Goal: Information Seeking & Learning: Learn about a topic

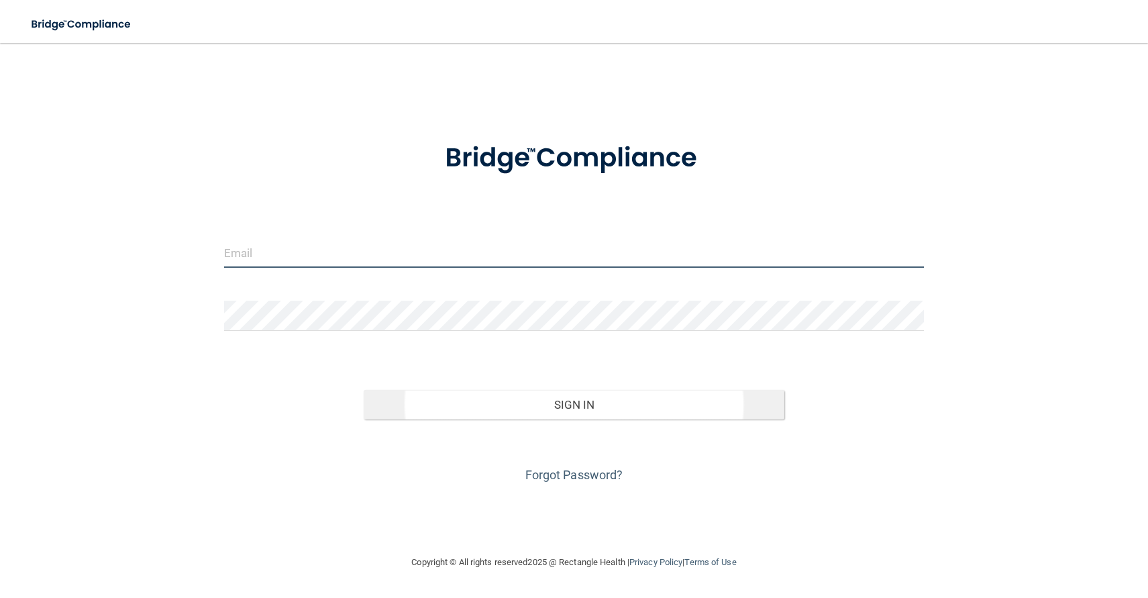
type input "[EMAIL_ADDRESS][DOMAIN_NAME]"
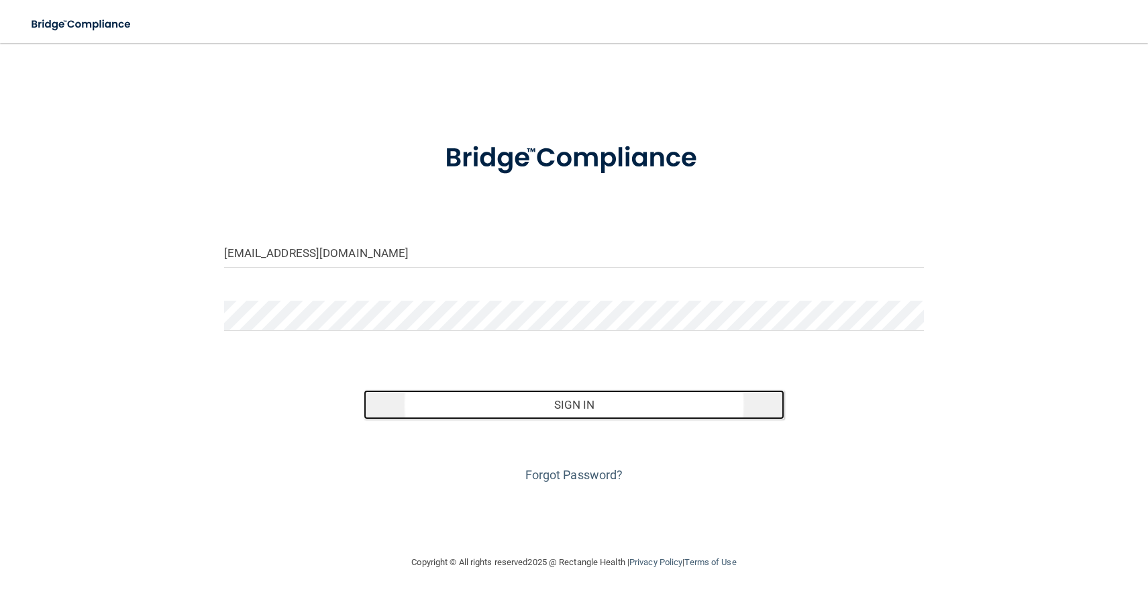
click at [601, 414] on button "Sign In" at bounding box center [574, 405] width 420 height 30
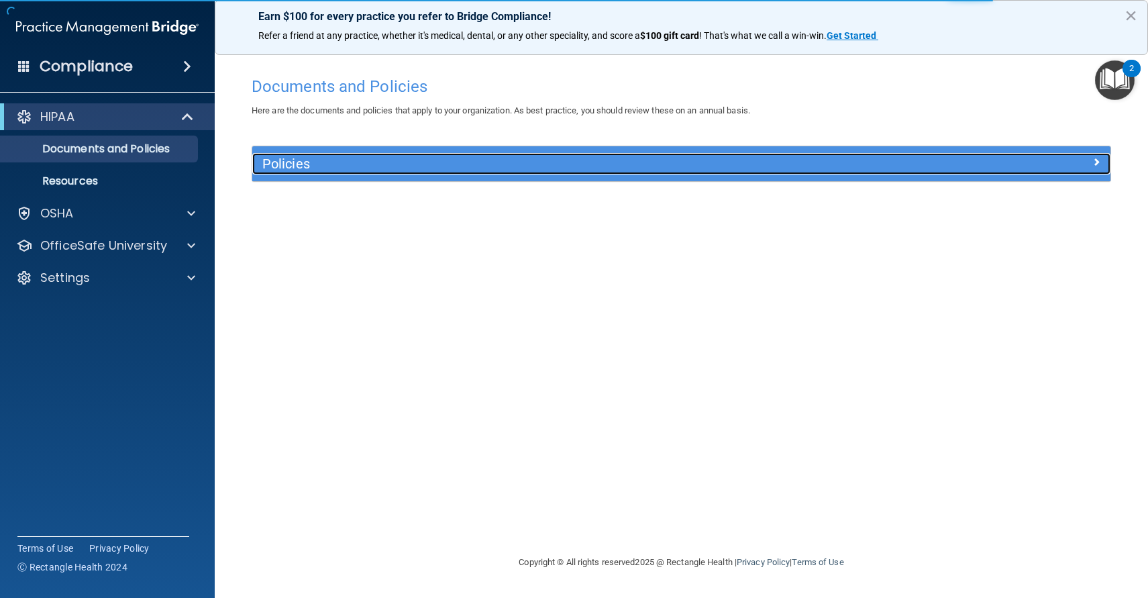
click at [741, 170] on h5 "Policies" at bounding box center [573, 163] width 623 height 15
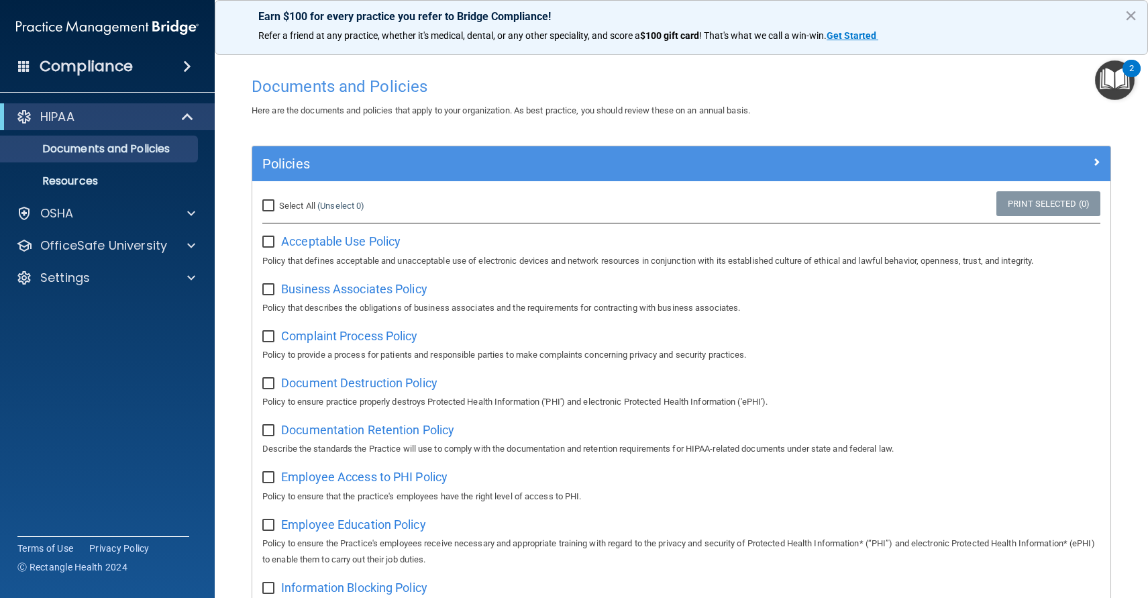
click at [266, 209] on input "Select All (Unselect 0) Unselect All" at bounding box center [269, 206] width 15 height 11
checkbox input "true"
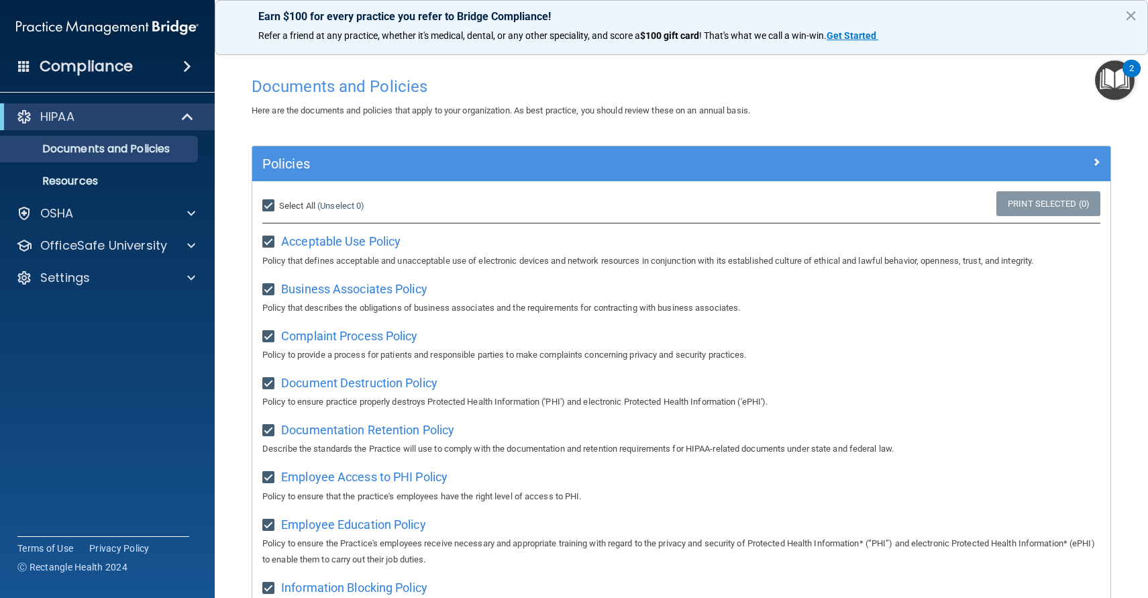
checkbox input "true"
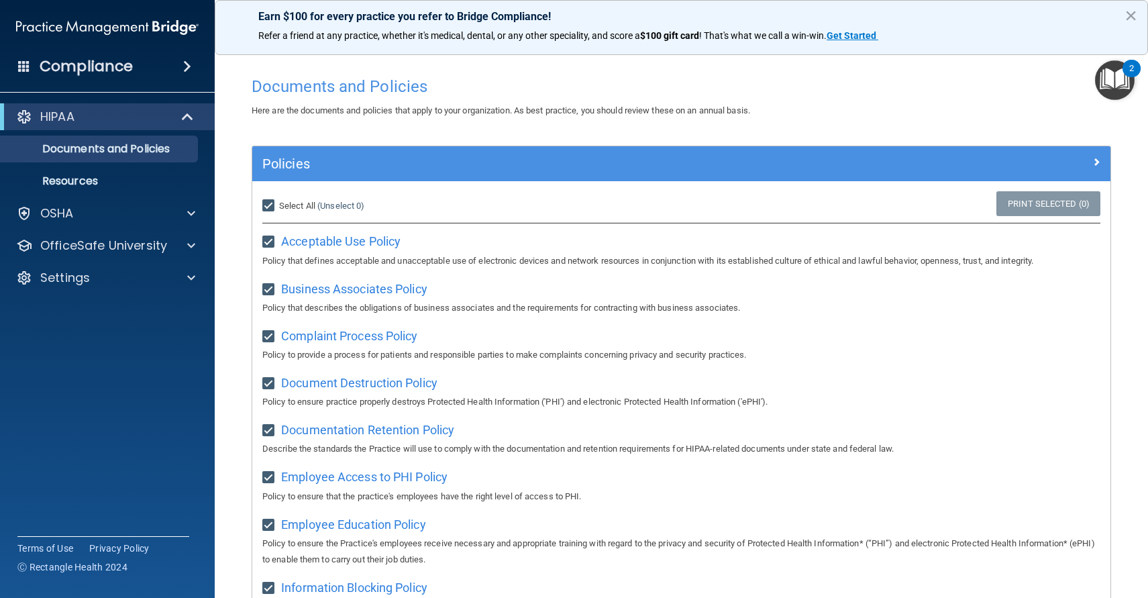
checkbox input "true"
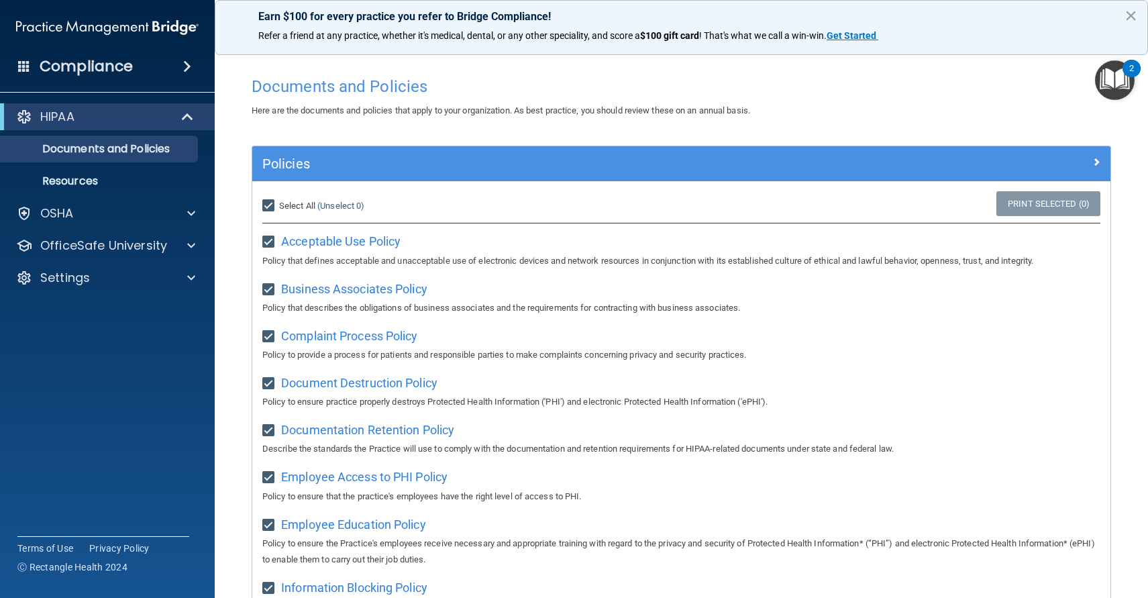
checkbox input "true"
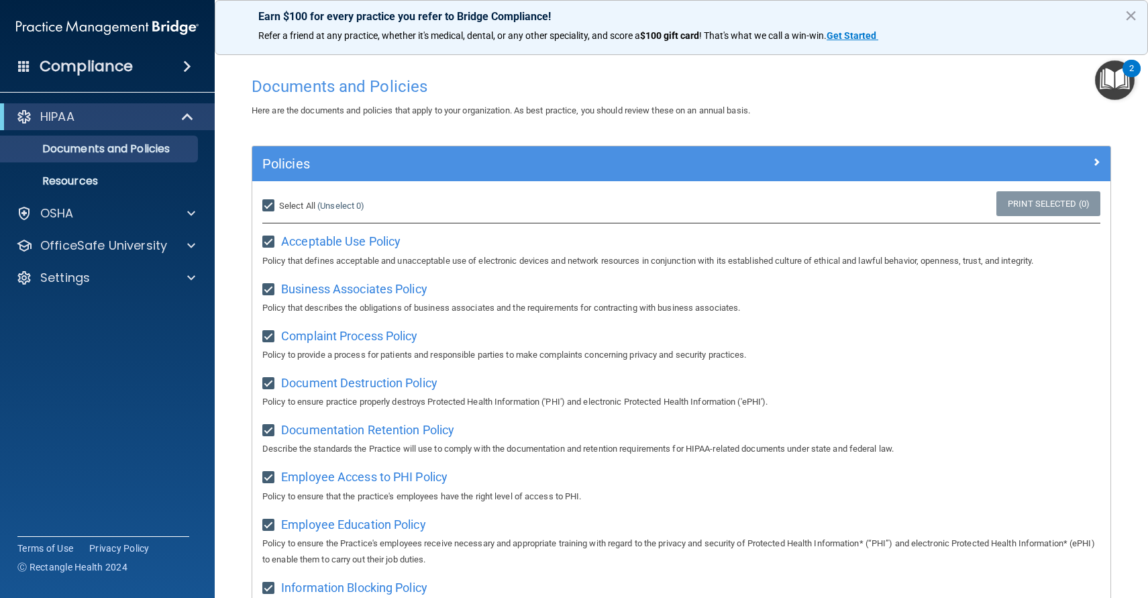
checkbox input "true"
click at [272, 203] on input "Select All (Unselect 21) Unselect All" at bounding box center [269, 206] width 15 height 11
checkbox input "false"
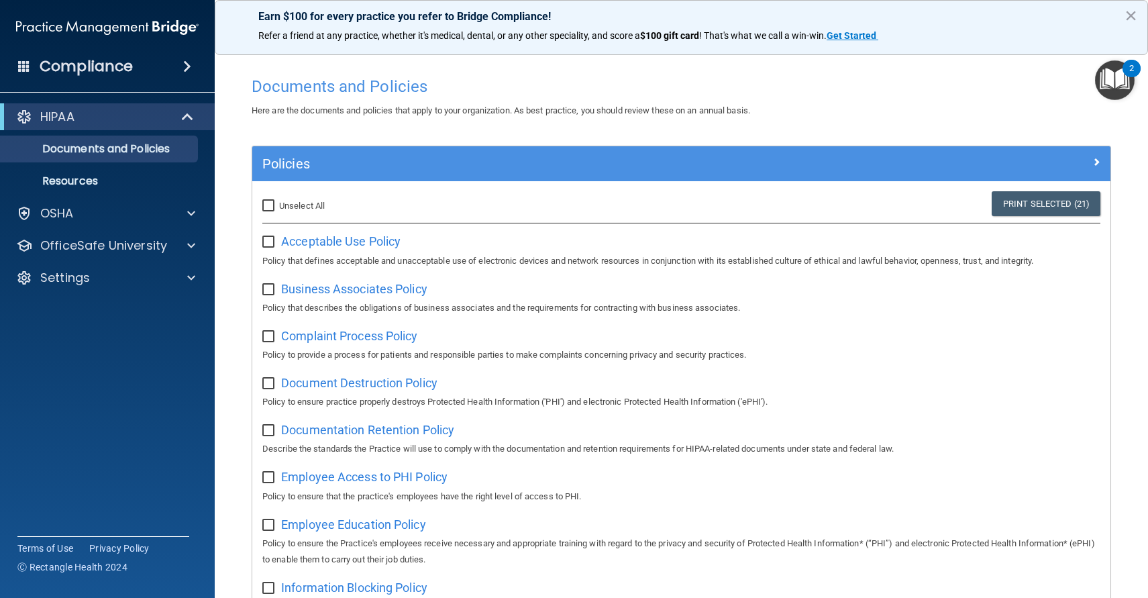
checkbox input "false"
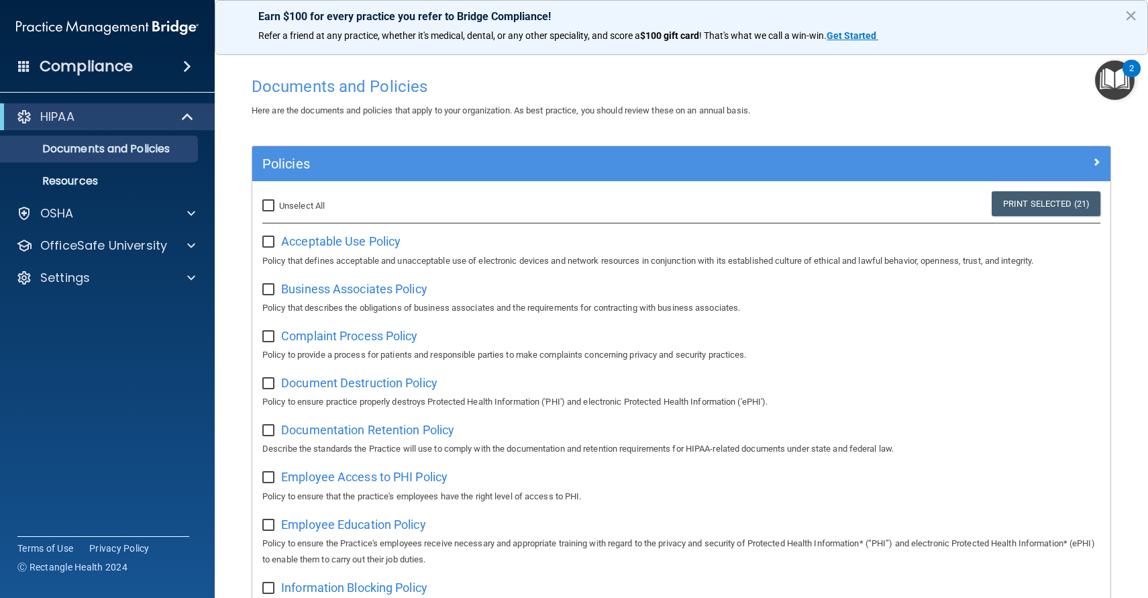
checkbox input "false"
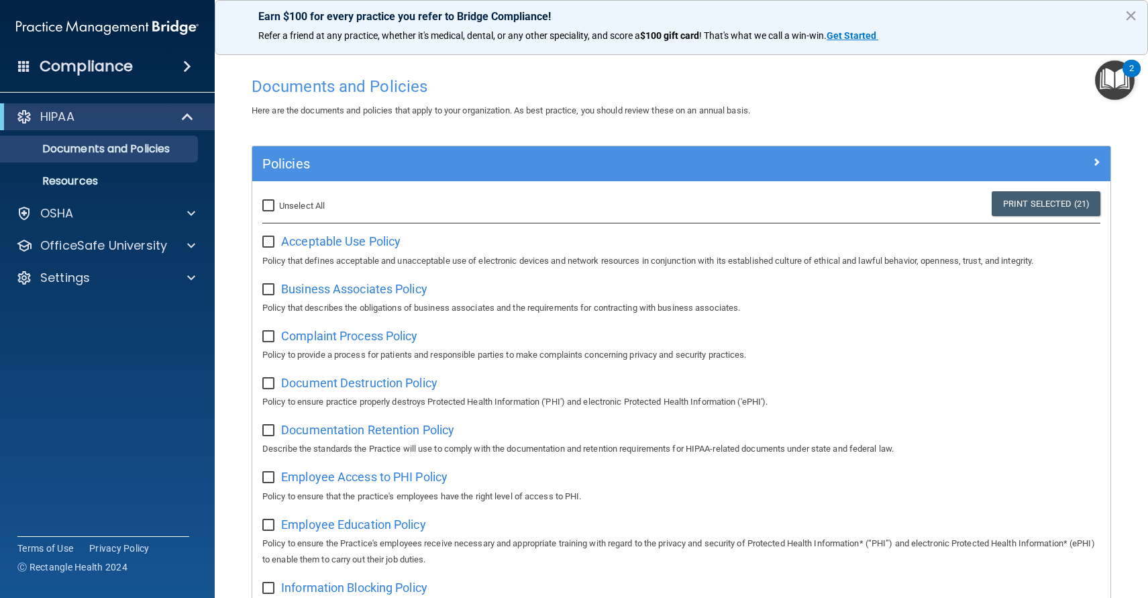
checkbox input "false"
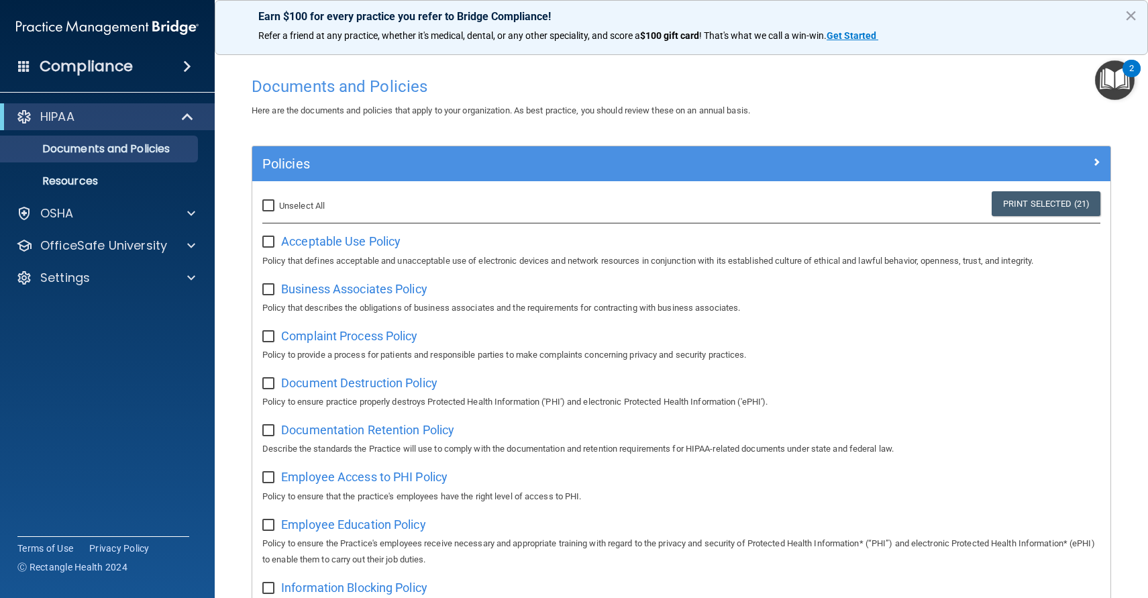
checkbox input "false"
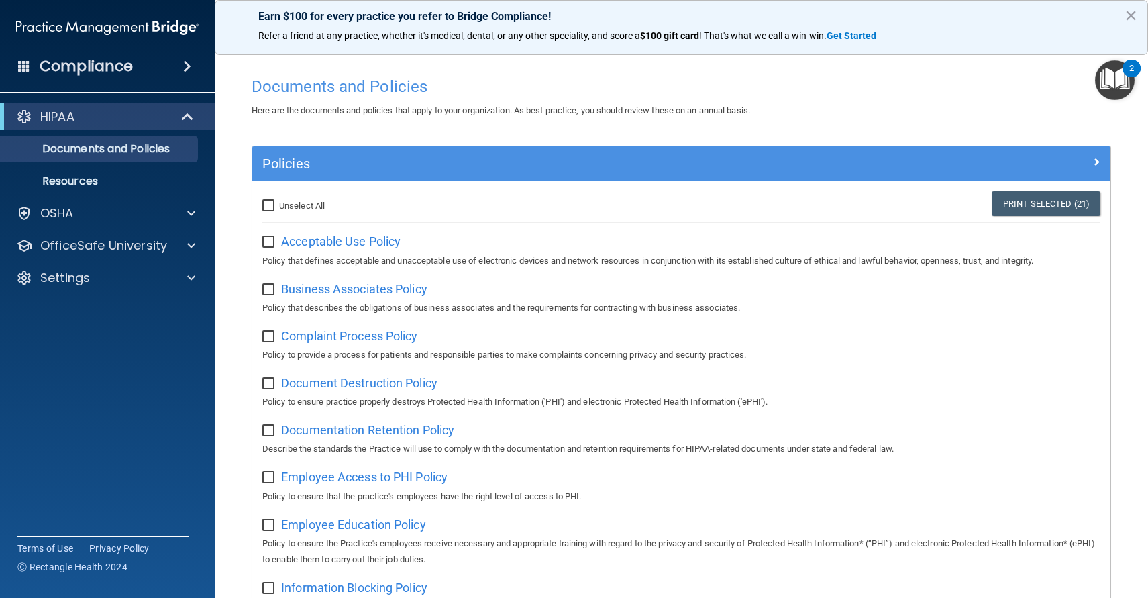
checkbox input "false"
click at [105, 148] on p "Documents and Policies" at bounding box center [100, 148] width 183 height 13
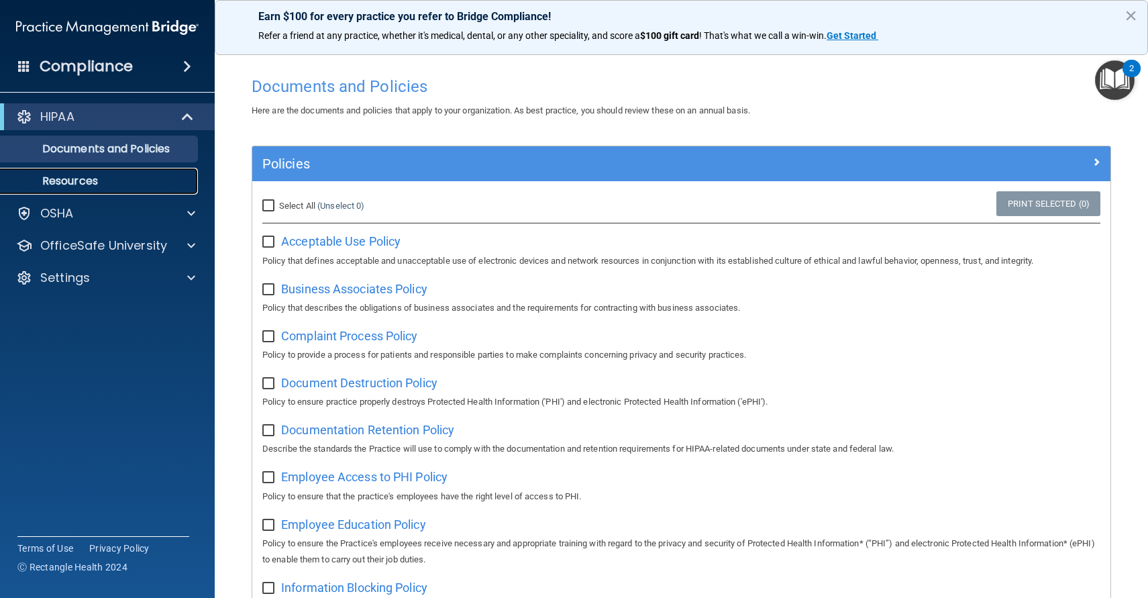
click at [80, 179] on p "Resources" at bounding box center [100, 180] width 183 height 13
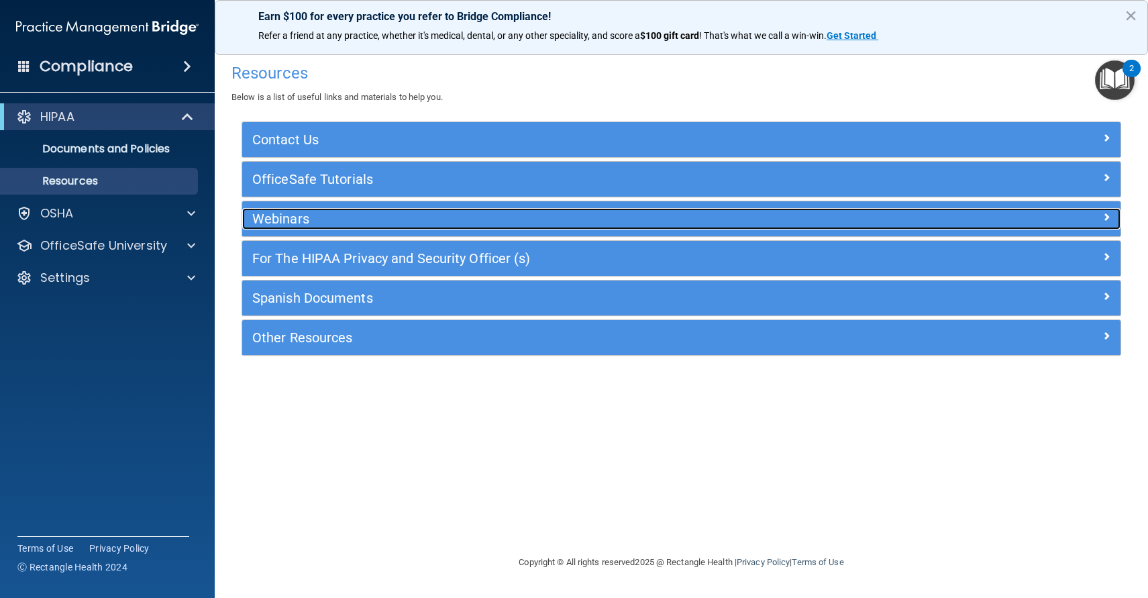
click at [307, 221] on h5 "Webinars" at bounding box center [571, 218] width 639 height 15
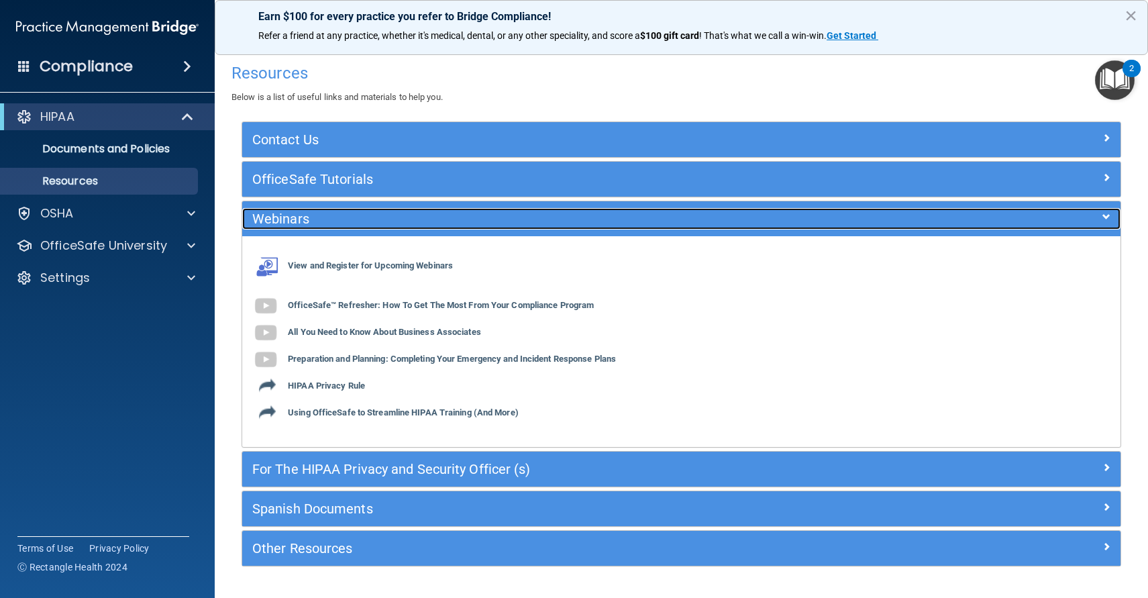
click at [307, 221] on h5 "Webinars" at bounding box center [571, 218] width 639 height 15
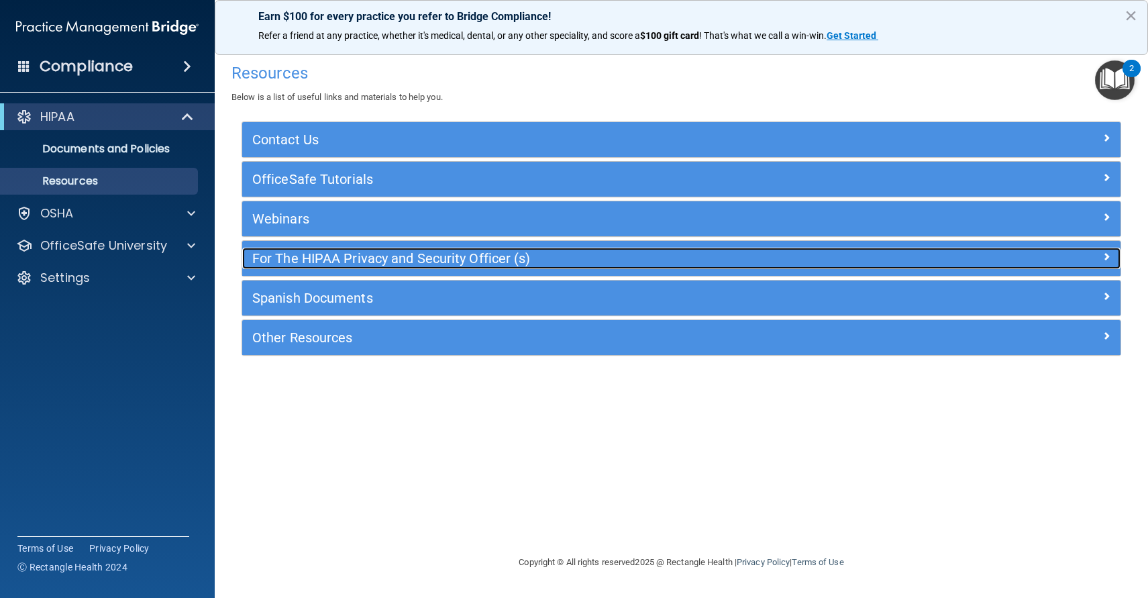
click at [305, 255] on h5 "For The HIPAA Privacy and Security Officer (s)" at bounding box center [571, 258] width 639 height 15
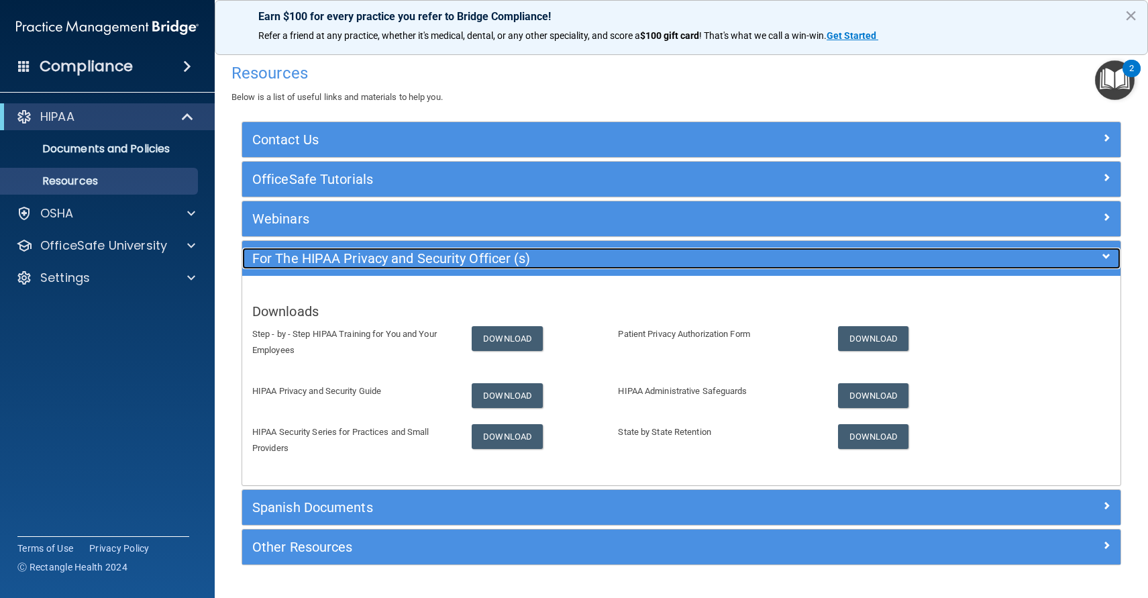
click at [305, 256] on h5 "For The HIPAA Privacy and Security Officer (s)" at bounding box center [571, 258] width 639 height 15
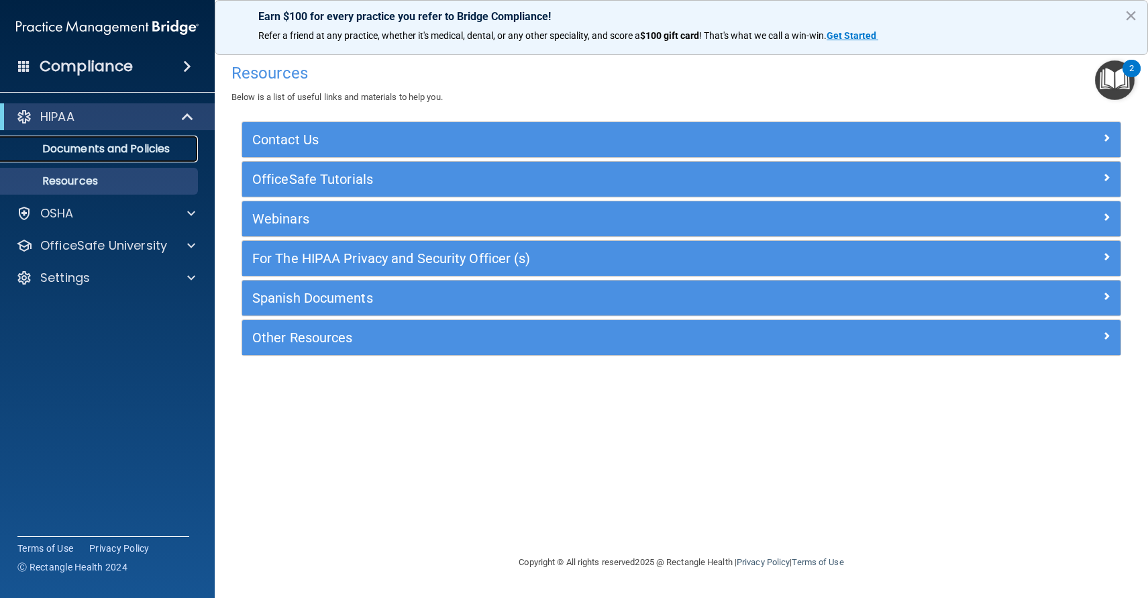
click at [107, 157] on link "Documents and Policies" at bounding box center [92, 149] width 211 height 27
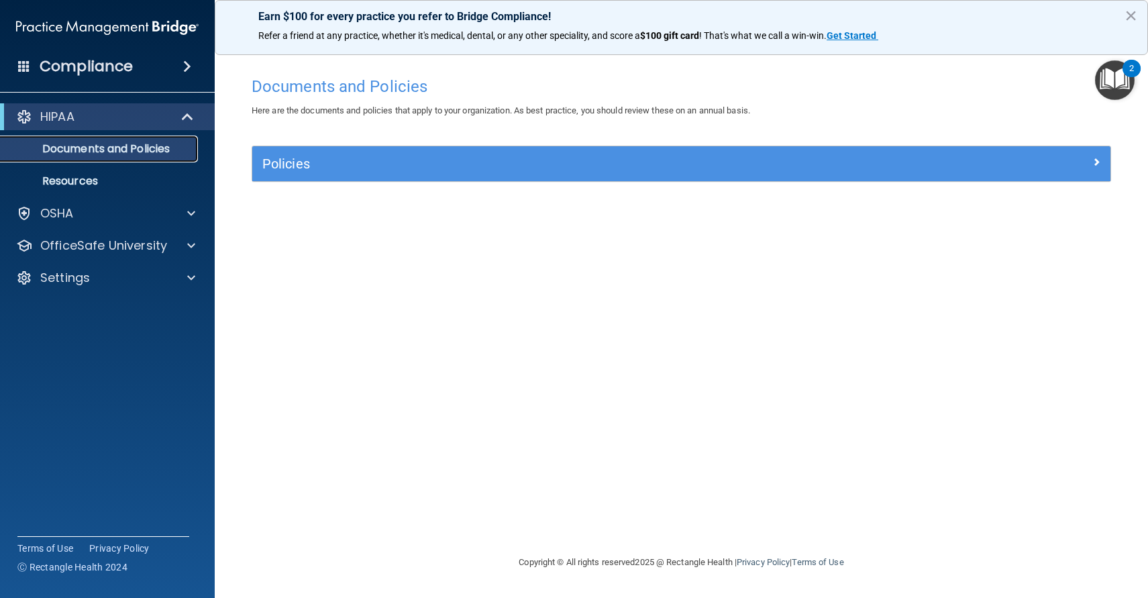
click at [135, 154] on p "Documents and Policies" at bounding box center [100, 148] width 183 height 13
click at [138, 126] on div "HIPAA" at bounding box center [107, 116] width 215 height 27
click at [120, 248] on p "OfficeSafe University" at bounding box center [103, 245] width 127 height 16
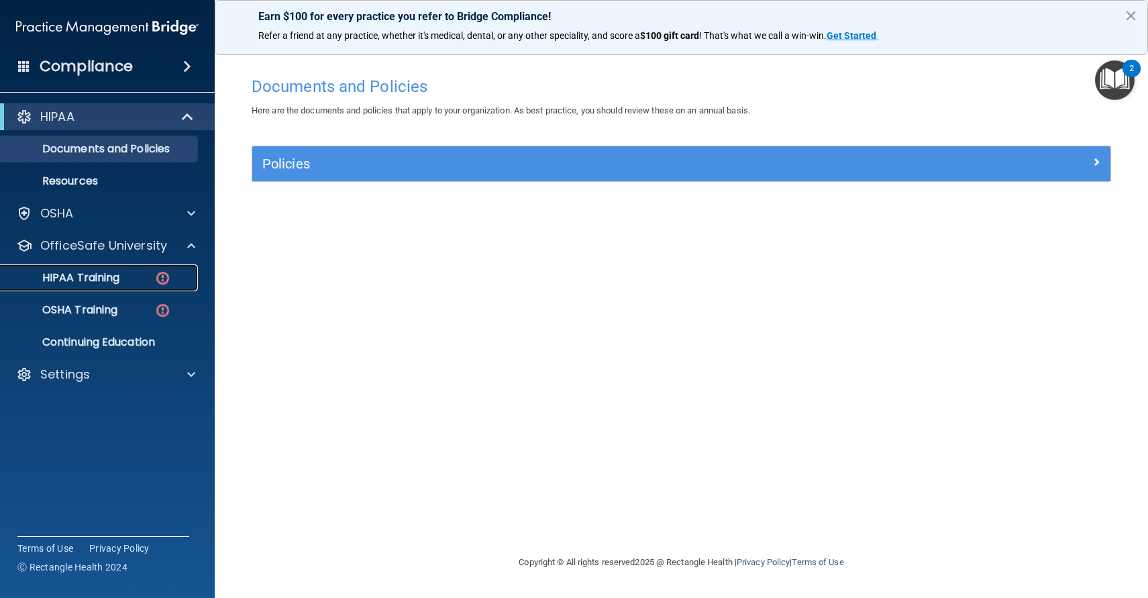
click at [111, 279] on p "HIPAA Training" at bounding box center [64, 277] width 111 height 13
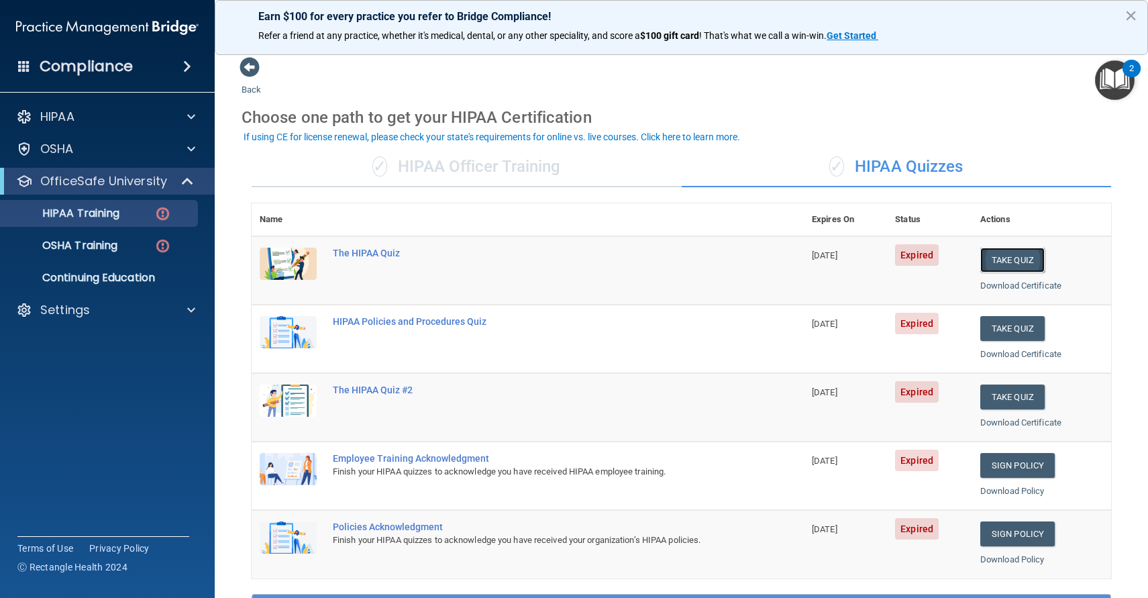
click at [984, 260] on button "Take Quiz" at bounding box center [1012, 260] width 64 height 25
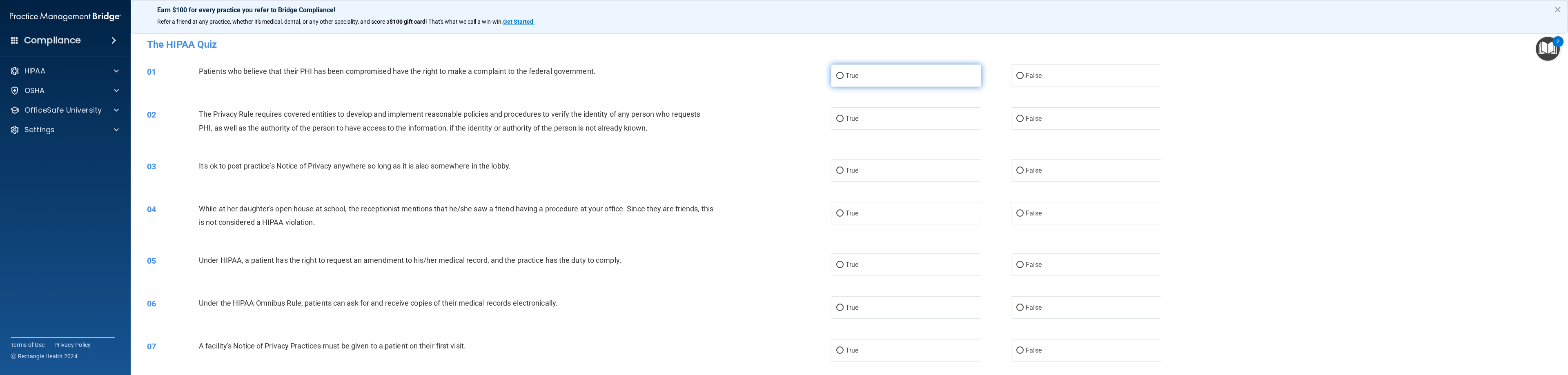
click at [698, 74] on input "True" at bounding box center [840, 76] width 7 height 6
radio input "true"
click at [698, 120] on input "True" at bounding box center [840, 119] width 7 height 6
radio input "true"
click at [698, 171] on label "False" at bounding box center [1086, 170] width 150 height 23
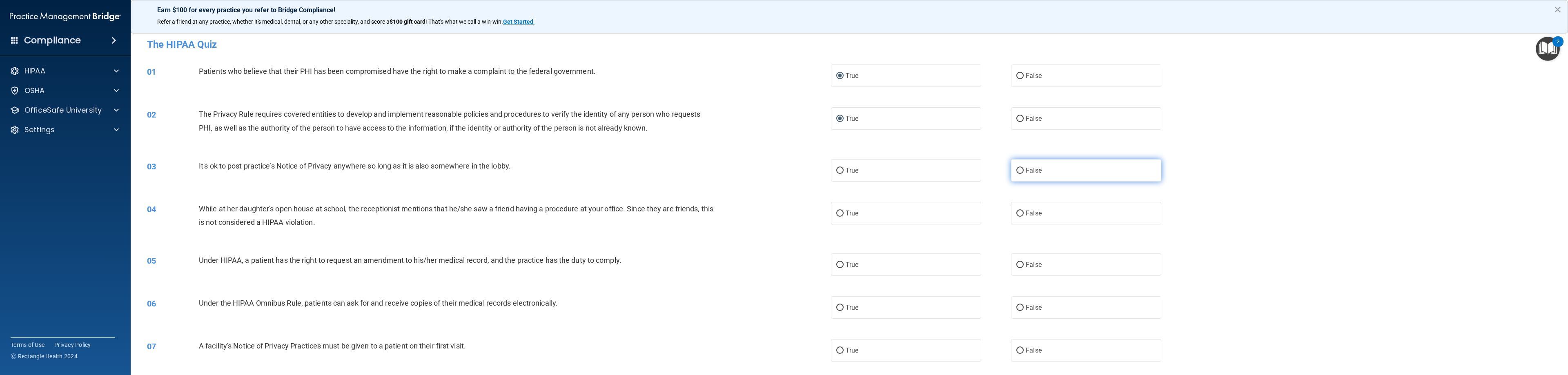
click at [698, 171] on input "False" at bounding box center [1020, 171] width 7 height 6
radio input "true"
click at [698, 217] on label "False" at bounding box center [1086, 213] width 150 height 23
click at [698, 217] on input "False" at bounding box center [1020, 214] width 7 height 6
radio input "true"
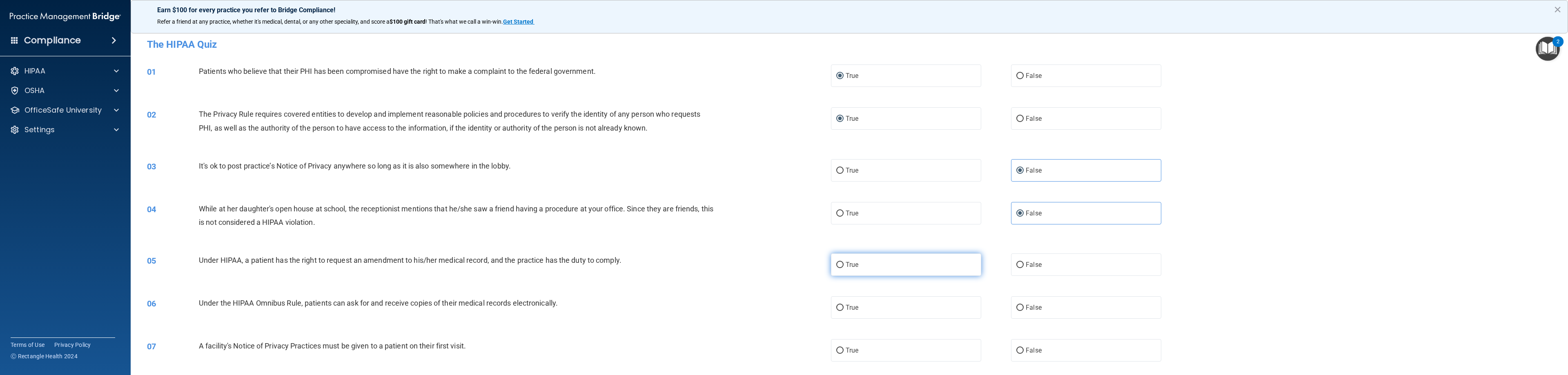
click at [698, 267] on input "True" at bounding box center [840, 265] width 7 height 6
radio input "true"
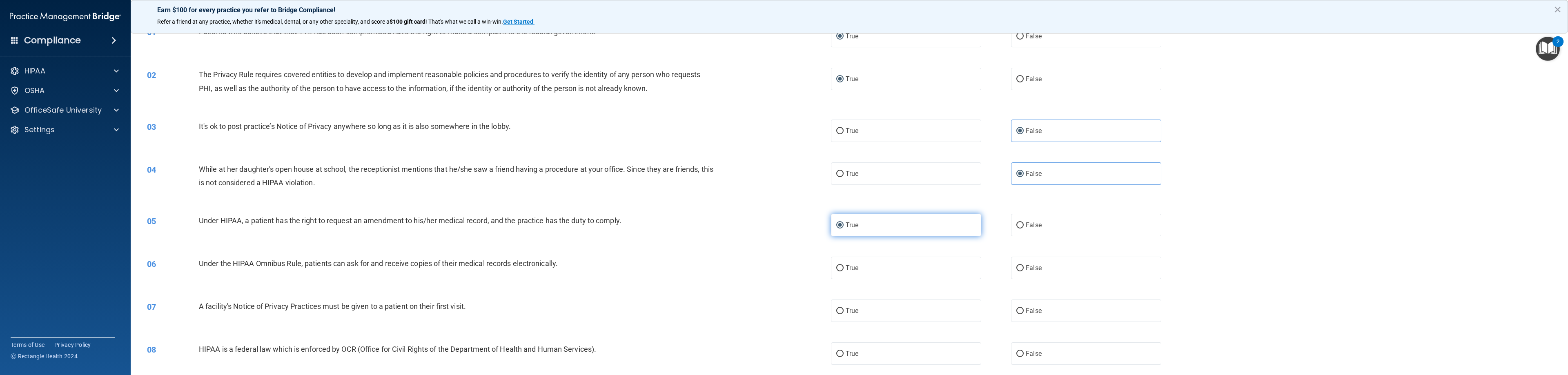
scroll to position [41, 0]
click at [698, 267] on input "True" at bounding box center [840, 267] width 7 height 6
radio input "true"
click at [698, 314] on label "True" at bounding box center [906, 309] width 150 height 23
click at [698, 314] on input "True" at bounding box center [840, 310] width 7 height 6
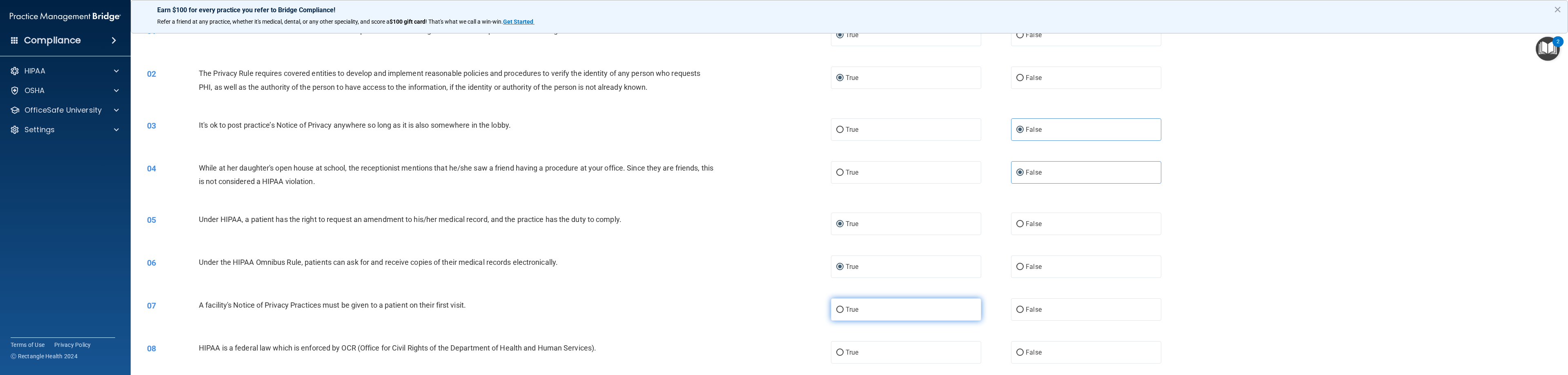
radio input "true"
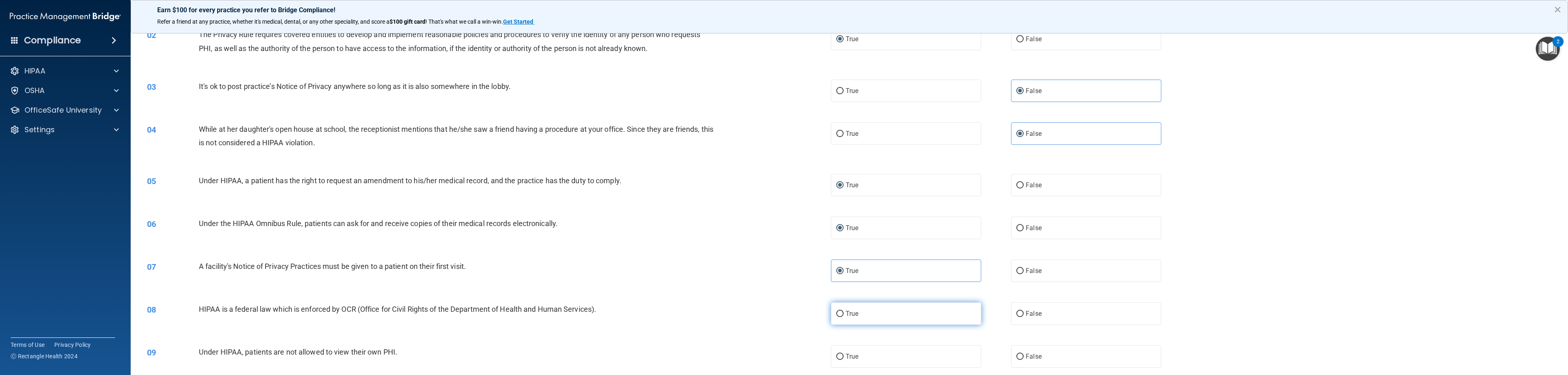
scroll to position [82, 0]
click at [698, 310] on input "True" at bounding box center [840, 312] width 7 height 6
radio input "true"
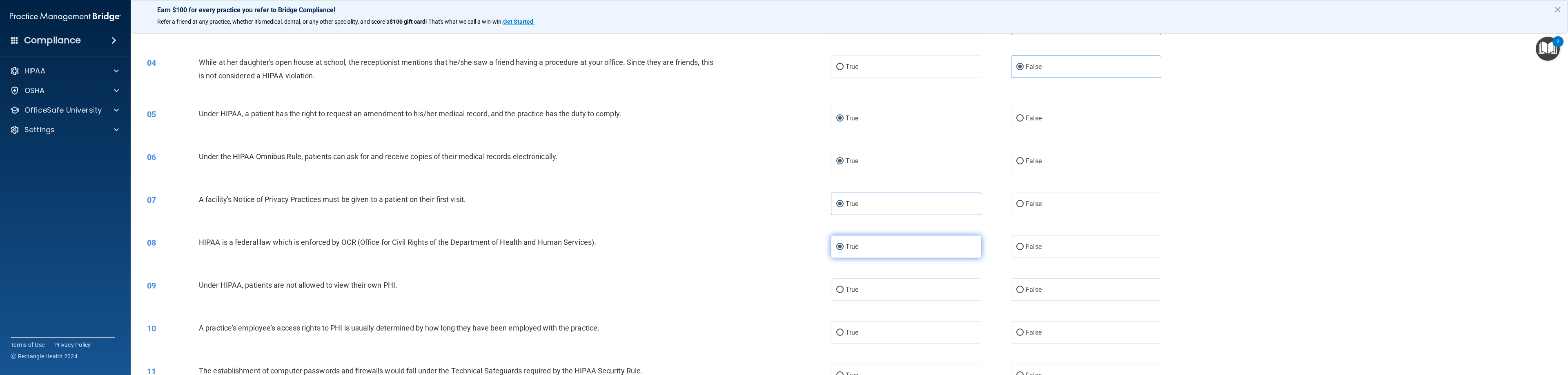
scroll to position [163, 0]
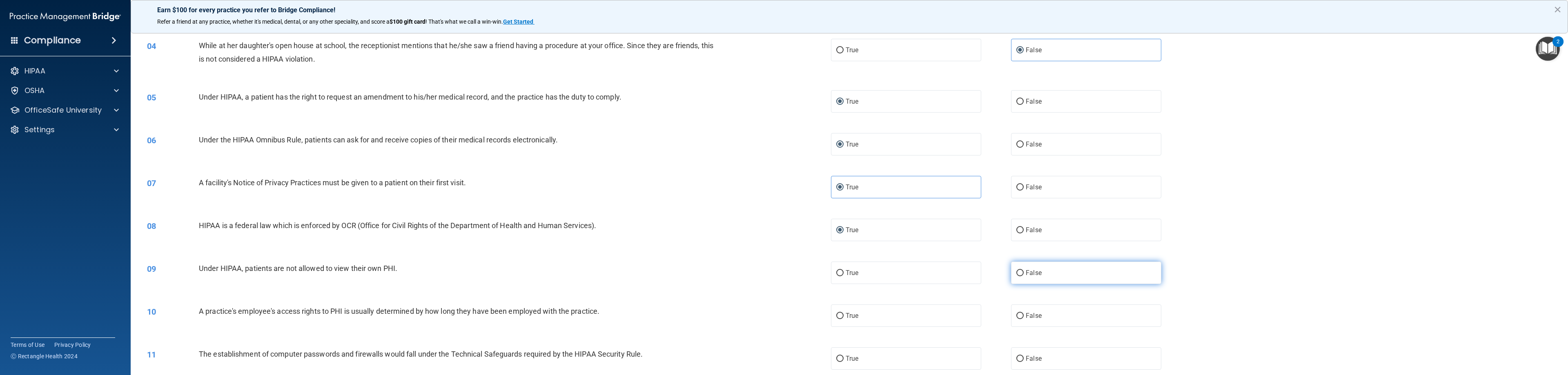
click at [698, 271] on label "False" at bounding box center [1086, 273] width 150 height 23
click at [698, 271] on input "False" at bounding box center [1020, 273] width 7 height 6
radio input "true"
click at [698, 318] on input "False" at bounding box center [1020, 317] width 7 height 6
radio input "true"
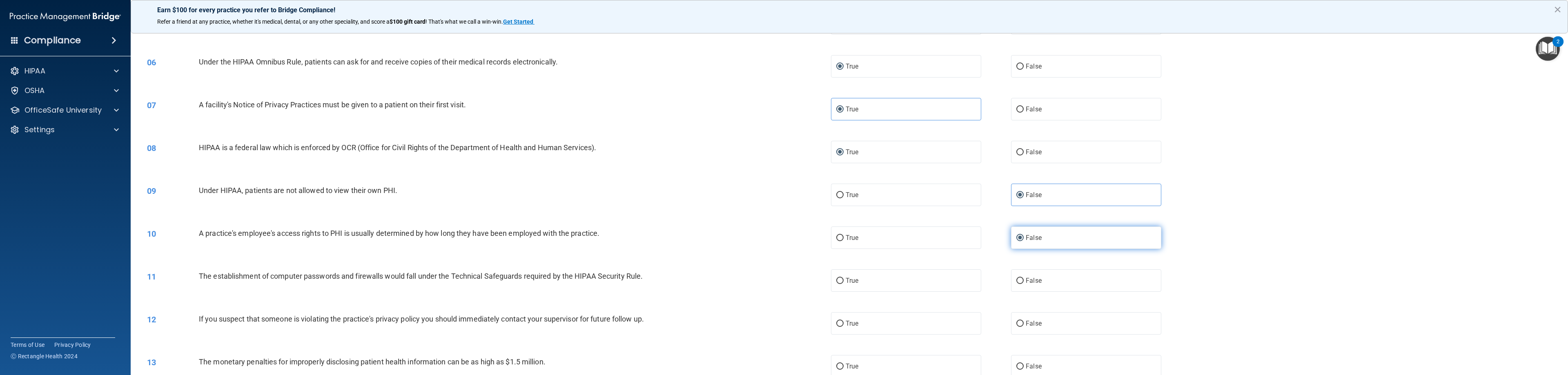
scroll to position [245, 0]
click at [698, 285] on label "True" at bounding box center [906, 277] width 150 height 23
click at [698, 281] on input "True" at bounding box center [840, 278] width 7 height 6
radio input "true"
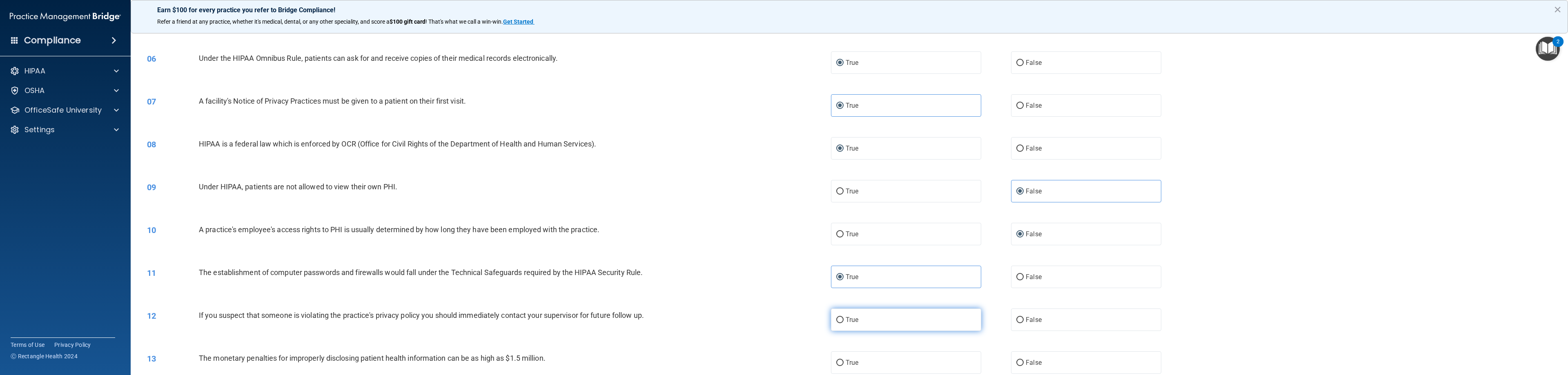
click at [698, 314] on label "True" at bounding box center [906, 320] width 150 height 23
click at [698, 317] on input "True" at bounding box center [840, 320] width 7 height 6
radio input "true"
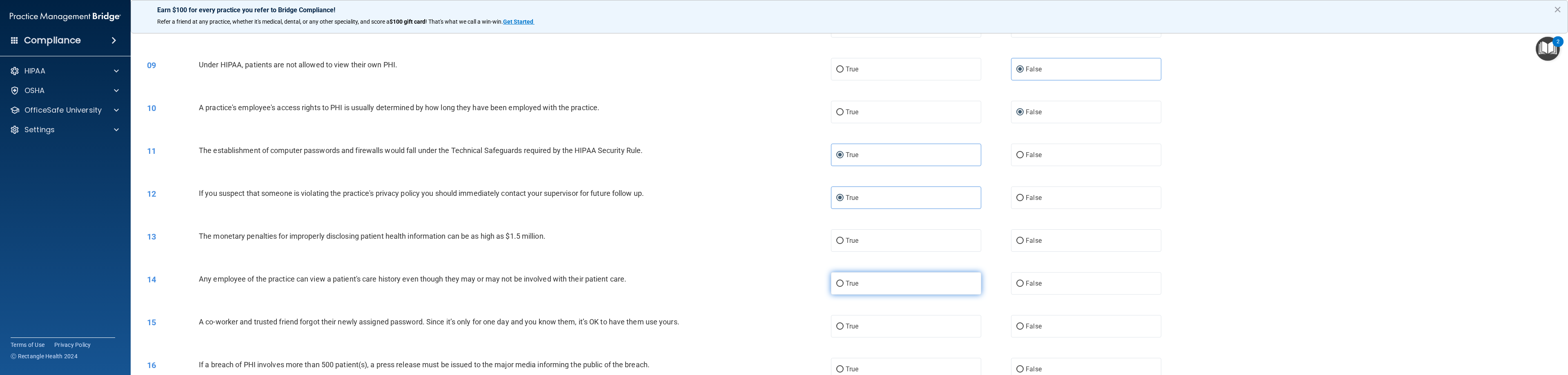
scroll to position [368, 0]
click at [698, 246] on label "True" at bounding box center [906, 240] width 150 height 23
click at [698, 244] on input "True" at bounding box center [840, 240] width 7 height 6
radio input "true"
click at [698, 247] on label "True" at bounding box center [906, 240] width 150 height 23
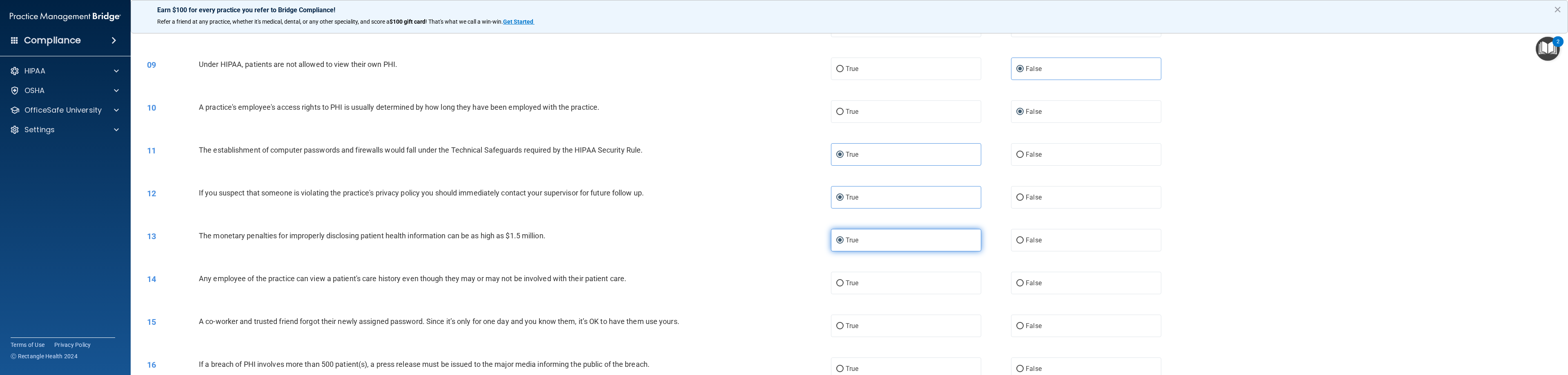
click at [698, 244] on input "True" at bounding box center [840, 240] width 7 height 6
click at [698, 251] on label "False" at bounding box center [1086, 240] width 150 height 23
click at [698, 244] on input "False" at bounding box center [1020, 240] width 7 height 6
radio input "true"
click at [698, 238] on label "True" at bounding box center [906, 240] width 150 height 23
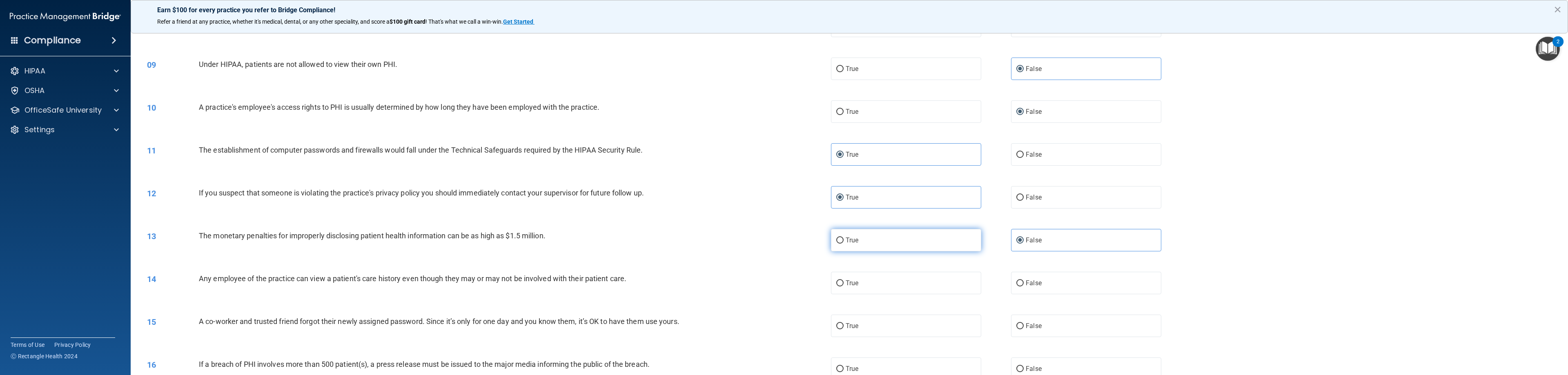
click at [698, 238] on input "True" at bounding box center [840, 240] width 7 height 6
radio input "true"
radio input "false"
click at [698, 281] on span "False" at bounding box center [1034, 283] width 16 height 8
click at [698, 281] on input "False" at bounding box center [1020, 284] width 7 height 6
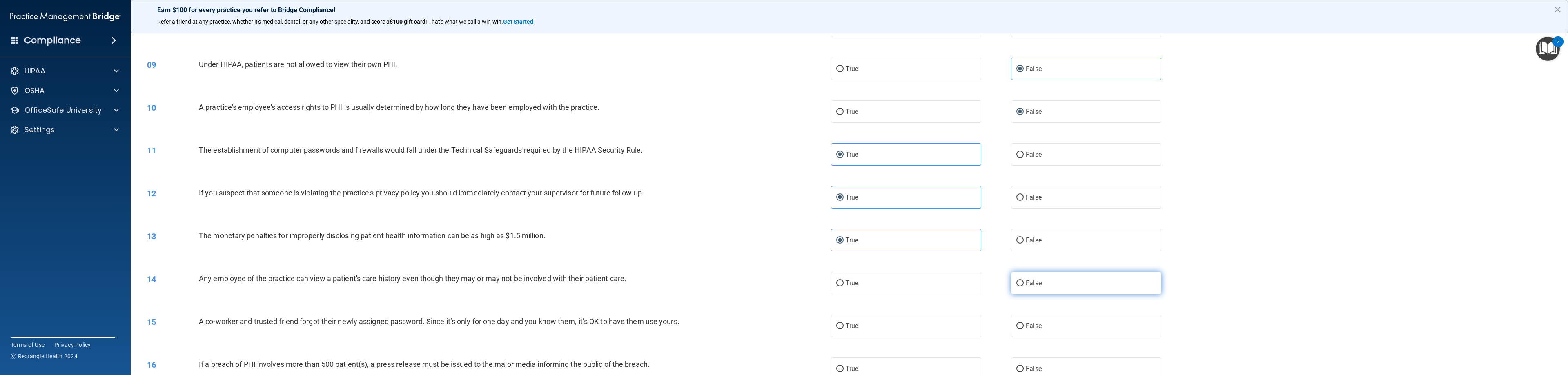
radio input "true"
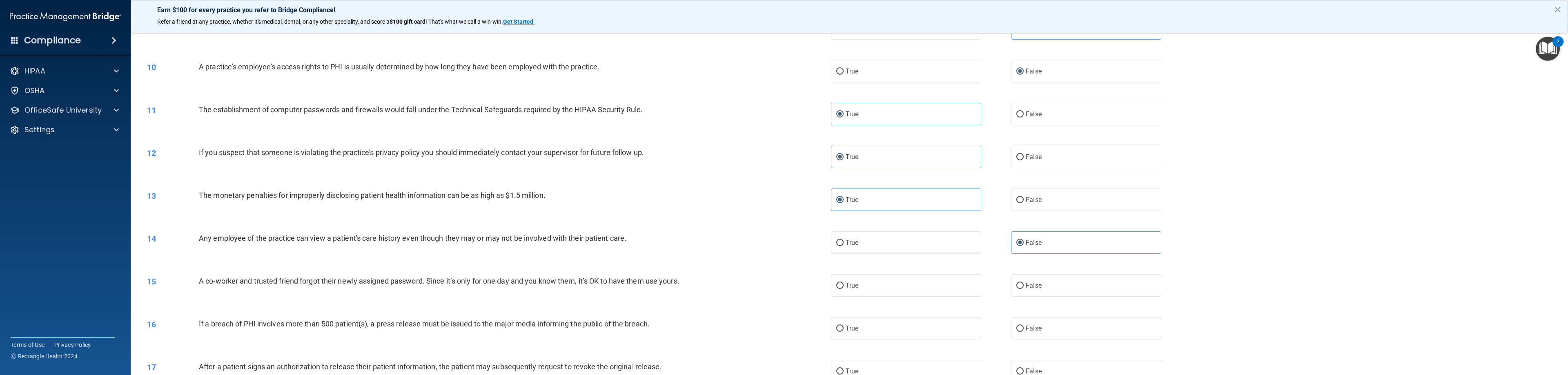
scroll to position [408, 0]
click at [698, 287] on span "False" at bounding box center [1034, 285] width 16 height 8
click at [698, 287] on input "False" at bounding box center [1020, 286] width 7 height 6
radio input "true"
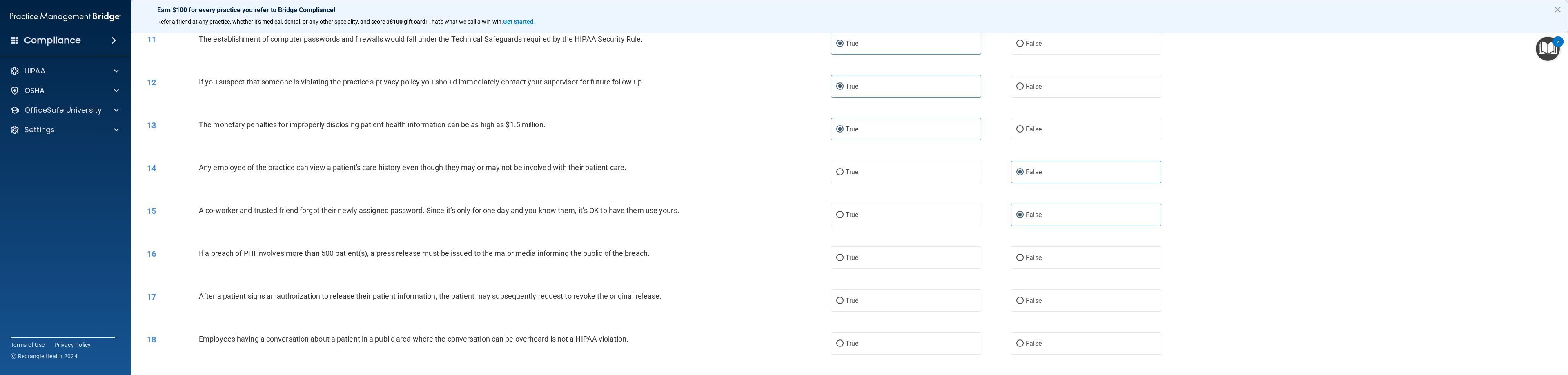
scroll to position [490, 0]
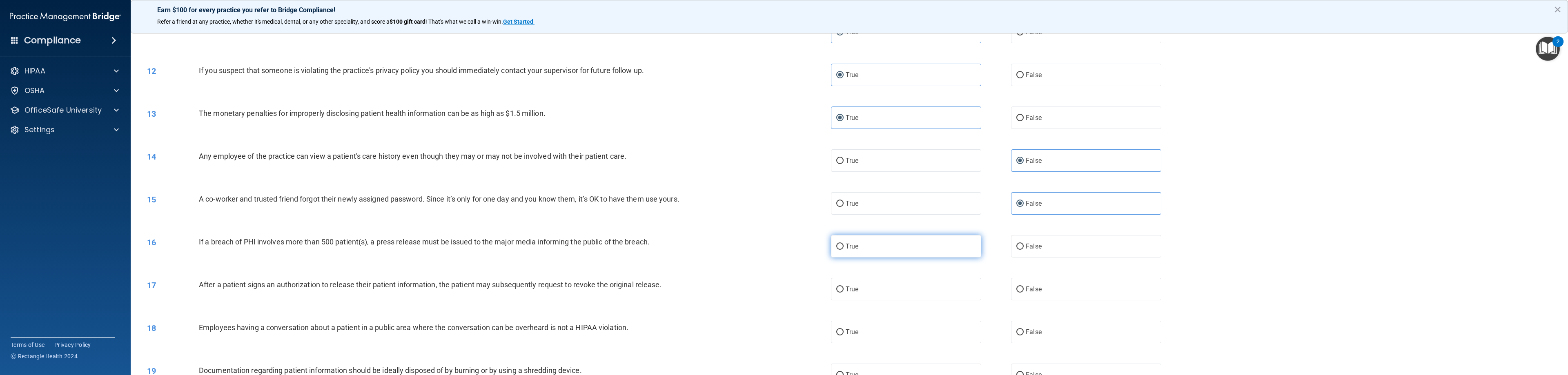
click at [698, 254] on label "True" at bounding box center [906, 246] width 150 height 23
click at [698, 250] on input "True" at bounding box center [840, 247] width 7 height 6
radio input "true"
click at [698, 258] on label "False" at bounding box center [1086, 246] width 150 height 23
click at [698, 250] on input "False" at bounding box center [1020, 247] width 7 height 6
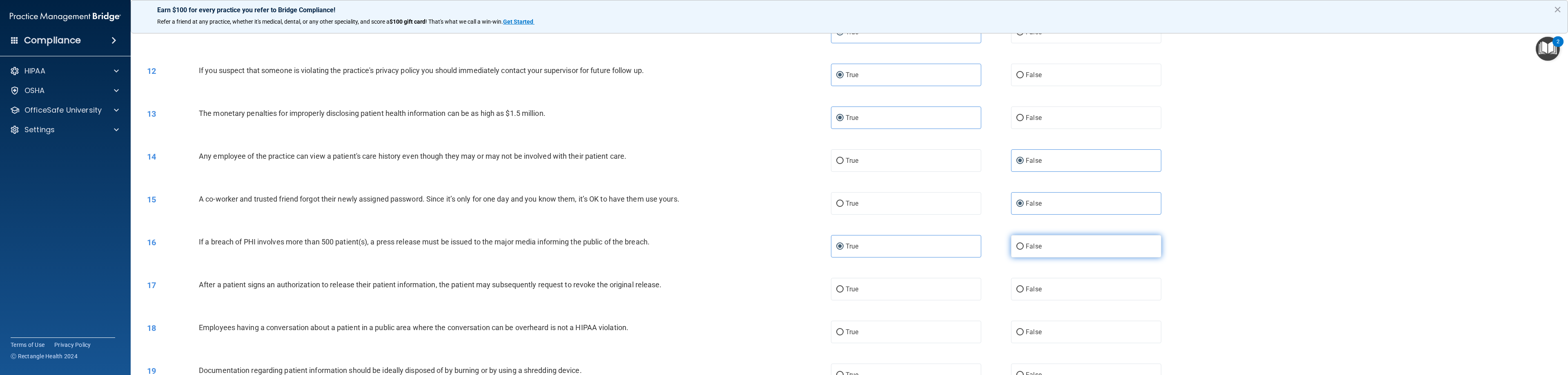
radio input "true"
radio input "false"
click at [698, 292] on input "False" at bounding box center [1020, 290] width 7 height 6
radio input "true"
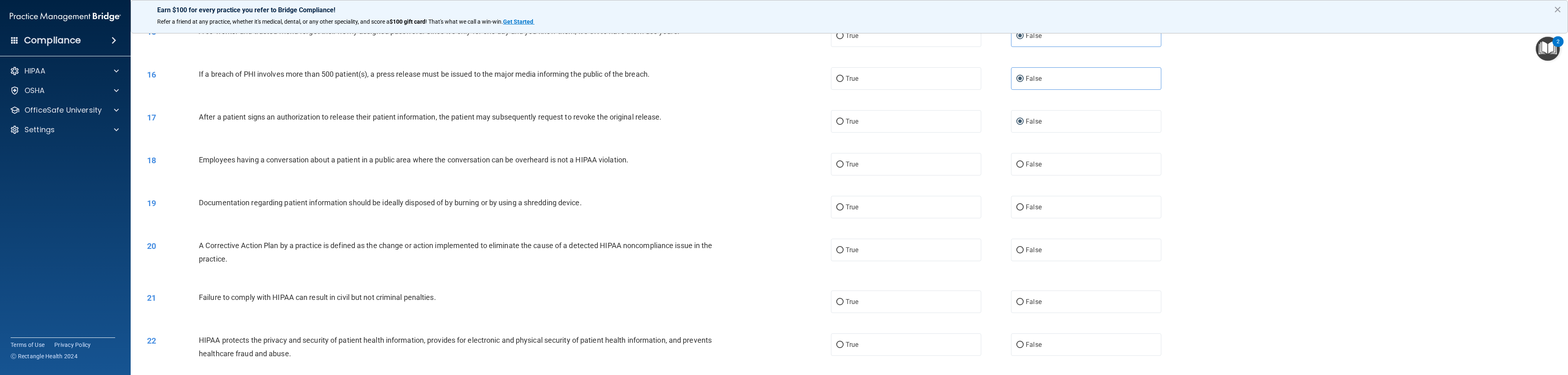
scroll to position [653, 0]
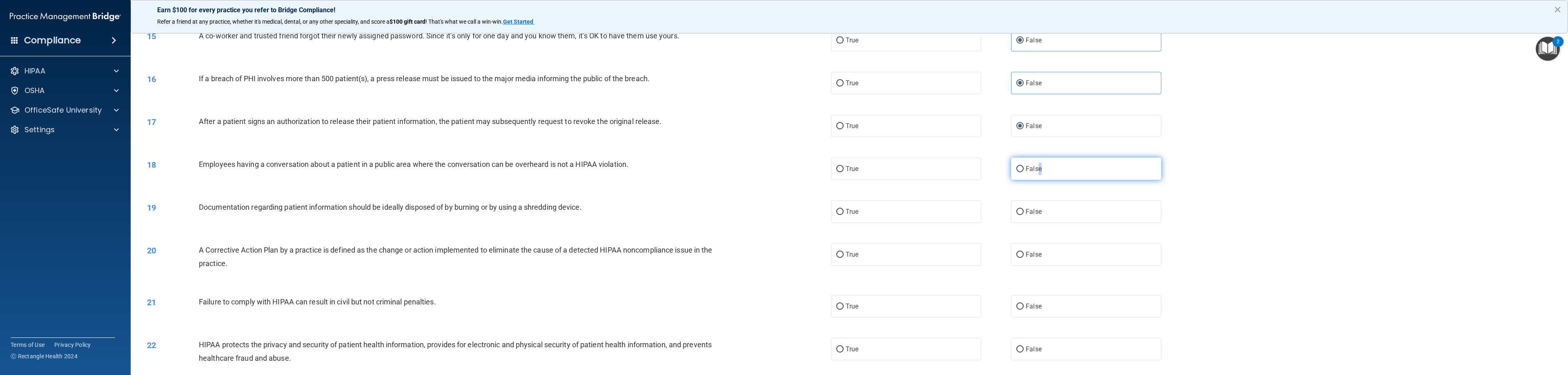
click at [698, 164] on label "False" at bounding box center [1086, 169] width 150 height 23
click at [698, 167] on input "False" at bounding box center [1020, 169] width 7 height 6
radio input "true"
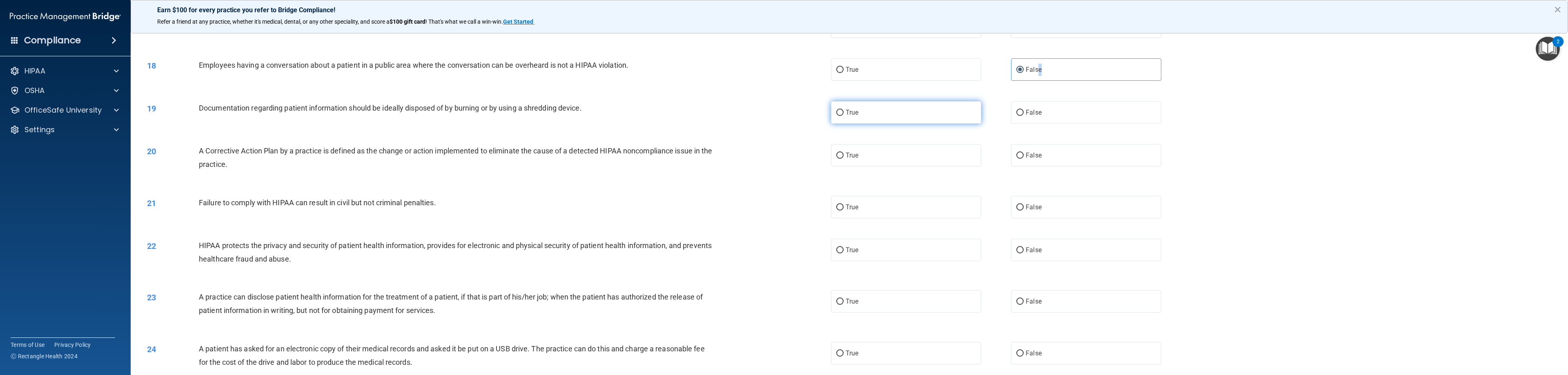
scroll to position [776, 0]
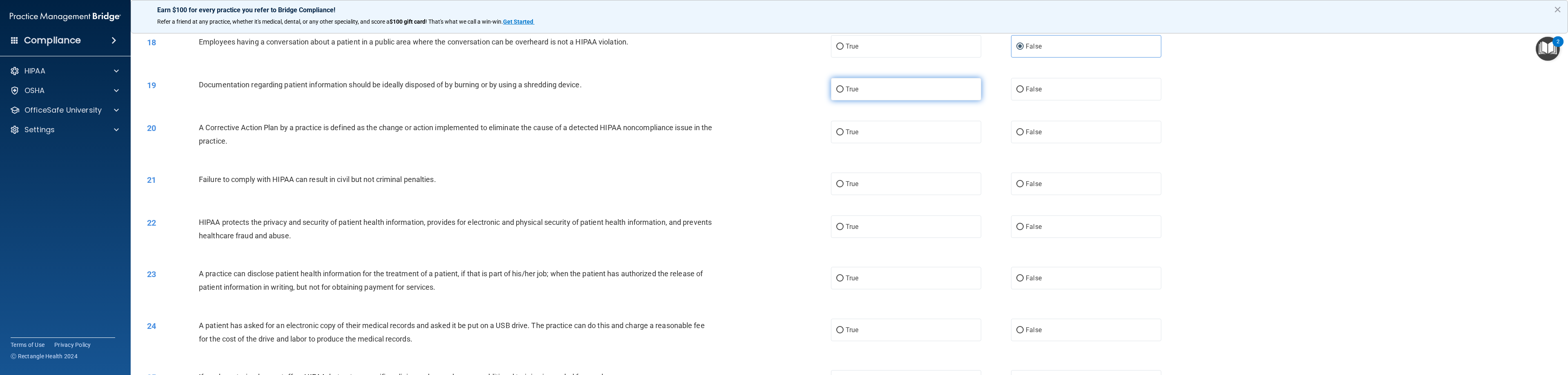
click at [698, 93] on label "True" at bounding box center [906, 89] width 150 height 23
click at [698, 93] on input "True" at bounding box center [840, 89] width 7 height 6
radio input "true"
click at [698, 136] on label "True" at bounding box center [906, 132] width 150 height 23
click at [698, 136] on input "True" at bounding box center [840, 133] width 7 height 6
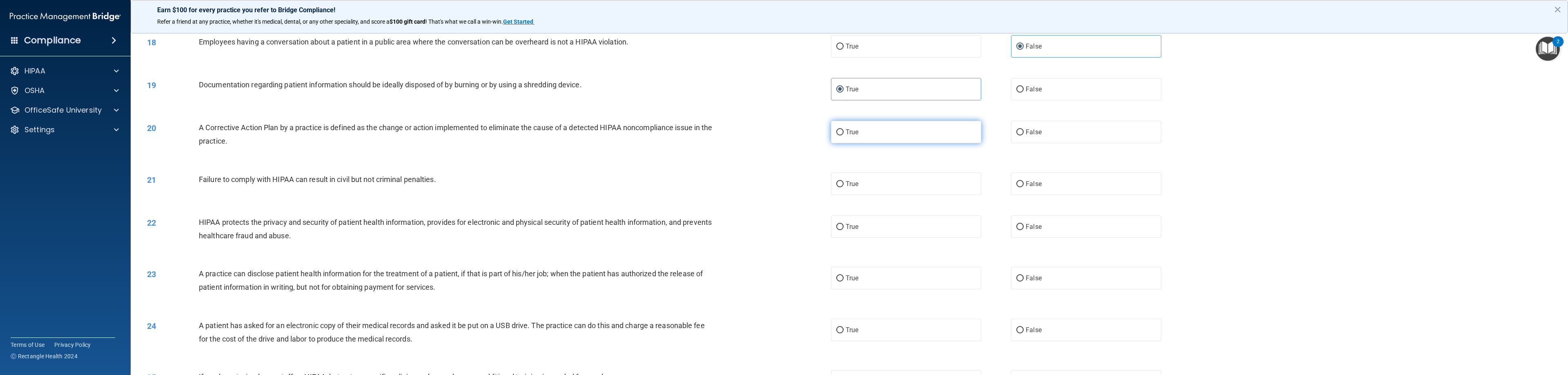
radio input "true"
click at [698, 187] on label "True" at bounding box center [906, 184] width 150 height 23
click at [698, 187] on input "True" at bounding box center [840, 184] width 7 height 6
radio input "true"
click at [698, 189] on label "False" at bounding box center [1086, 184] width 150 height 23
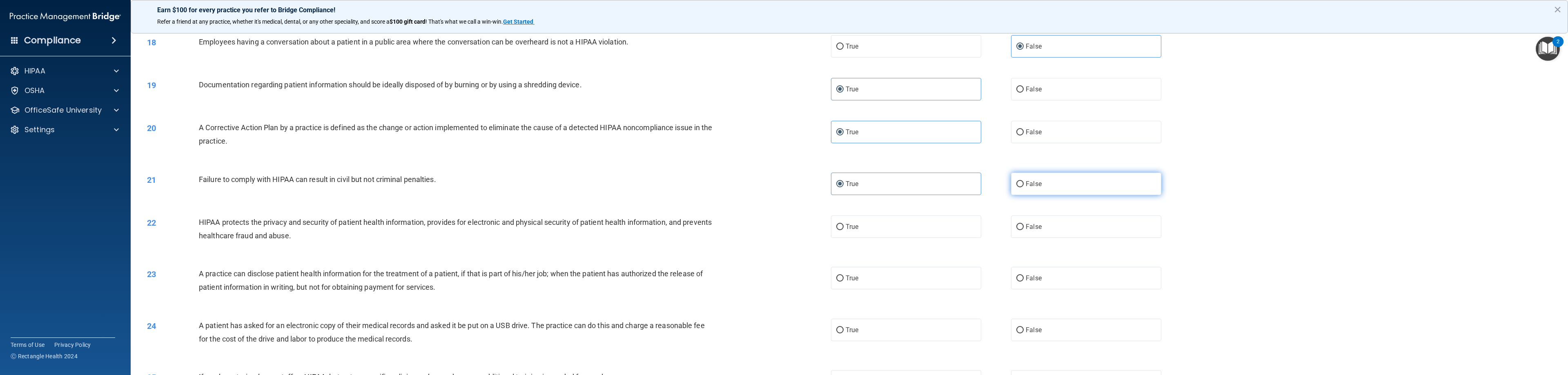
click at [698, 188] on input "False" at bounding box center [1020, 184] width 7 height 6
radio input "true"
radio input "false"
click at [698, 232] on label "True" at bounding box center [906, 226] width 150 height 23
click at [698, 230] on input "True" at bounding box center [840, 227] width 7 height 6
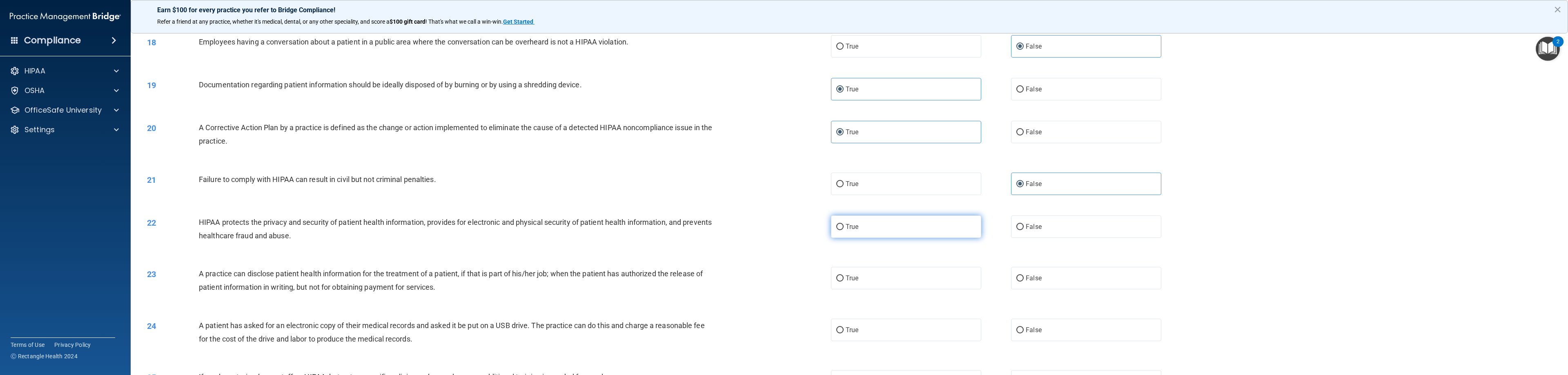
radio input "true"
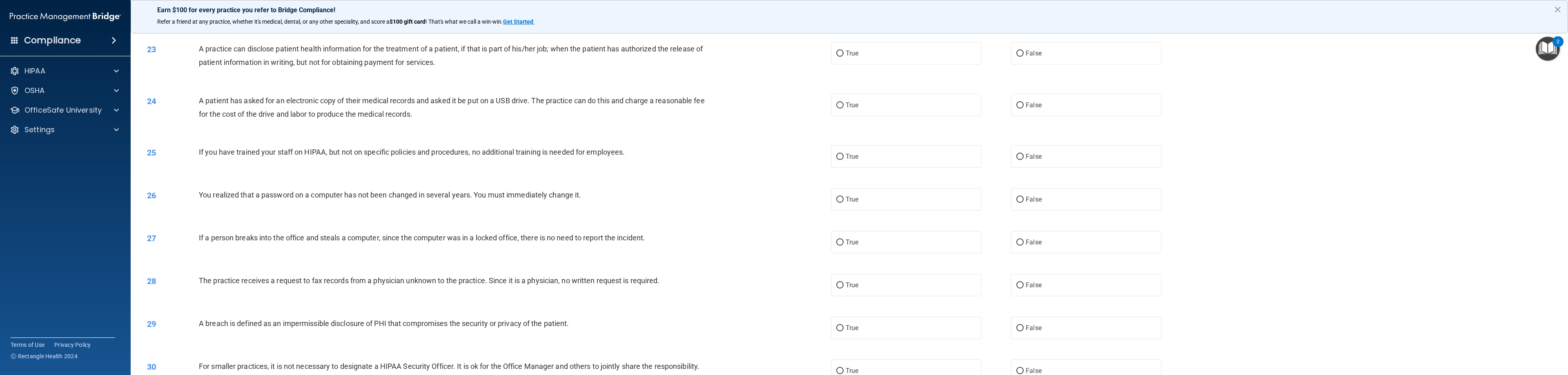
scroll to position [939, 0]
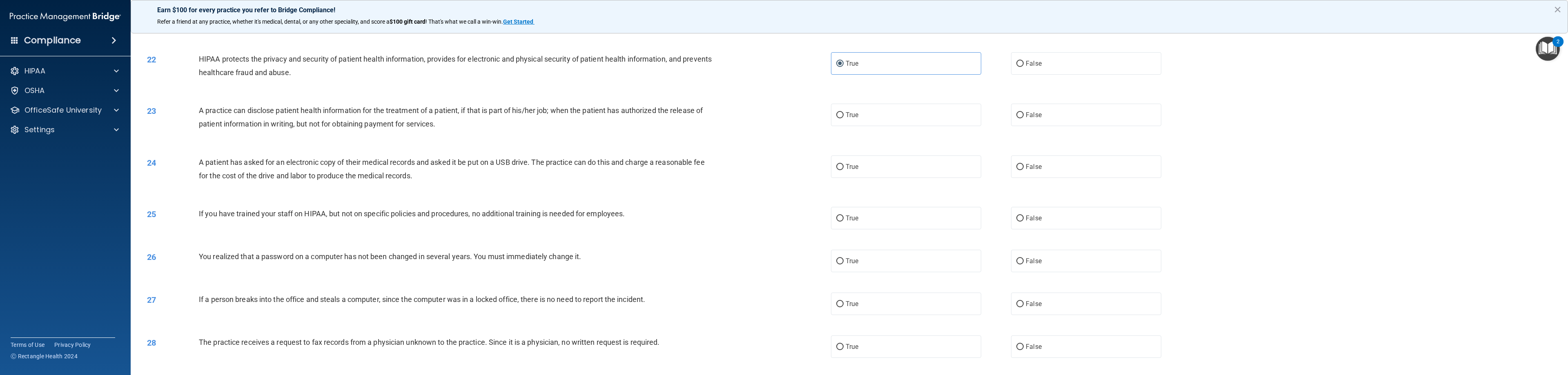
click at [698, 107] on div "True False" at bounding box center [1011, 114] width 360 height 23
click at [698, 115] on label "False" at bounding box center [1086, 114] width 150 height 23
click at [698, 115] on input "False" at bounding box center [1020, 115] width 7 height 6
radio input "true"
click at [698, 169] on label "True" at bounding box center [906, 167] width 150 height 23
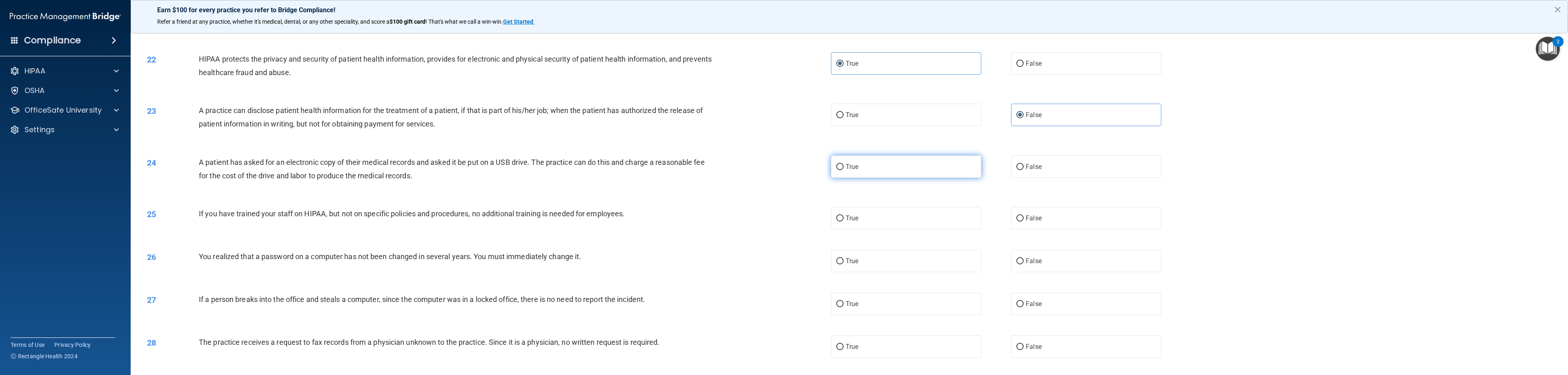
click at [698, 169] on input "True" at bounding box center [840, 167] width 7 height 6
radio input "true"
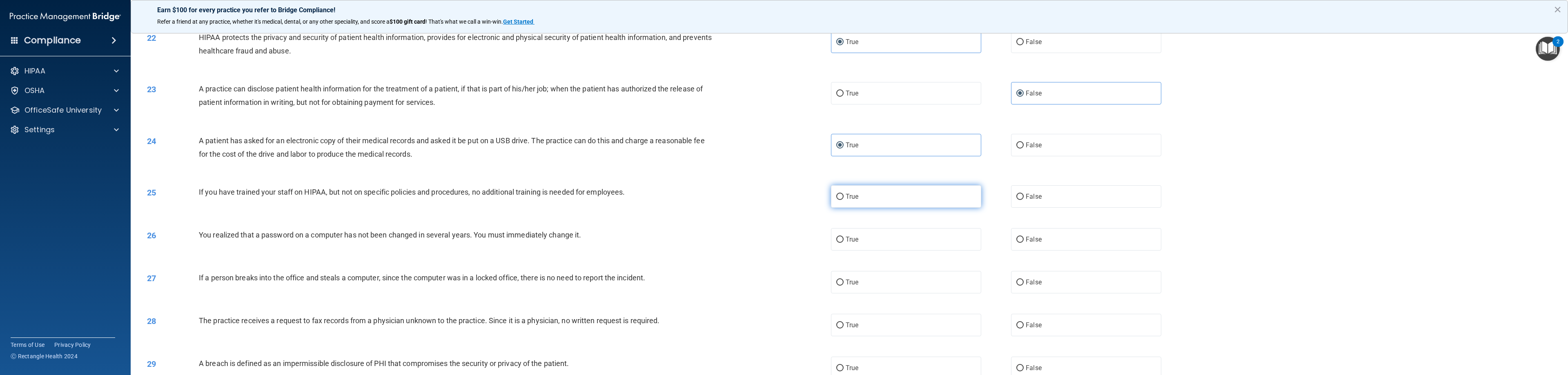
scroll to position [1021, 0]
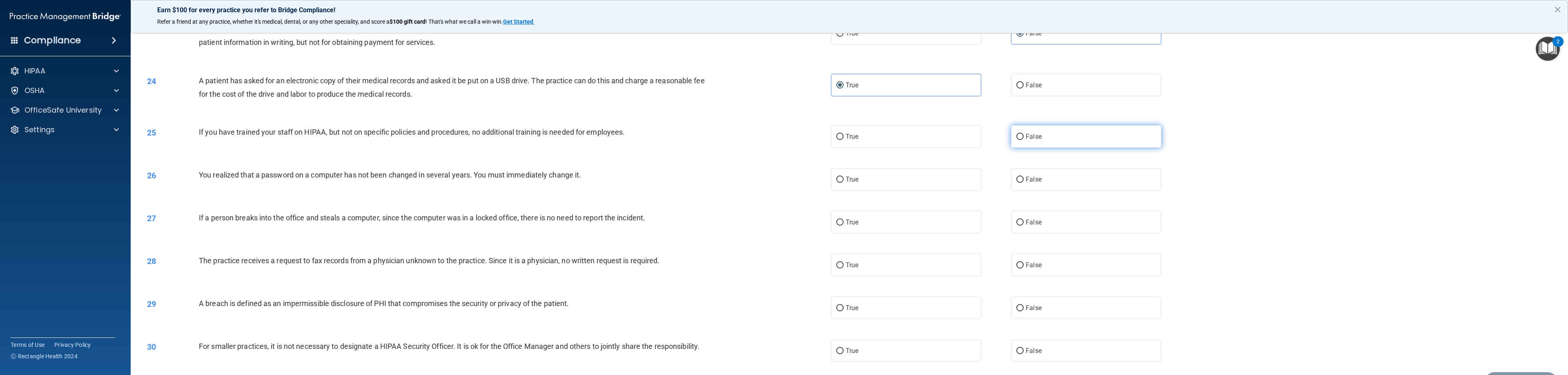
click at [698, 136] on span "False" at bounding box center [1034, 136] width 16 height 8
click at [698, 136] on input "False" at bounding box center [1020, 137] width 7 height 6
radio input "true"
click at [698, 179] on label "True" at bounding box center [906, 179] width 150 height 23
click at [698, 179] on input "True" at bounding box center [840, 180] width 7 height 6
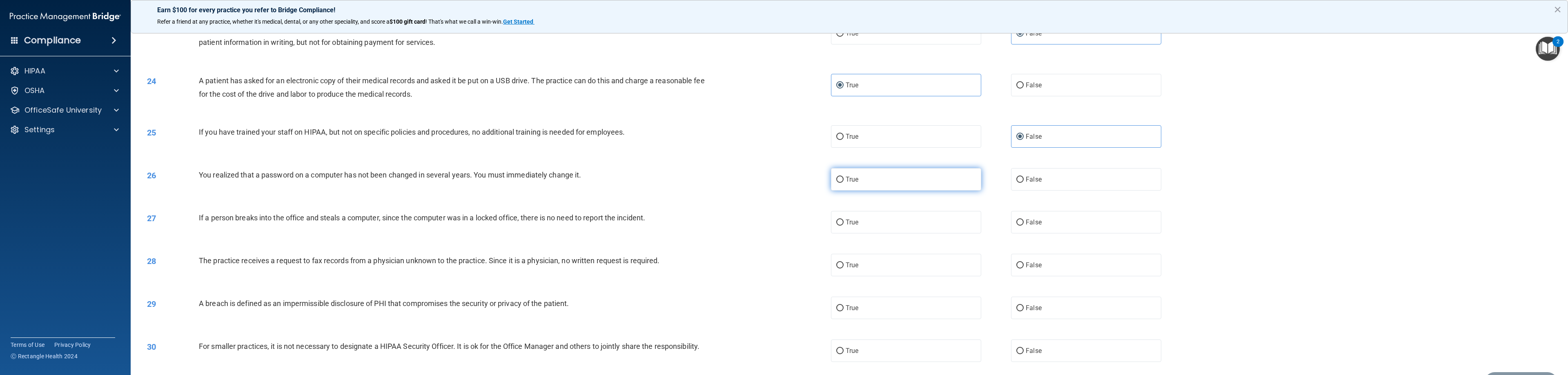
radio input "true"
click at [698, 226] on label "False" at bounding box center [1086, 222] width 150 height 23
click at [698, 226] on input "False" at bounding box center [1020, 223] width 7 height 6
radio input "true"
click at [698, 259] on label "True" at bounding box center [906, 265] width 150 height 23
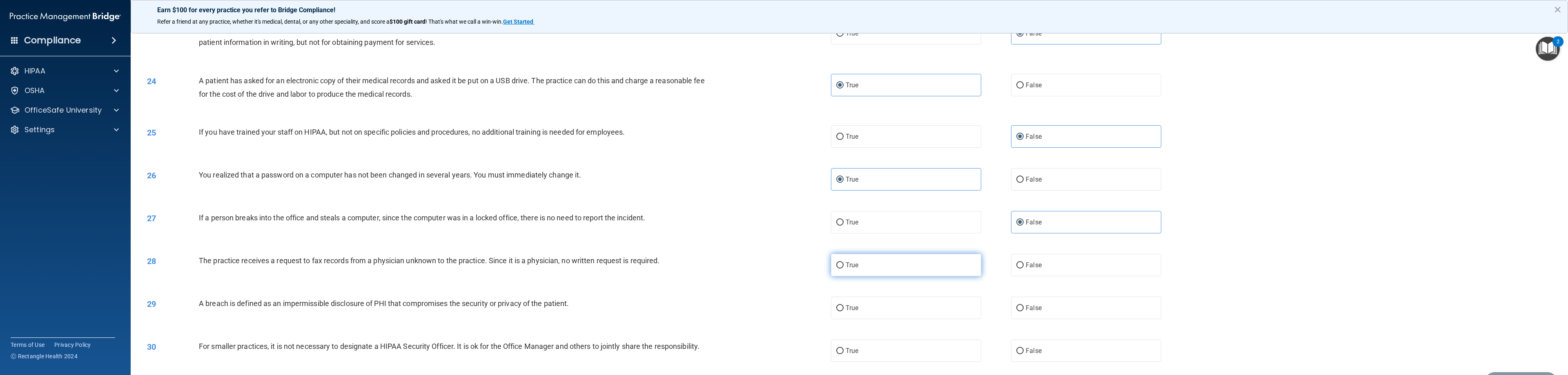
click at [698, 262] on input "True" at bounding box center [840, 265] width 7 height 6
radio input "true"
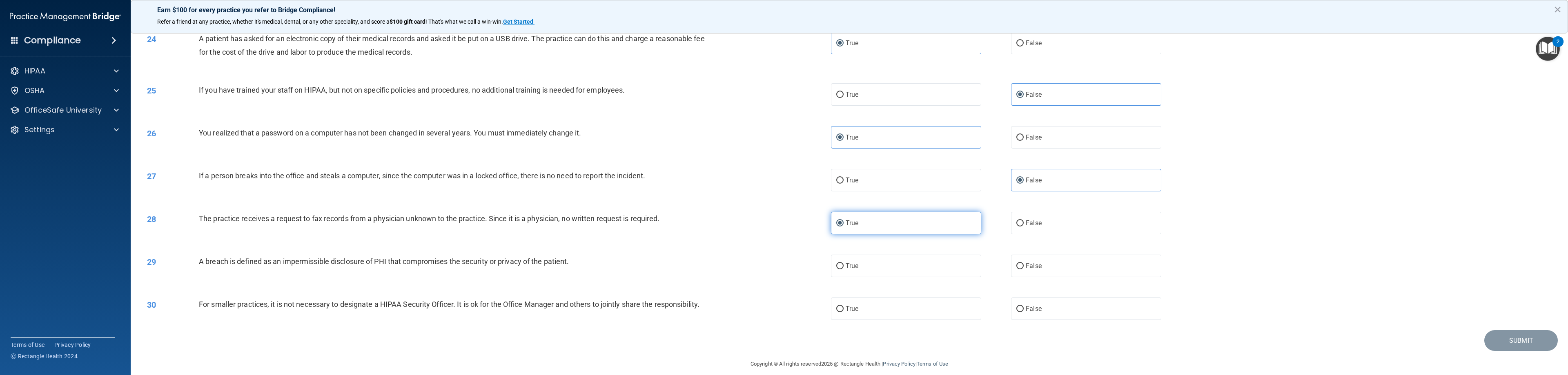
scroll to position [1071, 0]
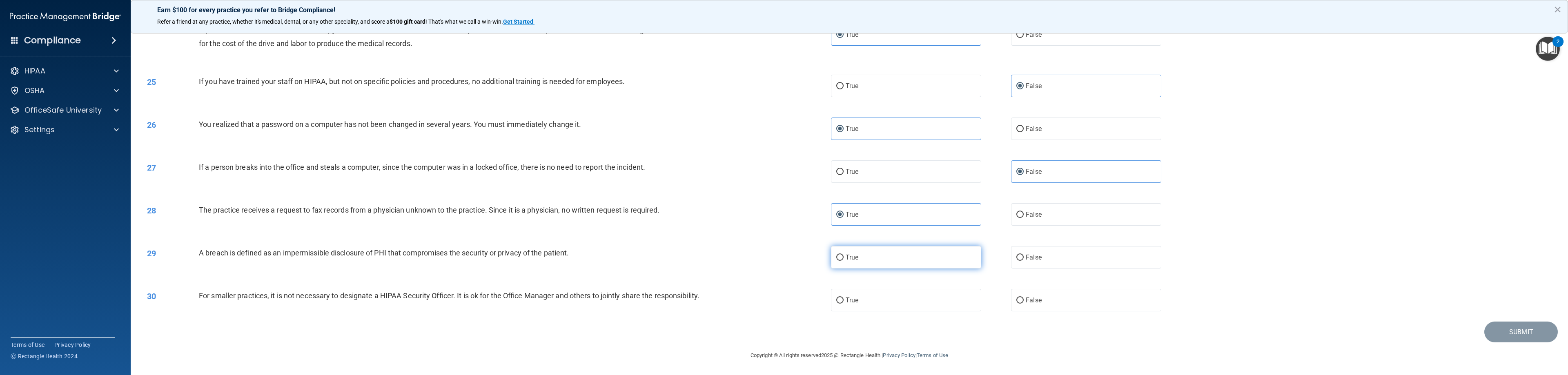
click at [698, 256] on label "True" at bounding box center [906, 258] width 150 height 23
click at [698, 256] on input "True" at bounding box center [840, 258] width 7 height 6
radio input "true"
click at [698, 297] on label "True" at bounding box center [906, 300] width 150 height 23
click at [698, 298] on input "True" at bounding box center [840, 301] width 7 height 6
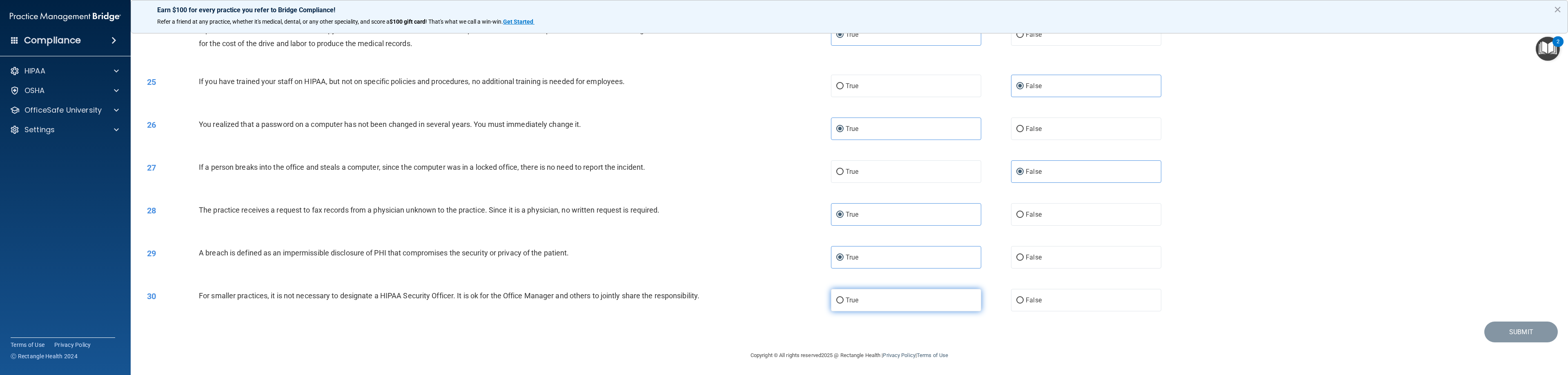
radio input "true"
click at [698, 338] on button "Submit" at bounding box center [1521, 332] width 74 height 21
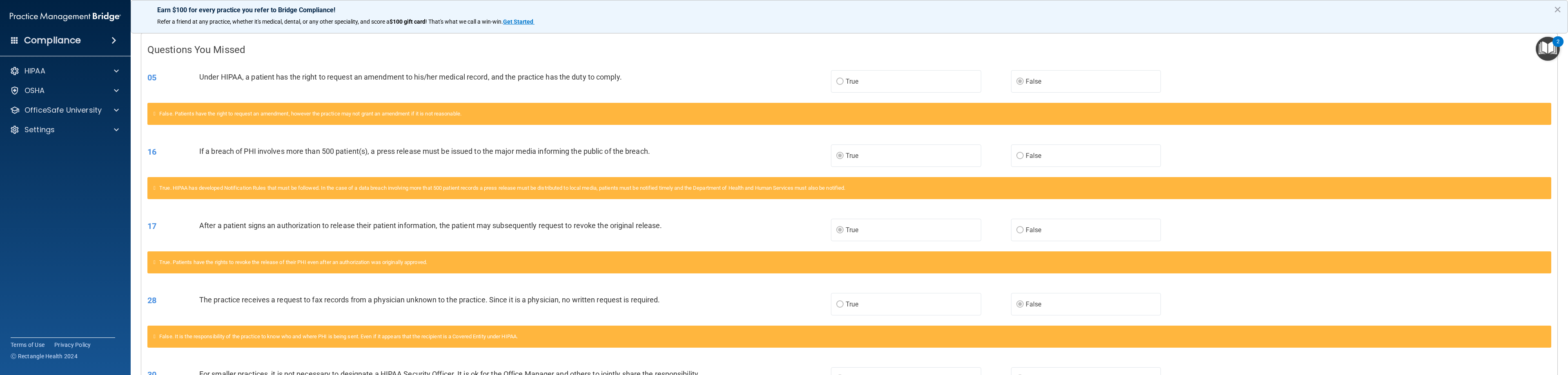
scroll to position [10, 0]
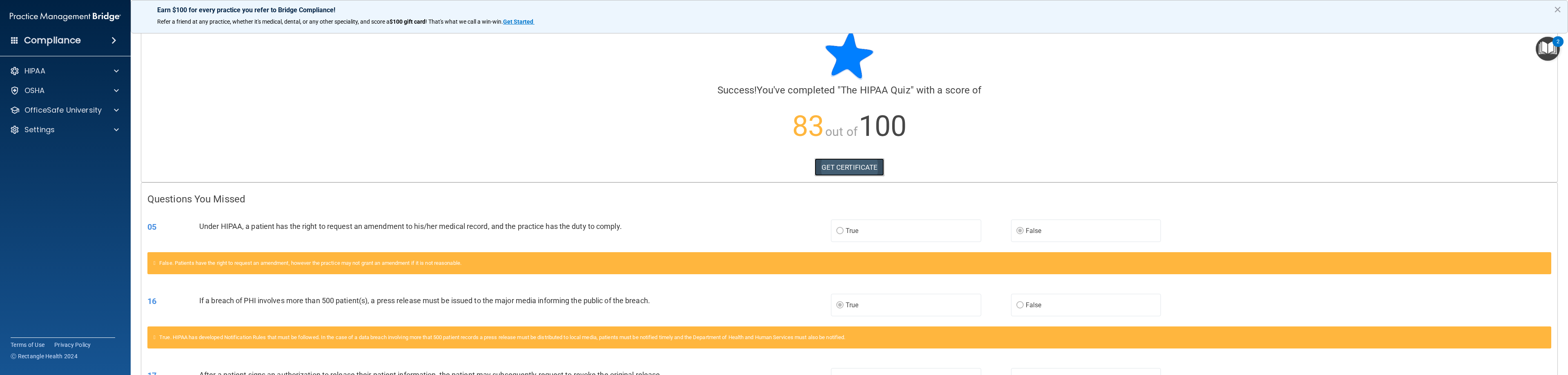
click at [698, 172] on link "GET CERTIFICATE" at bounding box center [849, 167] width 70 height 18
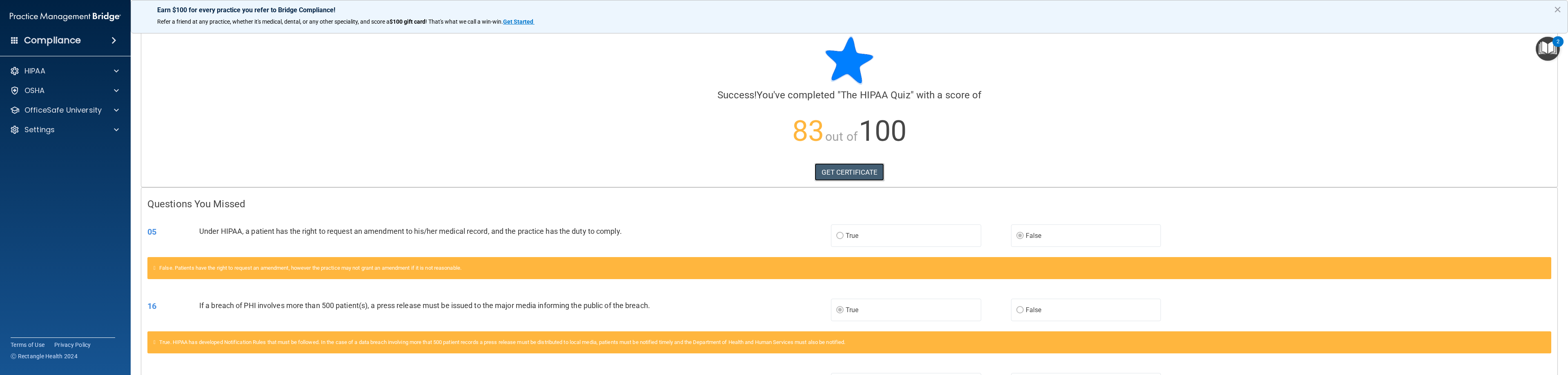
scroll to position [0, 0]
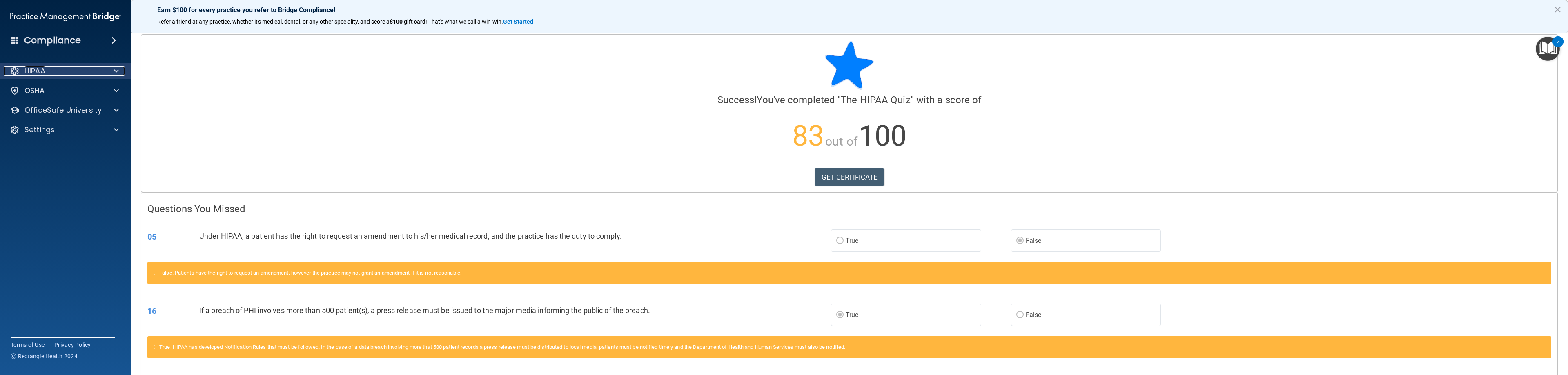
click at [121, 70] on div at bounding box center [115, 71] width 21 height 10
click at [45, 72] on p "HIPAA" at bounding box center [35, 71] width 21 height 10
click at [54, 110] on p "OfficeSafe University" at bounding box center [63, 110] width 77 height 10
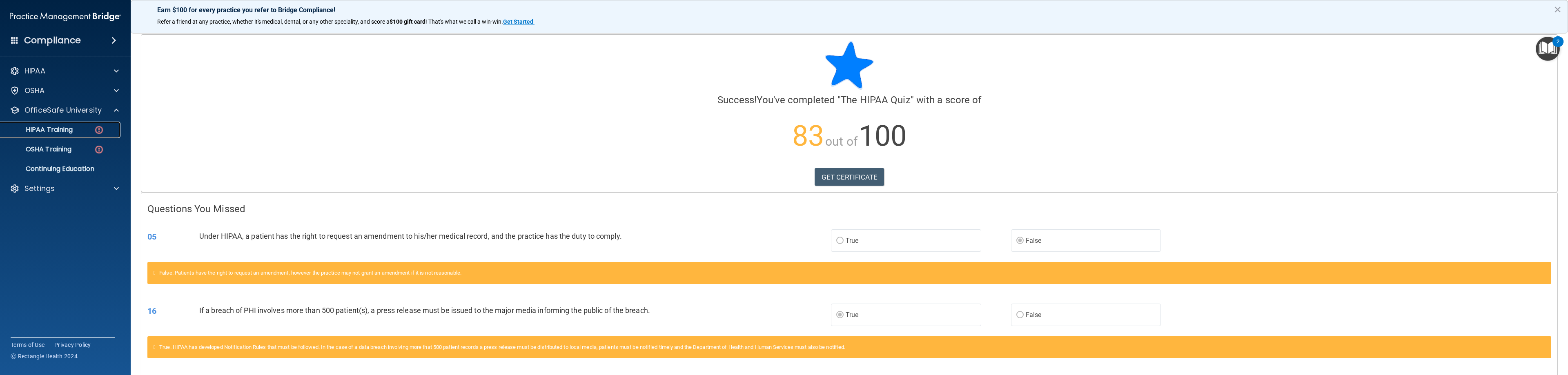
click at [61, 128] on p "HIPAA Training" at bounding box center [39, 130] width 68 height 8
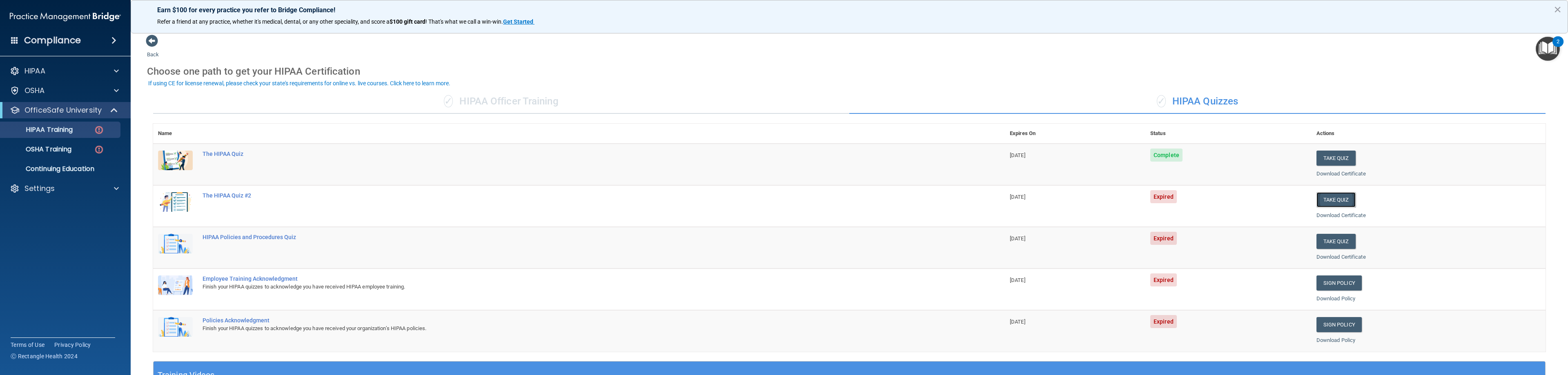
click at [698, 198] on button "Take Quiz" at bounding box center [1336, 200] width 39 height 15
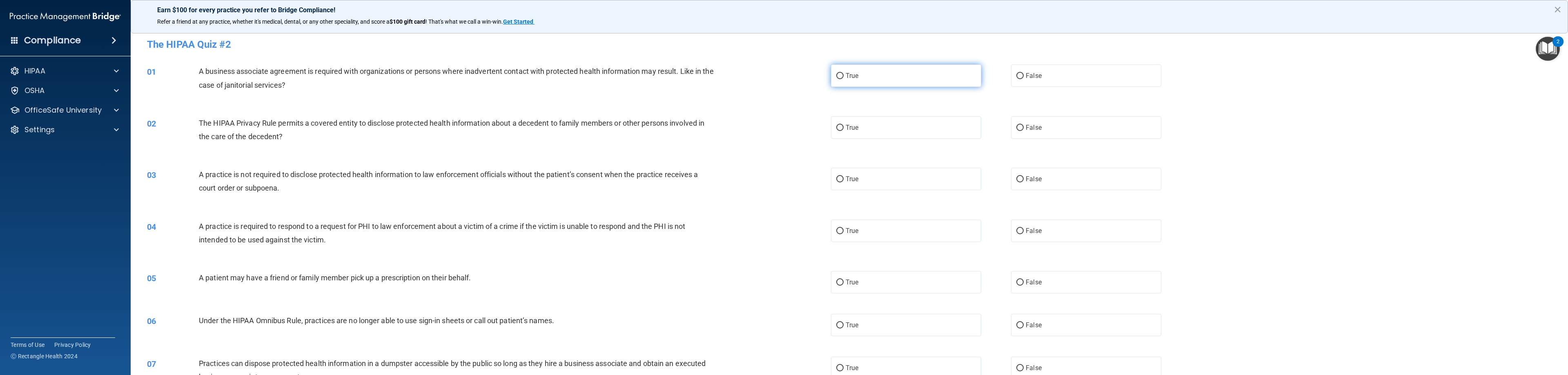
click at [698, 75] on label "True" at bounding box center [906, 75] width 150 height 23
click at [698, 75] on input "True" at bounding box center [840, 76] width 7 height 6
radio input "true"
click at [698, 128] on input "True" at bounding box center [840, 128] width 7 height 6
radio input "true"
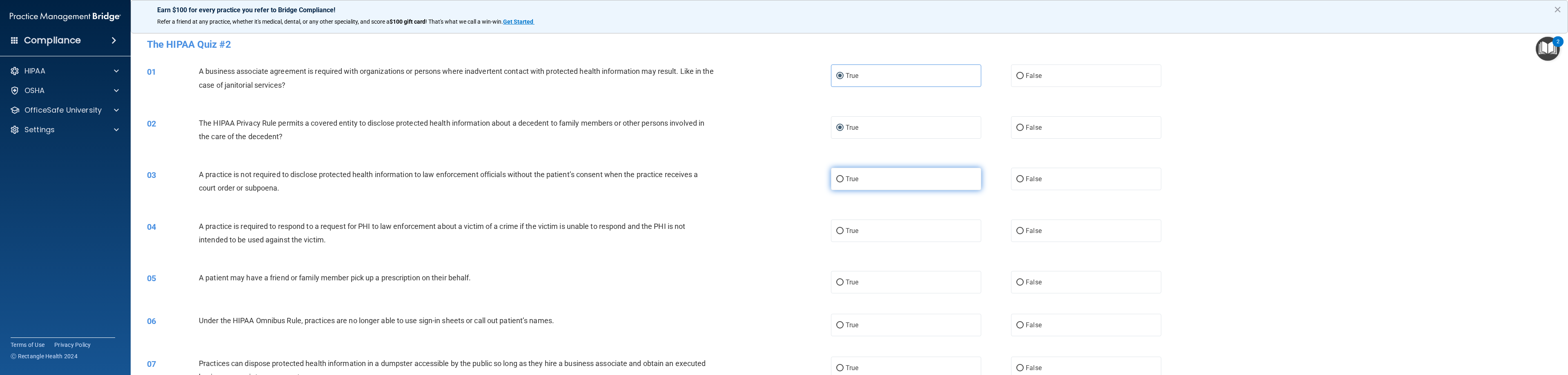
click at [698, 182] on input "True" at bounding box center [840, 180] width 7 height 6
radio input "true"
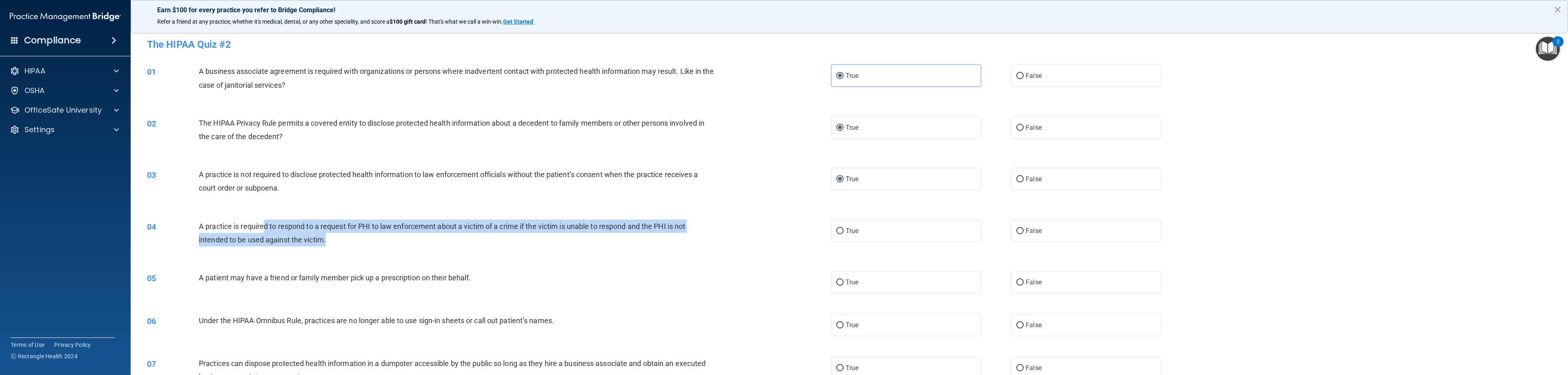
drag, startPoint x: 264, startPoint y: 225, endPoint x: 522, endPoint y: 236, distance: 258.2
click at [522, 236] on div "A practice is required to respond to a request for PHI to law enforcement about…" at bounding box center [460, 233] width 522 height 27
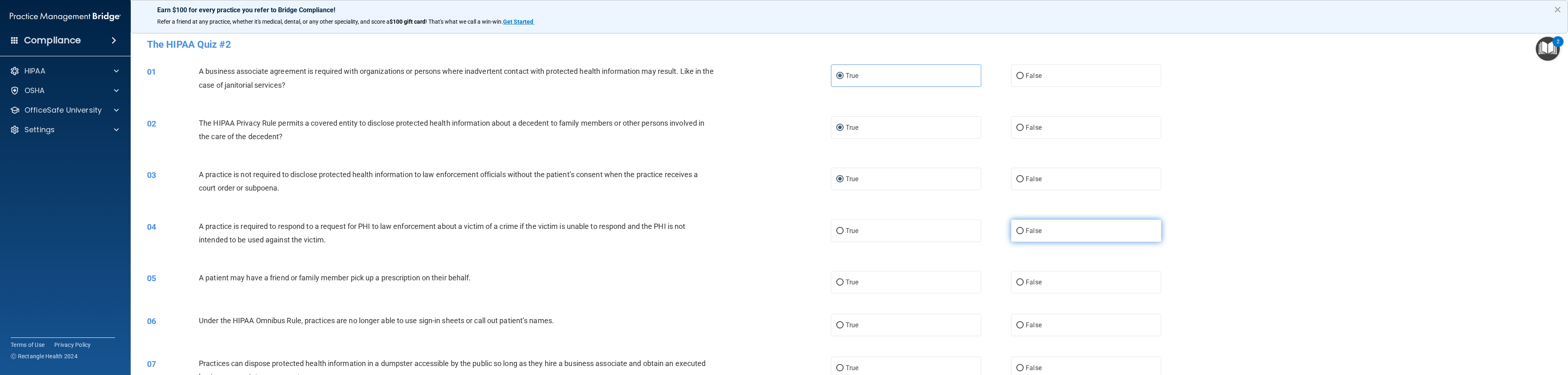
click at [698, 231] on span "False" at bounding box center [1034, 231] width 16 height 8
click at [698, 231] on input "False" at bounding box center [1020, 231] width 7 height 6
radio input "true"
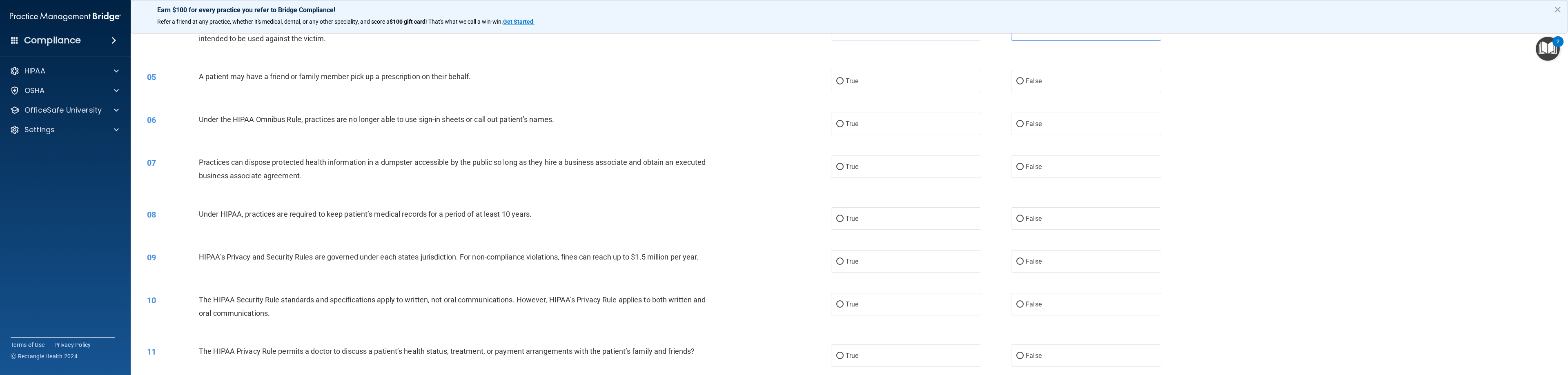
scroll to position [122, 0]
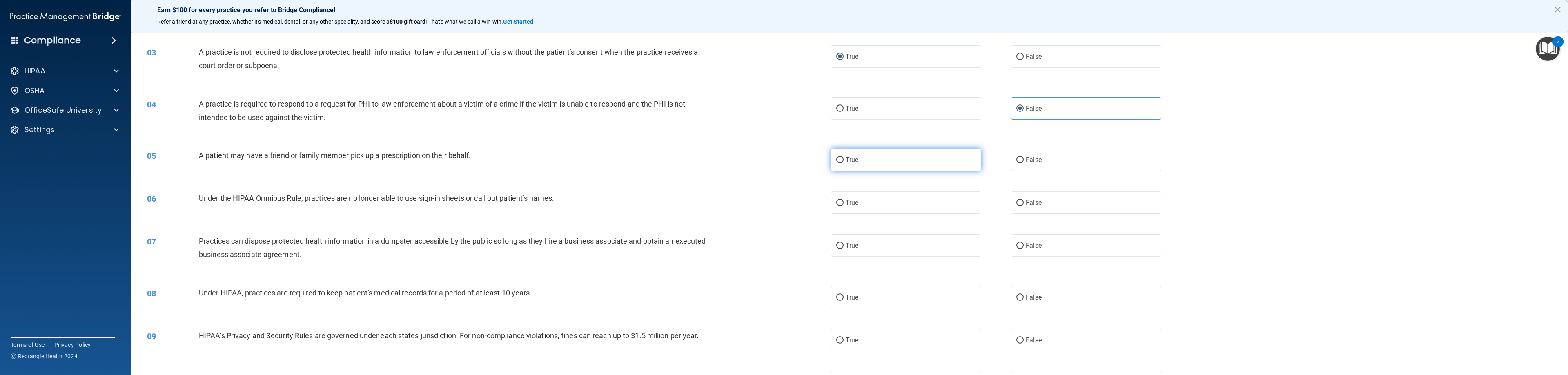
click at [698, 161] on input "True" at bounding box center [840, 160] width 7 height 6
radio input "true"
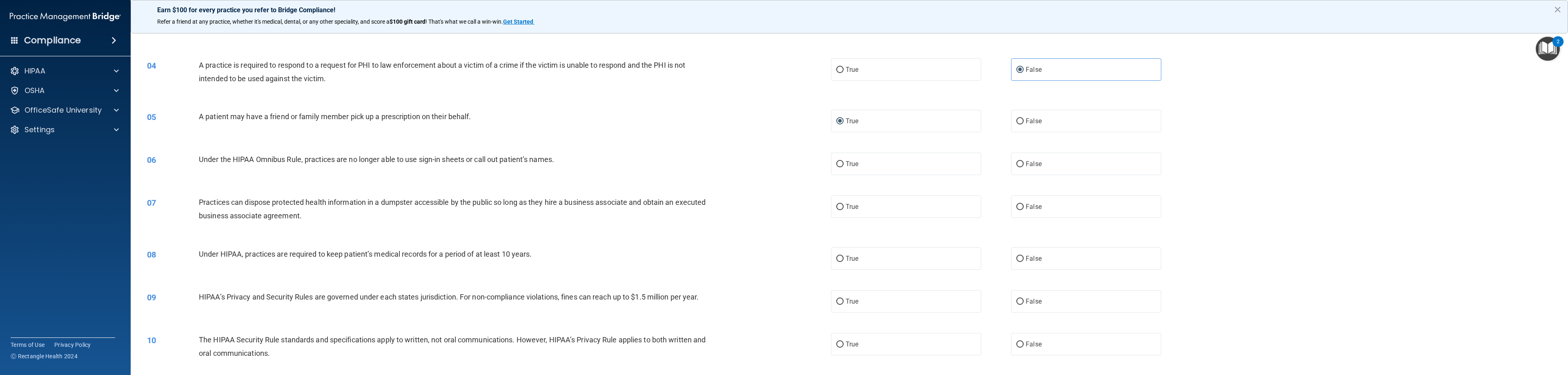
scroll to position [163, 0]
click at [698, 163] on input "False" at bounding box center [1020, 163] width 7 height 6
radio input "true"
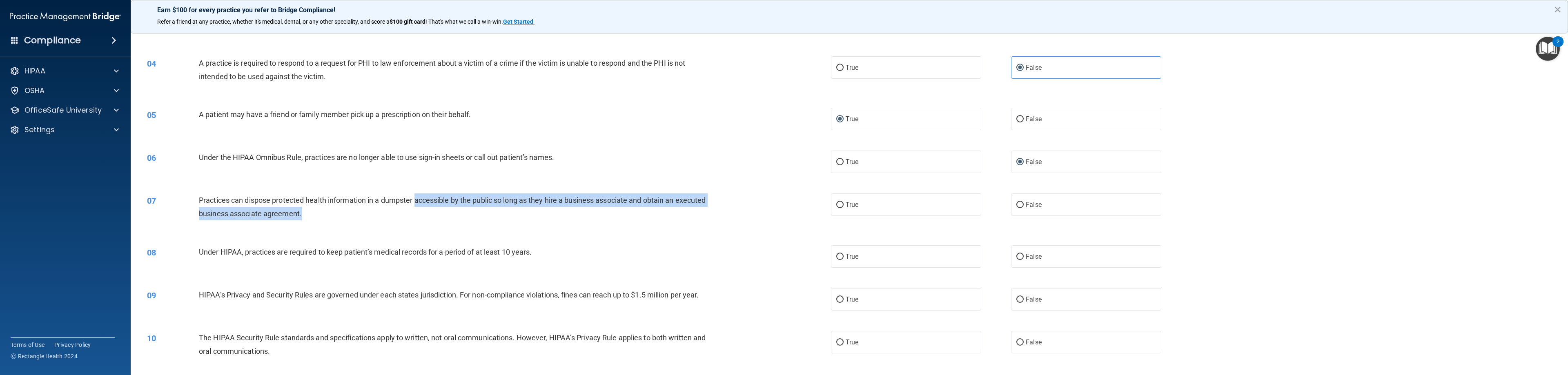
drag, startPoint x: 417, startPoint y: 199, endPoint x: 509, endPoint y: 208, distance: 92.4
click at [509, 208] on div "Practices can dispose protected health information in a dumpster accessible by …" at bounding box center [460, 207] width 522 height 27
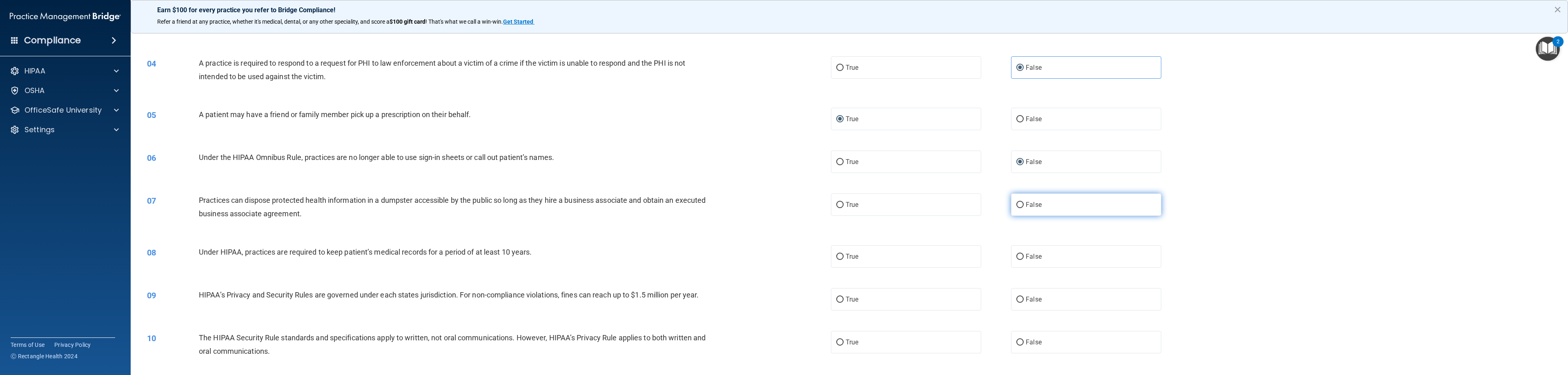
click at [698, 206] on input "False" at bounding box center [1020, 205] width 7 height 6
radio input "true"
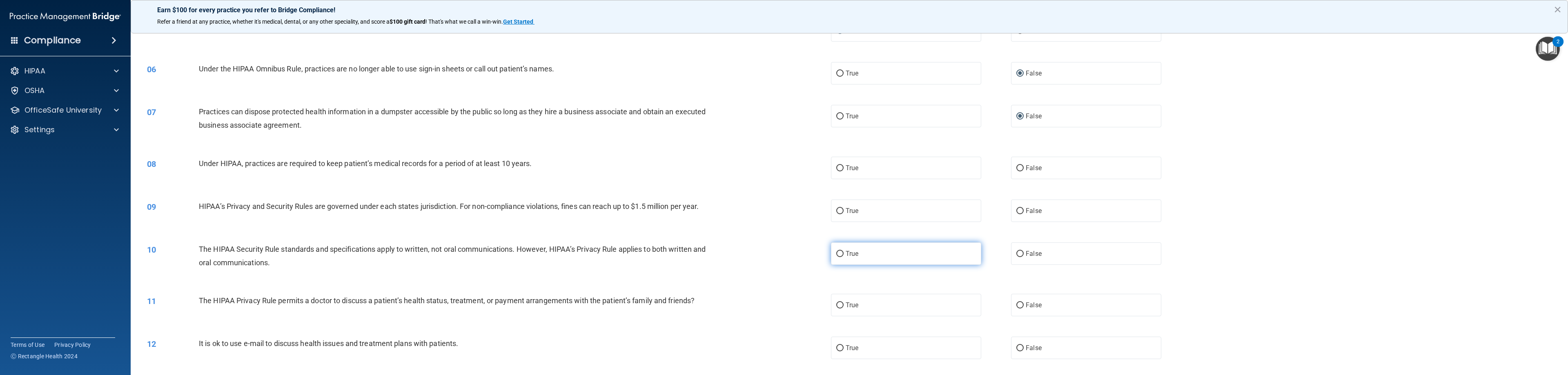
scroll to position [286, 0]
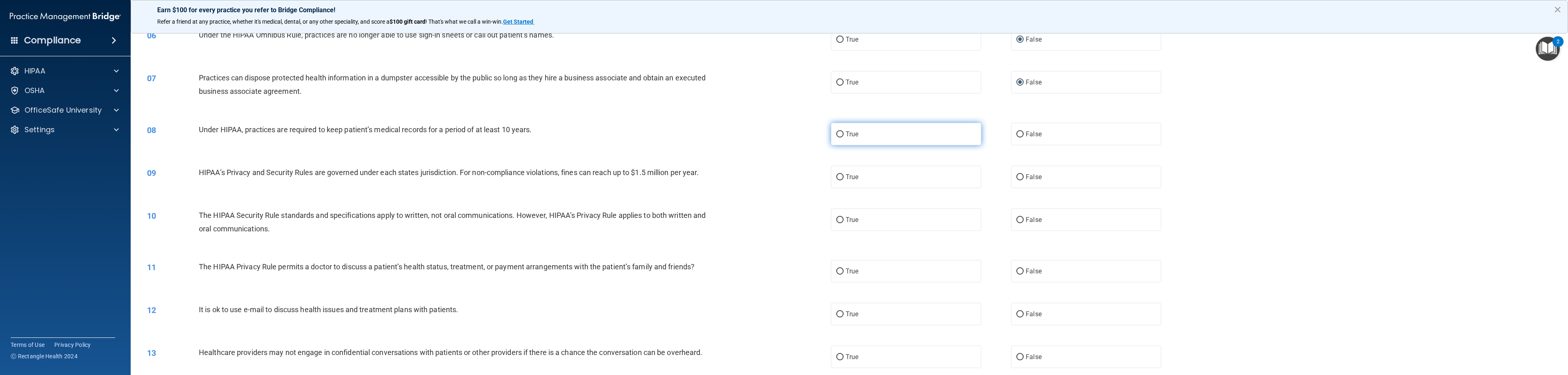
click at [698, 138] on label "True" at bounding box center [906, 134] width 150 height 23
click at [698, 138] on input "True" at bounding box center [840, 135] width 7 height 6
radio input "true"
click at [698, 136] on input "False" at bounding box center [1020, 135] width 7 height 6
radio input "true"
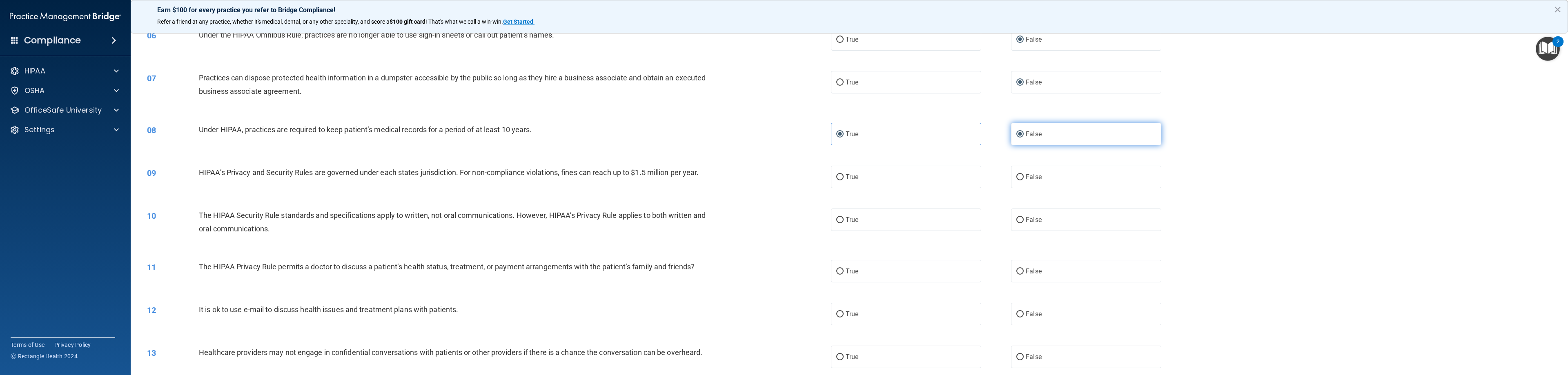
radio input "false"
drag, startPoint x: 211, startPoint y: 170, endPoint x: 575, endPoint y: 182, distance: 364.2
click at [575, 182] on div "09 HIPAA’s Privacy and Security Rules are governed under each states jurisdicti…" at bounding box center [489, 174] width 709 height 18
drag, startPoint x: 827, startPoint y: 174, endPoint x: 833, endPoint y: 177, distance: 6.7
click at [698, 166] on ng-form "09 HIPAA’s Privacy and Security Rules are governed under each states jurisdicti…" at bounding box center [1191, 166] width 0 height 0
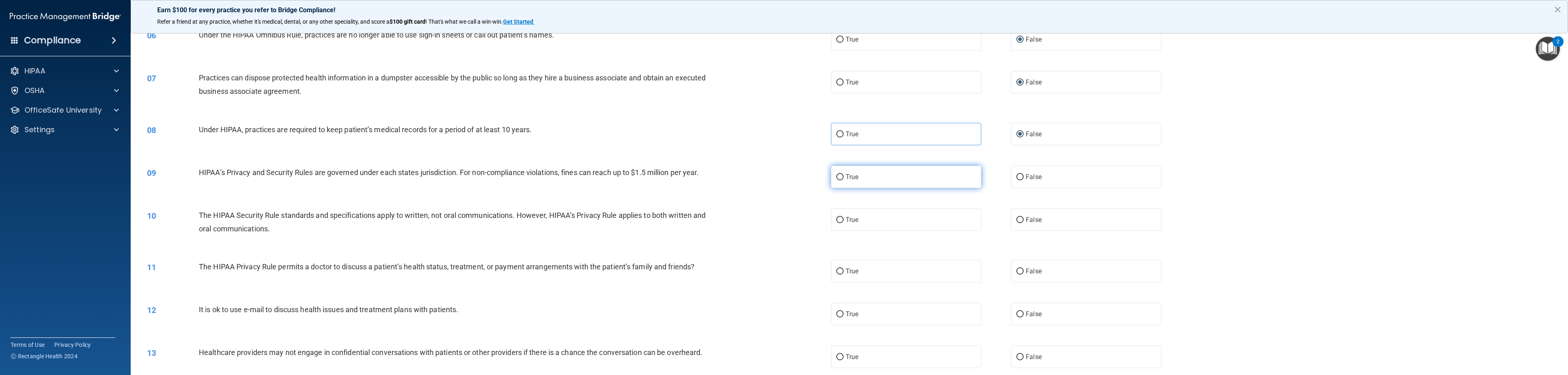
click at [698, 176] on input "True" at bounding box center [840, 177] width 7 height 6
radio input "true"
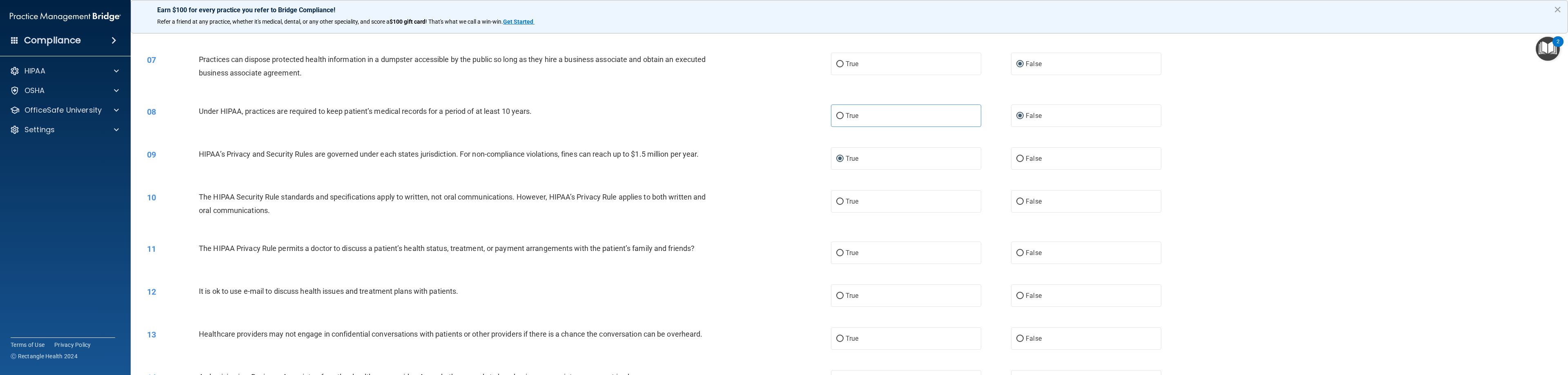
scroll to position [368, 0]
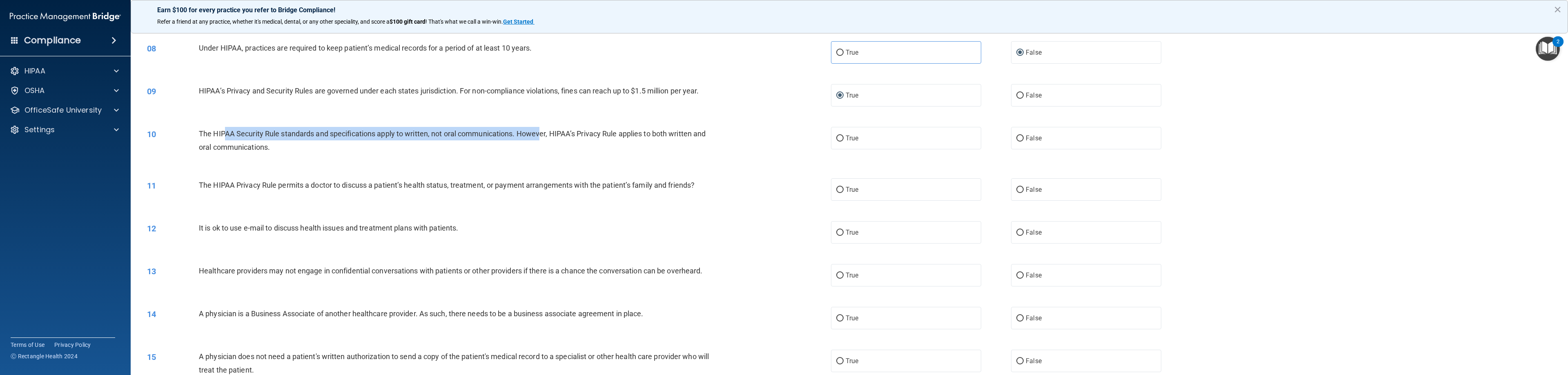
drag, startPoint x: 224, startPoint y: 132, endPoint x: 542, endPoint y: 133, distance: 318.0
click at [542, 133] on span "The HIPAA Security Rule standards and specifications apply to written, not oral…" at bounding box center [452, 141] width 507 height 22
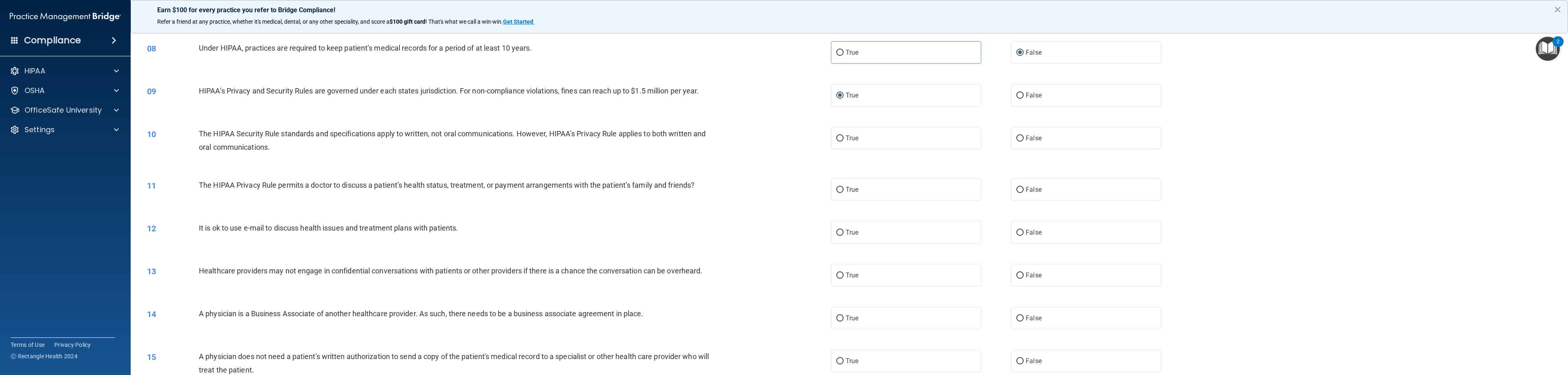
drag, startPoint x: 574, startPoint y: 152, endPoint x: 579, endPoint y: 152, distance: 5.0
click at [575, 152] on div "The HIPAA Security Rule standards and specifications apply to written, not oral…" at bounding box center [460, 141] width 522 height 27
drag, startPoint x: 814, startPoint y: 136, endPoint x: 822, endPoint y: 136, distance: 8.0
click at [698, 136] on div "10 The HIPAA Security Rule standards and specifications apply to written, not o…" at bounding box center [489, 142] width 709 height 31
click at [698, 138] on input "True" at bounding box center [840, 139] width 7 height 6
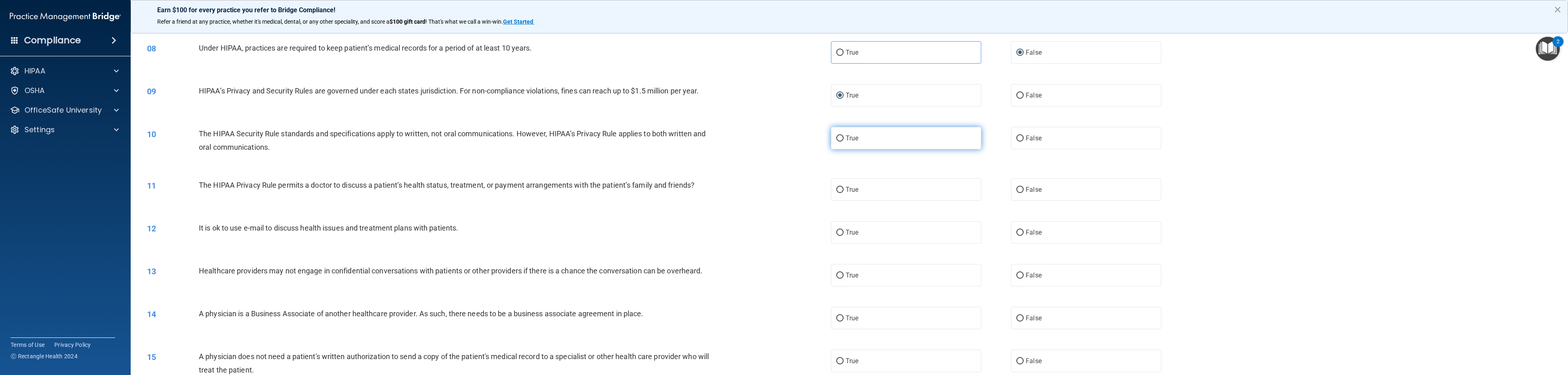
radio input "true"
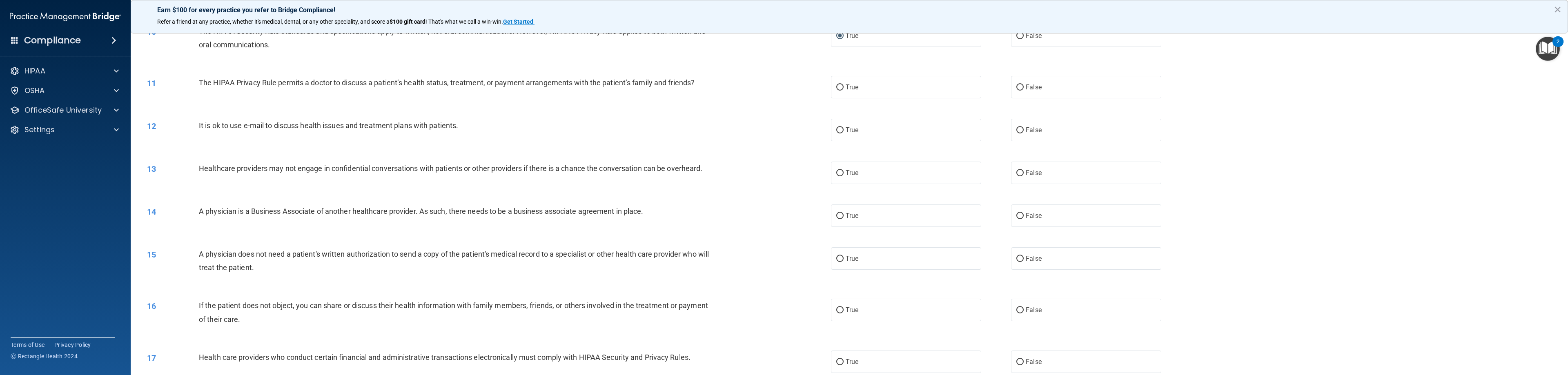
scroll to position [490, 0]
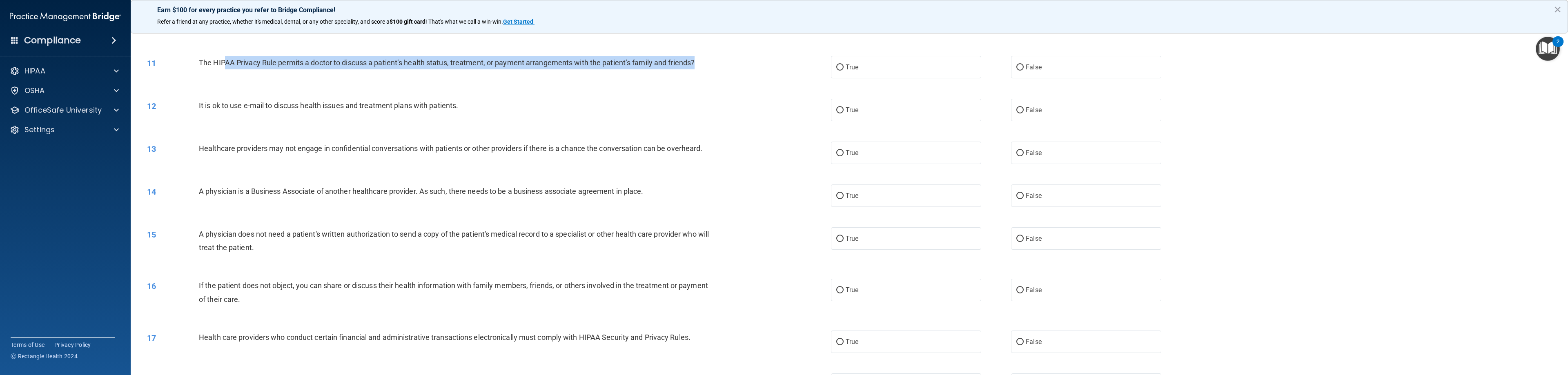
drag, startPoint x: 225, startPoint y: 61, endPoint x: 700, endPoint y: 68, distance: 475.1
click at [698, 68] on div "The HIPAA Privacy Rule permits a doctor to discuss a patient’s health status, t…" at bounding box center [460, 63] width 522 height 13
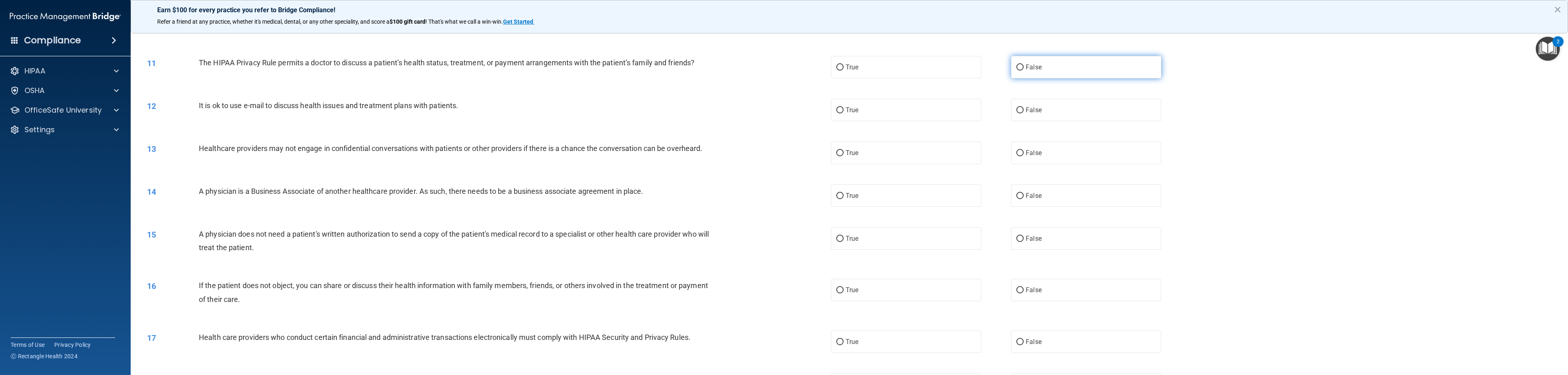
click at [698, 71] on label "False" at bounding box center [1086, 67] width 150 height 23
click at [698, 71] on input "False" at bounding box center [1020, 68] width 7 height 6
radio input "true"
click at [698, 112] on input "True" at bounding box center [840, 110] width 7 height 6
radio input "true"
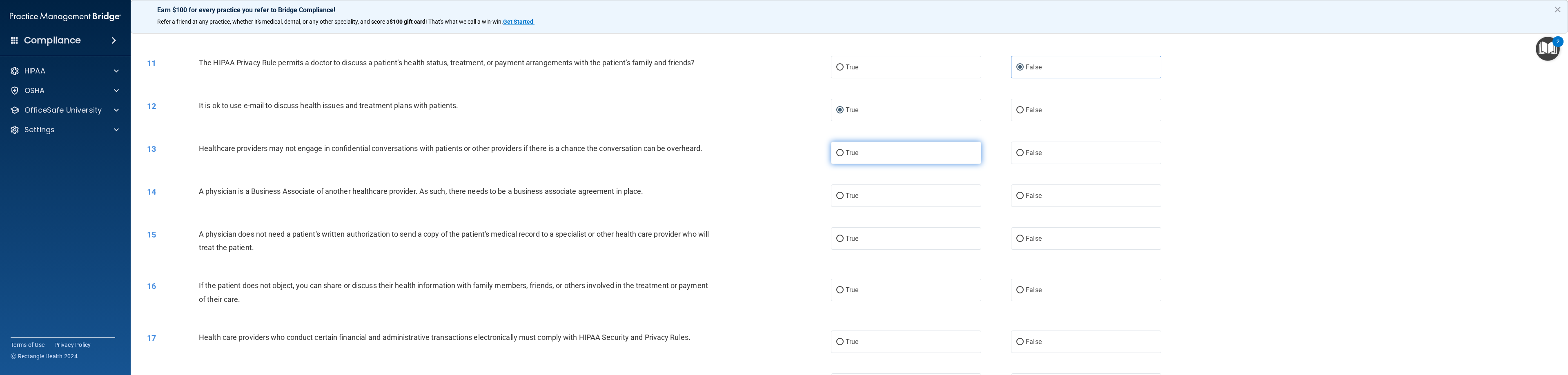
click at [698, 155] on span "True" at bounding box center [852, 153] width 13 height 8
click at [698, 155] on input "True" at bounding box center [840, 153] width 7 height 6
radio input "true"
click at [698, 200] on label "False" at bounding box center [1086, 195] width 150 height 23
click at [698, 199] on input "False" at bounding box center [1020, 196] width 7 height 6
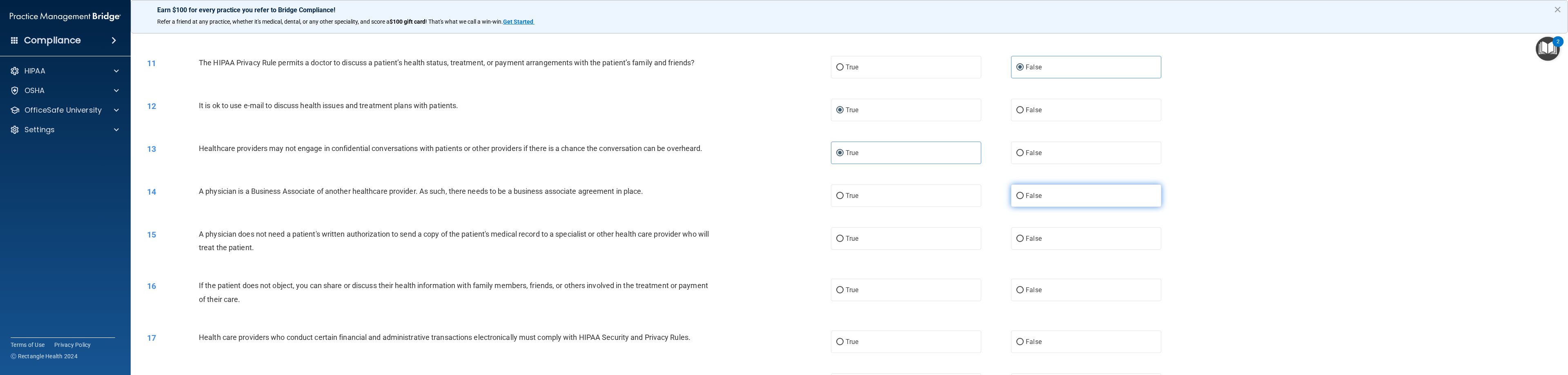
radio input "true"
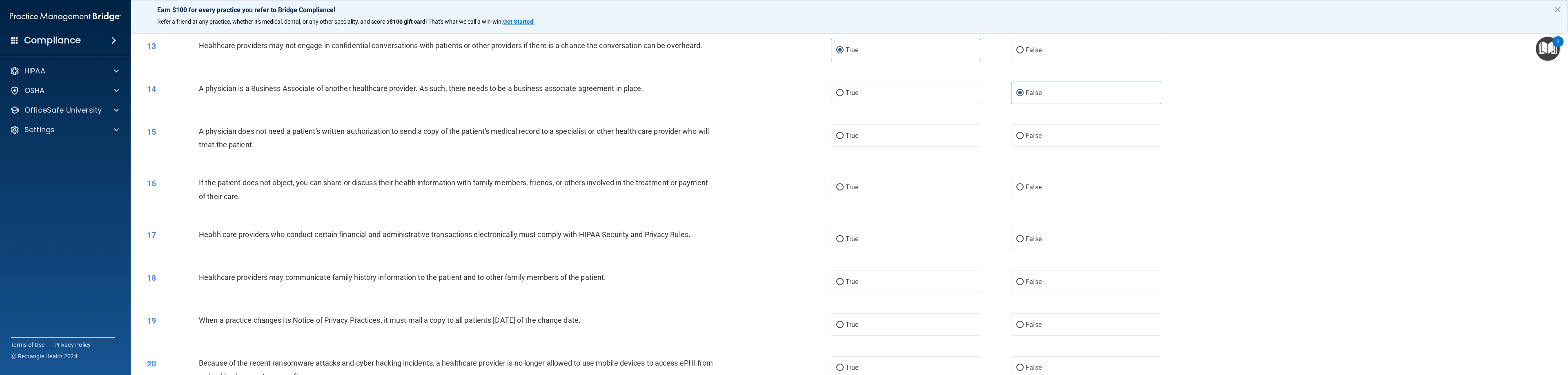
scroll to position [612, 0]
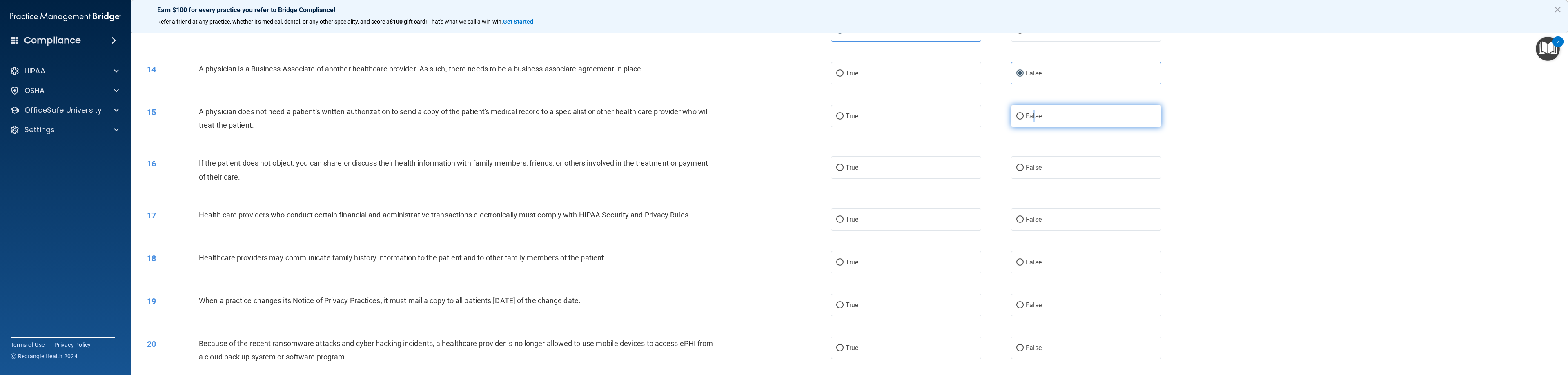
click at [698, 111] on label "False" at bounding box center [1086, 116] width 150 height 23
click at [698, 115] on input "False" at bounding box center [1020, 116] width 7 height 6
radio input "true"
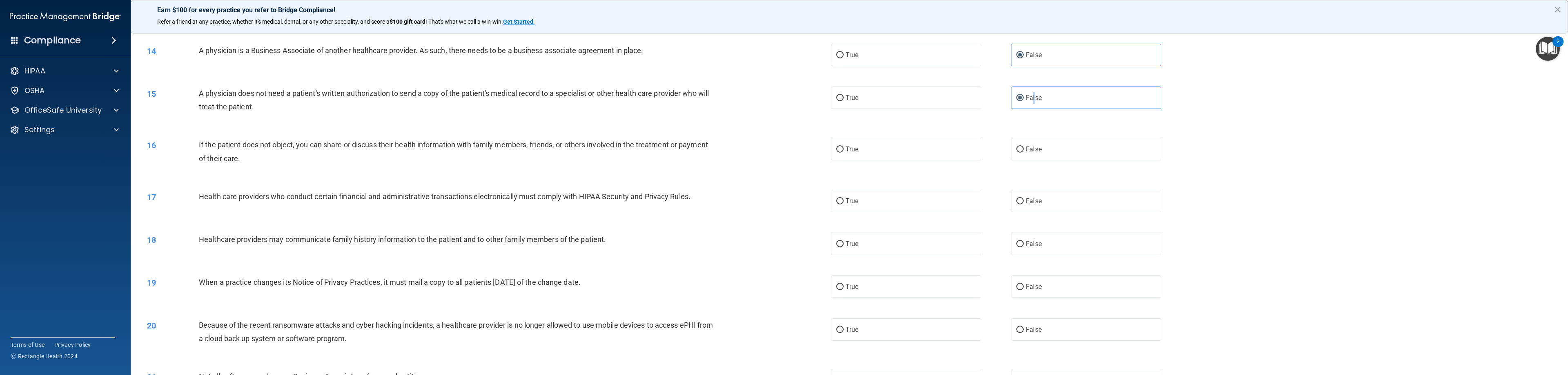
scroll to position [694, 0]
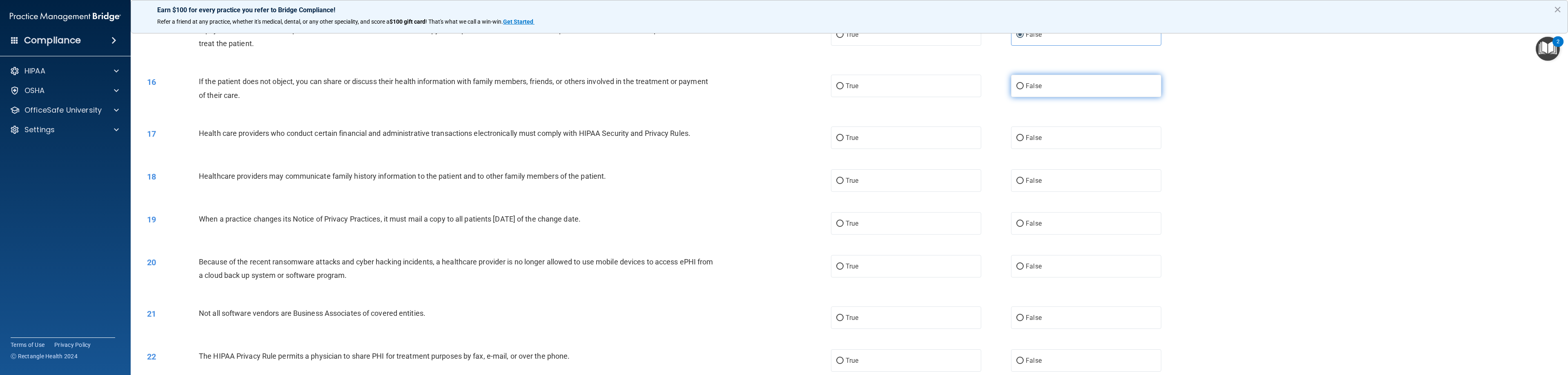
click at [698, 81] on label "False" at bounding box center [1086, 86] width 150 height 23
click at [698, 83] on input "False" at bounding box center [1020, 86] width 7 height 6
radio input "true"
click at [698, 138] on label "True" at bounding box center [906, 138] width 150 height 23
click at [698, 138] on input "True" at bounding box center [840, 138] width 7 height 6
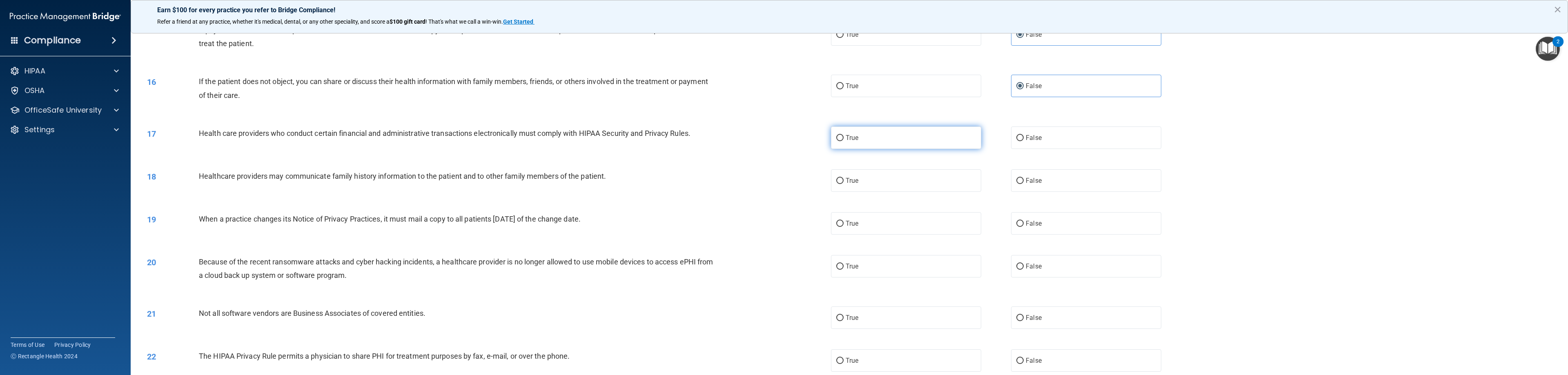
radio input "true"
click at [698, 182] on input "False" at bounding box center [1020, 181] width 7 height 6
radio input "true"
click at [698, 188] on label "True" at bounding box center [906, 180] width 150 height 23
click at [698, 184] on input "True" at bounding box center [840, 181] width 7 height 6
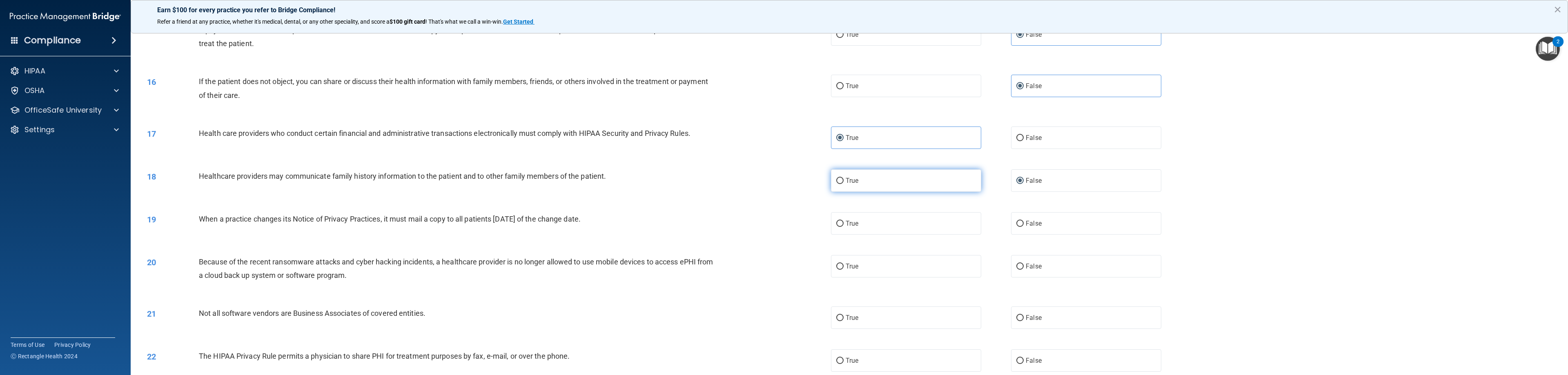
radio input "true"
radio input "false"
click at [698, 225] on label "True" at bounding box center [906, 223] width 150 height 23
click at [698, 225] on input "True" at bounding box center [840, 224] width 7 height 6
radio input "true"
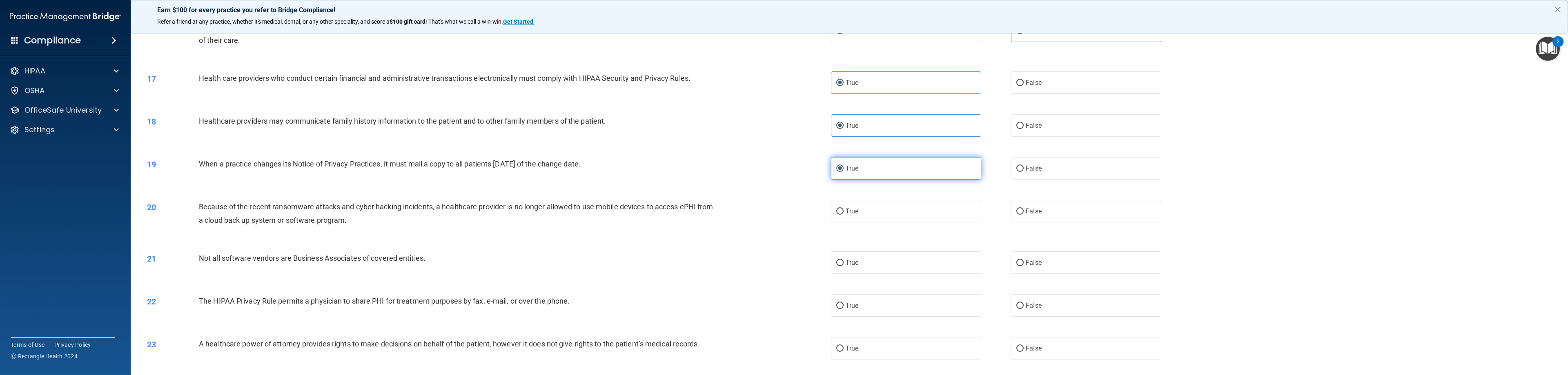
scroll to position [776, 0]
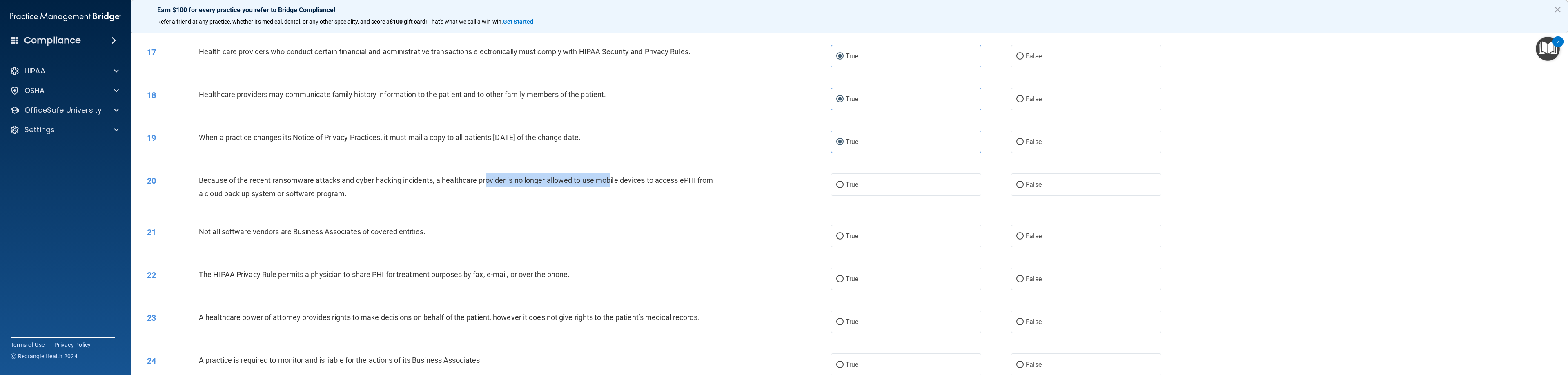
drag, startPoint x: 487, startPoint y: 183, endPoint x: 612, endPoint y: 184, distance: 125.0
click at [612, 184] on span "Because of the recent ransomware attacks and cyber hacking incidents, a healthc…" at bounding box center [456, 187] width 514 height 22
click at [698, 184] on label "False" at bounding box center [1086, 184] width 150 height 23
click at [698, 184] on input "False" at bounding box center [1020, 185] width 7 height 6
radio input "true"
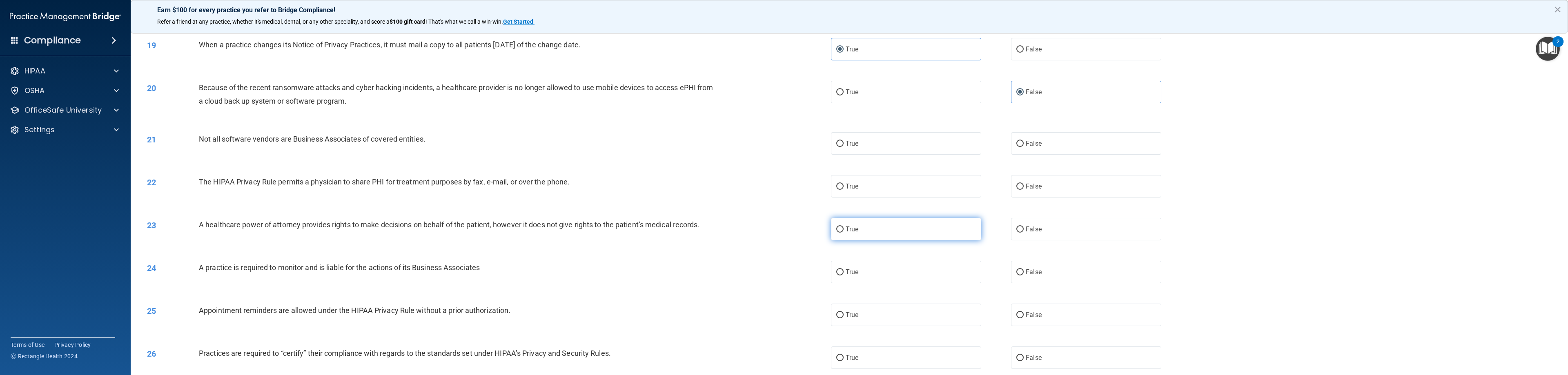
scroll to position [899, 0]
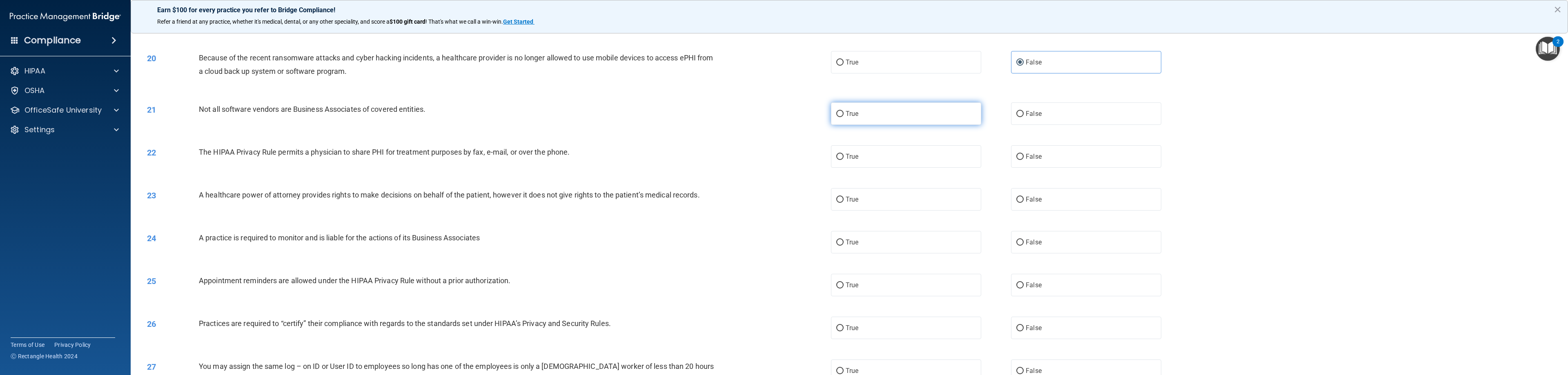
click at [698, 122] on label "True" at bounding box center [906, 113] width 150 height 23
click at [698, 117] on input "True" at bounding box center [840, 114] width 7 height 6
radio input "true"
click at [698, 111] on span "False" at bounding box center [1034, 113] width 16 height 8
click at [698, 111] on input "False" at bounding box center [1020, 114] width 7 height 6
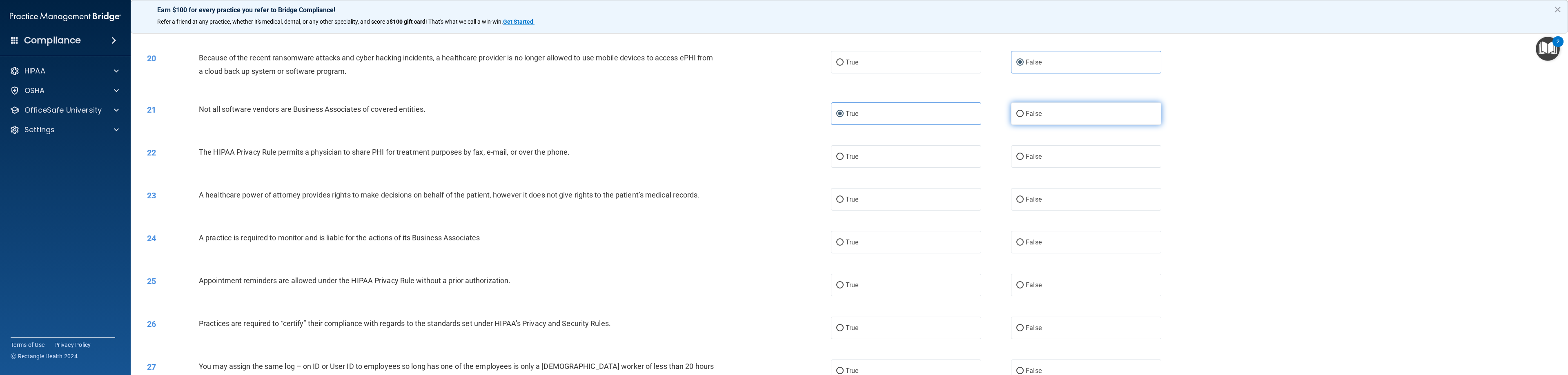
radio input "true"
radio input "false"
click at [698, 161] on label "True" at bounding box center [906, 156] width 150 height 23
click at [698, 160] on input "True" at bounding box center [840, 157] width 7 height 6
radio input "true"
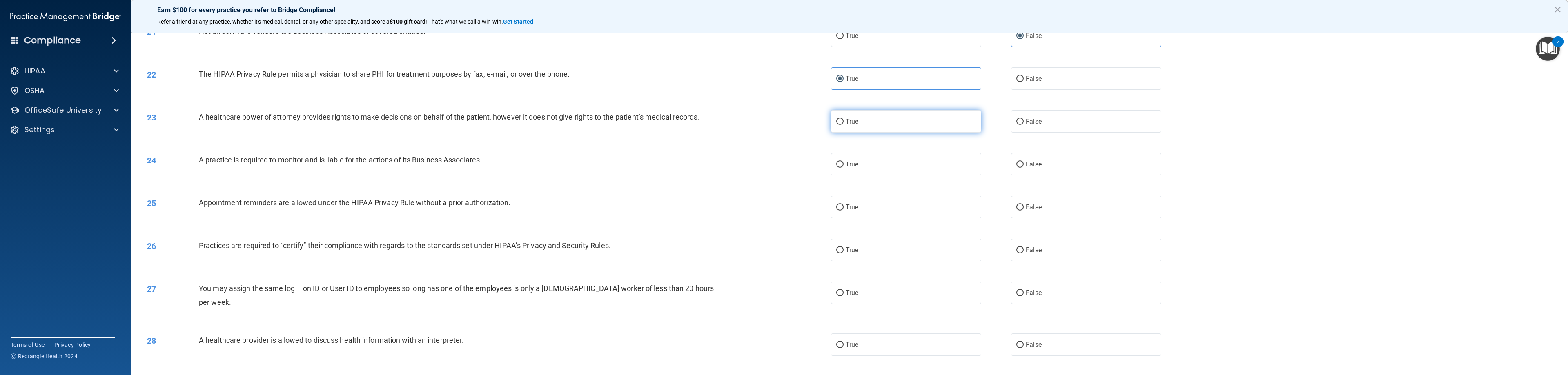
scroll to position [980, 0]
click at [698, 112] on label "False" at bounding box center [1086, 117] width 150 height 23
click at [698, 115] on input "False" at bounding box center [1020, 118] width 7 height 6
radio input "true"
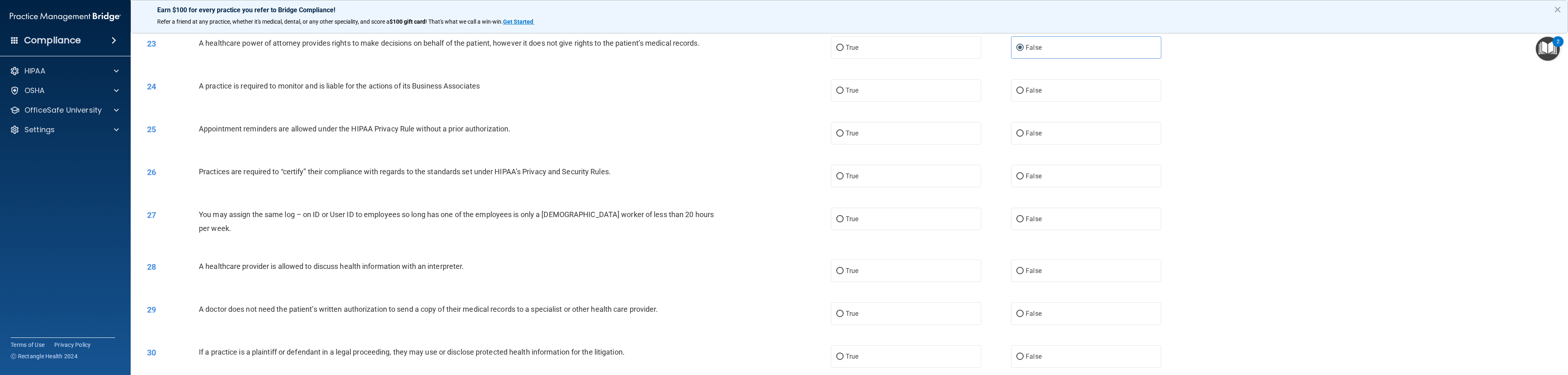
scroll to position [1062, 0]
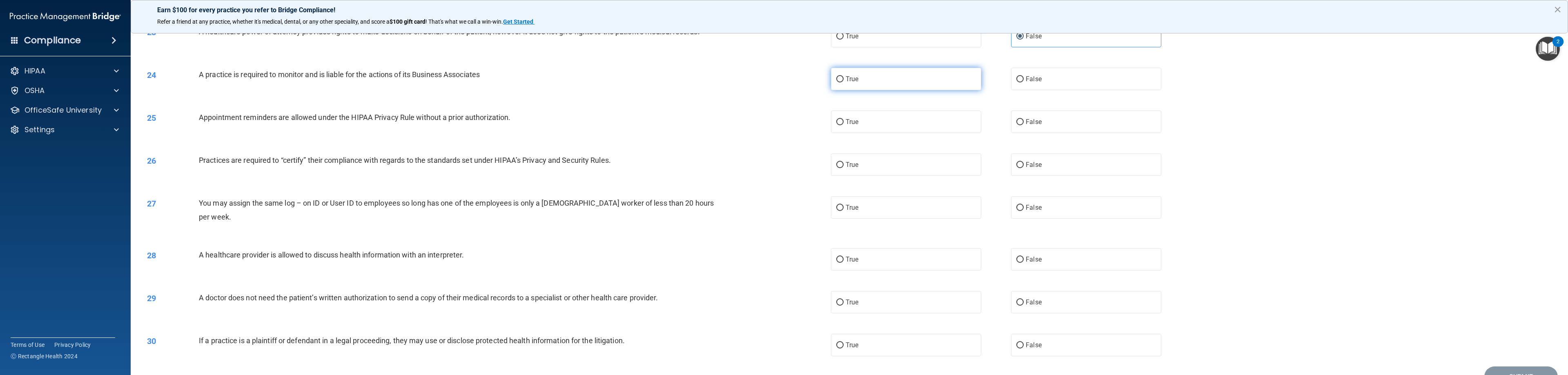
click at [698, 77] on label "True" at bounding box center [906, 79] width 150 height 23
click at [698, 77] on input "True" at bounding box center [840, 79] width 7 height 6
radio input "true"
click at [698, 117] on label "True" at bounding box center [906, 122] width 150 height 23
click at [698, 119] on input "True" at bounding box center [840, 122] width 7 height 6
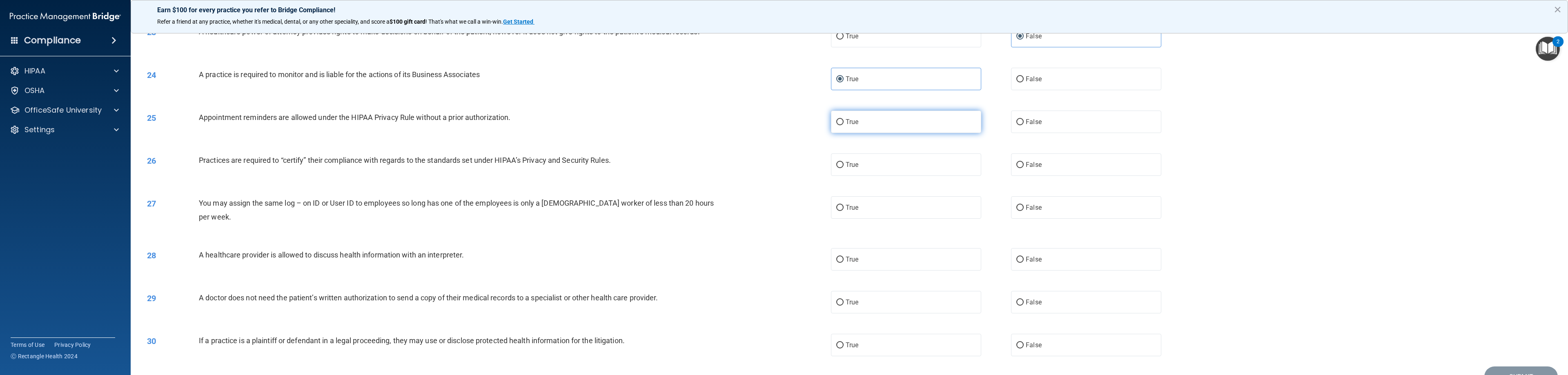
radio input "true"
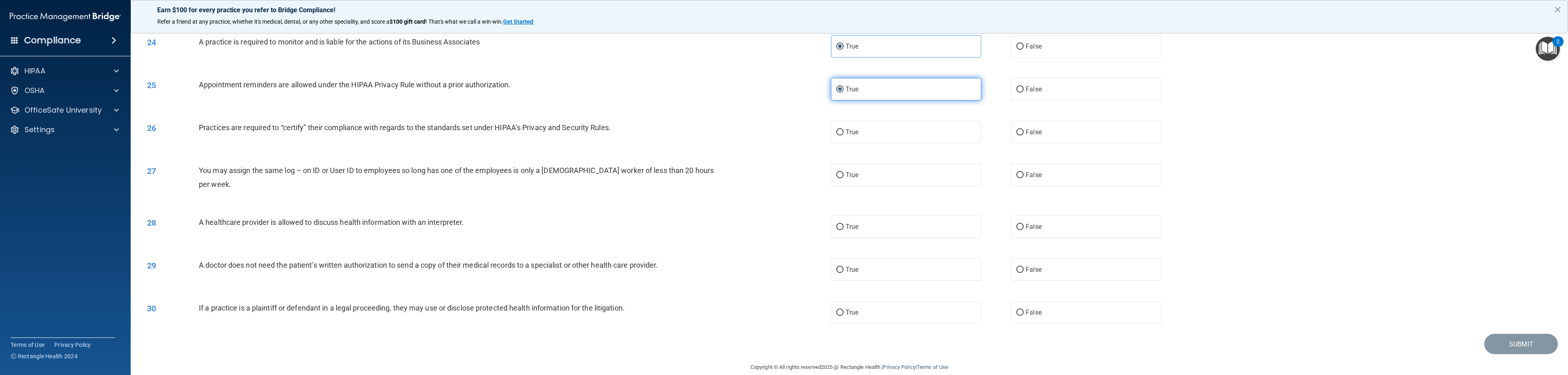
scroll to position [1098, 0]
click at [698, 129] on label "True" at bounding box center [906, 128] width 150 height 23
click at [698, 129] on input "True" at bounding box center [840, 129] width 7 height 6
radio input "true"
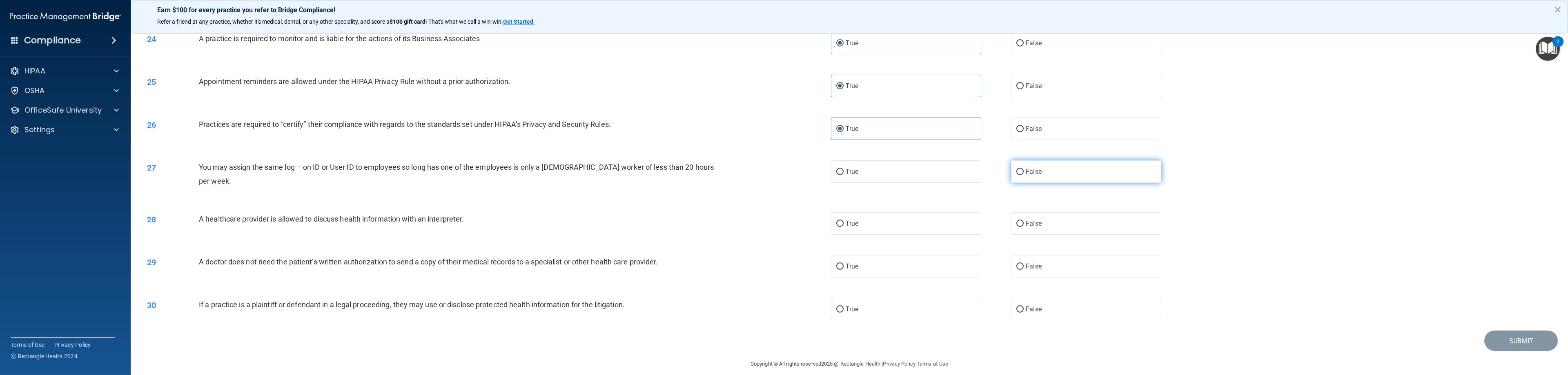
click at [698, 173] on label "False" at bounding box center [1086, 172] width 150 height 23
click at [698, 173] on input "False" at bounding box center [1020, 172] width 7 height 6
radio input "true"
click at [698, 220] on label "True" at bounding box center [906, 223] width 150 height 23
click at [698, 221] on input "True" at bounding box center [840, 224] width 7 height 6
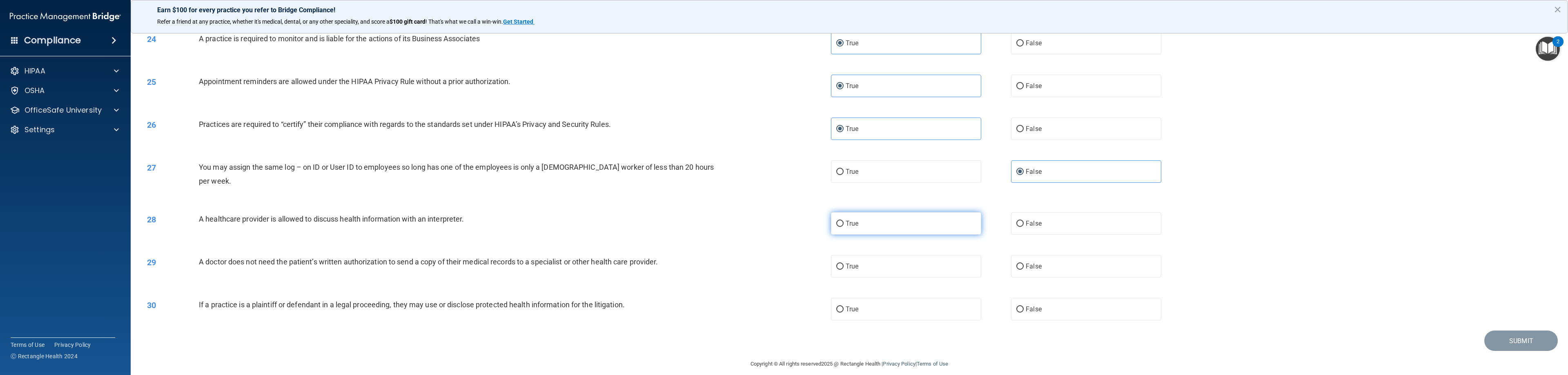
radio input "true"
click at [698, 256] on label "True" at bounding box center [906, 266] width 150 height 23
click at [698, 264] on input "True" at bounding box center [840, 267] width 7 height 6
radio input "true"
click at [698, 298] on label "True" at bounding box center [906, 309] width 150 height 23
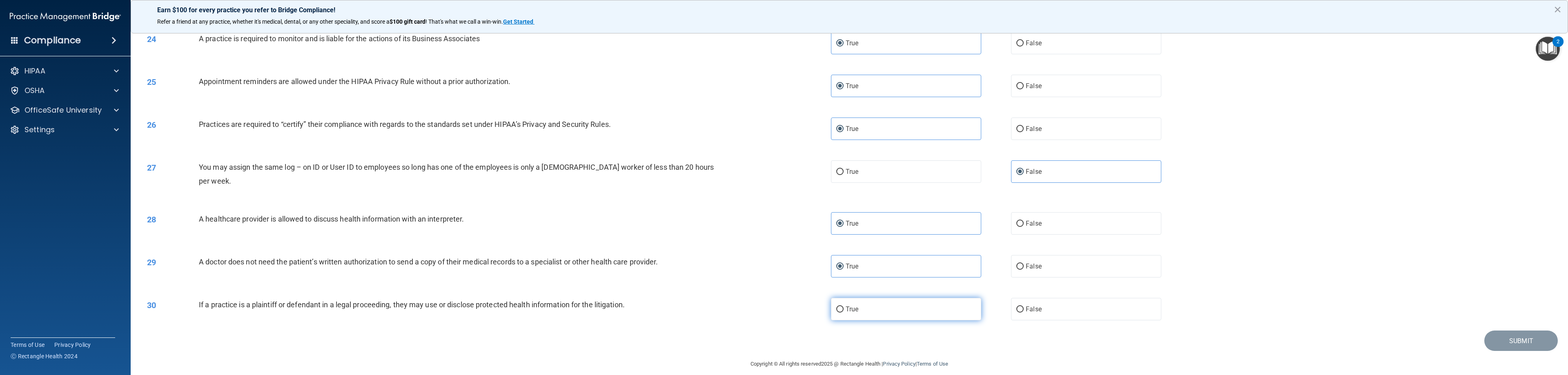
click at [698, 307] on input "True" at bounding box center [840, 310] width 7 height 6
radio input "true"
click at [698, 331] on button "Submit" at bounding box center [1521, 341] width 74 height 21
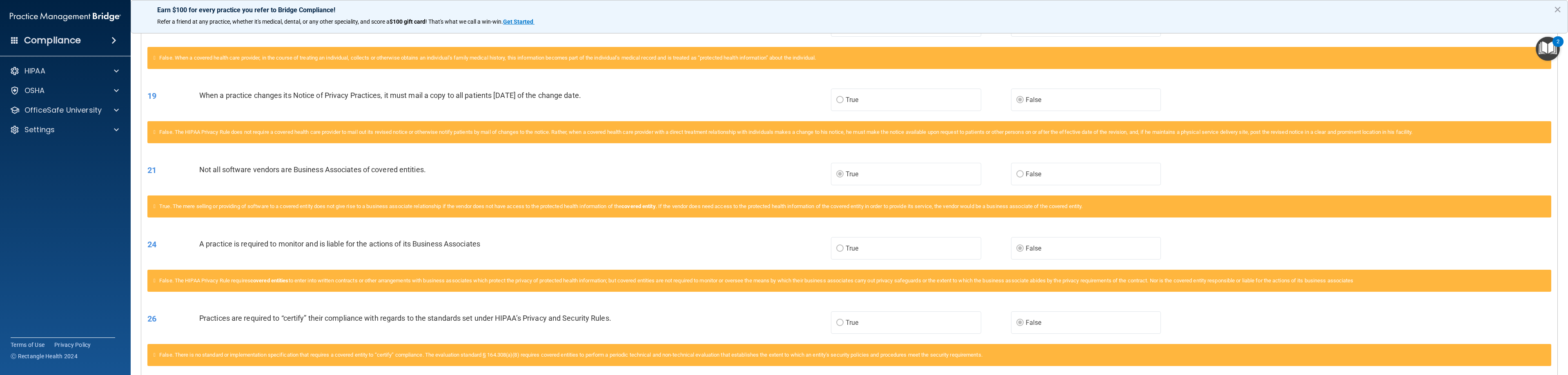
scroll to position [852, 0]
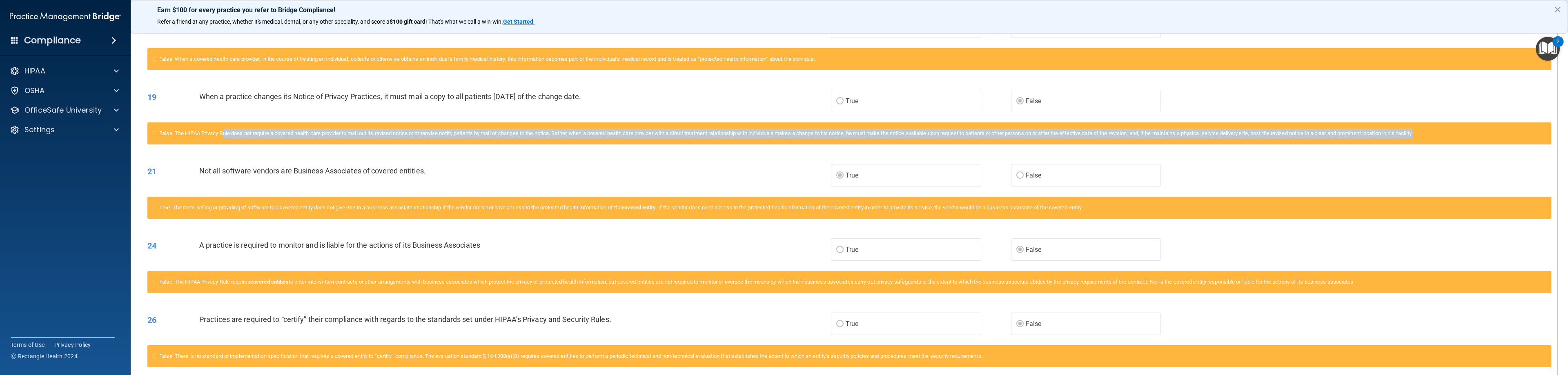
drag, startPoint x: 226, startPoint y: 136, endPoint x: 1118, endPoint y: 133, distance: 892.0
click at [698, 138] on div "False. The HIPAA Privacy Rule does not require a covered health care provider t…" at bounding box center [849, 133] width 1404 height 22
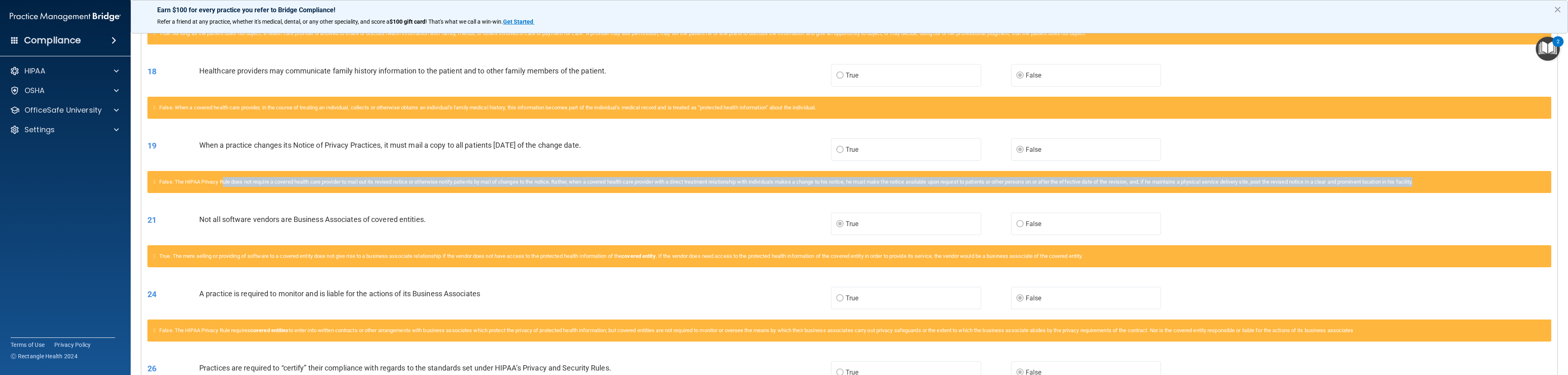
scroll to position [771, 0]
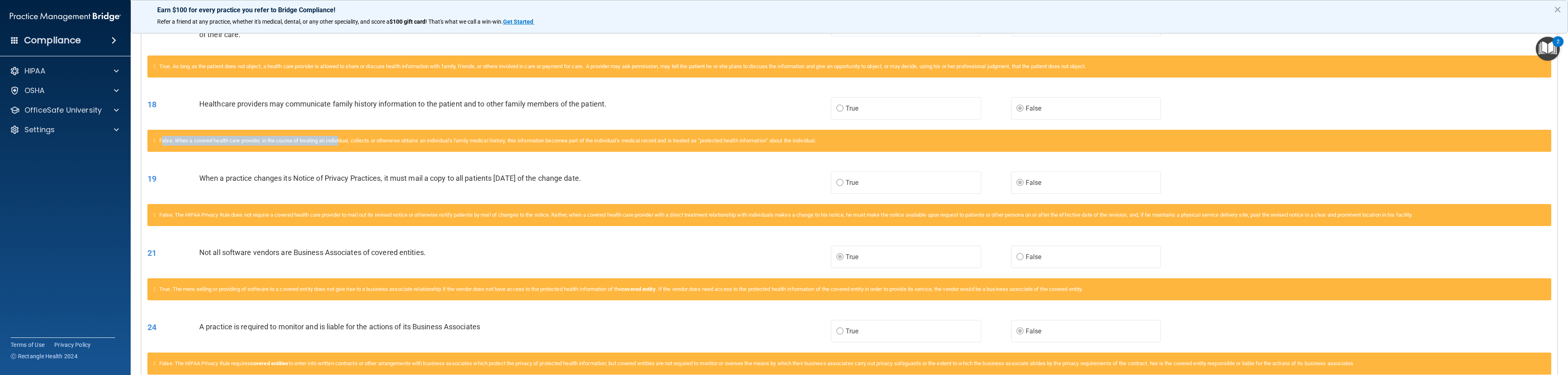
drag, startPoint x: 166, startPoint y: 140, endPoint x: 345, endPoint y: 145, distance: 179.1
click at [345, 145] on div "False. When a covered health care provider, in the course of treating an indivi…" at bounding box center [849, 141] width 1404 height 22
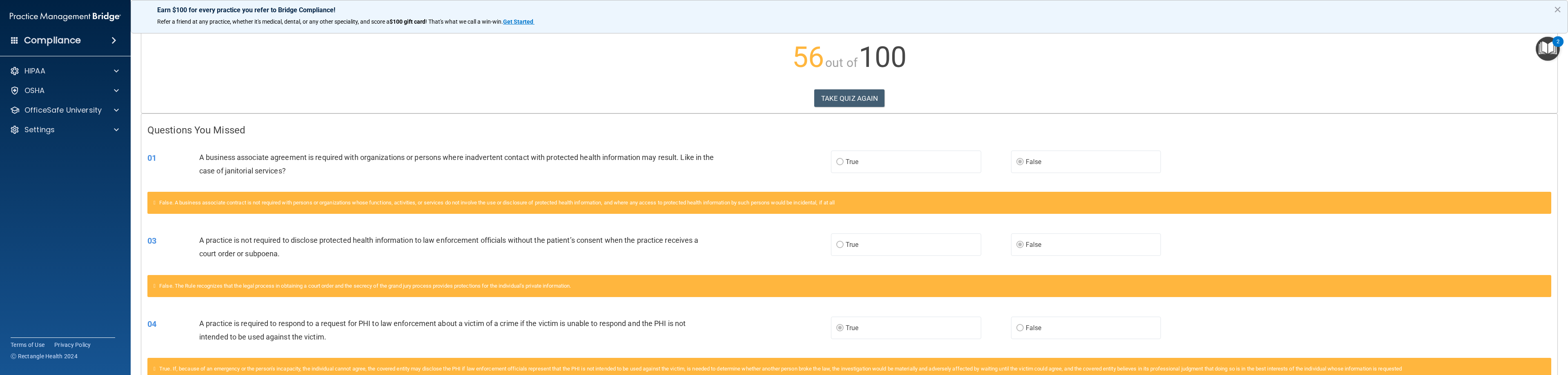
scroll to position [76, 0]
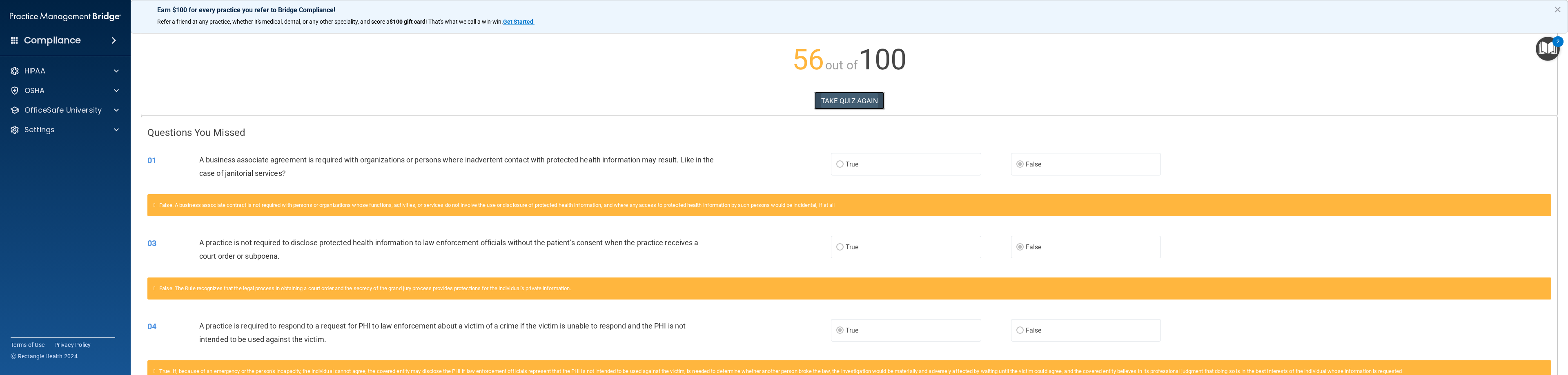
click at [698, 100] on button "TAKE QUIZ AGAIN" at bounding box center [850, 101] width 71 height 18
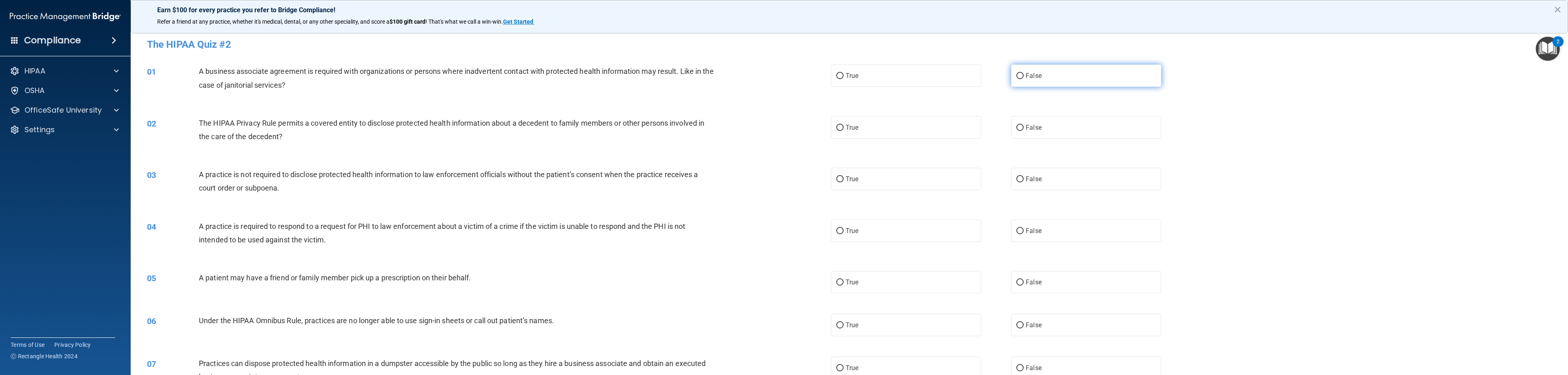
click at [698, 77] on span "False" at bounding box center [1034, 75] width 16 height 8
click at [698, 77] on input "False" at bounding box center [1020, 76] width 7 height 6
radio input "true"
click at [698, 122] on label "True" at bounding box center [906, 127] width 150 height 23
click at [698, 125] on input "True" at bounding box center [840, 128] width 7 height 6
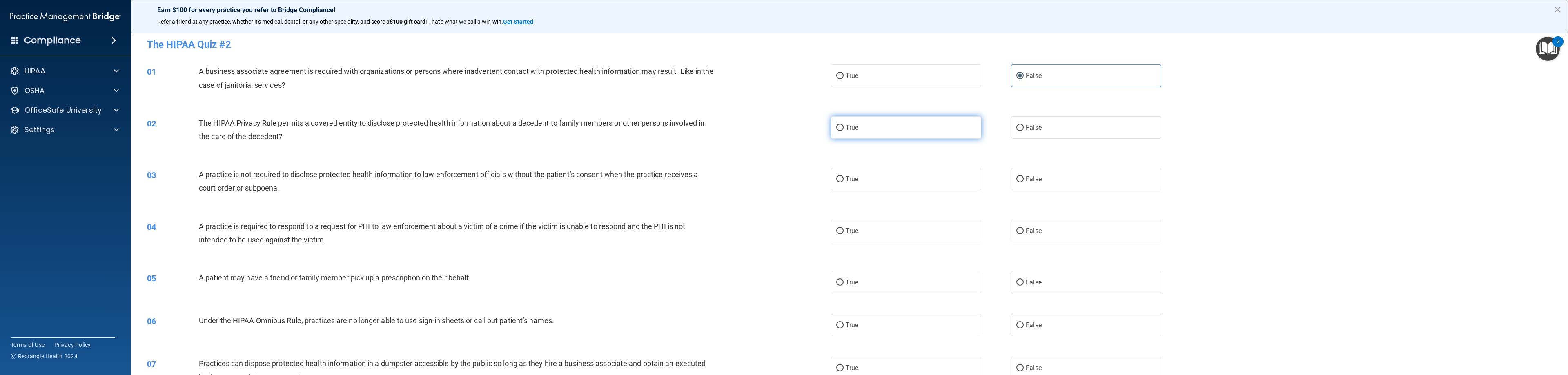
radio input "true"
click at [698, 172] on label "False" at bounding box center [1086, 179] width 150 height 23
click at [698, 177] on input "False" at bounding box center [1020, 180] width 7 height 6
radio input "true"
click at [698, 226] on label "False" at bounding box center [1086, 231] width 150 height 23
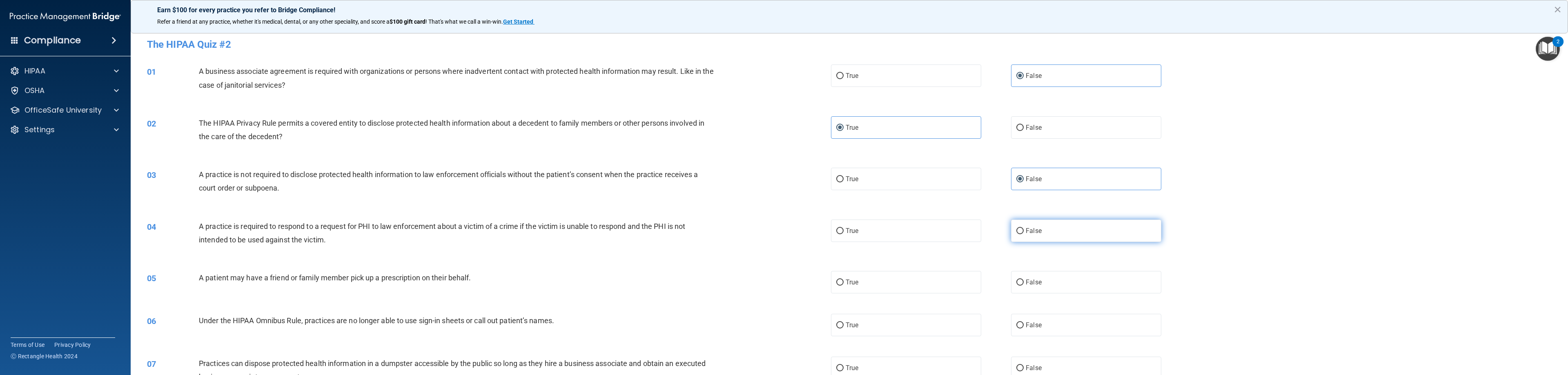
click at [698, 228] on input "False" at bounding box center [1020, 231] width 7 height 6
radio input "true"
click at [698, 285] on label "True" at bounding box center [906, 282] width 150 height 23
click at [698, 285] on input "True" at bounding box center [840, 283] width 7 height 6
radio input "true"
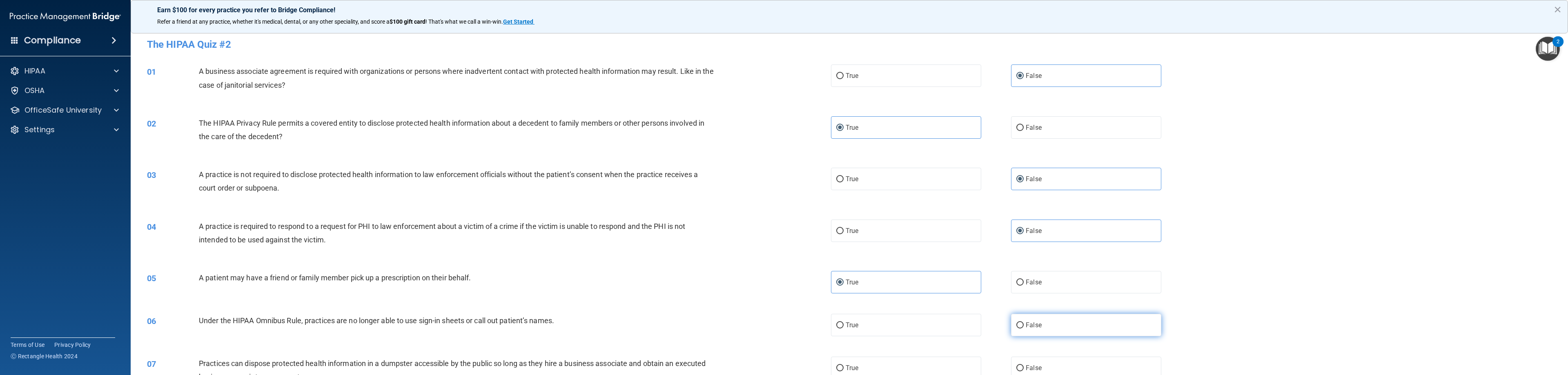
click at [698, 328] on span "False" at bounding box center [1034, 325] width 16 height 8
click at [698, 328] on input "False" at bounding box center [1020, 326] width 7 height 6
radio input "true"
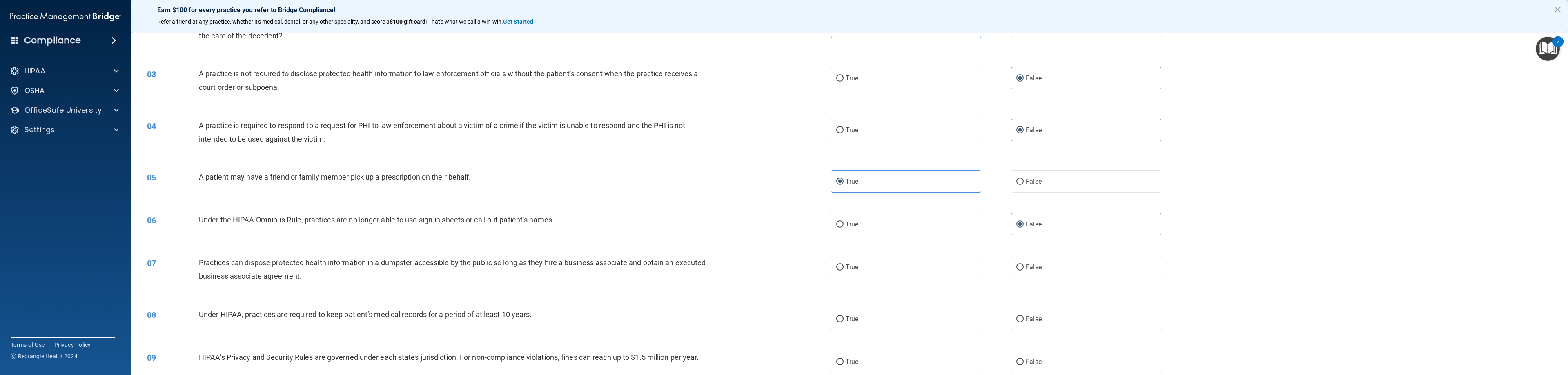
scroll to position [122, 0]
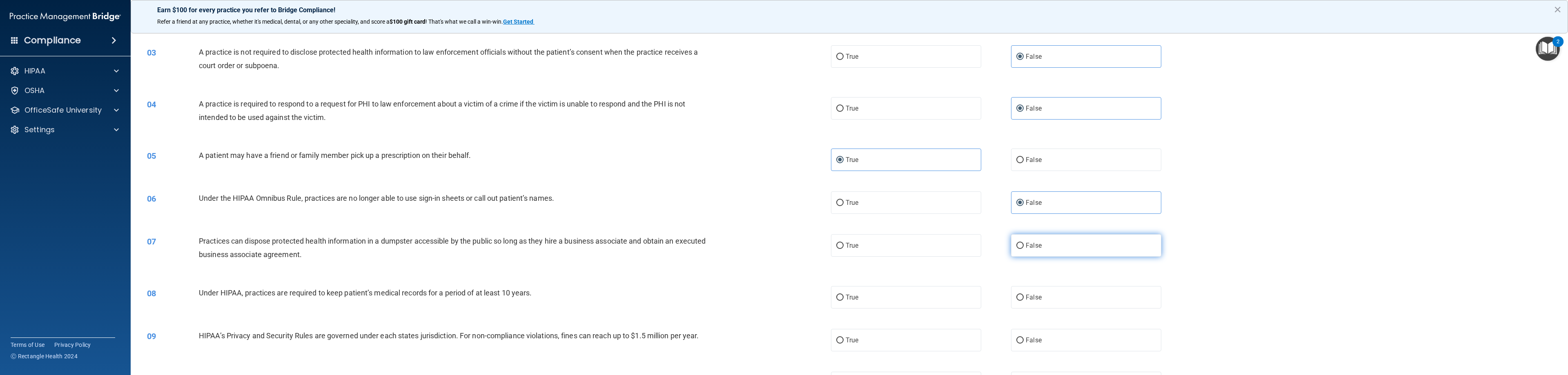
click at [698, 248] on label "False" at bounding box center [1086, 245] width 150 height 23
click at [698, 248] on input "False" at bounding box center [1020, 246] width 7 height 6
radio input "true"
click at [698, 296] on input "False" at bounding box center [1020, 298] width 7 height 6
radio input "true"
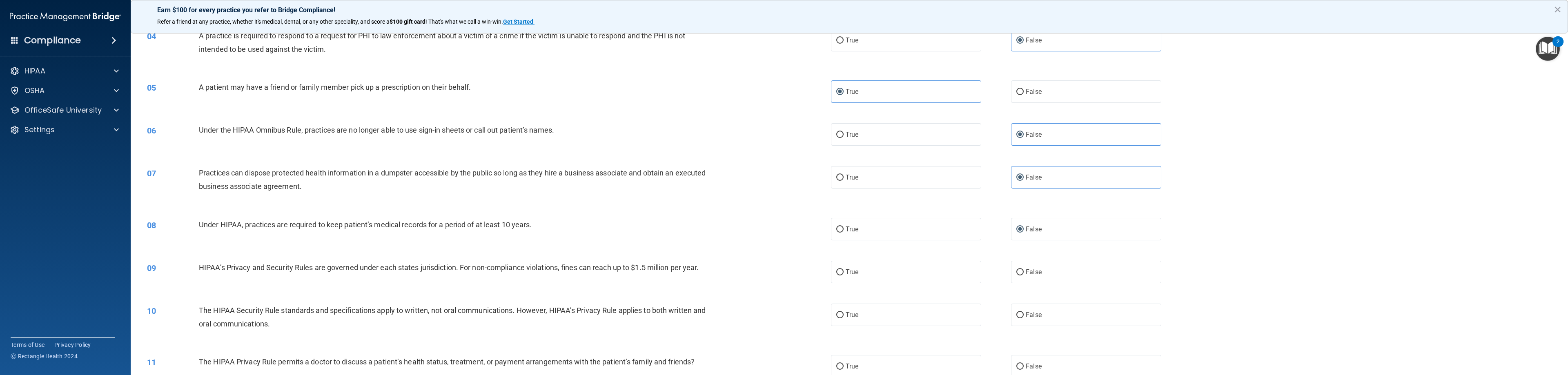
scroll to position [204, 0]
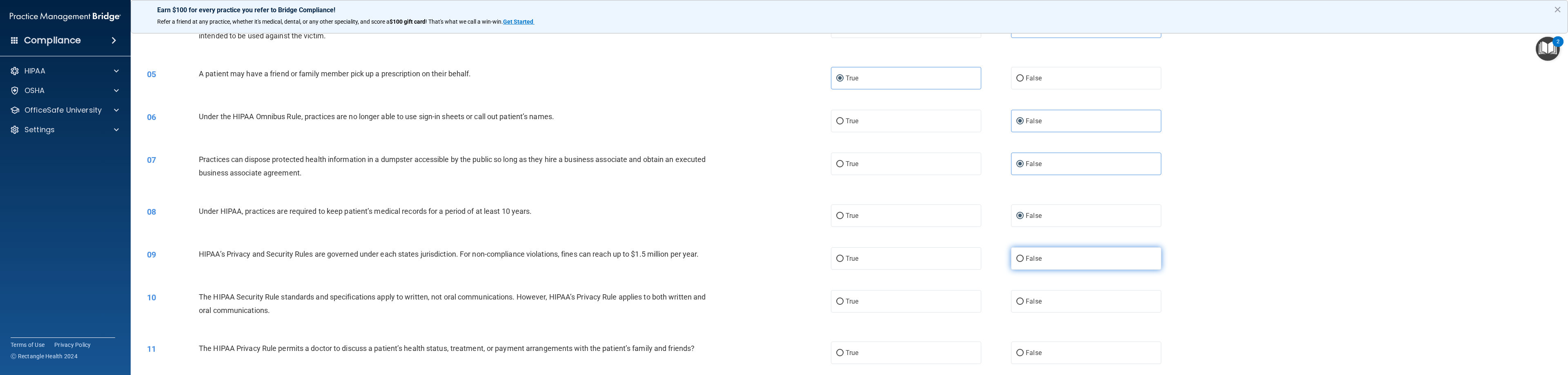
click at [698, 259] on span "False" at bounding box center [1034, 259] width 16 height 8
click at [698, 259] on input "False" at bounding box center [1020, 259] width 7 height 6
radio input "true"
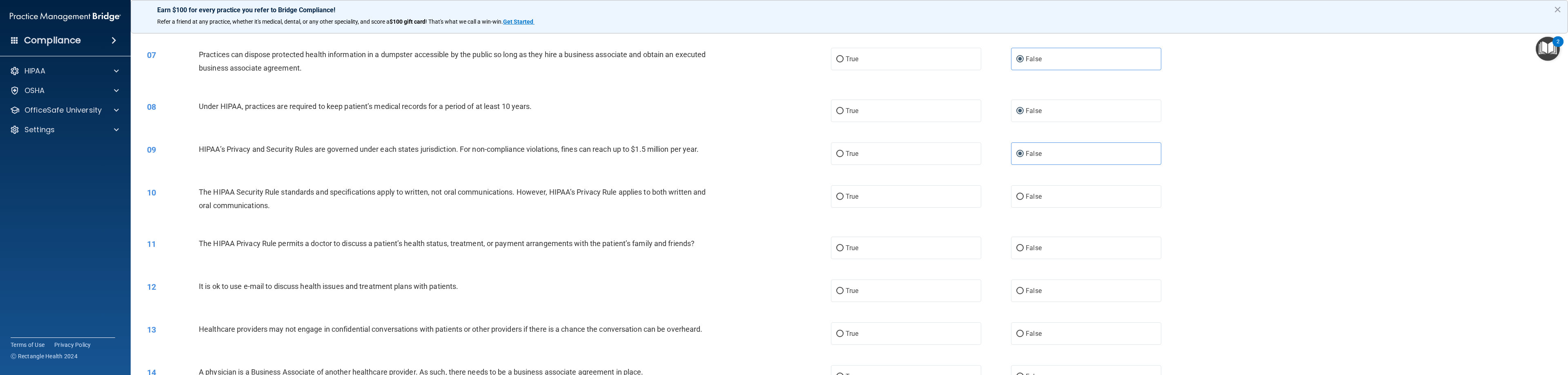
scroll to position [327, 0]
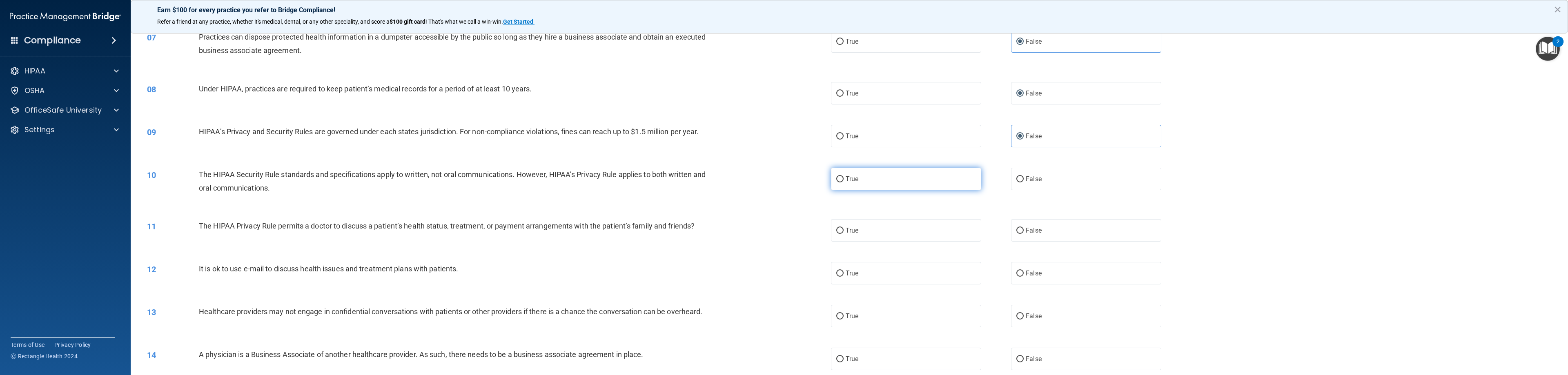
click at [698, 184] on label "True" at bounding box center [906, 179] width 150 height 23
click at [698, 183] on input "True" at bounding box center [840, 180] width 7 height 6
radio input "true"
click at [698, 232] on label "True" at bounding box center [906, 230] width 150 height 23
click at [698, 232] on input "True" at bounding box center [840, 231] width 7 height 6
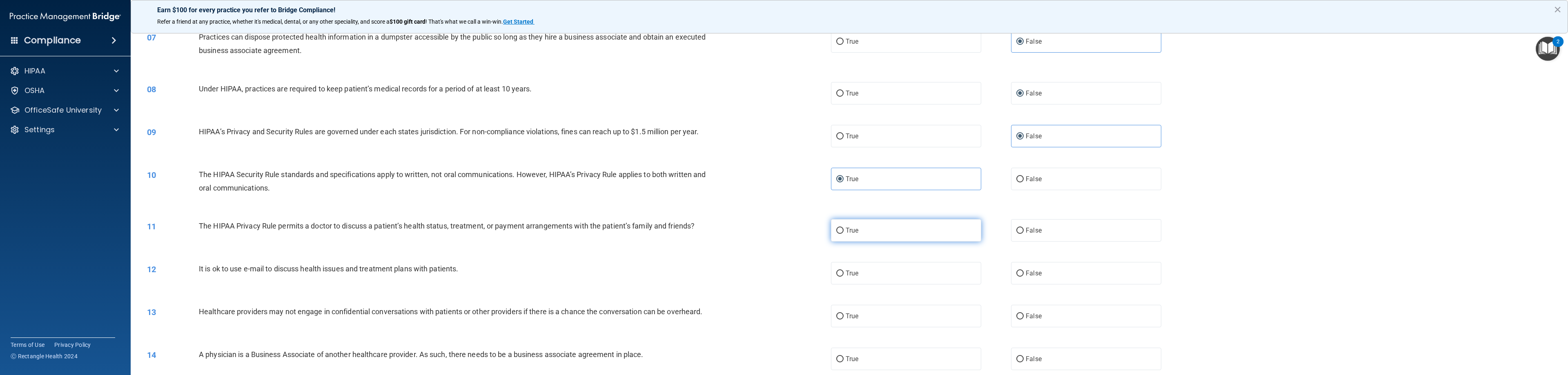
radio input "true"
click at [698, 273] on label "True" at bounding box center [906, 273] width 150 height 23
click at [698, 273] on input "True" at bounding box center [840, 274] width 7 height 6
radio input "true"
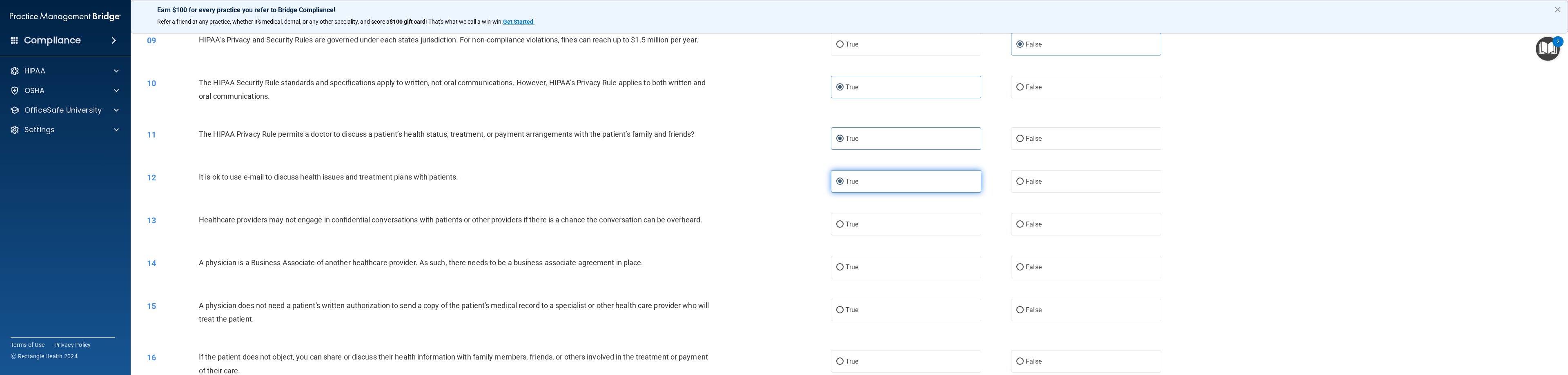
scroll to position [449, 0]
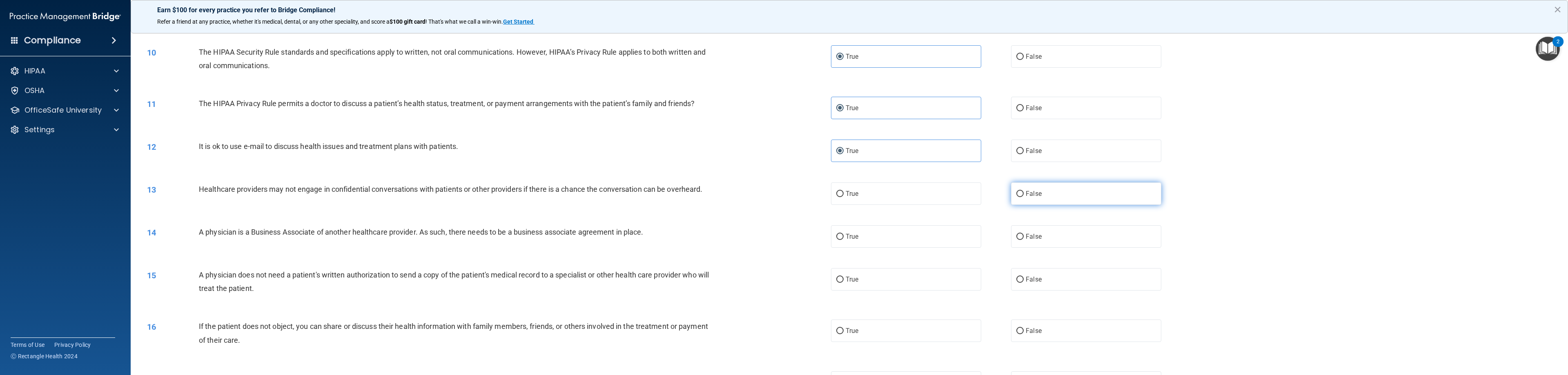
click at [698, 196] on label "False" at bounding box center [1086, 194] width 150 height 23
click at [698, 196] on input "False" at bounding box center [1020, 194] width 7 height 6
radio input "true"
click at [698, 244] on label "False" at bounding box center [1086, 236] width 150 height 23
click at [698, 240] on input "False" at bounding box center [1020, 237] width 7 height 6
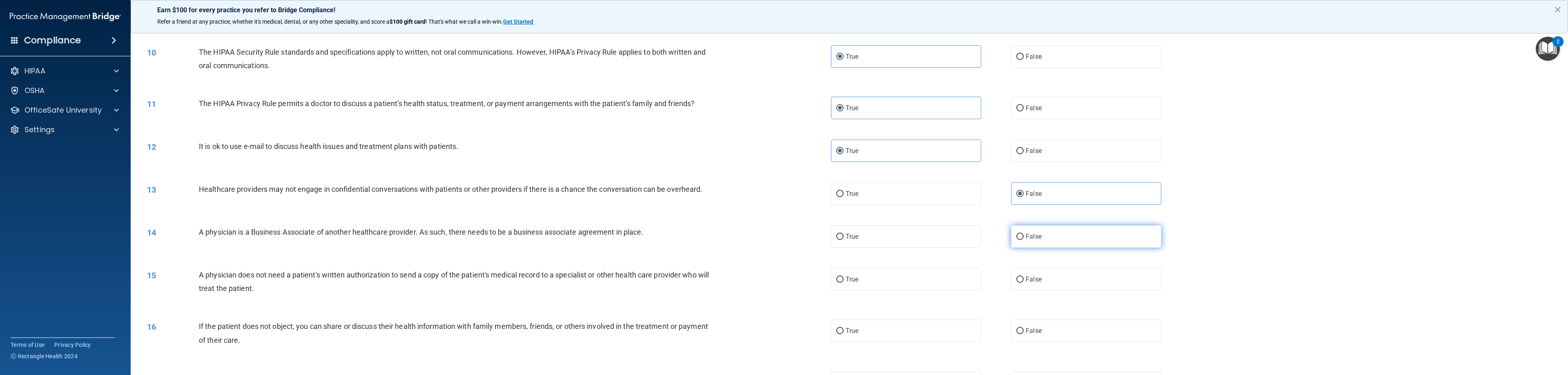
radio input "true"
click at [698, 286] on label "True" at bounding box center [906, 279] width 150 height 23
click at [698, 283] on input "True" at bounding box center [840, 280] width 7 height 6
radio input "true"
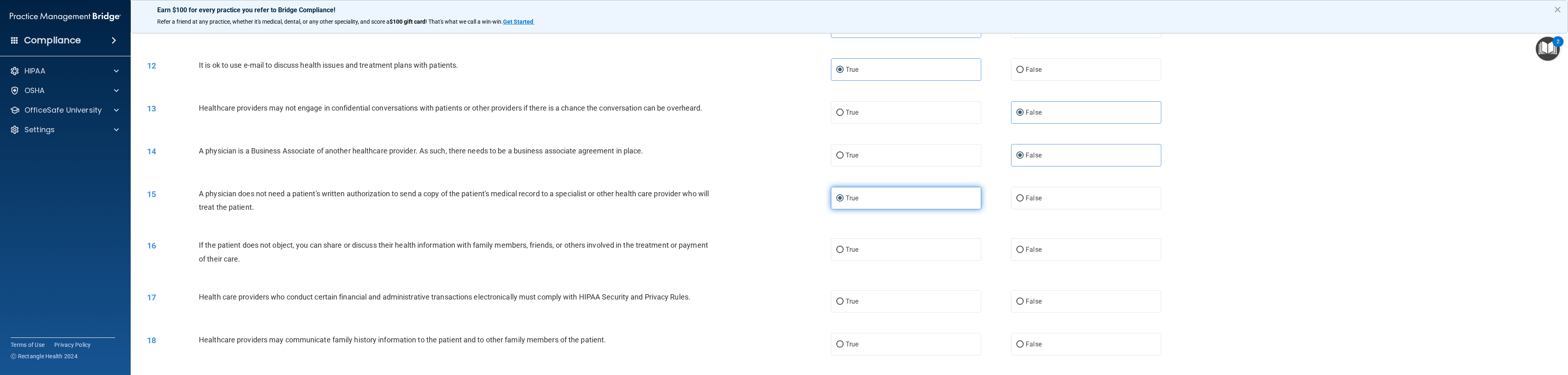
scroll to position [531, 0]
click at [698, 255] on label "True" at bounding box center [906, 249] width 150 height 23
click at [698, 253] on input "True" at bounding box center [840, 250] width 7 height 6
radio input "true"
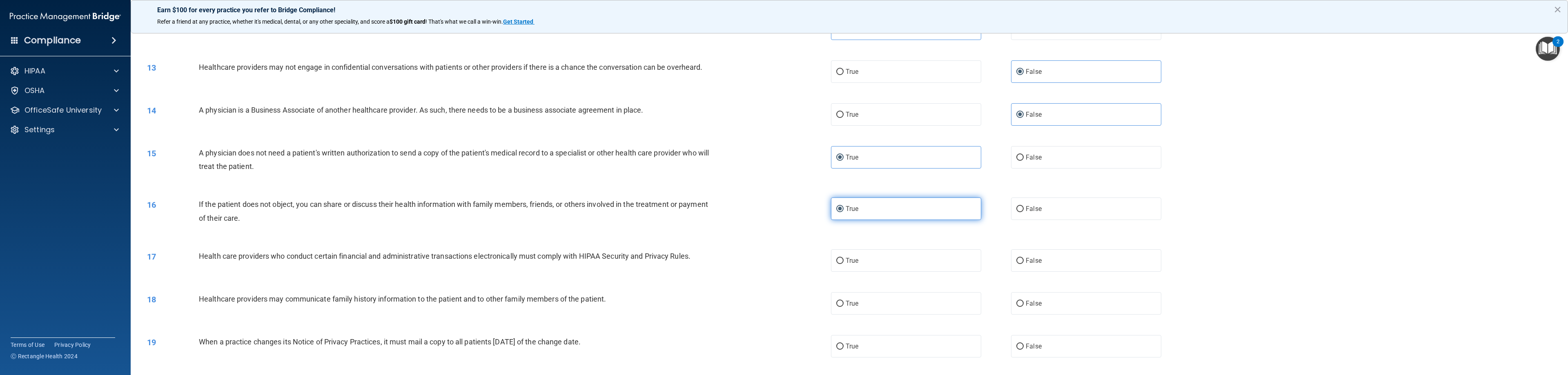
scroll to position [572, 0]
click at [698, 268] on label "True" at bounding box center [906, 260] width 150 height 23
click at [698, 264] on input "True" at bounding box center [840, 261] width 7 height 6
radio input "true"
click at [698, 307] on span "False" at bounding box center [1034, 303] width 16 height 8
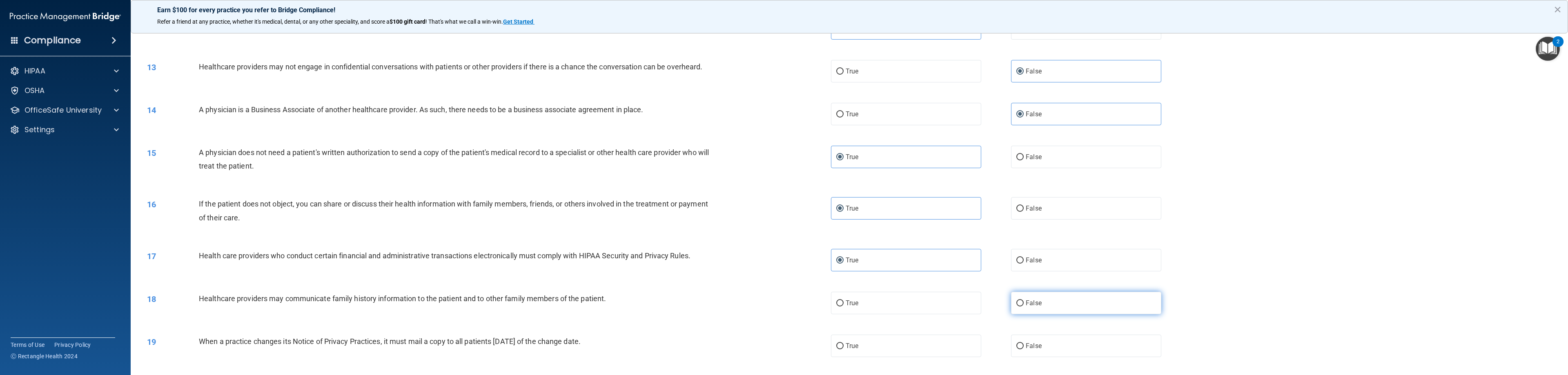
click at [698, 307] on input "False" at bounding box center [1020, 304] width 7 height 6
radio input "true"
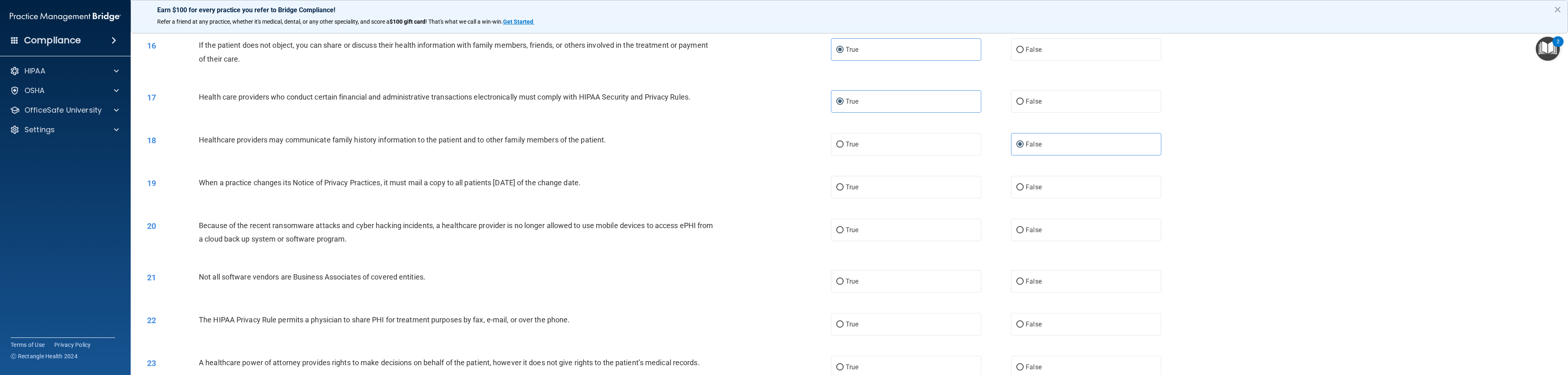
scroll to position [735, 0]
click at [698, 182] on label "False" at bounding box center [1086, 183] width 150 height 23
click at [698, 182] on input "False" at bounding box center [1020, 183] width 7 height 6
radio input "true"
click at [698, 228] on span "False" at bounding box center [1034, 225] width 16 height 8
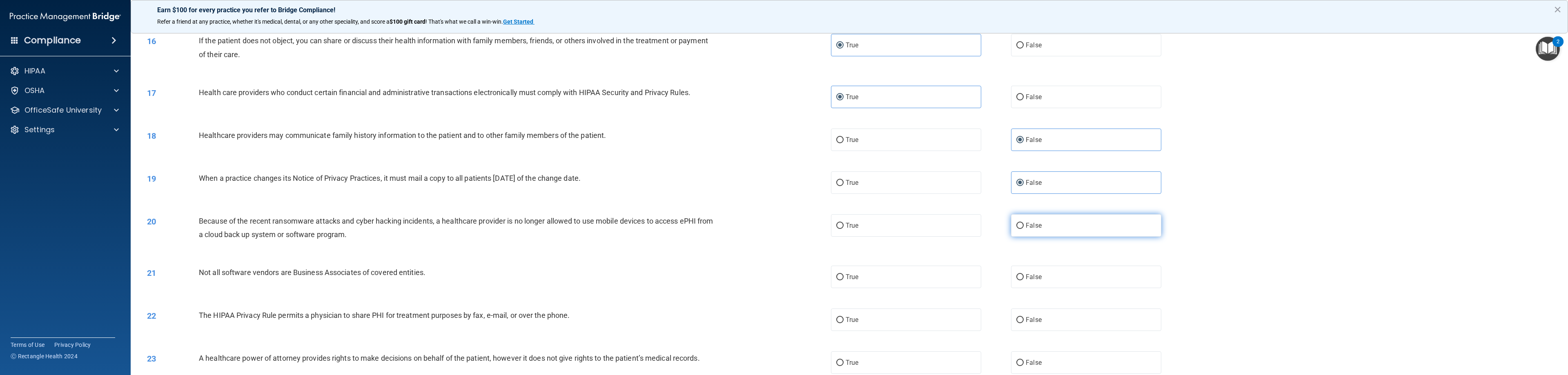
click at [698, 228] on input "False" at bounding box center [1020, 226] width 7 height 6
radio input "true"
click at [698, 279] on label "True" at bounding box center [906, 277] width 150 height 23
click at [698, 279] on input "True" at bounding box center [840, 278] width 7 height 6
radio input "true"
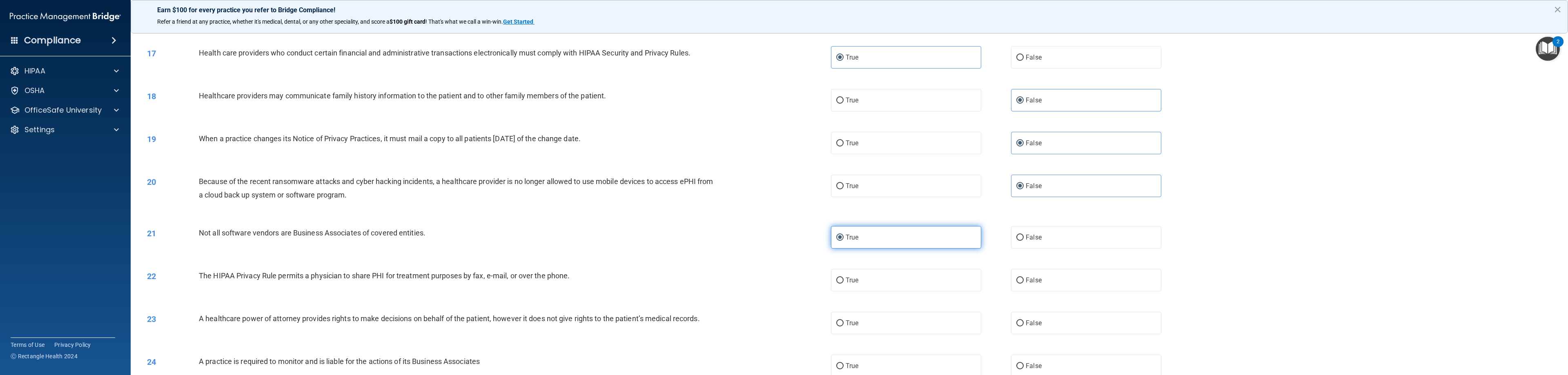
scroll to position [776, 0]
click at [698, 281] on label "True" at bounding box center [906, 279] width 150 height 23
click at [698, 281] on input "True" at bounding box center [840, 279] width 7 height 6
radio input "true"
click at [698, 324] on label "False" at bounding box center [1086, 322] width 150 height 23
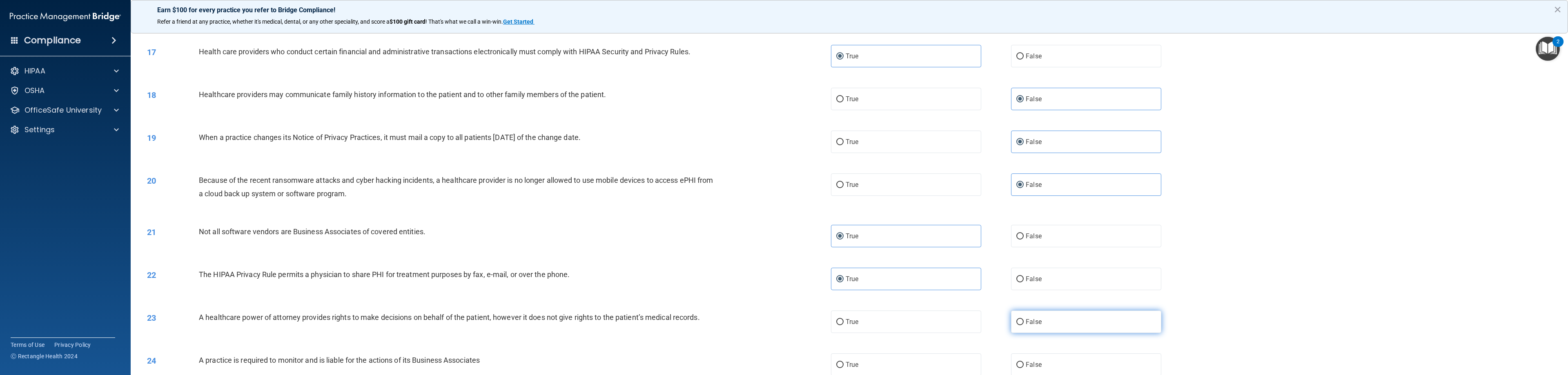
click at [698, 324] on input "False" at bounding box center [1020, 323] width 7 height 6
radio input "true"
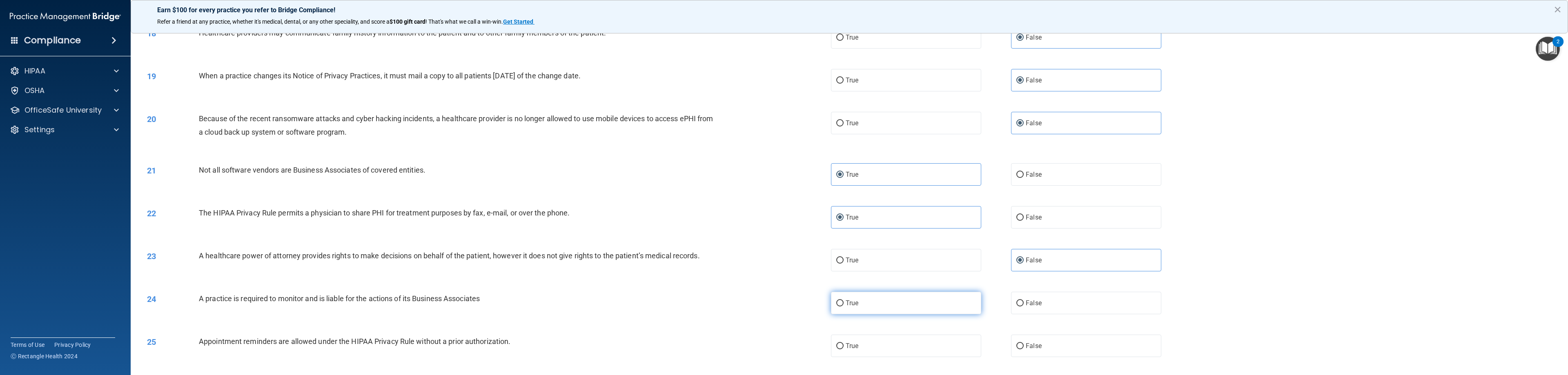
scroll to position [858, 0]
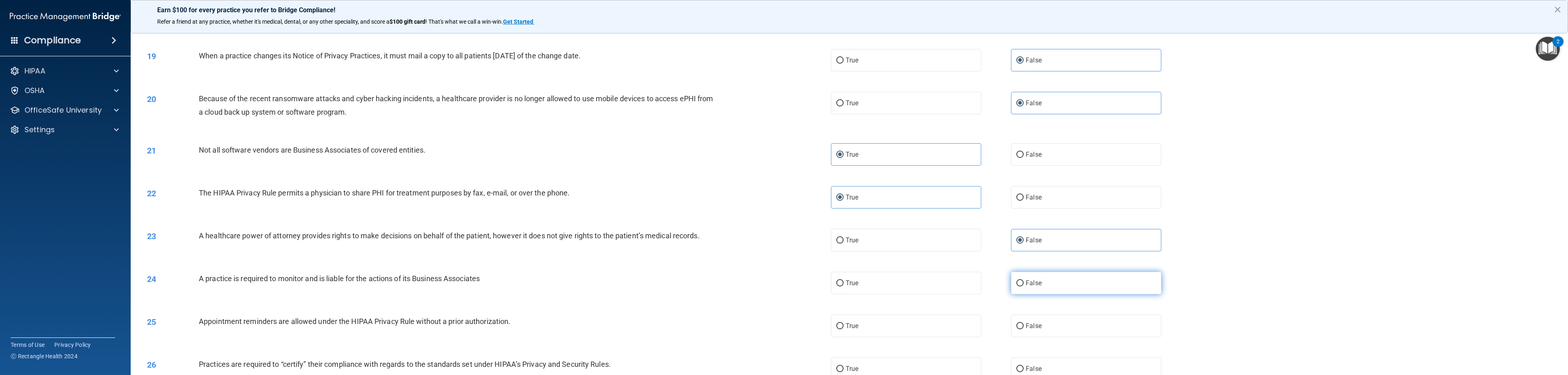
click at [698, 282] on span "False" at bounding box center [1034, 283] width 16 height 8
click at [698, 282] on input "False" at bounding box center [1020, 284] width 7 height 6
radio input "true"
click at [698, 323] on label "True" at bounding box center [906, 326] width 150 height 23
click at [698, 323] on input "True" at bounding box center [840, 326] width 7 height 6
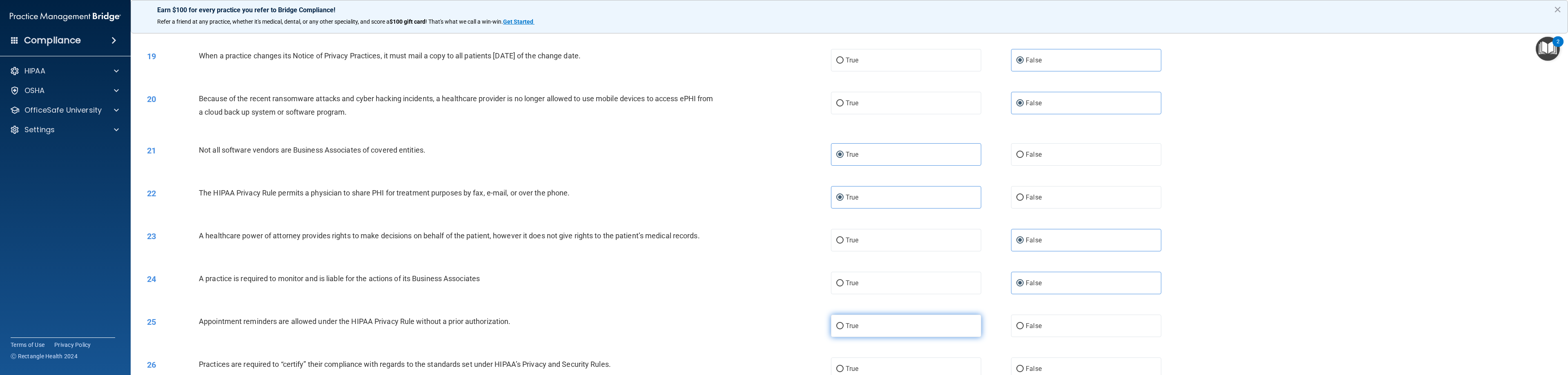
radio input "true"
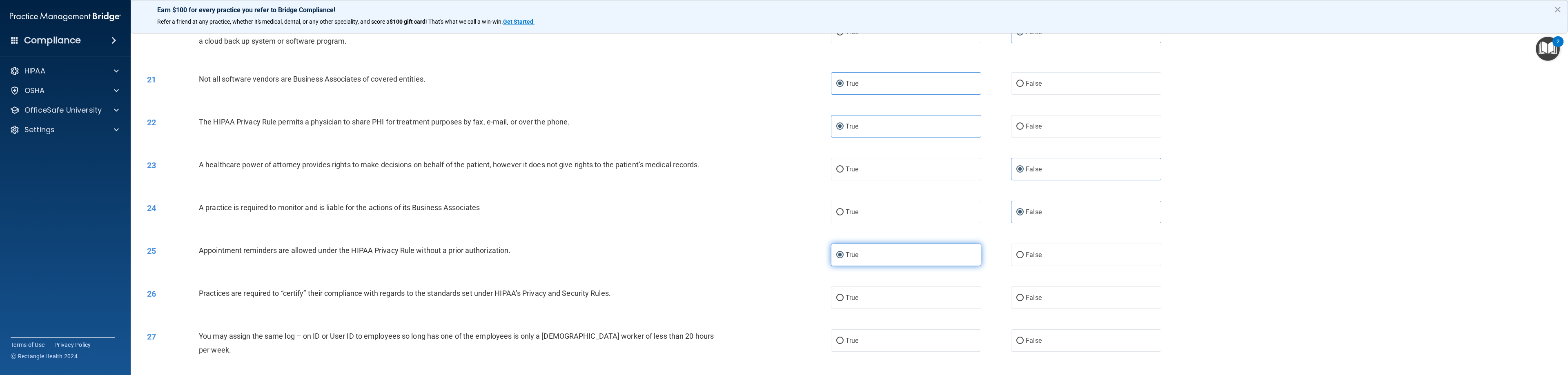
scroll to position [980, 0]
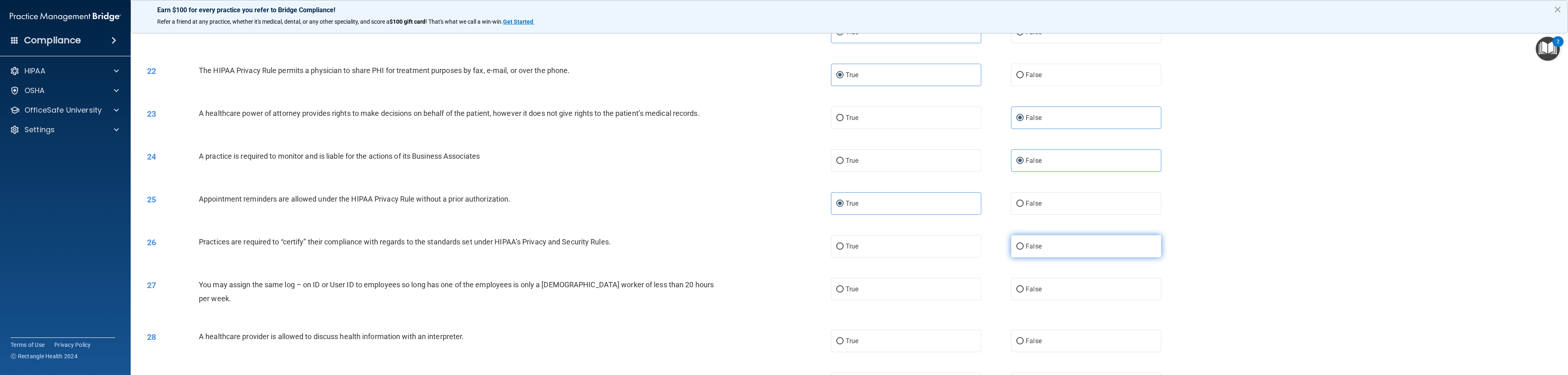
click at [698, 250] on label "False" at bounding box center [1086, 246] width 150 height 23
click at [698, 250] on input "False" at bounding box center [1020, 247] width 7 height 6
radio input "true"
click at [698, 289] on label "False" at bounding box center [1086, 289] width 150 height 23
click at [698, 289] on input "False" at bounding box center [1020, 290] width 7 height 6
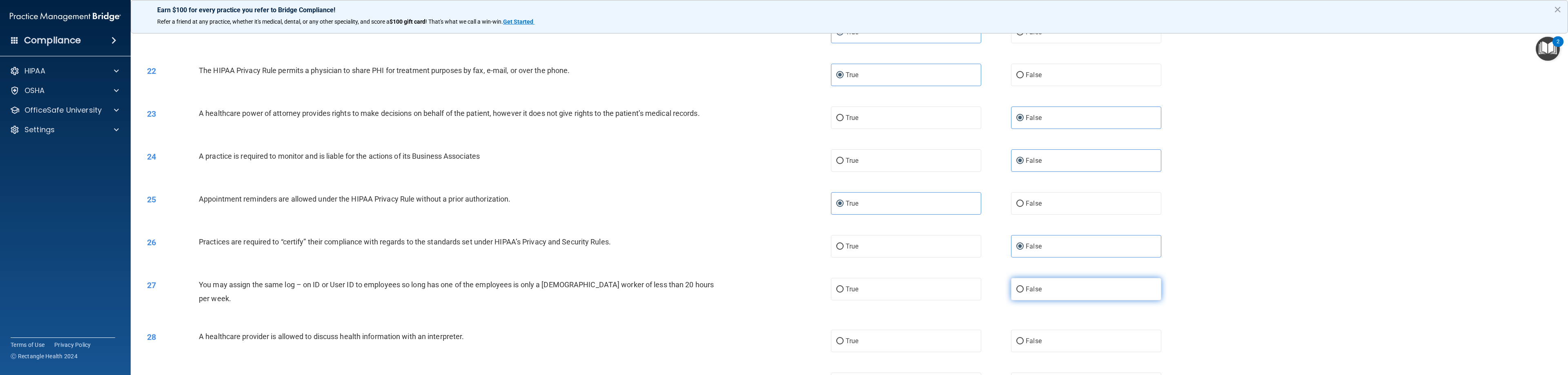
radio input "true"
click at [698, 338] on label "True" at bounding box center [906, 341] width 150 height 23
click at [698, 338] on input "True" at bounding box center [840, 342] width 7 height 6
radio input "true"
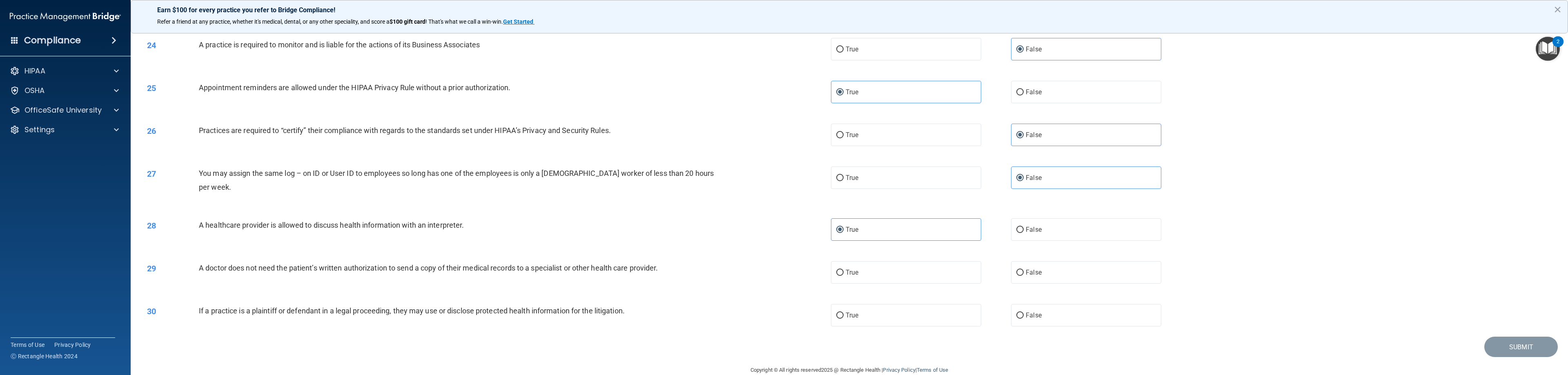
scroll to position [1098, 0]
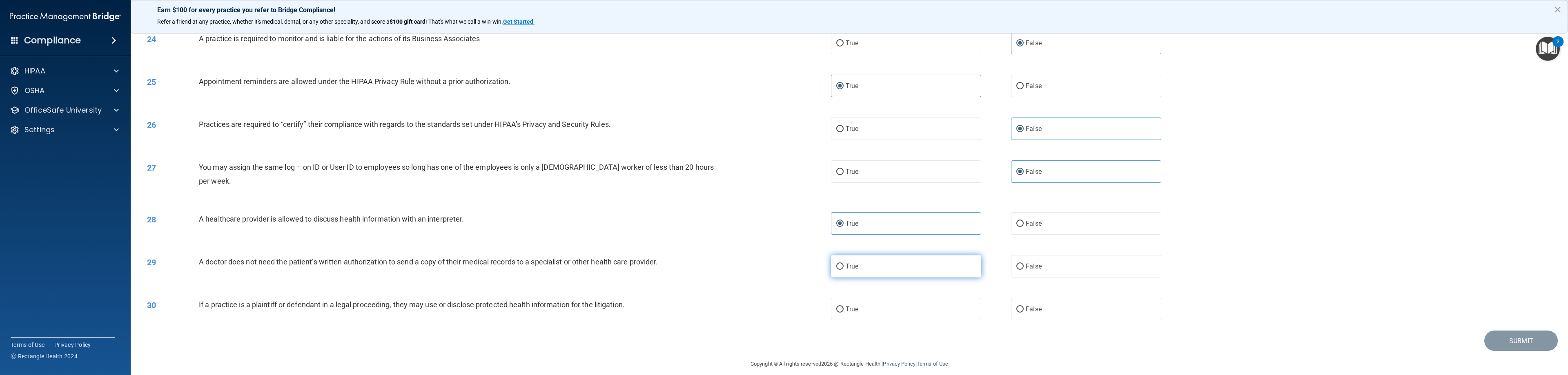
click at [698, 260] on label "True" at bounding box center [906, 266] width 150 height 23
click at [698, 264] on input "True" at bounding box center [840, 267] width 7 height 6
radio input "true"
click at [698, 298] on label "True" at bounding box center [906, 309] width 150 height 23
click at [698, 307] on input "True" at bounding box center [840, 310] width 7 height 6
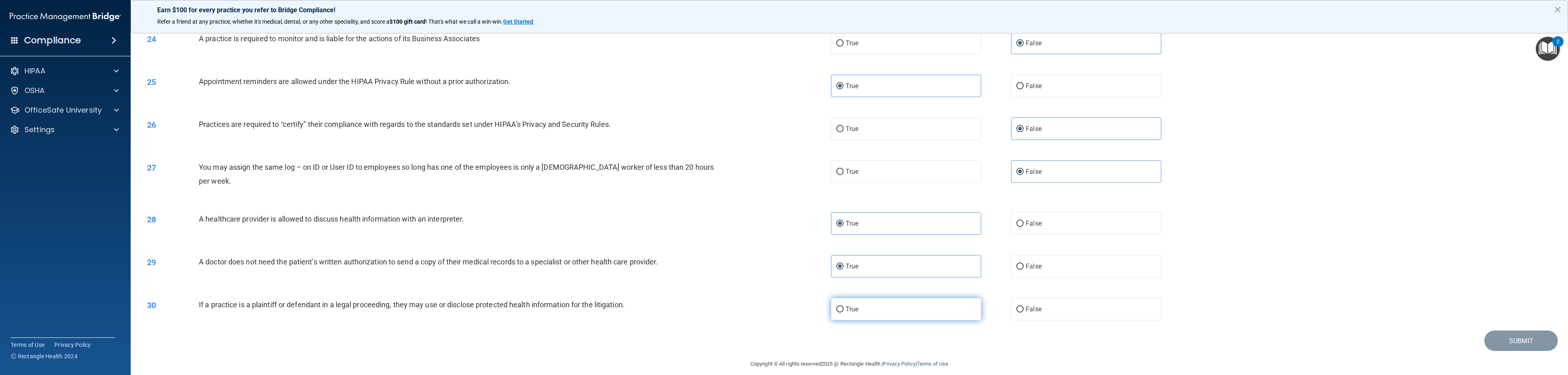
radio input "true"
click at [698, 332] on button "Submit" at bounding box center [1521, 341] width 74 height 21
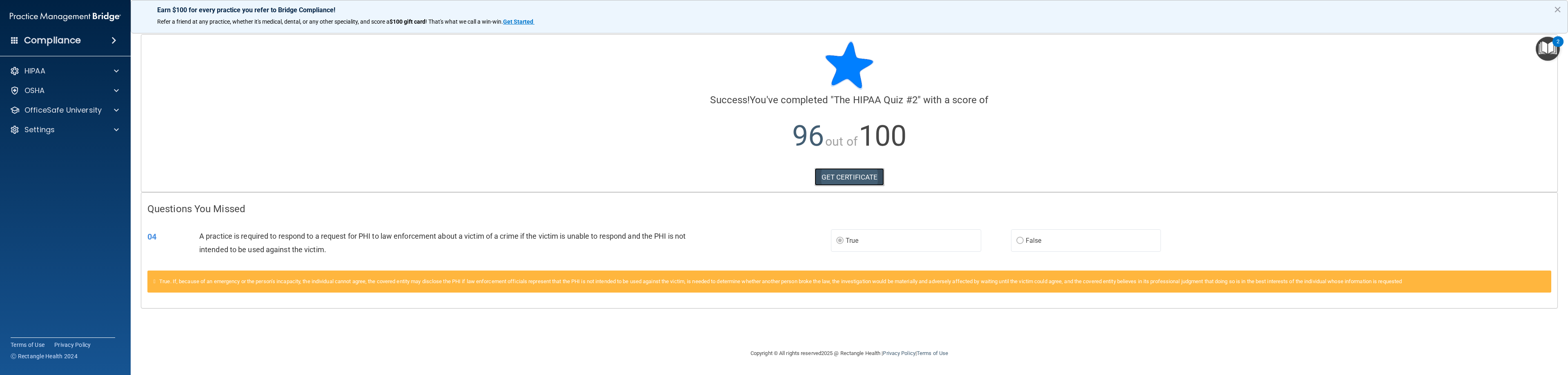
click at [698, 183] on link "GET CERTIFICATE" at bounding box center [849, 177] width 70 height 18
click at [113, 72] on div at bounding box center [115, 71] width 21 height 10
click at [119, 150] on div at bounding box center [115, 149] width 21 height 10
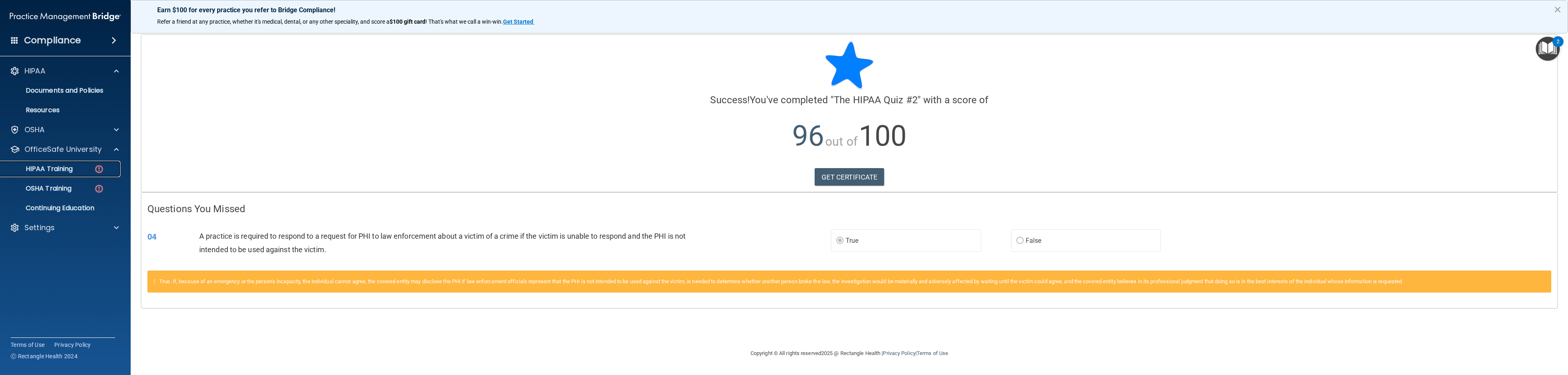
click at [65, 165] on p "HIPAA Training" at bounding box center [39, 169] width 68 height 8
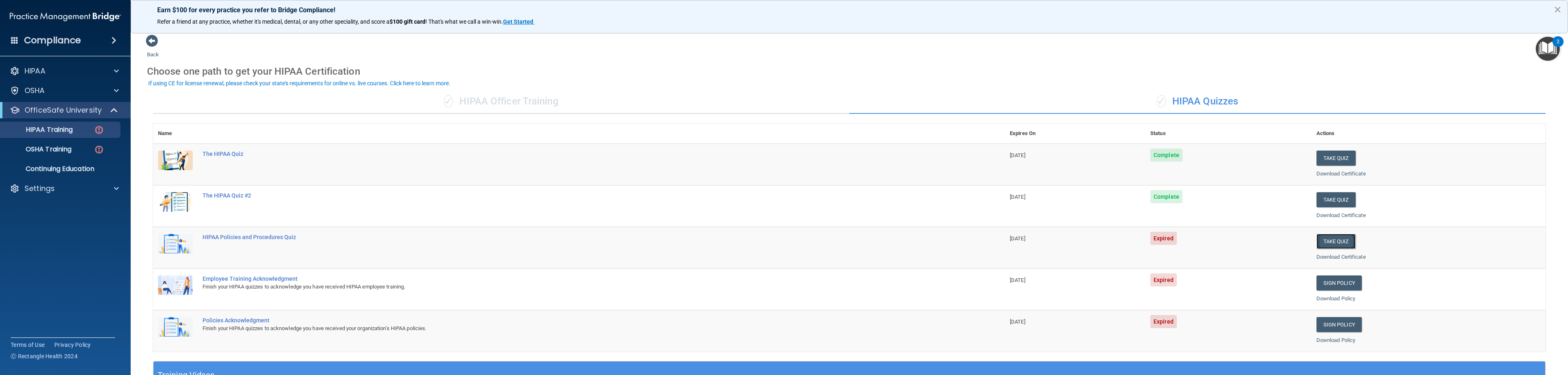
click at [698, 244] on button "Take Quiz" at bounding box center [1336, 241] width 39 height 15
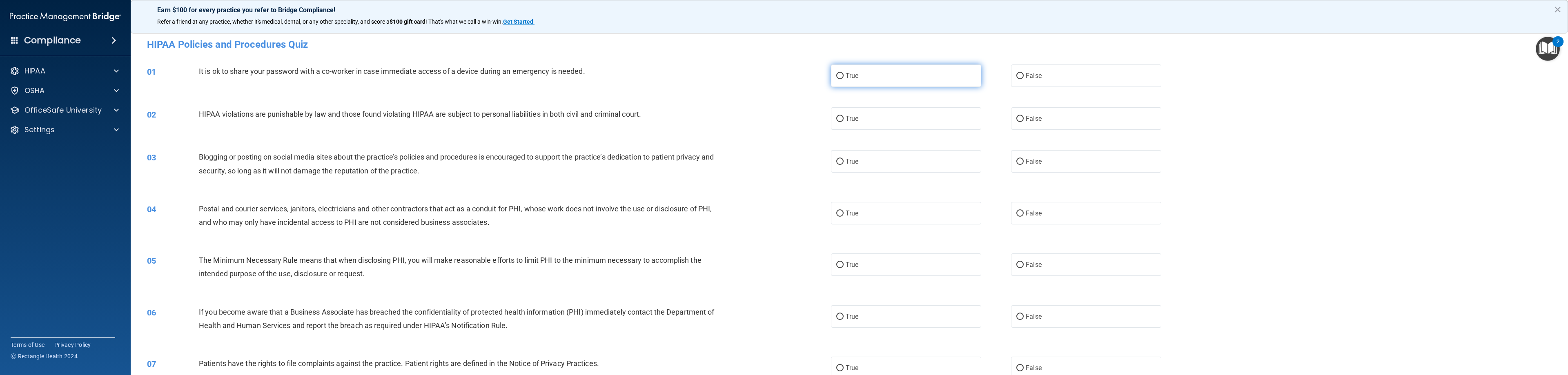
click at [698, 81] on label "True" at bounding box center [906, 75] width 150 height 23
click at [698, 79] on input "True" at bounding box center [840, 76] width 7 height 6
radio input "true"
click at [698, 115] on label "True" at bounding box center [906, 118] width 150 height 23
click at [698, 116] on input "True" at bounding box center [840, 119] width 7 height 6
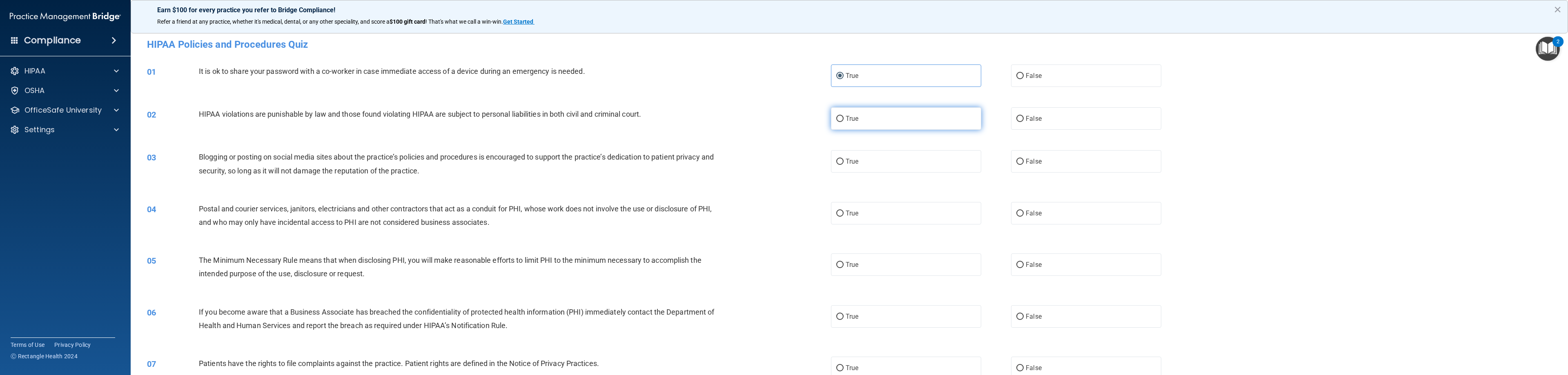
radio input "true"
click at [698, 164] on label "True" at bounding box center [906, 161] width 150 height 23
click at [698, 164] on input "True" at bounding box center [840, 162] width 7 height 6
radio input "true"
click at [698, 214] on label "True" at bounding box center [906, 213] width 150 height 23
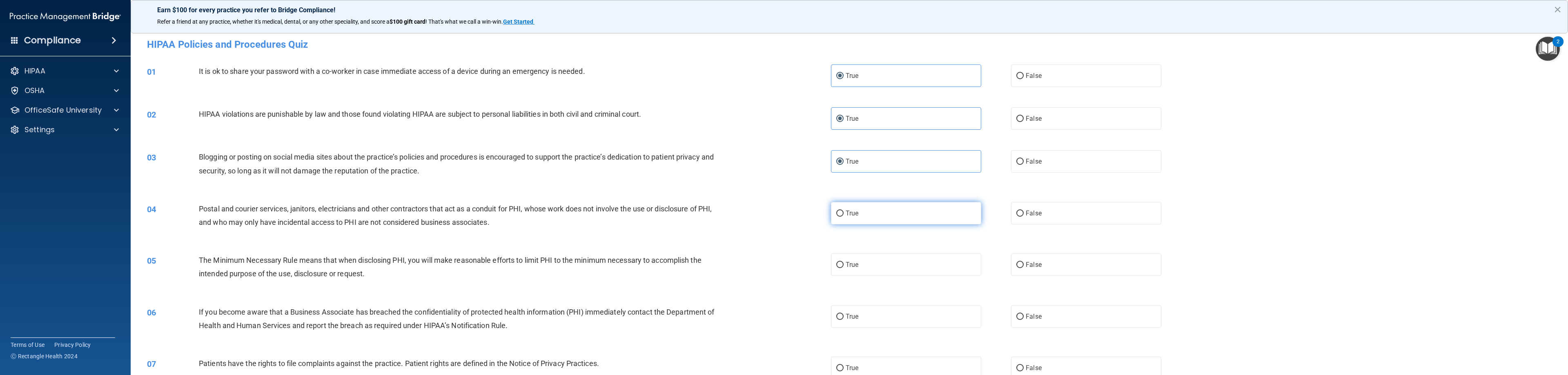
click at [698, 214] on input "True" at bounding box center [840, 214] width 7 height 6
radio input "true"
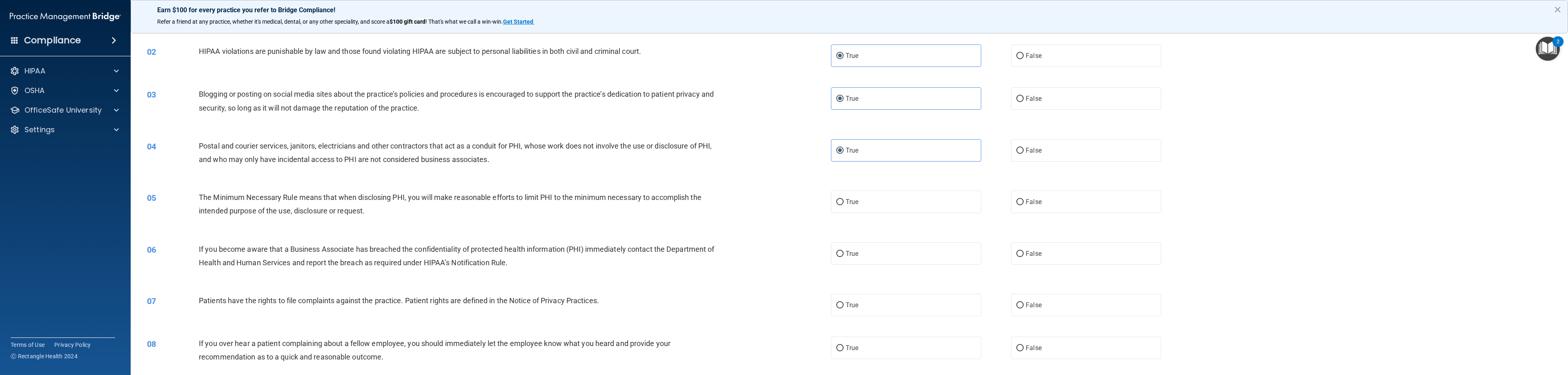
scroll to position [82, 0]
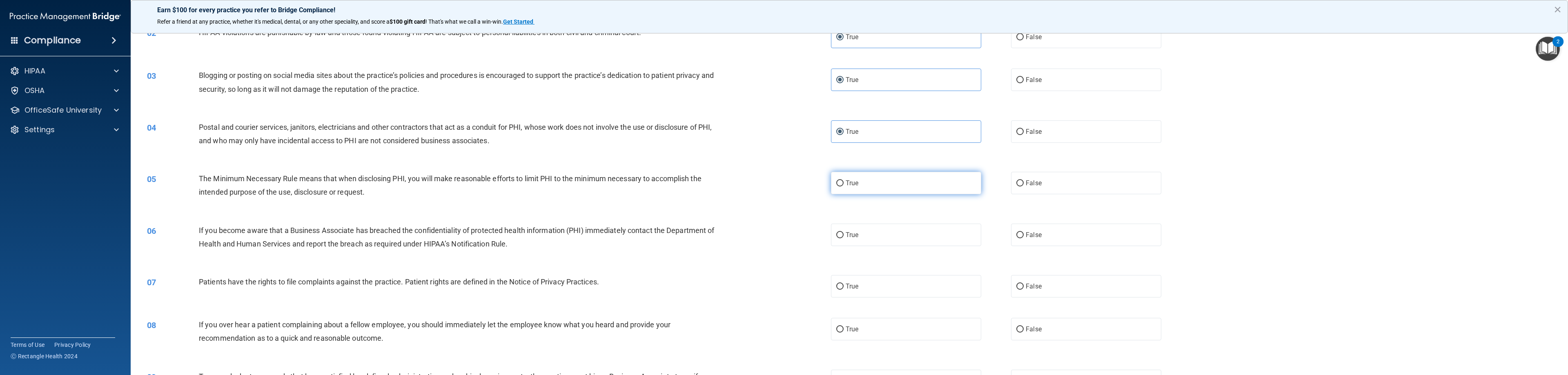
click at [698, 182] on label "True" at bounding box center [906, 183] width 150 height 23
click at [698, 182] on input "True" at bounding box center [840, 184] width 7 height 6
radio input "true"
click at [698, 225] on label "True" at bounding box center [906, 235] width 150 height 23
click at [698, 233] on input "True" at bounding box center [840, 236] width 7 height 6
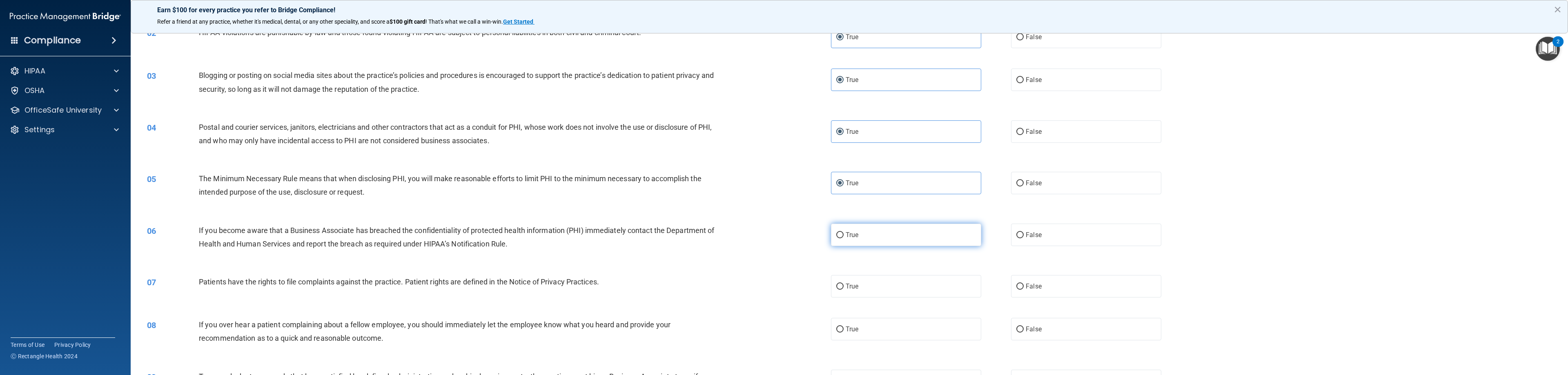
radio input "true"
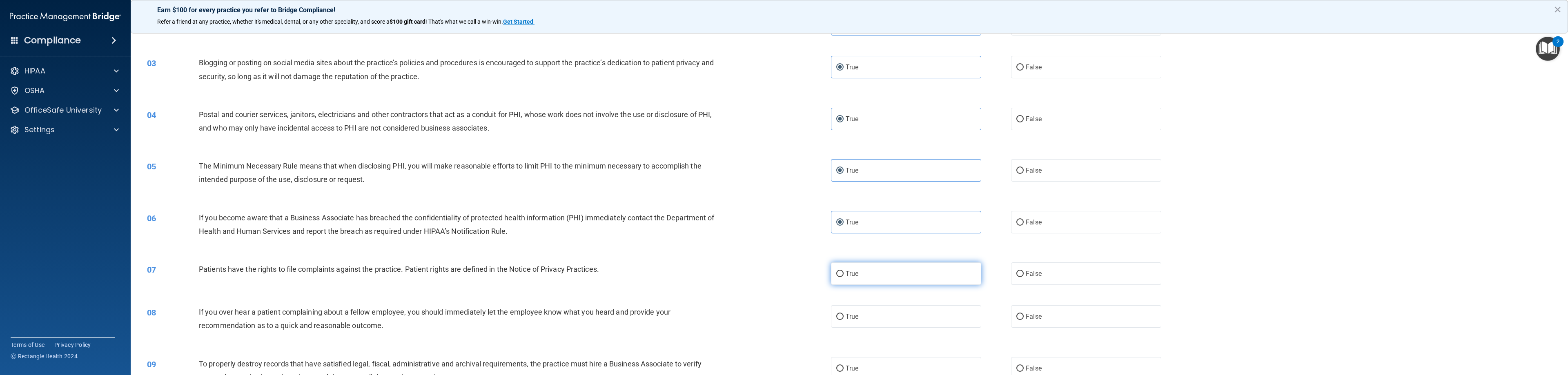
scroll to position [163, 0]
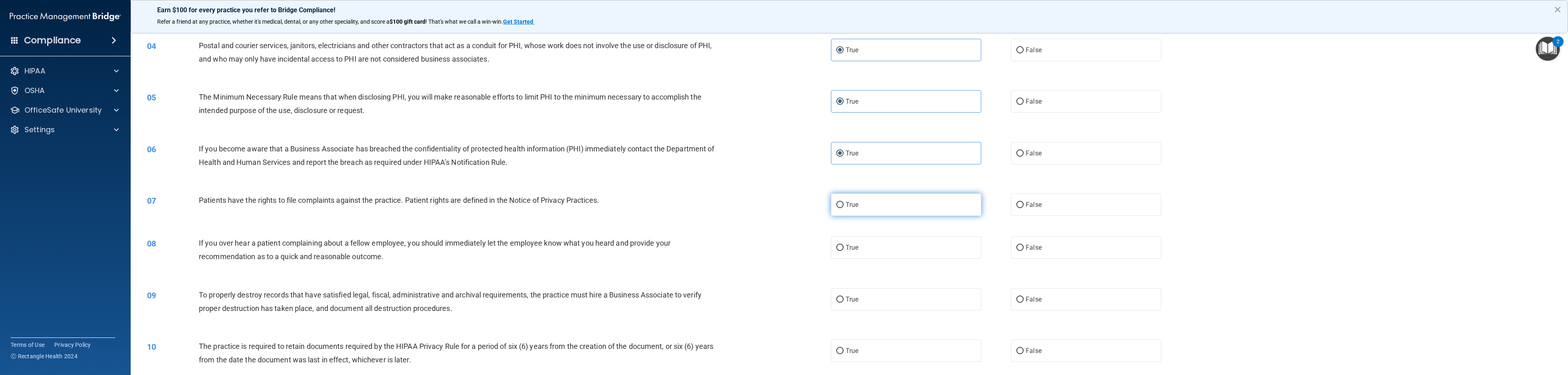
click at [698, 211] on label "True" at bounding box center [906, 205] width 150 height 23
click at [698, 208] on input "True" at bounding box center [840, 205] width 7 height 6
radio input "true"
click at [698, 239] on label "True" at bounding box center [906, 247] width 150 height 23
click at [698, 245] on input "True" at bounding box center [840, 248] width 7 height 6
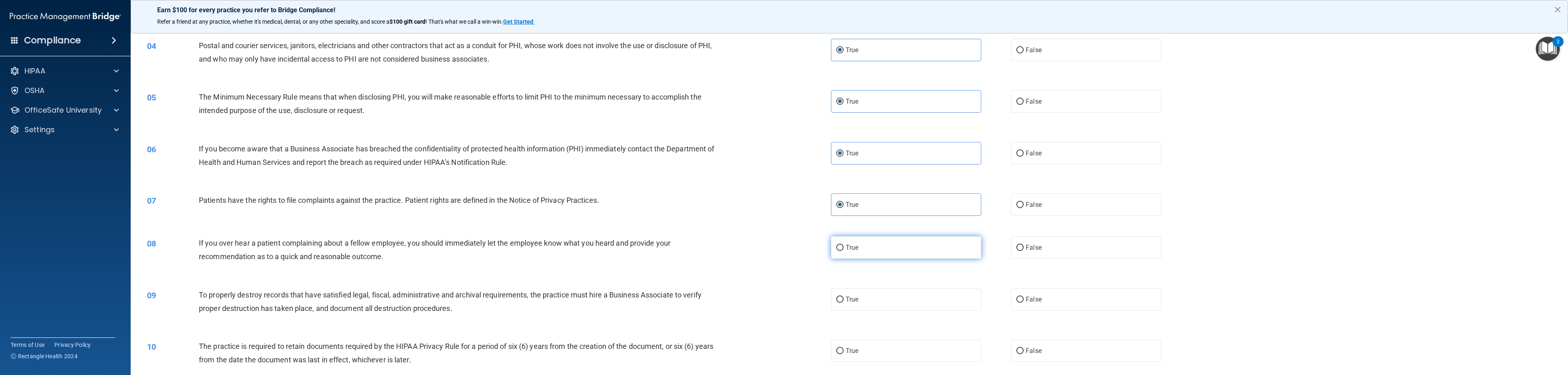
radio input "true"
click at [698, 296] on label "True" at bounding box center [906, 300] width 150 height 23
click at [698, 297] on input "True" at bounding box center [840, 300] width 7 height 6
radio input "true"
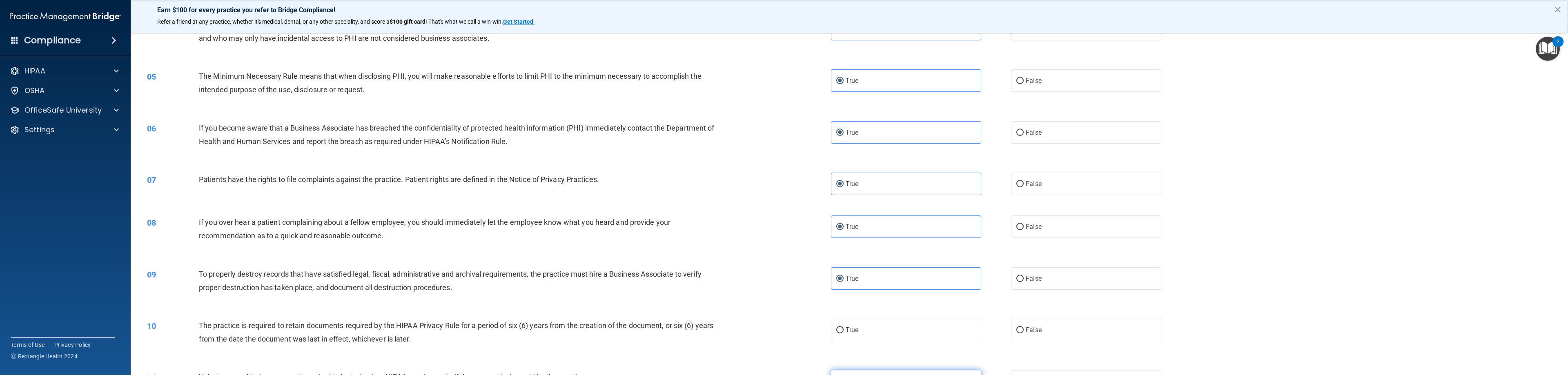
scroll to position [245, 0]
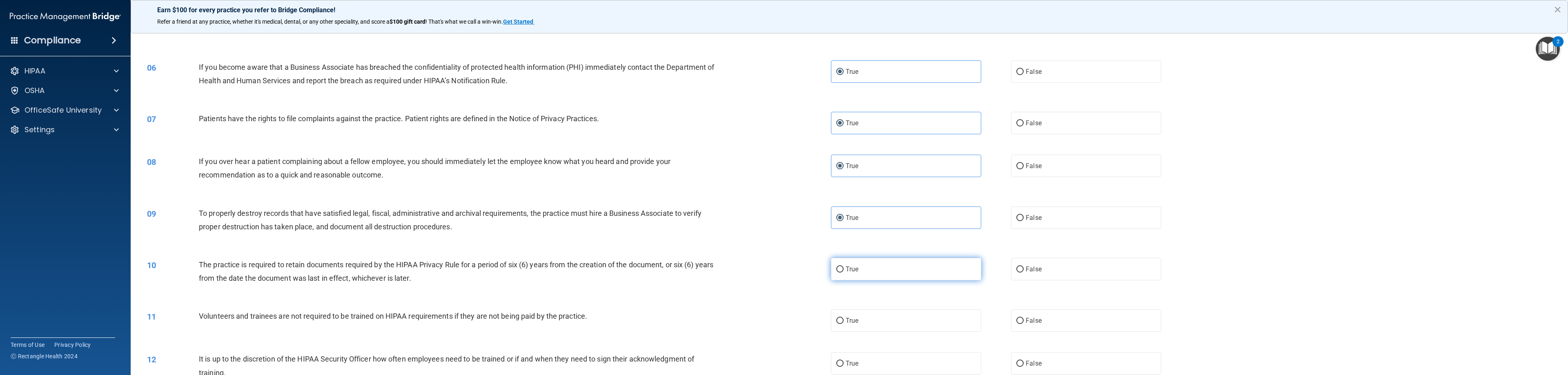
click at [698, 268] on label "True" at bounding box center [906, 269] width 150 height 23
click at [698, 268] on input "True" at bounding box center [840, 270] width 7 height 6
radio input "true"
click at [698, 324] on label "True" at bounding box center [906, 320] width 150 height 23
click at [698, 324] on input "True" at bounding box center [840, 321] width 7 height 6
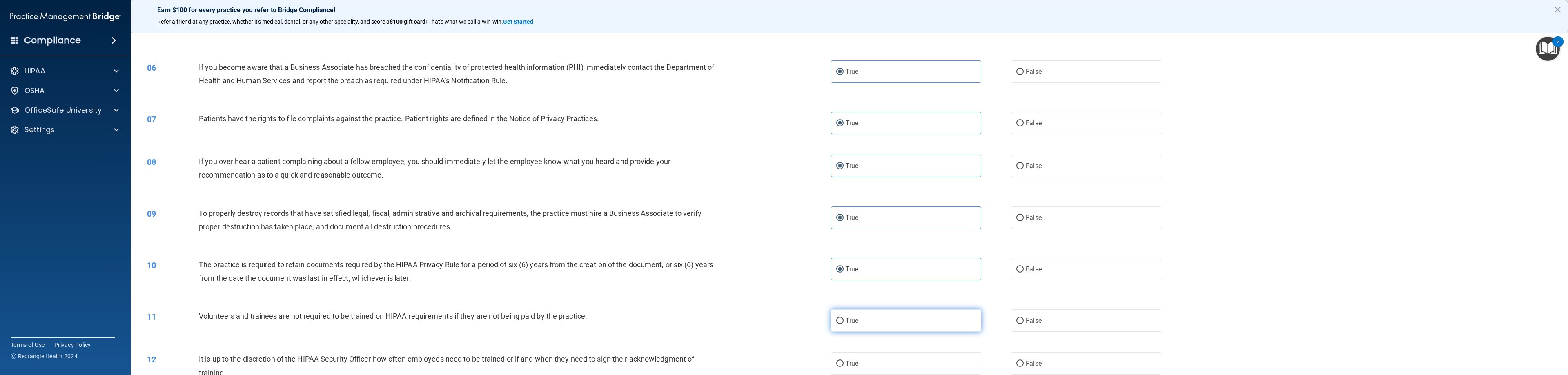
radio input "true"
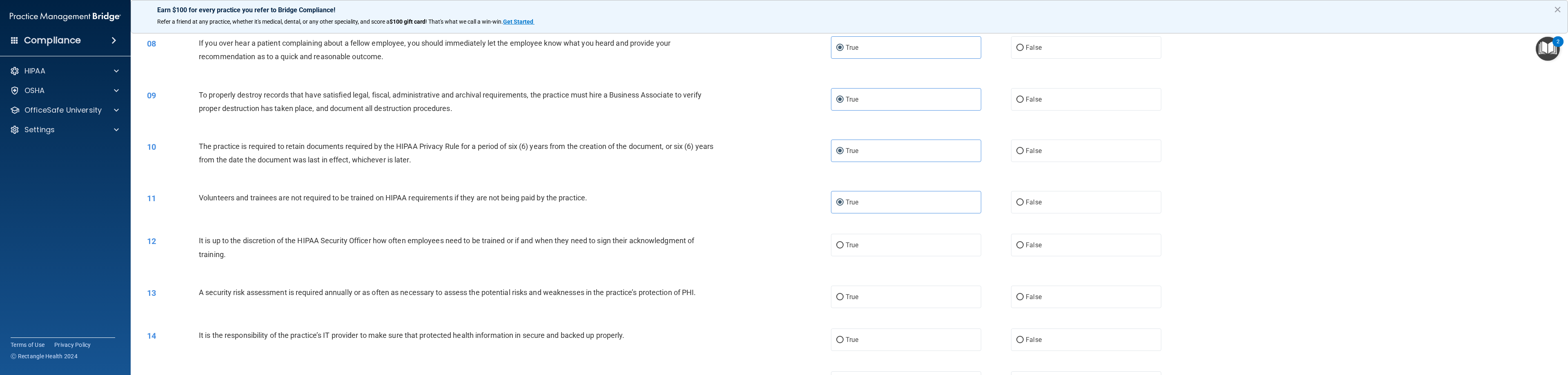
scroll to position [368, 0]
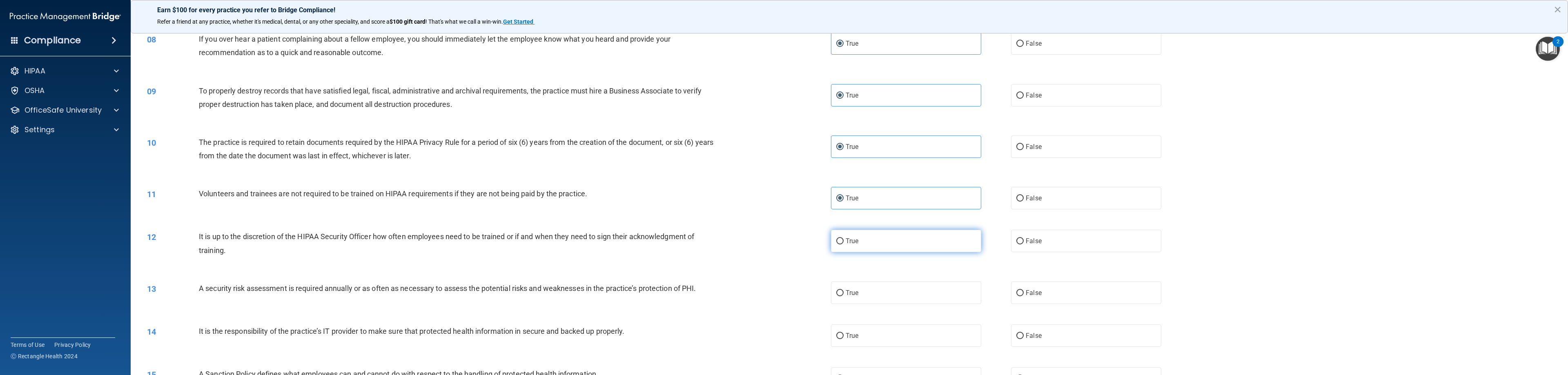
click at [698, 245] on label "True" at bounding box center [906, 241] width 150 height 23
click at [698, 245] on input "True" at bounding box center [840, 242] width 7 height 6
radio input "true"
click at [698, 287] on label "True" at bounding box center [906, 293] width 150 height 23
click at [698, 290] on input "True" at bounding box center [840, 293] width 7 height 6
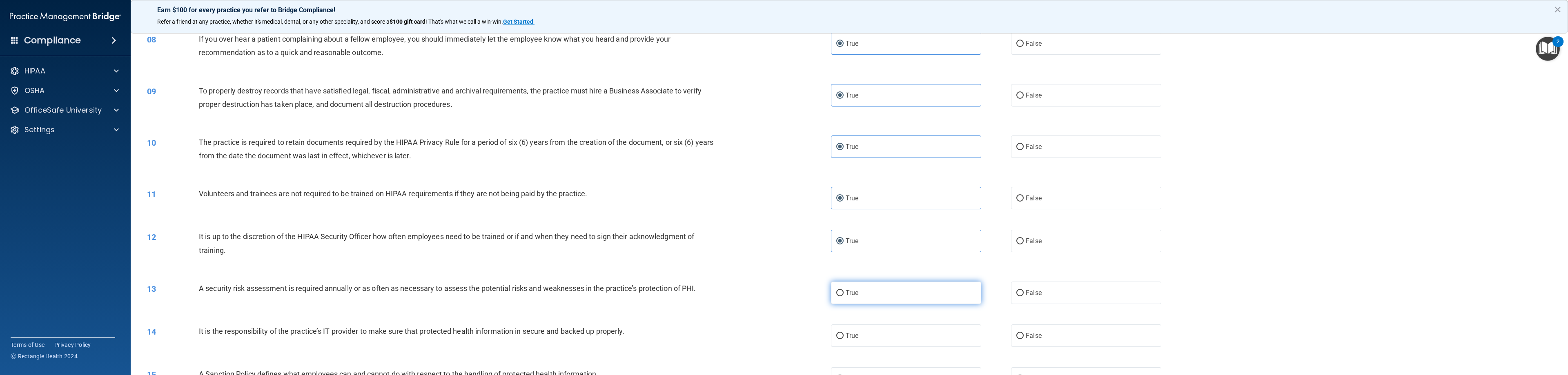
radio input "true"
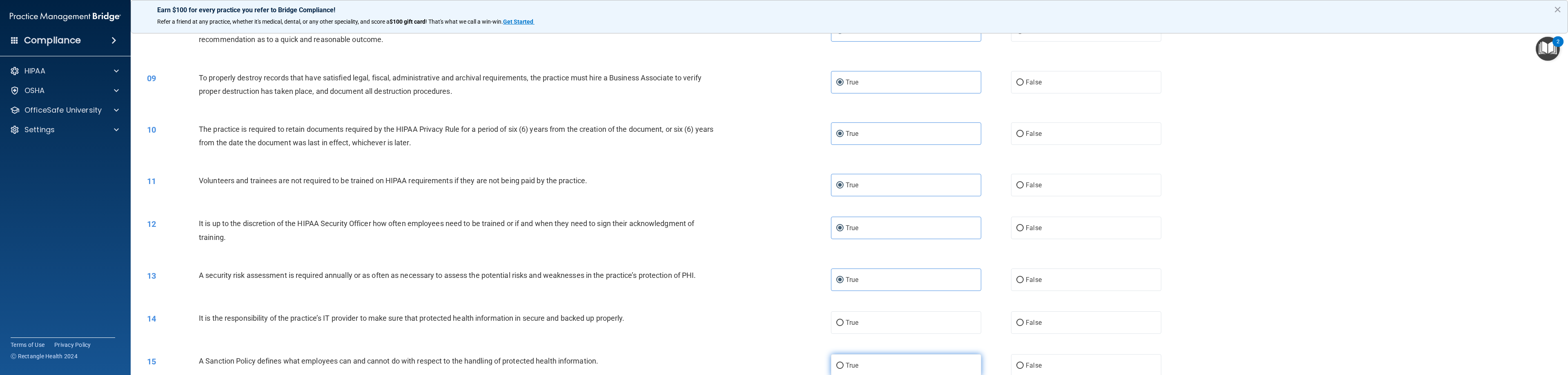
scroll to position [449, 0]
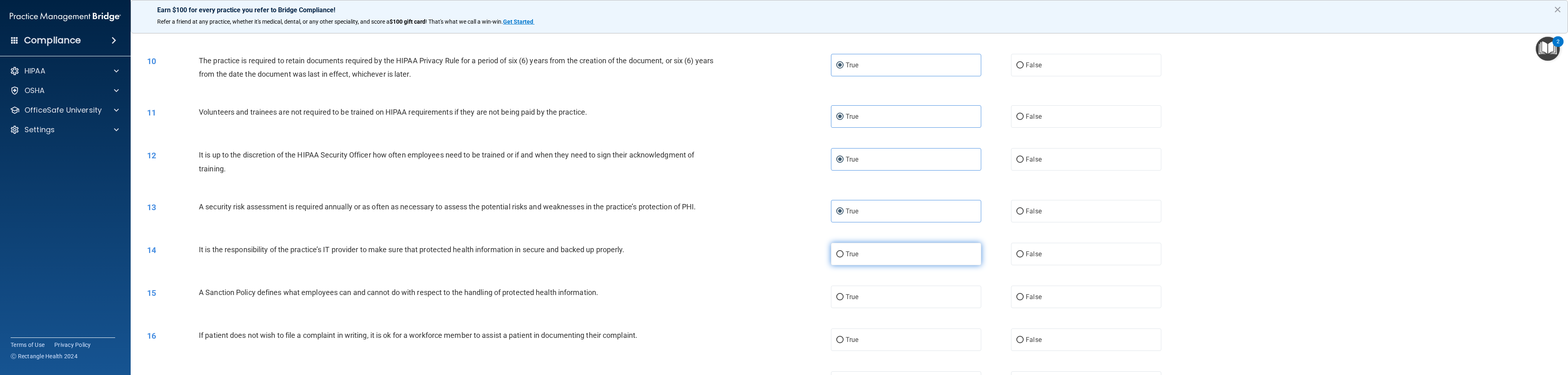
click at [698, 256] on label "True" at bounding box center [906, 254] width 150 height 23
click at [698, 256] on input "True" at bounding box center [840, 254] width 7 height 6
radio input "true"
click at [698, 300] on label "True" at bounding box center [906, 297] width 150 height 23
click at [698, 300] on input "True" at bounding box center [840, 298] width 7 height 6
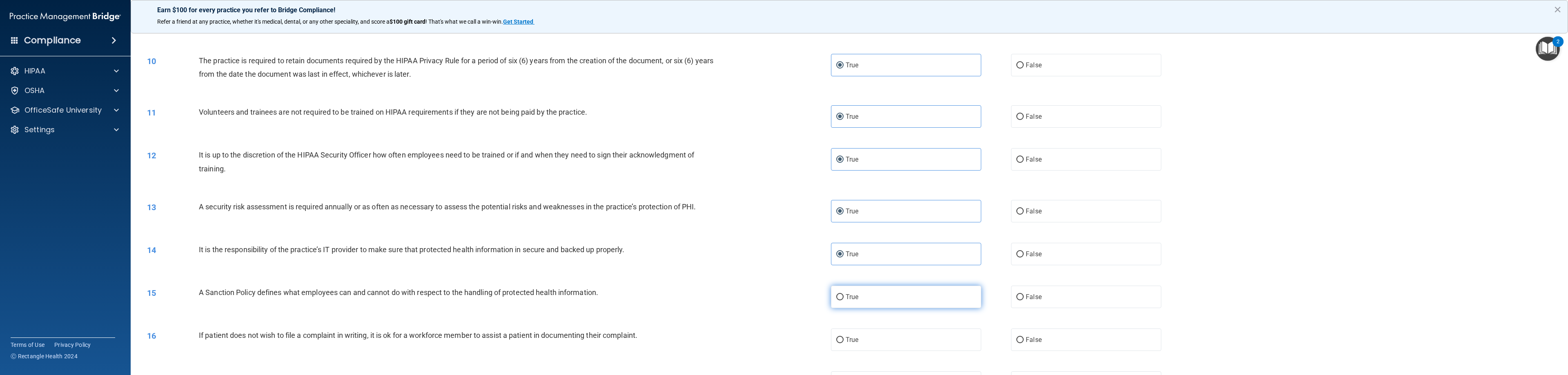
radio input "true"
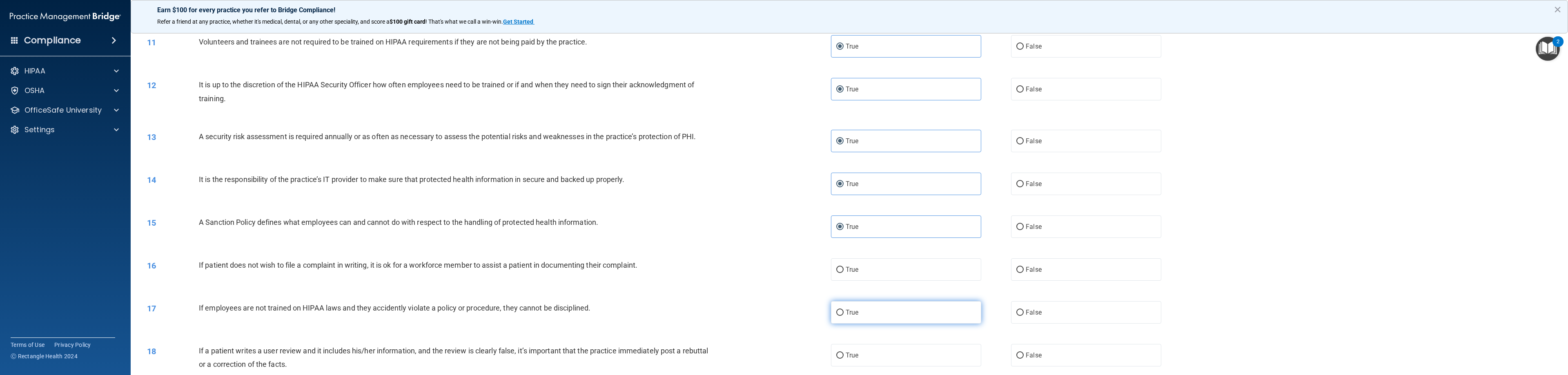
scroll to position [531, 0]
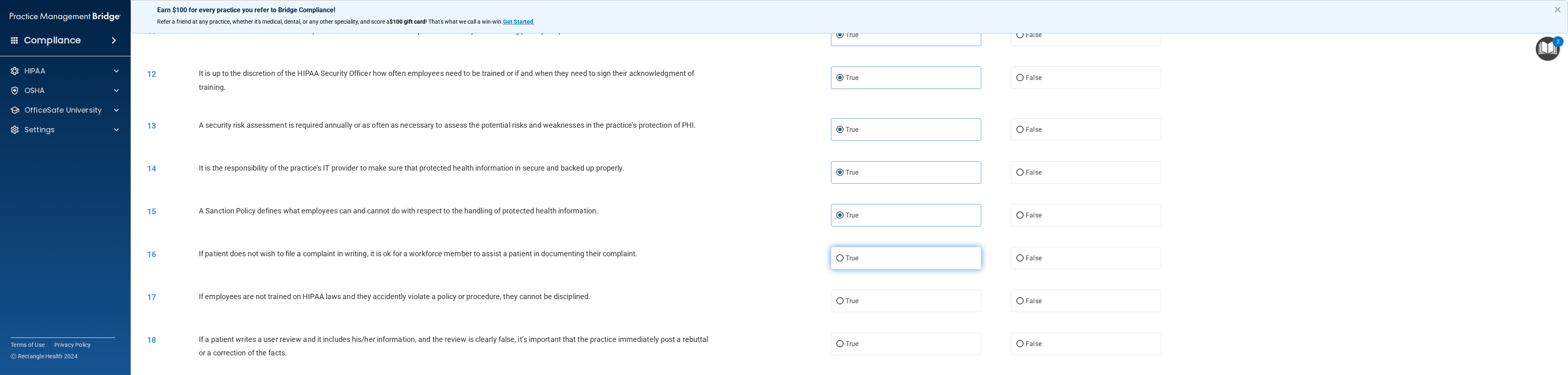
click at [698, 262] on label "True" at bounding box center [906, 258] width 150 height 23
click at [698, 262] on input "True" at bounding box center [840, 259] width 7 height 6
radio input "true"
click at [698, 298] on label "True" at bounding box center [906, 301] width 150 height 23
click at [698, 298] on input "True" at bounding box center [840, 301] width 7 height 6
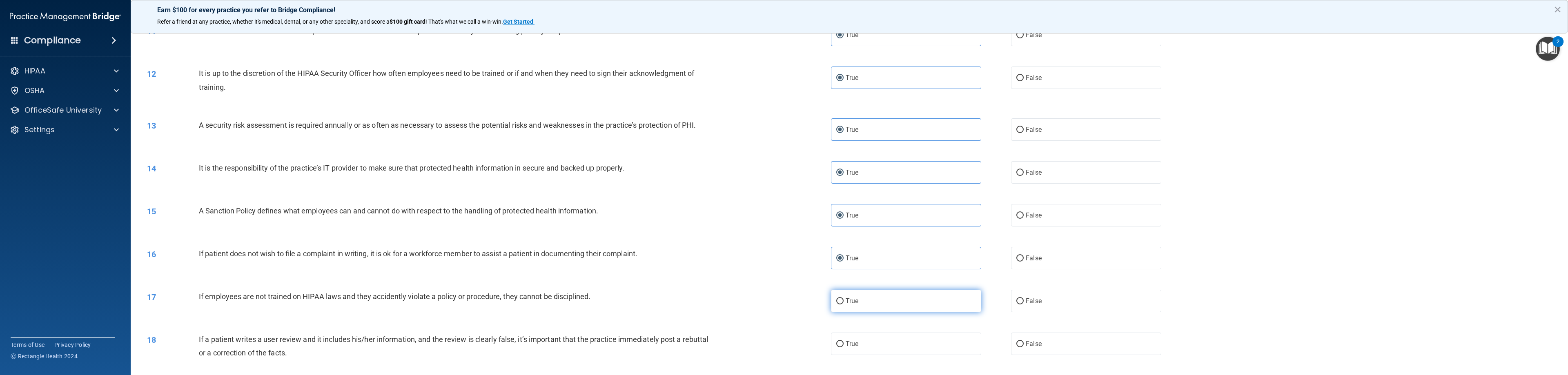
radio input "true"
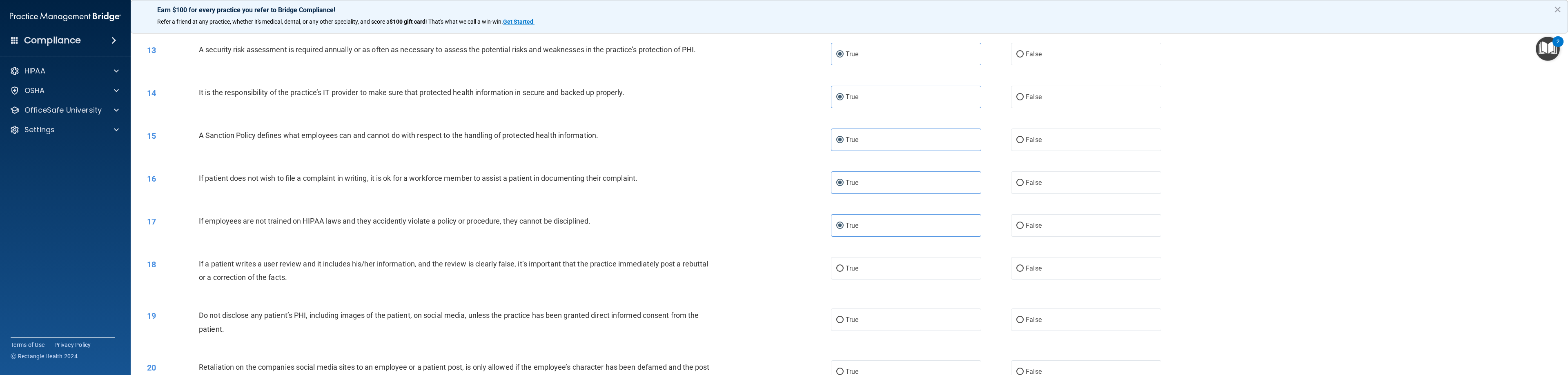
scroll to position [612, 0]
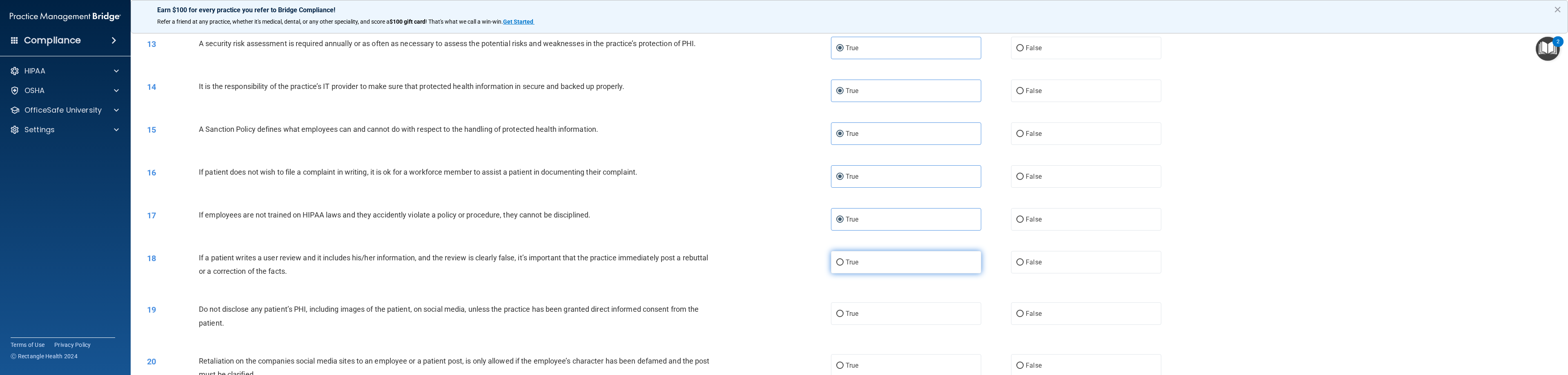
click at [698, 256] on label "True" at bounding box center [906, 262] width 150 height 23
click at [698, 260] on input "True" at bounding box center [840, 263] width 7 height 6
radio input "true"
click at [698, 321] on label "True" at bounding box center [906, 314] width 150 height 23
click at [698, 317] on input "True" at bounding box center [840, 314] width 7 height 6
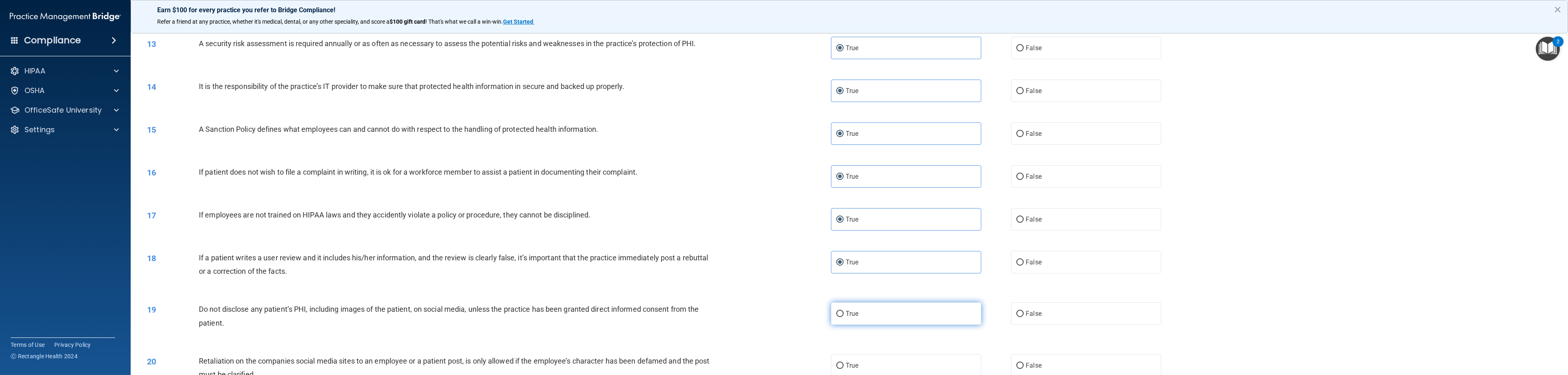
radio input "true"
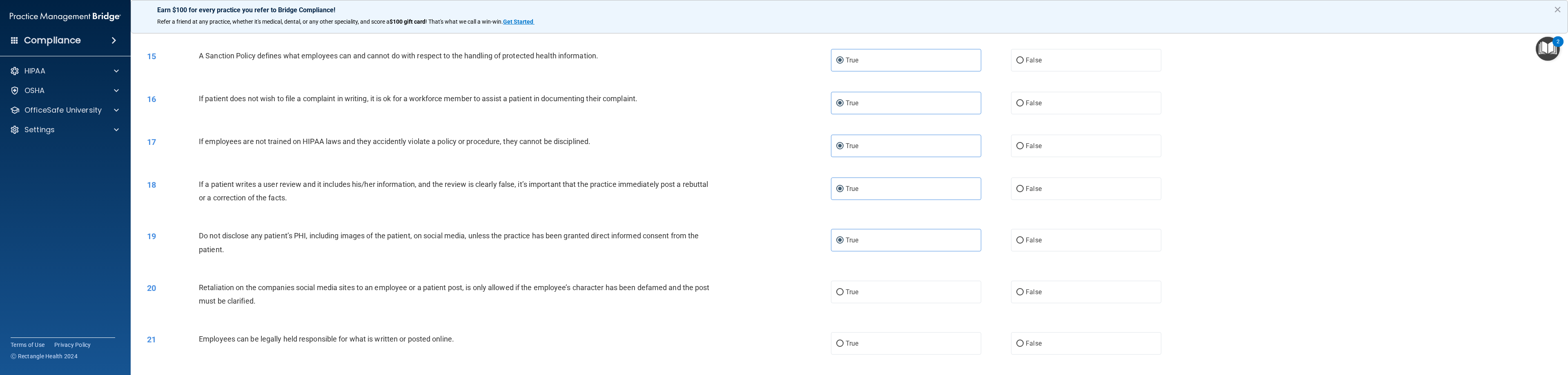
scroll to position [694, 0]
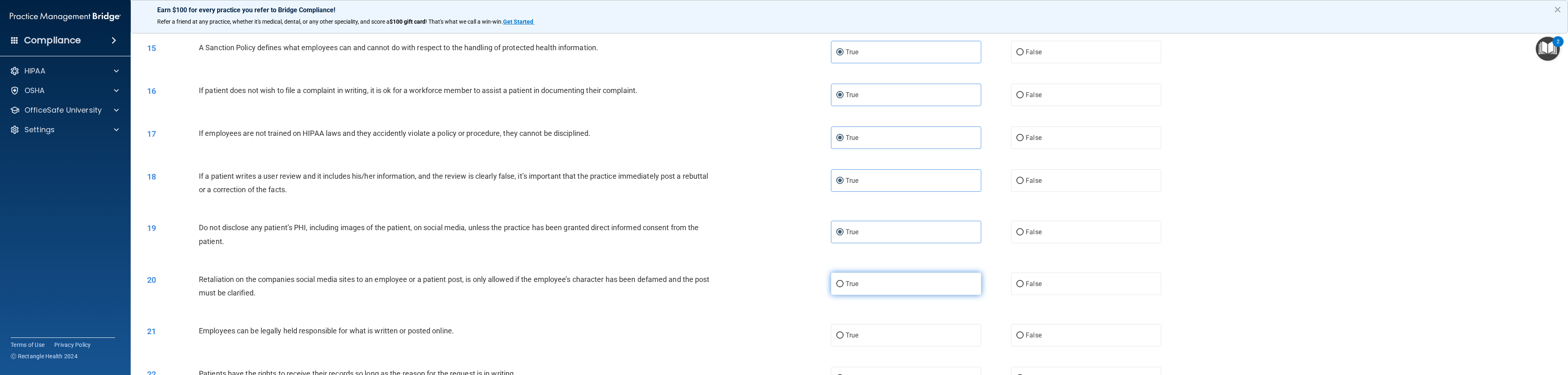
click at [698, 287] on label "True" at bounding box center [906, 284] width 150 height 23
click at [698, 287] on input "True" at bounding box center [840, 284] width 7 height 6
radio input "true"
click at [698, 337] on label "True" at bounding box center [906, 335] width 150 height 23
click at [698, 337] on input "True" at bounding box center [840, 336] width 7 height 6
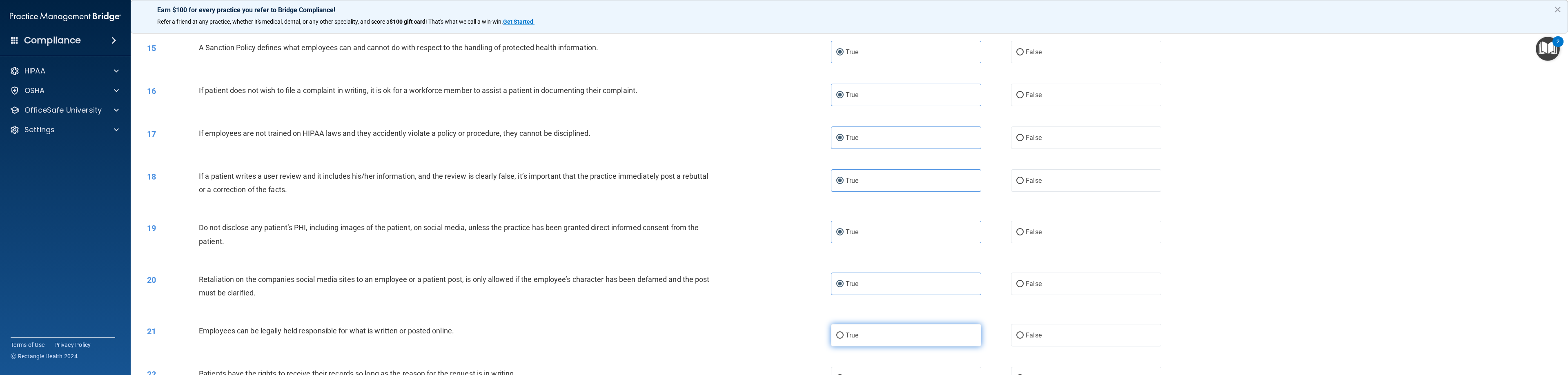
radio input "true"
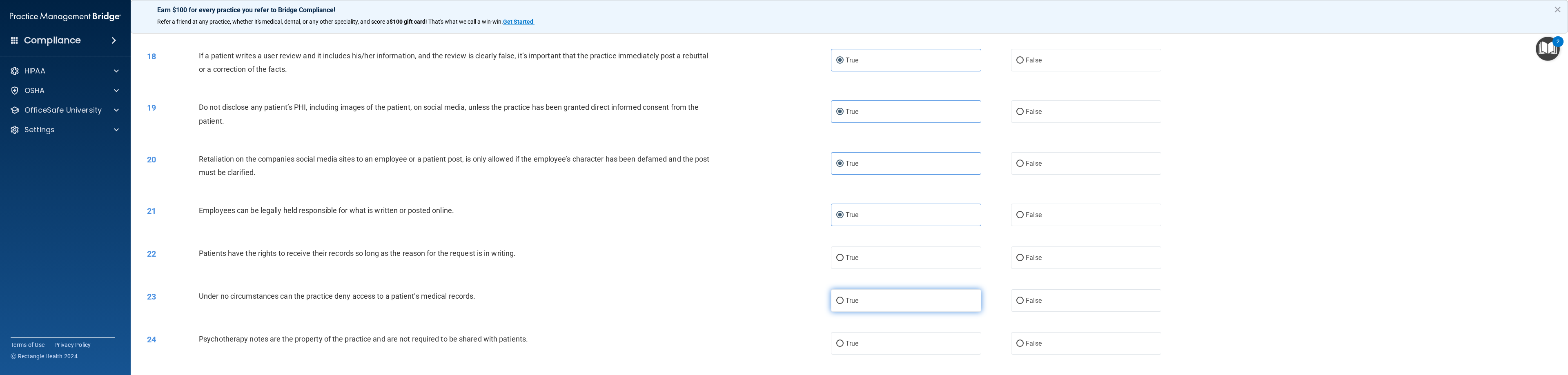
scroll to position [817, 0]
click at [698, 254] on label "True" at bounding box center [906, 256] width 150 height 23
click at [698, 254] on input "True" at bounding box center [840, 256] width 7 height 6
radio input "true"
click at [698, 302] on label "True" at bounding box center [906, 298] width 150 height 23
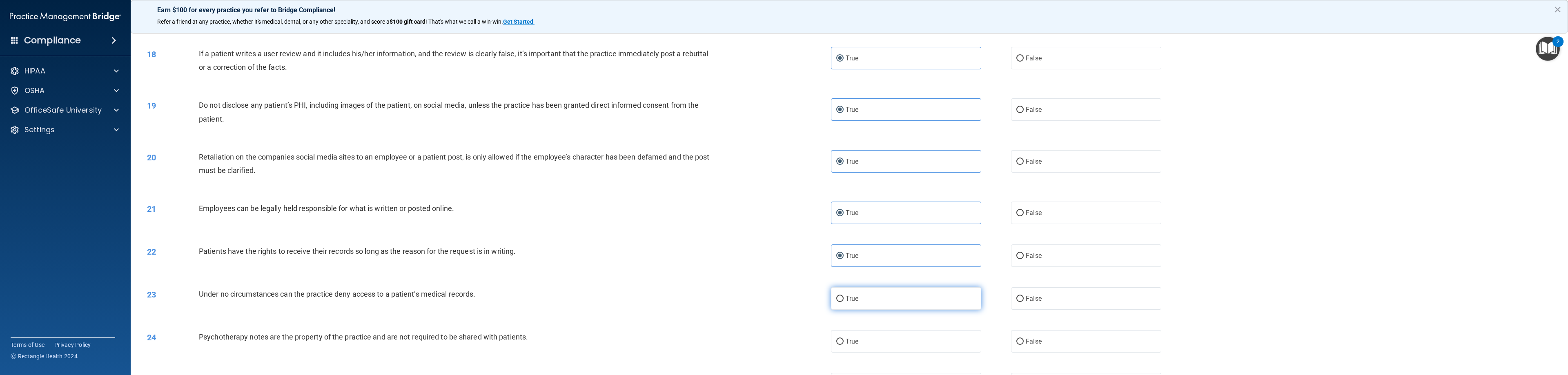
click at [698, 302] on input "True" at bounding box center [840, 299] width 7 height 6
radio input "true"
click at [698, 337] on label "True" at bounding box center [906, 342] width 150 height 23
click at [698, 339] on input "True" at bounding box center [840, 342] width 7 height 6
radio input "true"
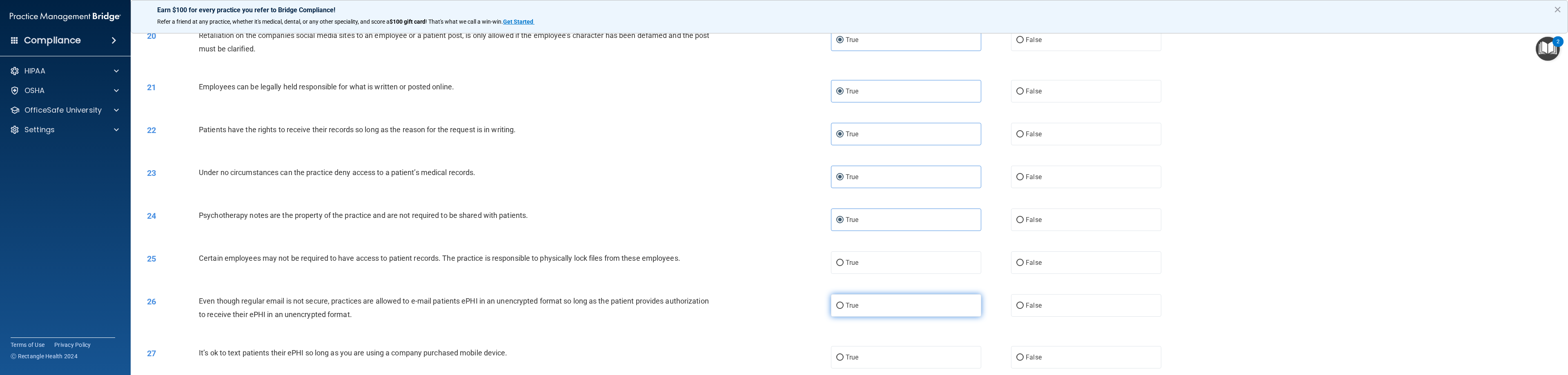
scroll to position [939, 0]
click at [698, 267] on label "True" at bounding box center [906, 262] width 150 height 23
click at [698, 265] on input "True" at bounding box center [840, 262] width 7 height 6
radio input "true"
click at [698, 306] on label "True" at bounding box center [906, 304] width 150 height 23
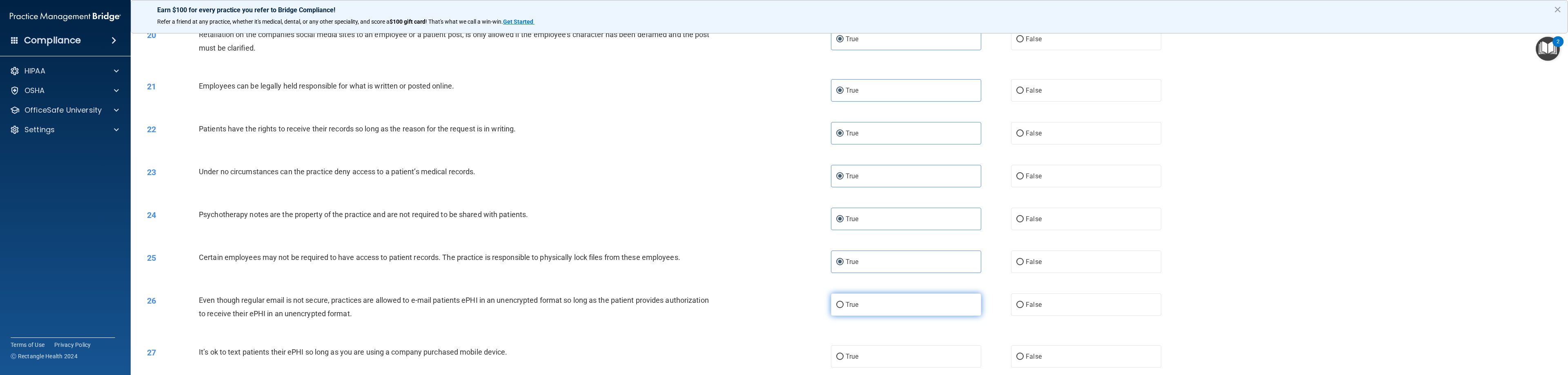
click at [698, 306] on input "True" at bounding box center [840, 305] width 7 height 6
radio input "true"
click at [698, 357] on label "True" at bounding box center [906, 357] width 150 height 23
click at [698, 357] on input "True" at bounding box center [840, 357] width 7 height 6
radio input "true"
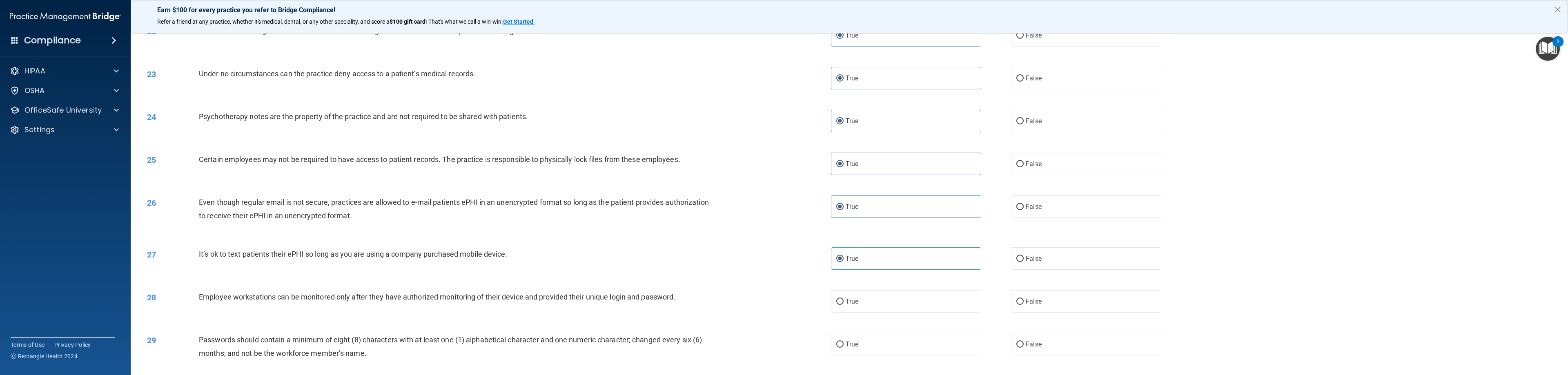
scroll to position [1102, 0]
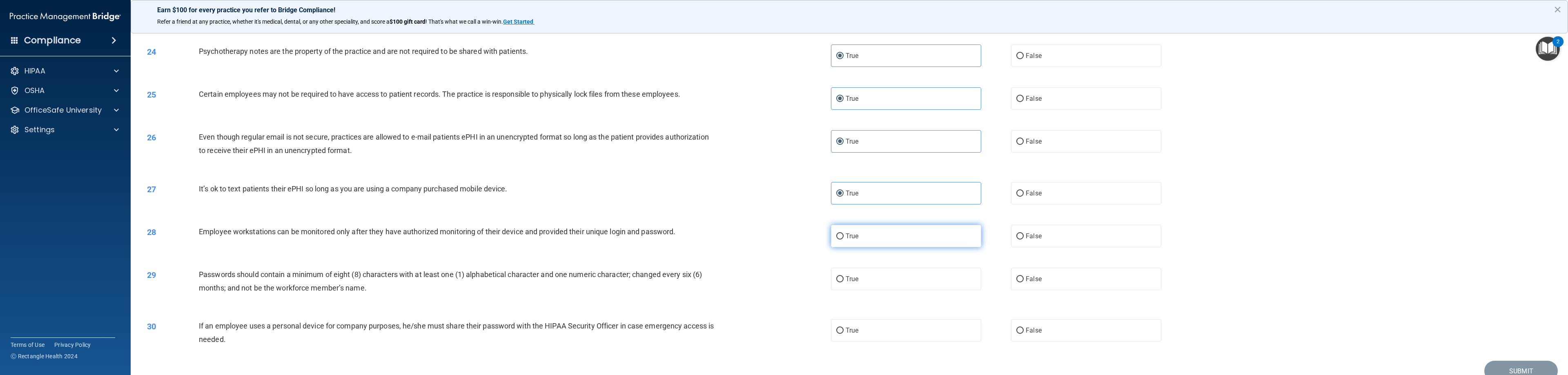
click at [698, 235] on span "True" at bounding box center [852, 236] width 13 height 8
click at [698, 235] on input "True" at bounding box center [840, 237] width 7 height 6
radio input "true"
click at [698, 276] on label "True" at bounding box center [906, 279] width 150 height 23
click at [698, 276] on input "True" at bounding box center [840, 279] width 7 height 6
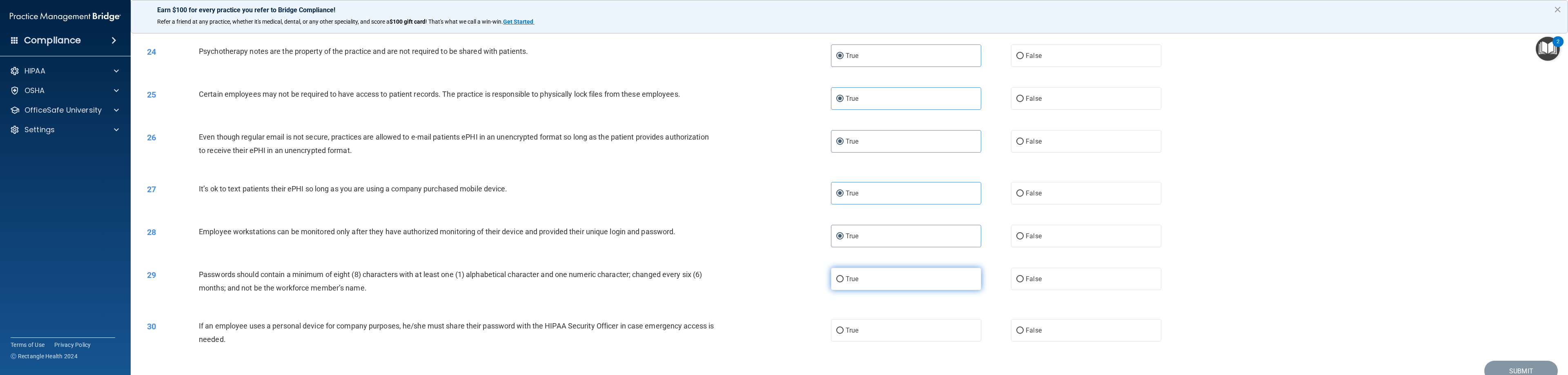
radio input "true"
click at [698, 326] on label "True" at bounding box center [906, 331] width 150 height 23
click at [698, 328] on input "True" at bounding box center [840, 331] width 7 height 6
radio input "true"
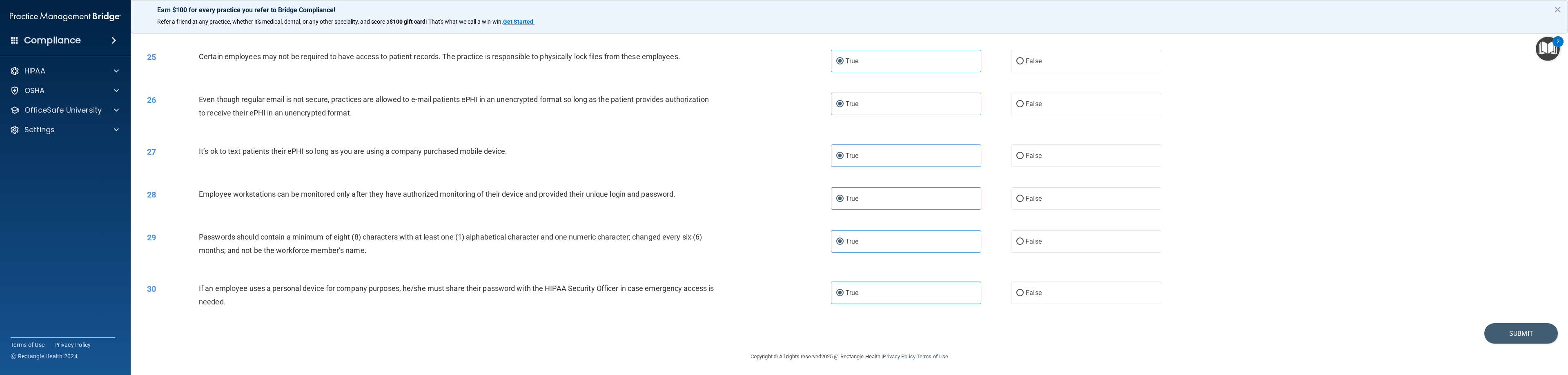
scroll to position [1141, 0]
click at [698, 335] on button "Submit" at bounding box center [1521, 332] width 74 height 21
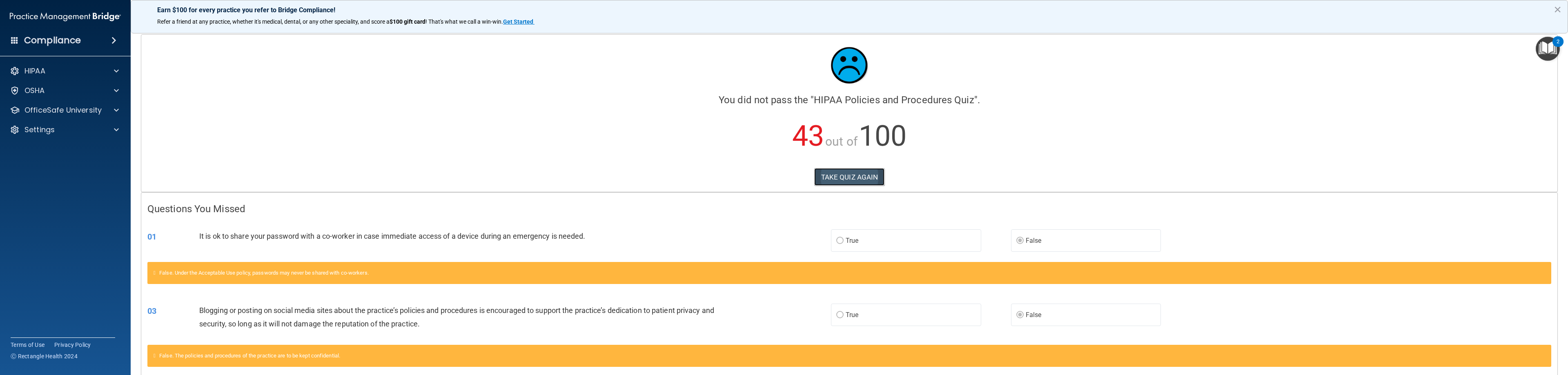
click at [698, 178] on button "TAKE QUIZ AGAIN" at bounding box center [850, 177] width 71 height 18
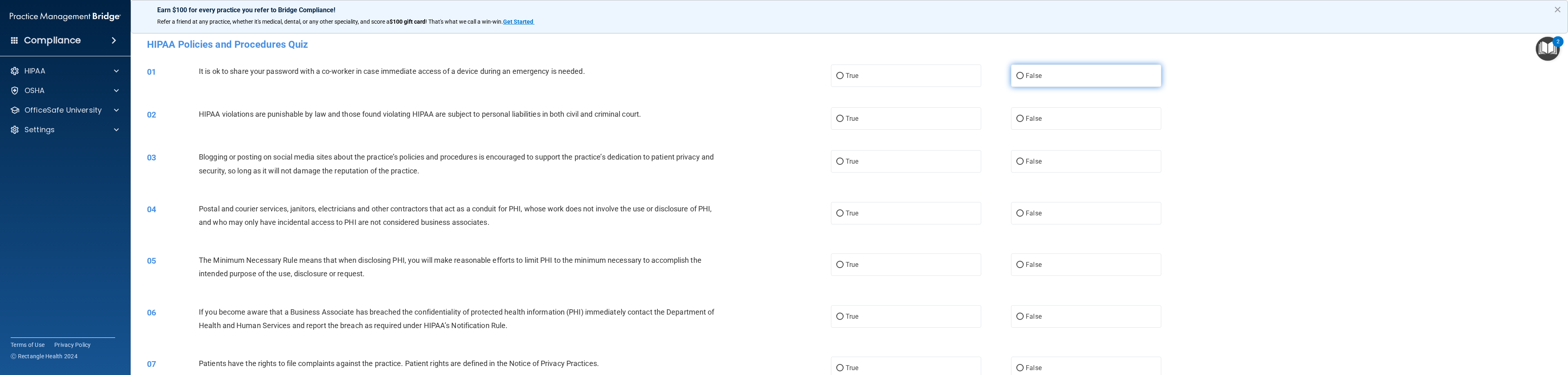
drag, startPoint x: 1018, startPoint y: 77, endPoint x: 1013, endPoint y: 80, distance: 5.8
click at [698, 77] on input "False" at bounding box center [1020, 76] width 7 height 6
radio input "true"
click at [698, 121] on span "True" at bounding box center [852, 119] width 13 height 8
click at [698, 121] on input "True" at bounding box center [840, 119] width 7 height 6
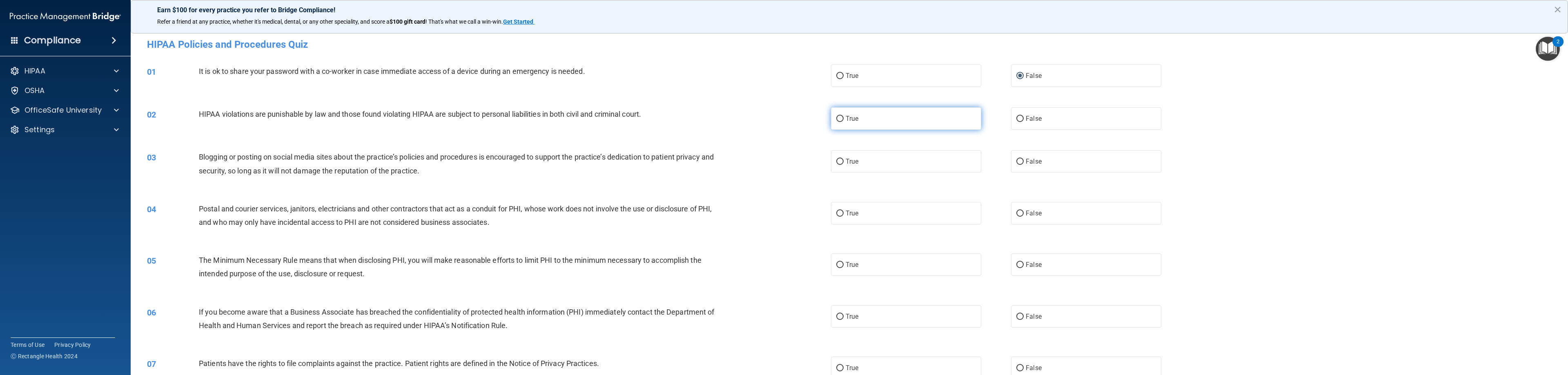
radio input "true"
click at [698, 159] on label "True" at bounding box center [906, 161] width 150 height 23
click at [698, 159] on input "True" at bounding box center [840, 162] width 7 height 6
radio input "true"
click at [698, 215] on label "True" at bounding box center [906, 213] width 150 height 23
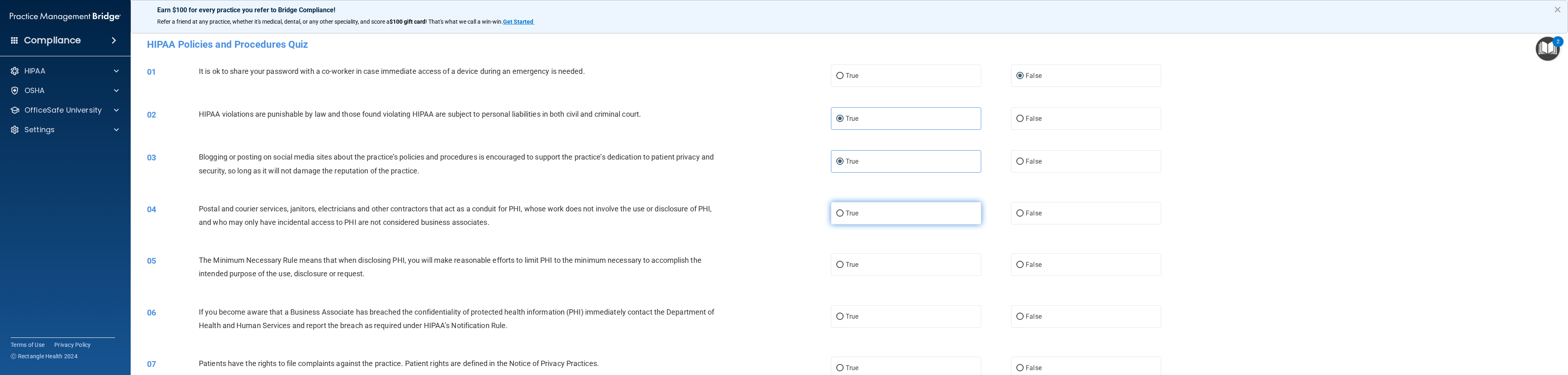
click at [698, 215] on input "True" at bounding box center [840, 214] width 7 height 6
radio input "true"
click at [698, 268] on label "False" at bounding box center [1086, 265] width 150 height 23
click at [698, 268] on input "False" at bounding box center [1020, 265] width 7 height 6
radio input "true"
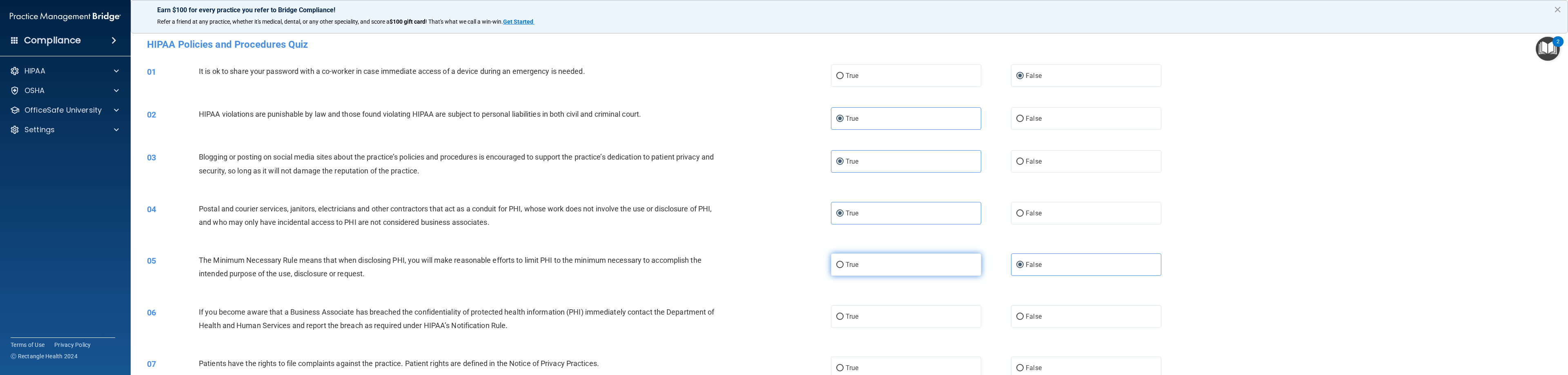
click at [698, 264] on label "True" at bounding box center [906, 265] width 150 height 23
click at [698, 264] on input "True" at bounding box center [840, 265] width 7 height 6
radio input "true"
radio input "false"
click at [698, 150] on label "False" at bounding box center [1086, 161] width 150 height 23
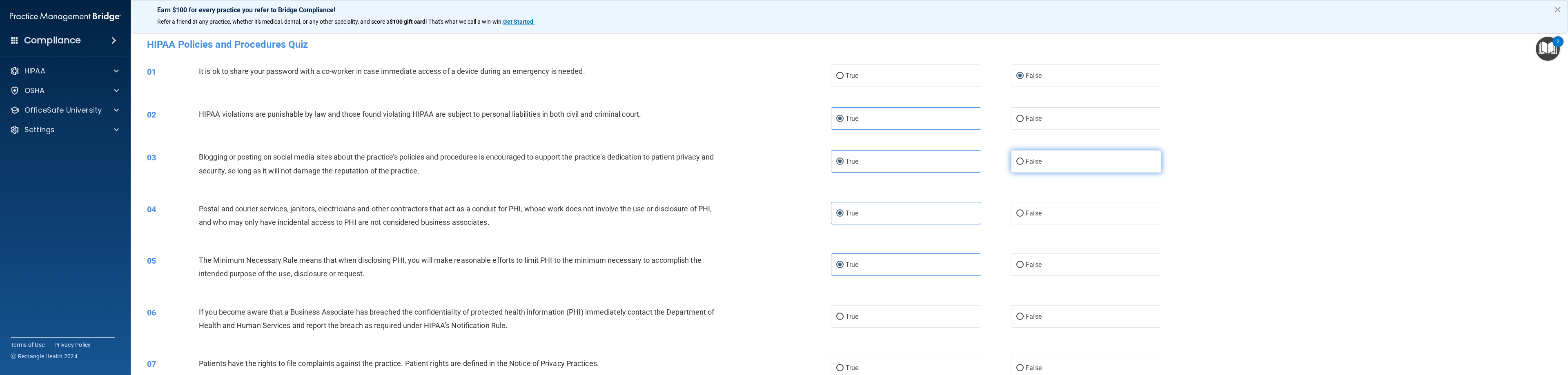
click at [698, 159] on input "False" at bounding box center [1020, 162] width 7 height 6
radio input "true"
radio input "false"
click at [698, 166] on label "False" at bounding box center [1086, 161] width 150 height 23
click at [698, 165] on input "False" at bounding box center [1020, 162] width 7 height 6
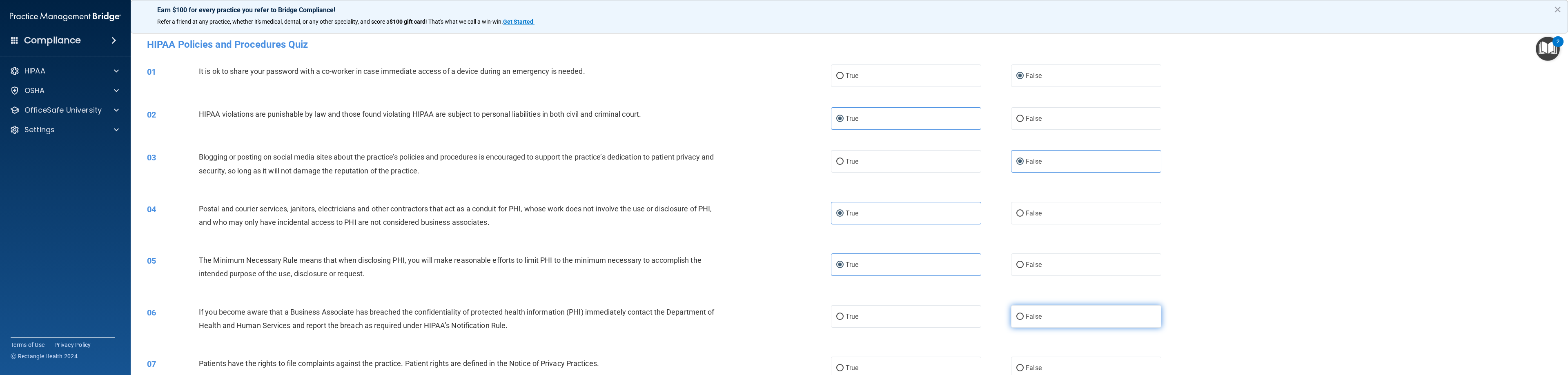
click at [698, 320] on span "False" at bounding box center [1034, 317] width 16 height 8
click at [698, 320] on input "False" at bounding box center [1020, 317] width 7 height 6
radio input "true"
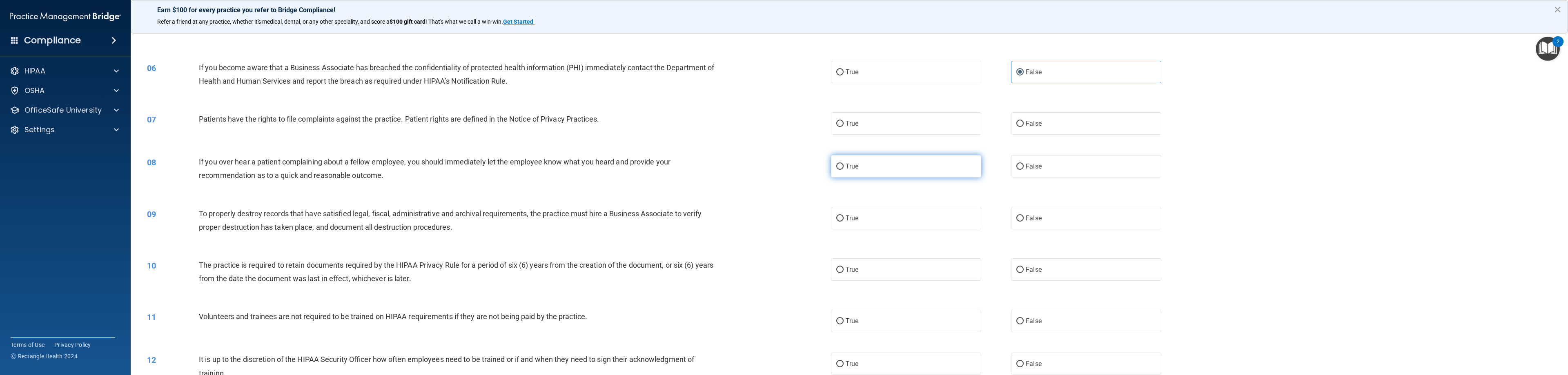
scroll to position [245, 0]
click at [698, 120] on label "True" at bounding box center [906, 123] width 150 height 23
click at [698, 121] on input "True" at bounding box center [840, 124] width 7 height 6
radio input "true"
click at [698, 168] on label "False" at bounding box center [1086, 166] width 150 height 23
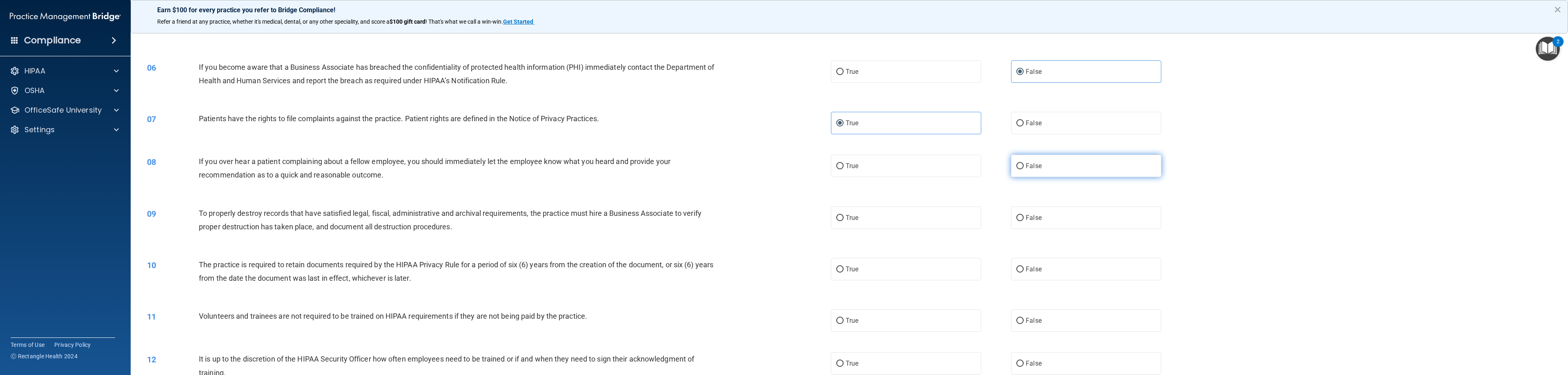
click at [698, 168] on input "False" at bounding box center [1020, 166] width 7 height 6
radio input "true"
click at [698, 226] on label "False" at bounding box center [1086, 217] width 150 height 23
click at [698, 222] on input "False" at bounding box center [1020, 219] width 7 height 6
radio input "true"
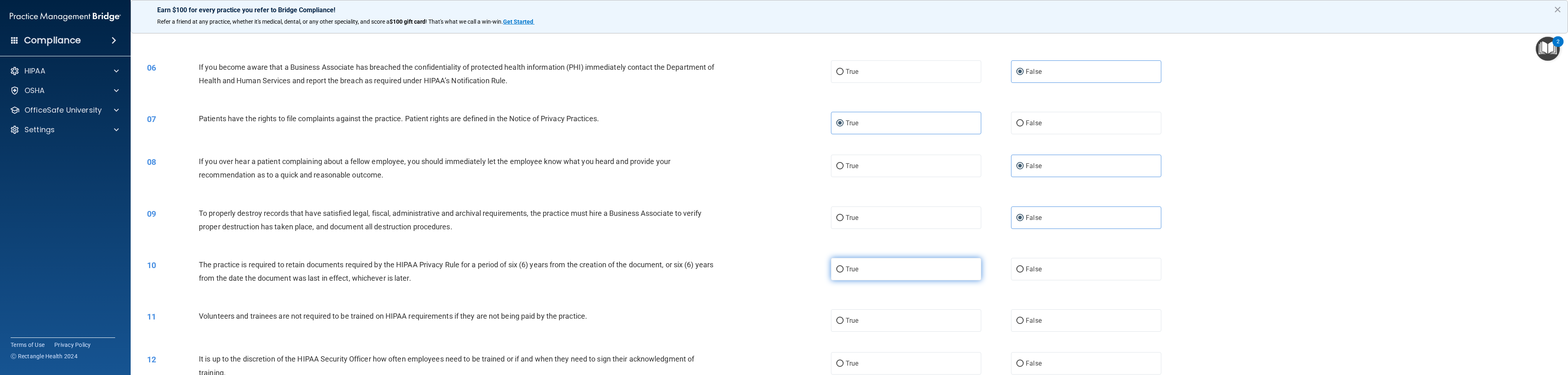
click at [698, 270] on label "True" at bounding box center [906, 269] width 150 height 23
click at [698, 270] on input "True" at bounding box center [840, 270] width 7 height 6
radio input "true"
click at [698, 320] on label "False" at bounding box center [1086, 320] width 150 height 23
click at [698, 320] on input "False" at bounding box center [1020, 321] width 7 height 6
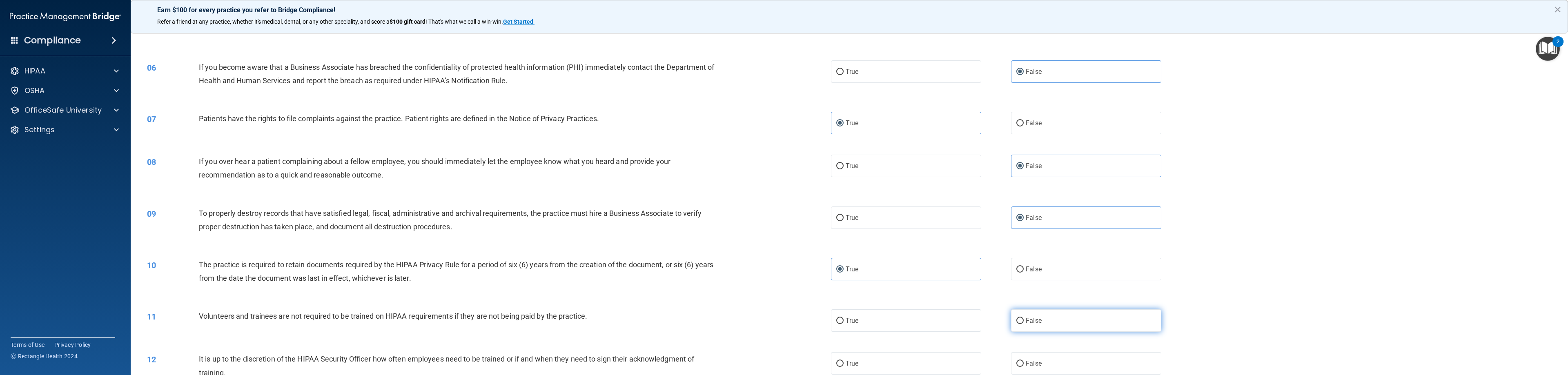
radio input "true"
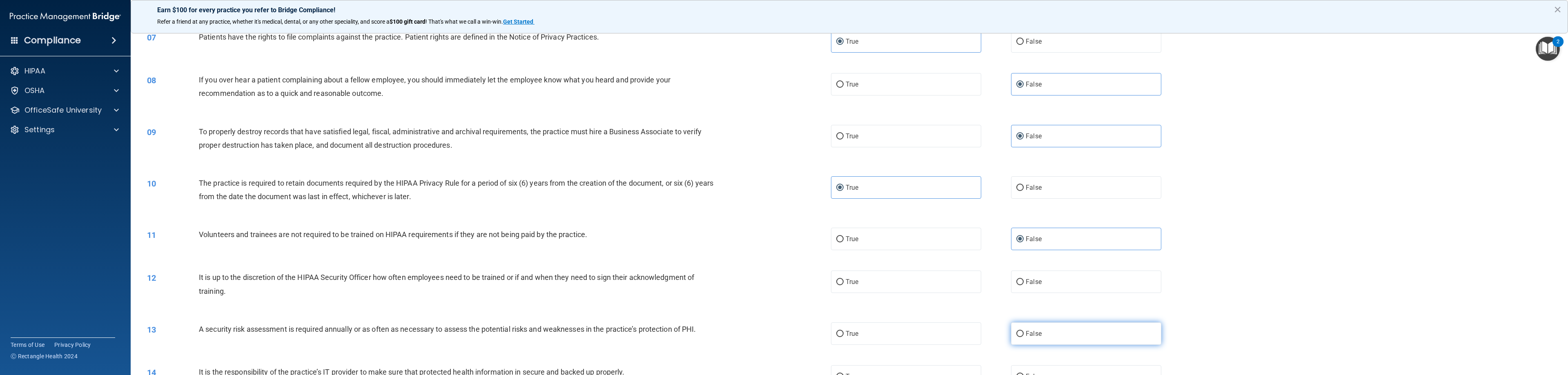
scroll to position [368, 0]
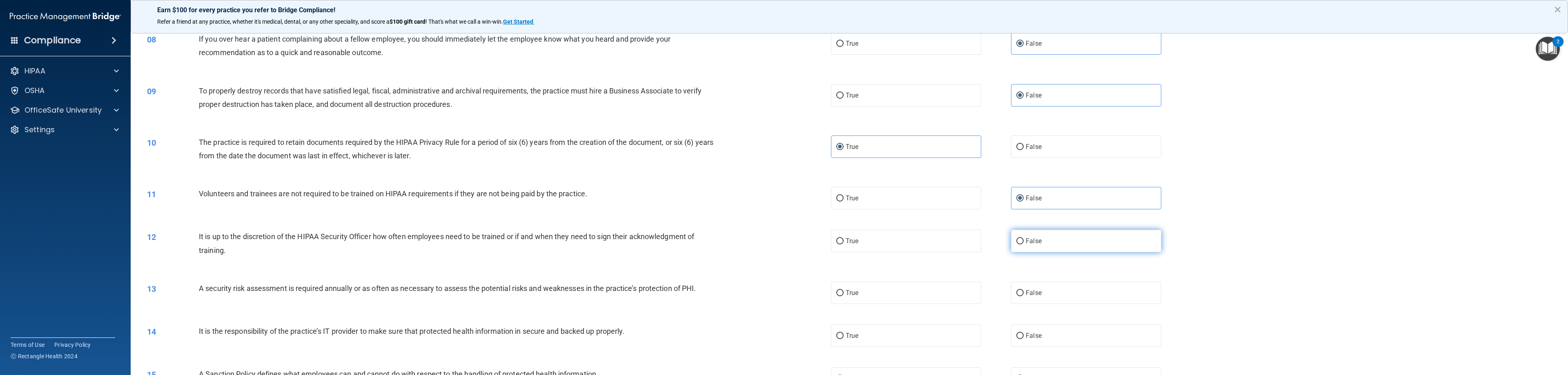
click at [698, 242] on span "False" at bounding box center [1034, 241] width 16 height 8
click at [698, 242] on input "False" at bounding box center [1020, 242] width 7 height 6
radio input "true"
click at [698, 293] on label "True" at bounding box center [906, 293] width 150 height 23
click at [698, 293] on input "True" at bounding box center [840, 293] width 7 height 6
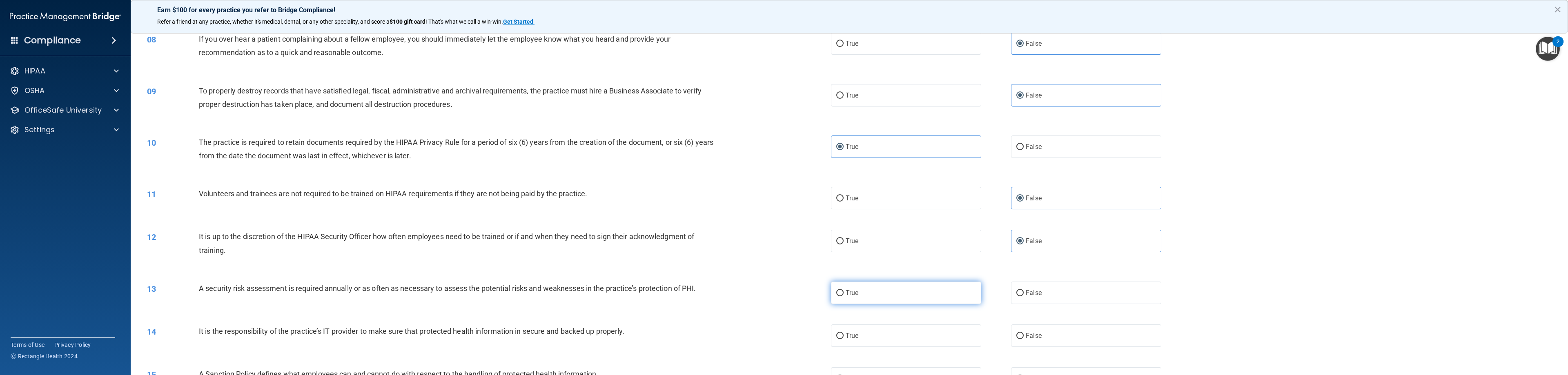
radio input "true"
click at [698, 342] on label "False" at bounding box center [1086, 335] width 150 height 23
click at [698, 339] on input "False" at bounding box center [1020, 336] width 7 height 6
radio input "true"
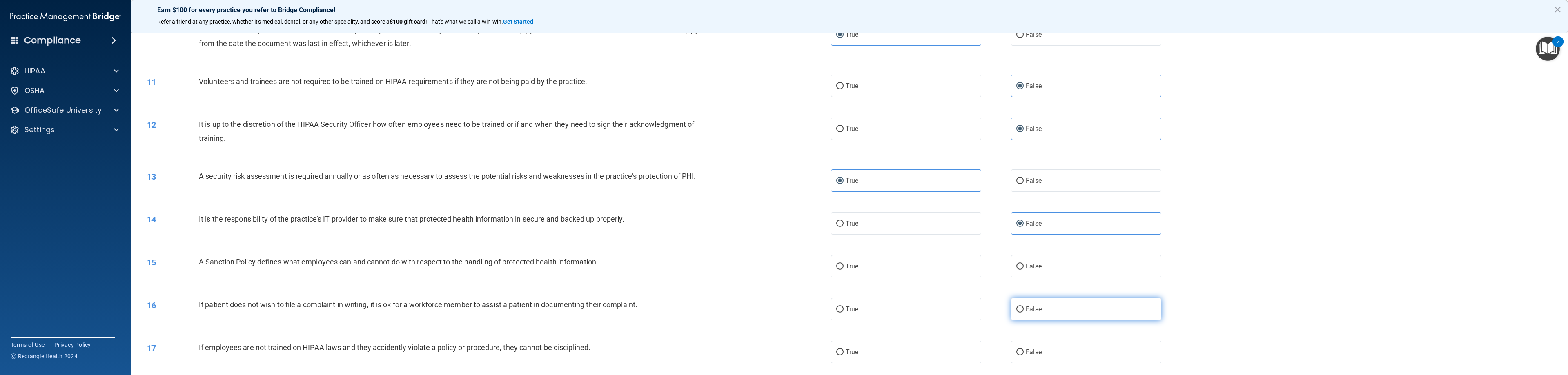
scroll to position [531, 0]
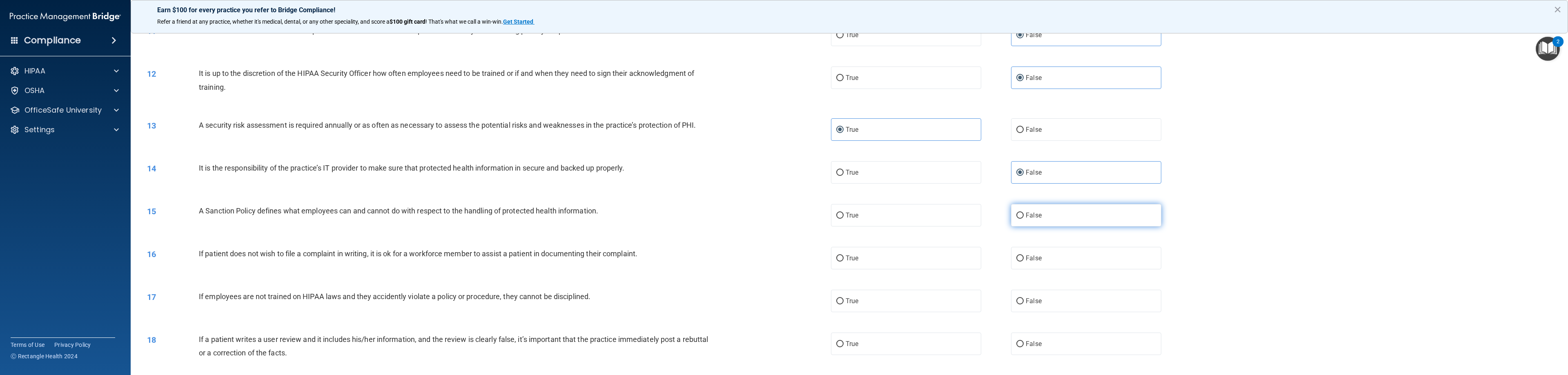
click at [698, 211] on span "False" at bounding box center [1034, 215] width 16 height 8
click at [698, 213] on input "False" at bounding box center [1020, 216] width 7 height 6
radio input "true"
click at [698, 261] on label "True" at bounding box center [906, 258] width 150 height 23
click at [698, 261] on input "True" at bounding box center [840, 259] width 7 height 6
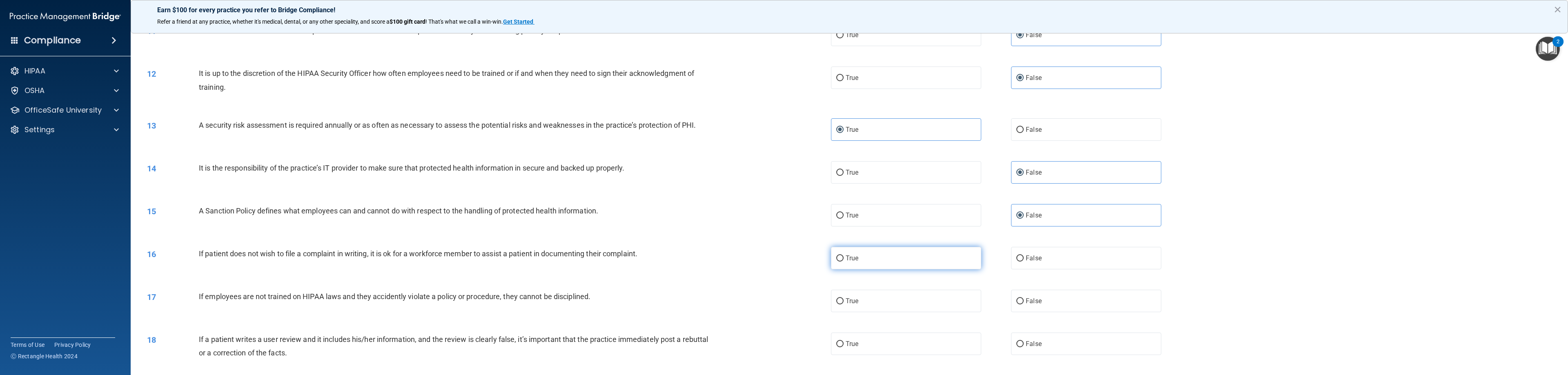
radio input "true"
click at [698, 302] on span "False" at bounding box center [1034, 301] width 16 height 8
click at [698, 302] on input "False" at bounding box center [1020, 301] width 7 height 6
radio input "true"
click at [698, 342] on span "False" at bounding box center [1034, 344] width 16 height 8
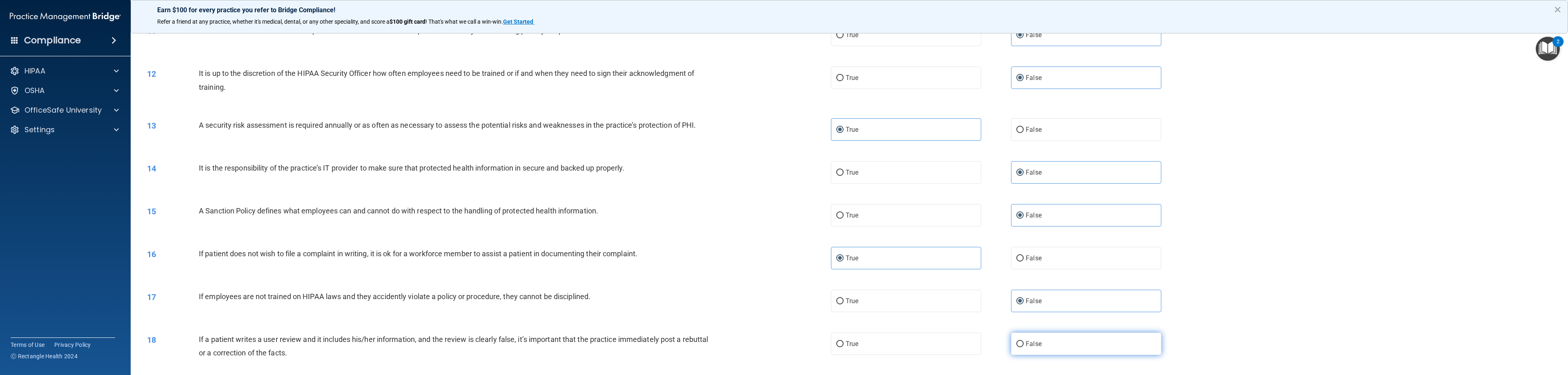
click at [698, 342] on input "False" at bounding box center [1020, 345] width 7 height 6
radio input "true"
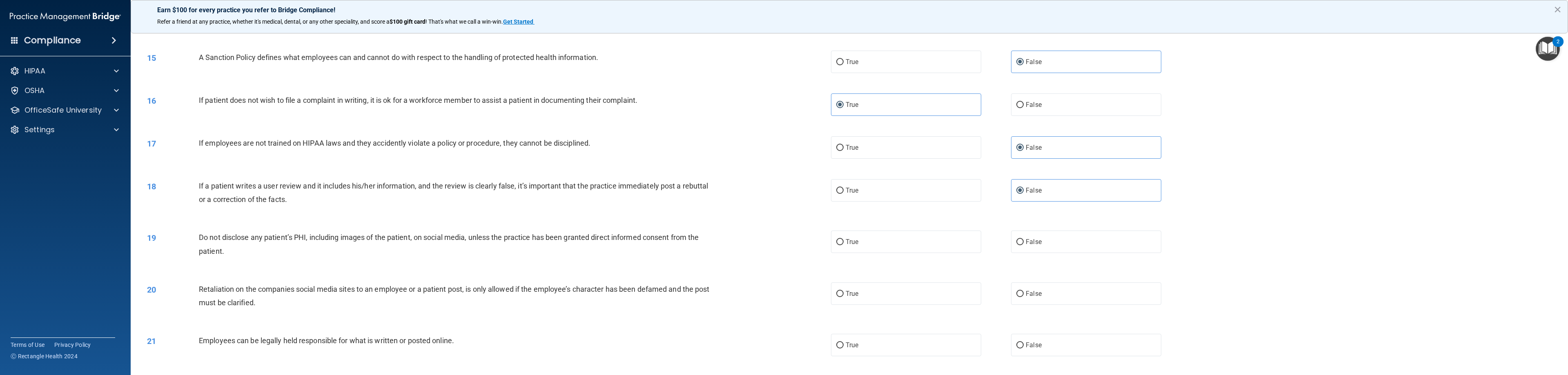
scroll to position [694, 0]
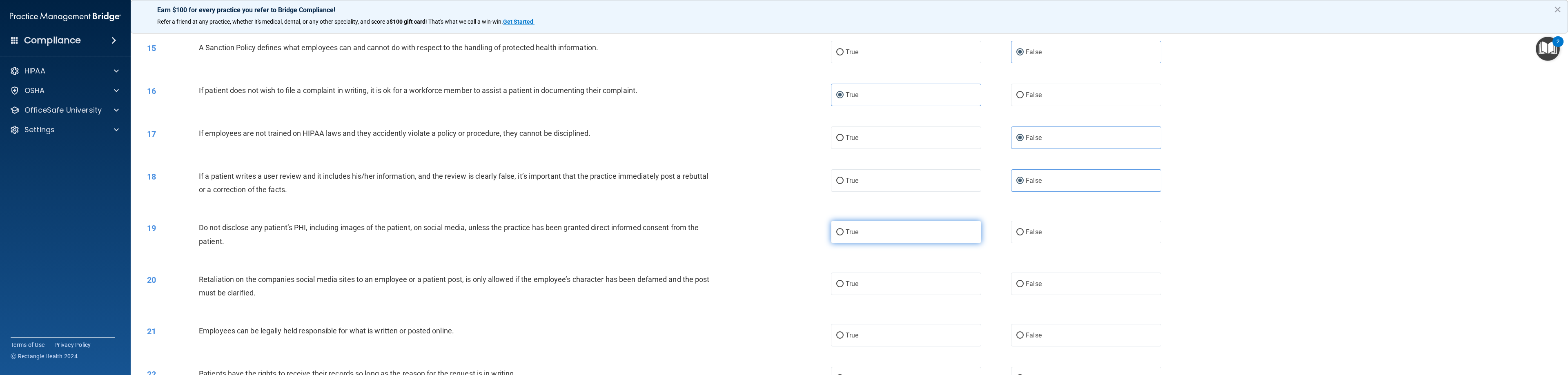
click at [698, 240] on label "True" at bounding box center [906, 232] width 150 height 23
click at [698, 236] on input "True" at bounding box center [840, 233] width 7 height 6
click at [698, 301] on div "20 Retaliation on the companies social media sites to an employee or a patient …" at bounding box center [849, 288] width 1417 height 52
click at [698, 285] on label "False" at bounding box center [1086, 284] width 150 height 23
click at [698, 285] on input "False" at bounding box center [1020, 284] width 7 height 6
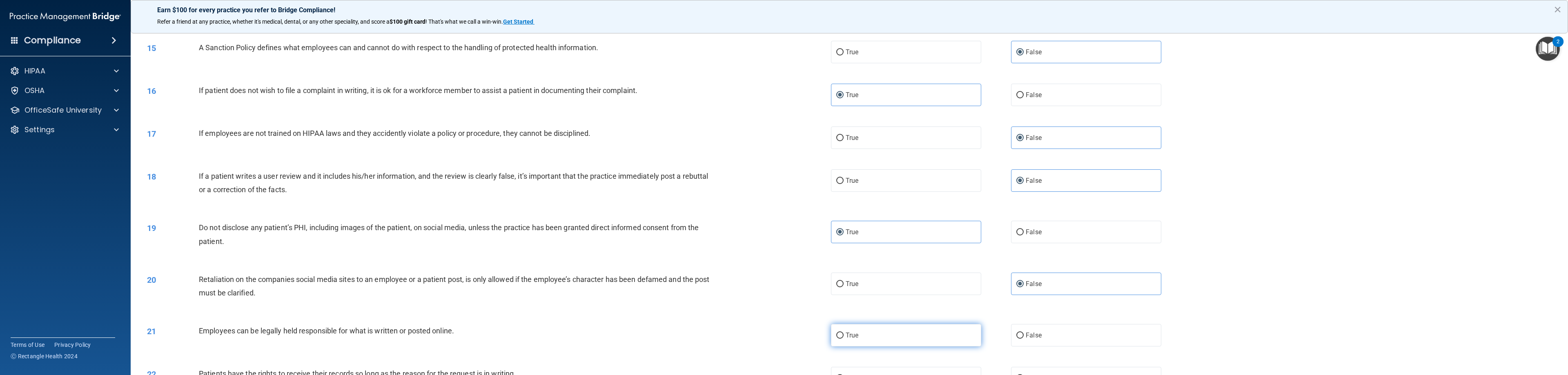
click at [698, 338] on label "True" at bounding box center [906, 335] width 150 height 23
click at [698, 338] on input "True" at bounding box center [840, 336] width 7 height 6
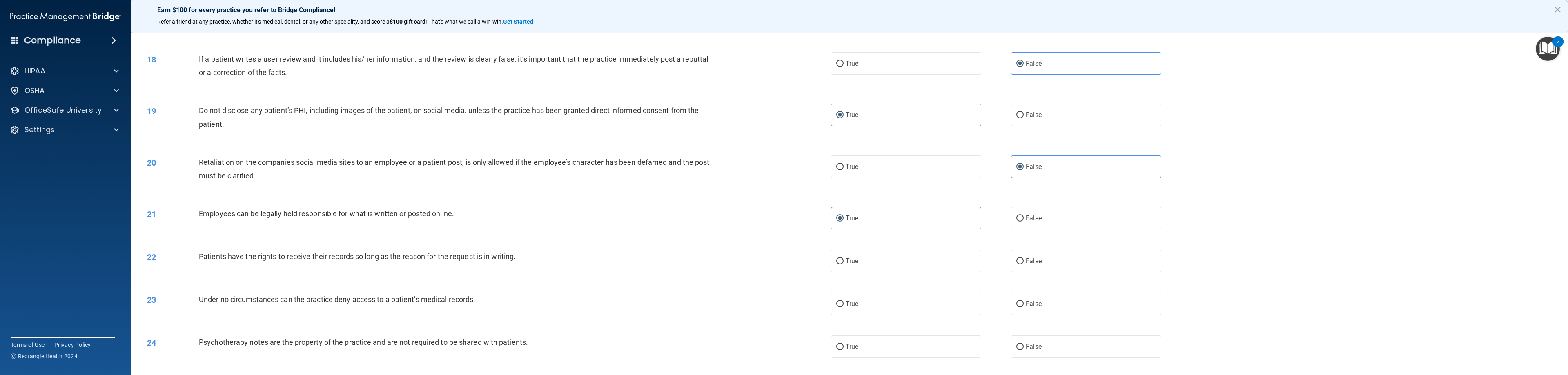
scroll to position [817, 0]
click at [698, 254] on span "False" at bounding box center [1034, 256] width 16 height 8
click at [698, 254] on input "False" at bounding box center [1020, 256] width 7 height 6
click at [698, 300] on span "False" at bounding box center [1034, 298] width 16 height 8
click at [698, 300] on input "False" at bounding box center [1020, 299] width 7 height 6
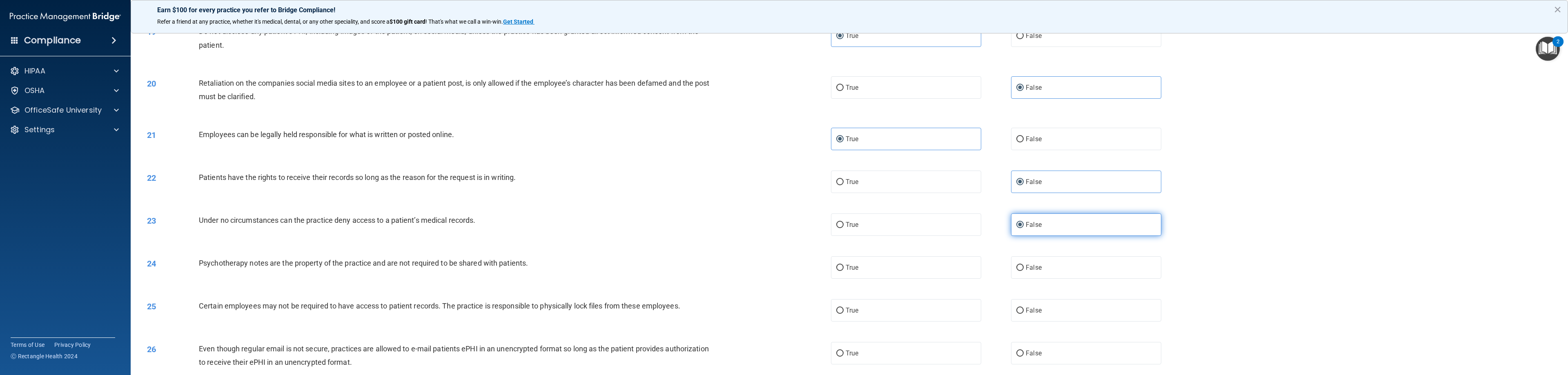
scroll to position [939, 0]
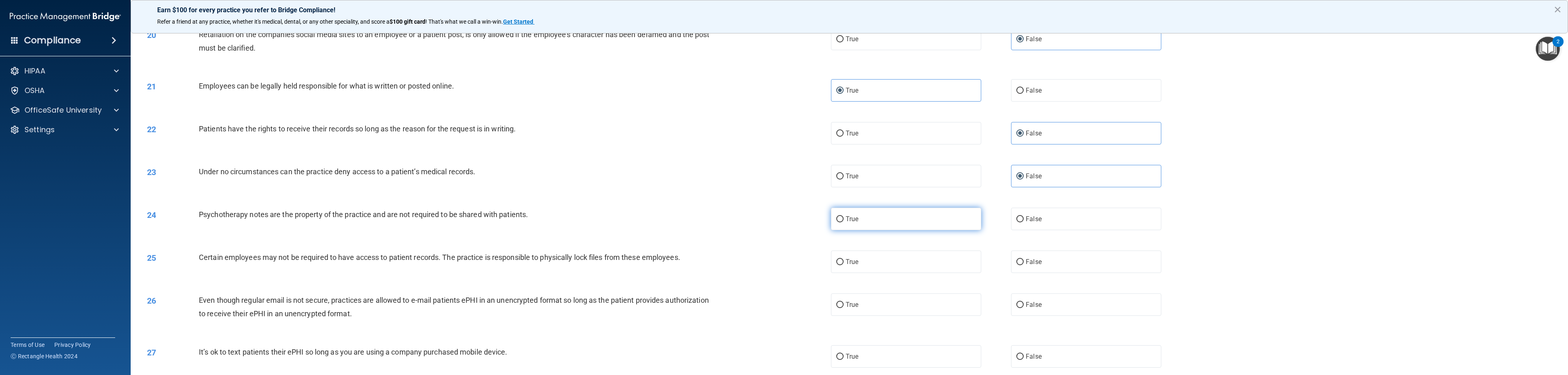
click at [698, 219] on label "True" at bounding box center [906, 219] width 150 height 23
click at [698, 219] on input "True" at bounding box center [840, 220] width 7 height 6
click at [698, 264] on label "True" at bounding box center [906, 262] width 150 height 23
click at [698, 264] on input "True" at bounding box center [840, 262] width 7 height 6
click at [698, 310] on label "True" at bounding box center [906, 304] width 150 height 23
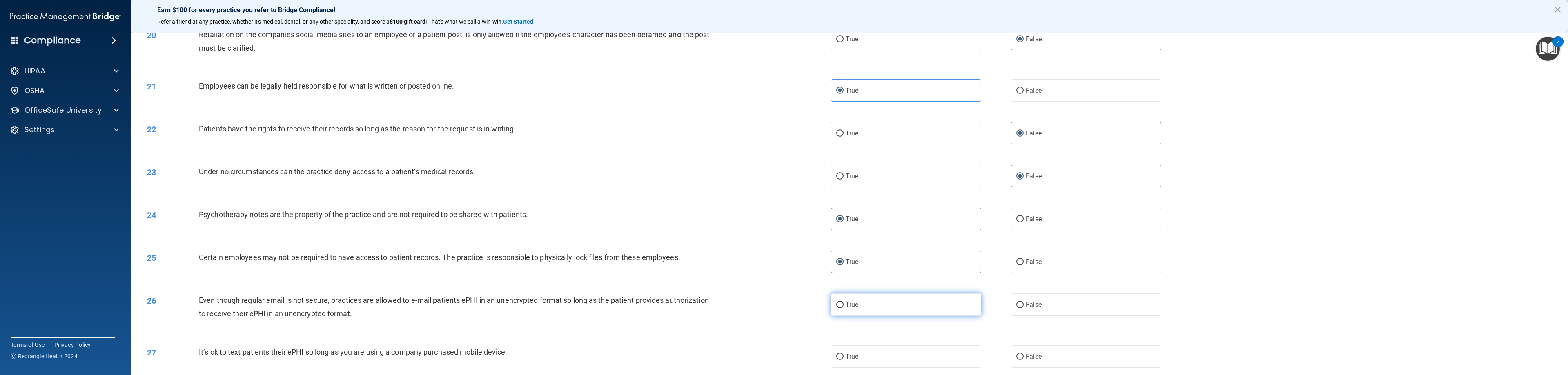
click at [698, 308] on input "True" at bounding box center [840, 305] width 7 height 6
click at [698, 359] on span "False" at bounding box center [1034, 357] width 16 height 8
click at [698, 359] on input "False" at bounding box center [1020, 357] width 7 height 6
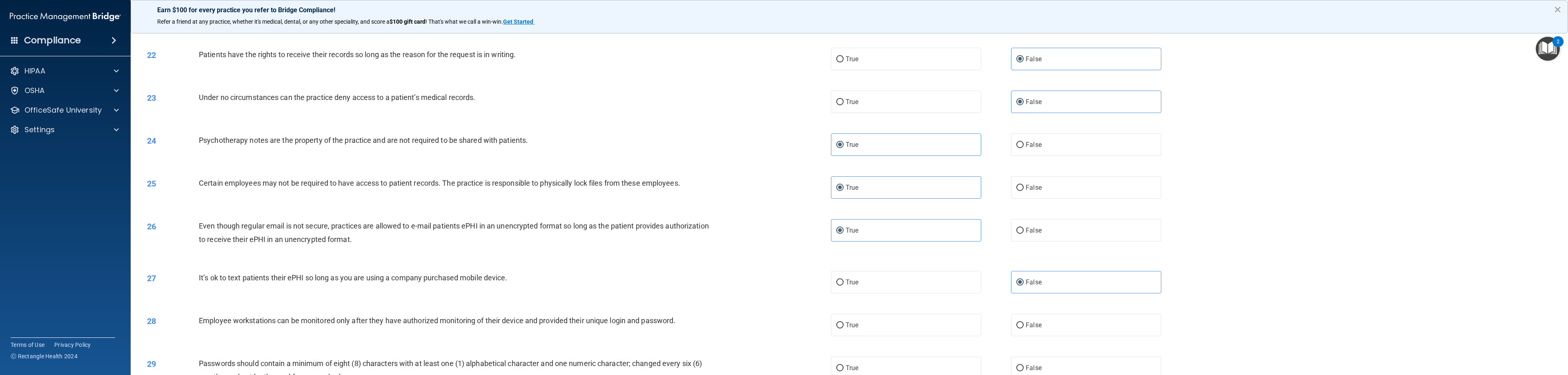
scroll to position [1021, 0]
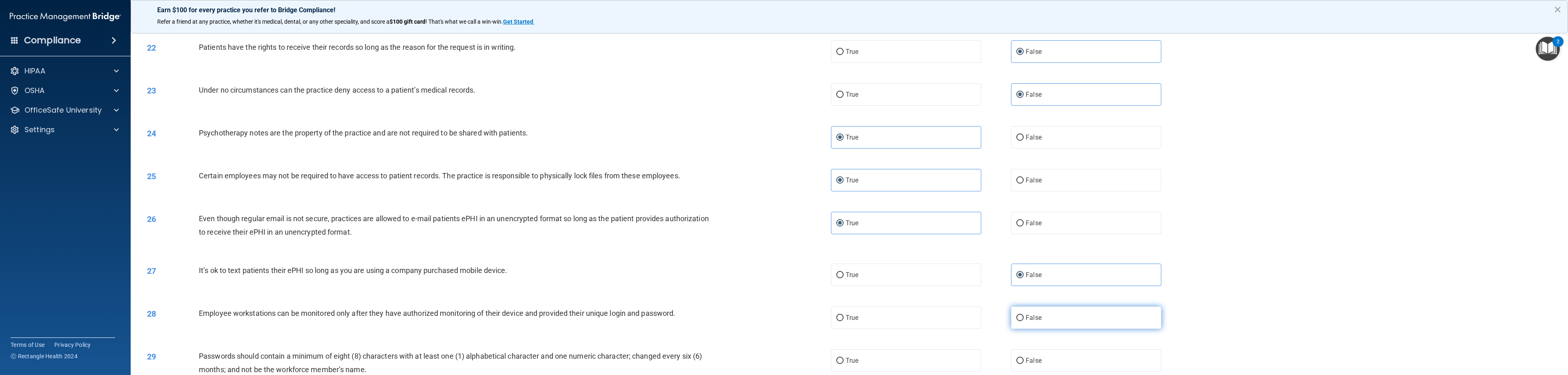
click at [698, 316] on label "False" at bounding box center [1086, 318] width 150 height 23
click at [698, 316] on input "False" at bounding box center [1020, 318] width 7 height 6
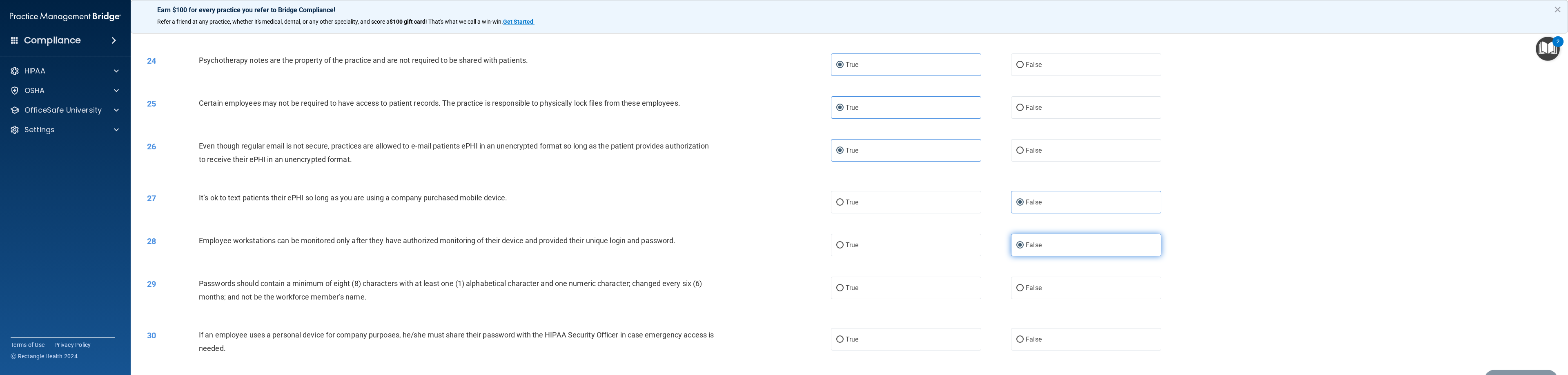
scroll to position [1102, 0]
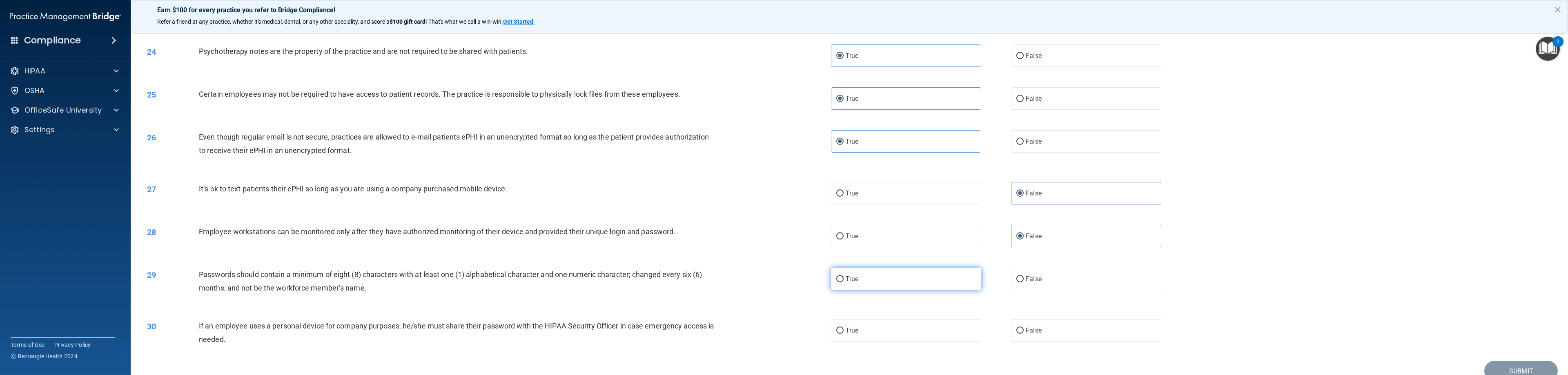
click at [698, 286] on label "True" at bounding box center [906, 279] width 150 height 23
click at [698, 282] on input "True" at bounding box center [840, 279] width 7 height 6
click at [698, 337] on label "False" at bounding box center [1086, 331] width 150 height 23
click at [698, 334] on input "False" at bounding box center [1020, 331] width 7 height 6
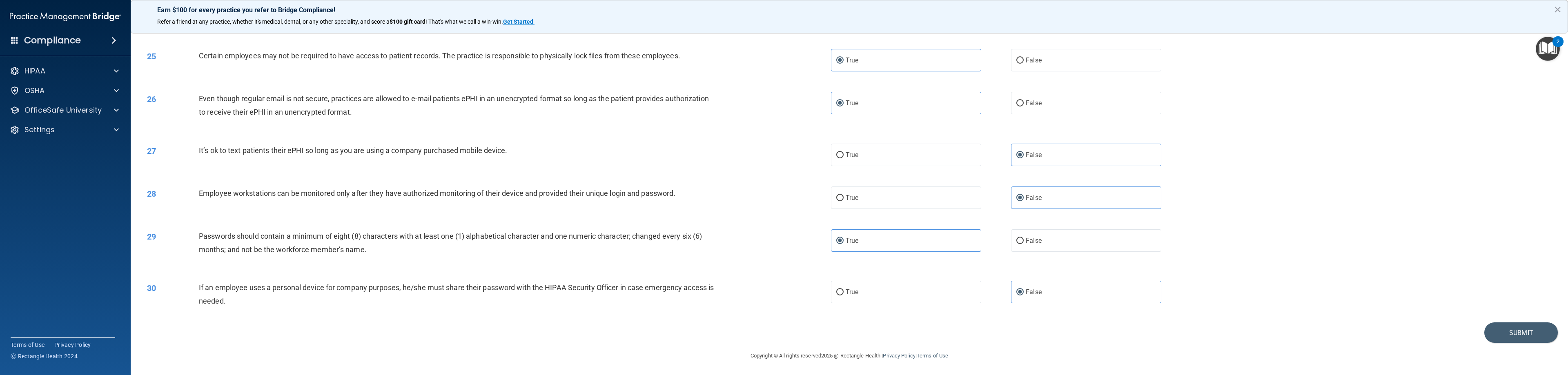
scroll to position [1141, 0]
click at [698, 338] on button "Submit" at bounding box center [1521, 332] width 74 height 21
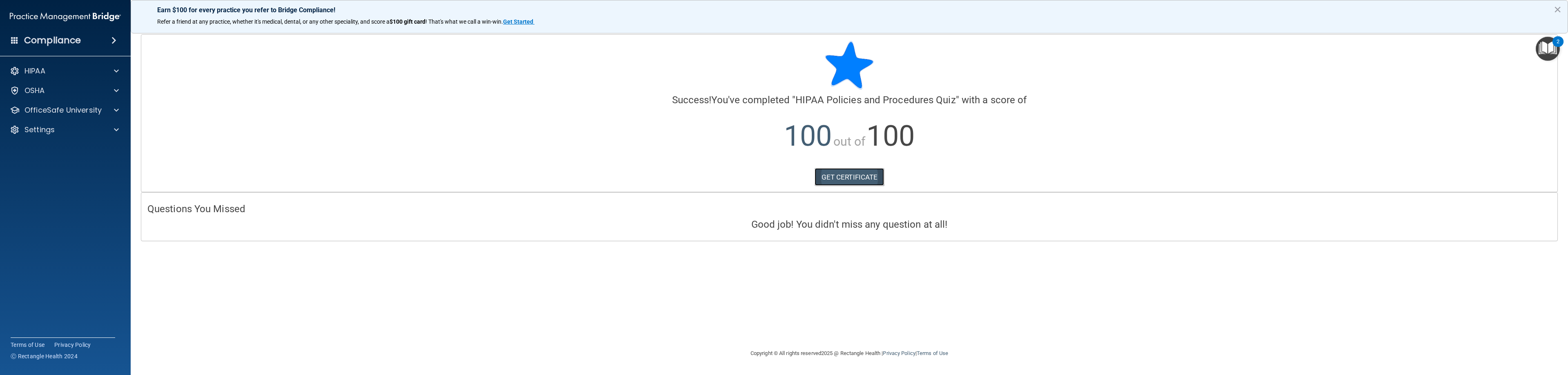
click at [698, 178] on link "GET CERTIFICATE" at bounding box center [849, 177] width 70 height 18
click at [119, 71] on div at bounding box center [115, 71] width 21 height 10
click at [115, 153] on span at bounding box center [116, 149] width 5 height 10
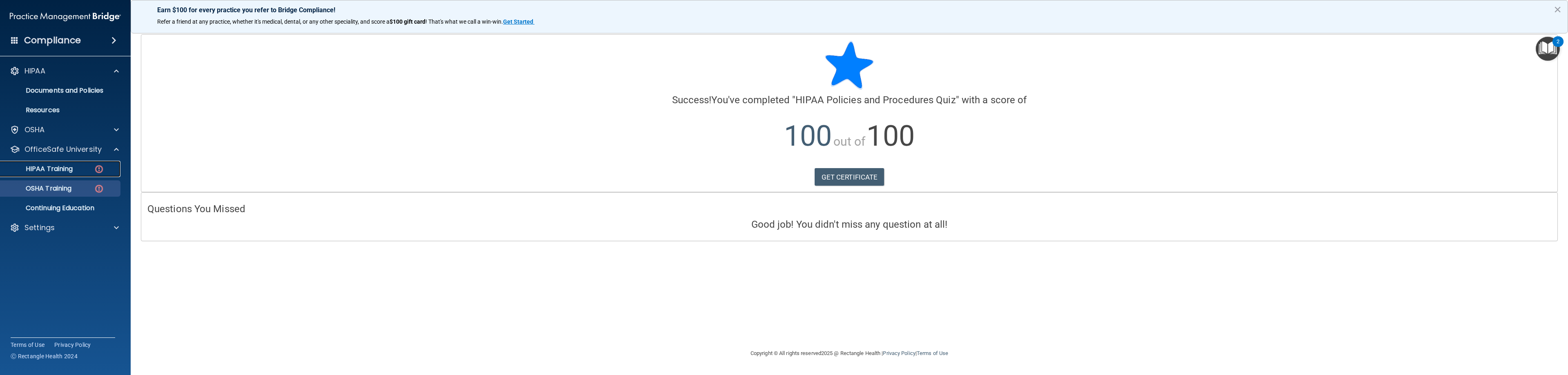
click at [58, 173] on link "HIPAA Training" at bounding box center [56, 169] width 128 height 16
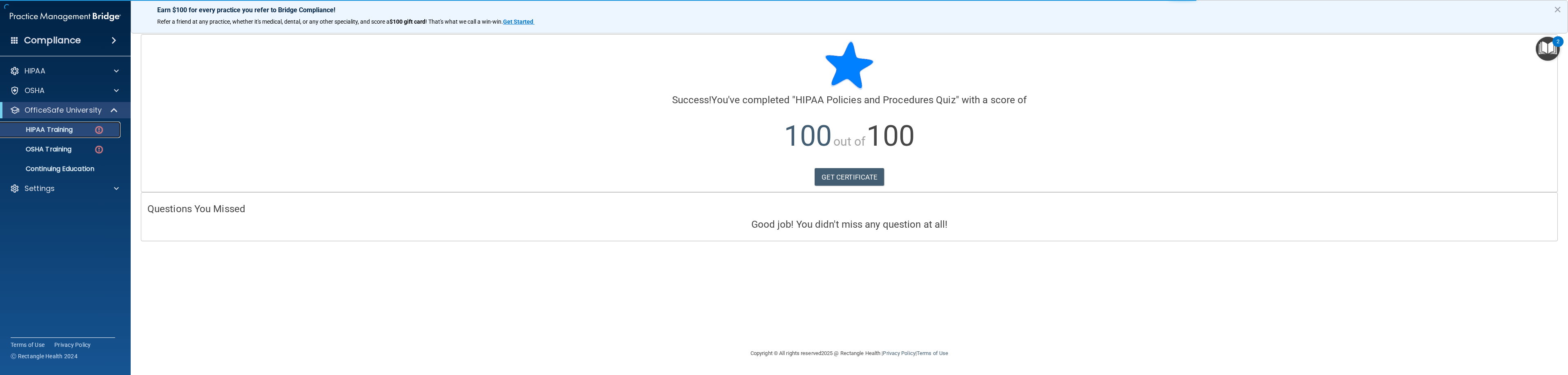
click at [106, 131] on div "HIPAA Training" at bounding box center [61, 130] width 111 height 8
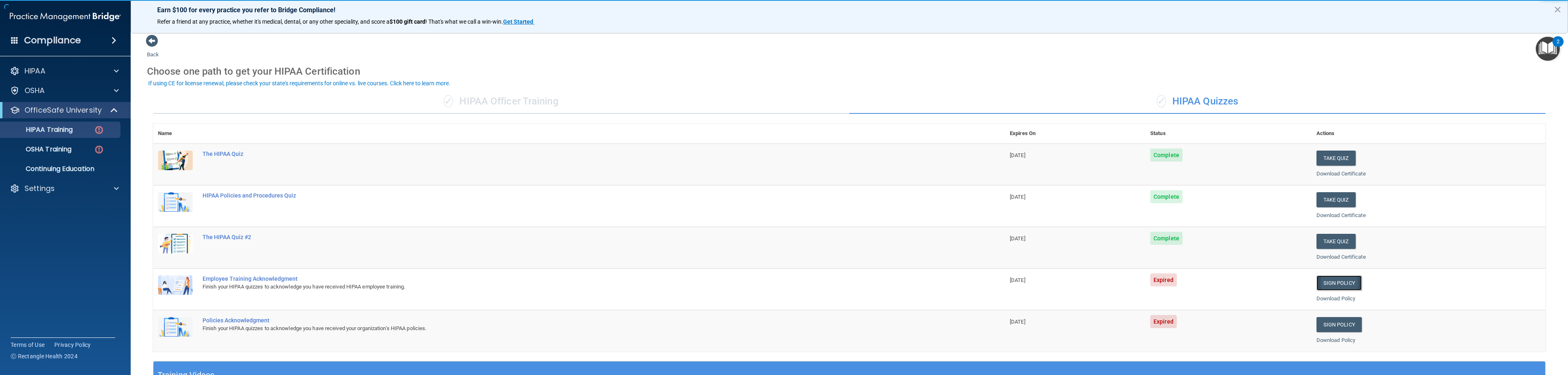
click at [698, 283] on link "Sign Policy" at bounding box center [1339, 283] width 45 height 15
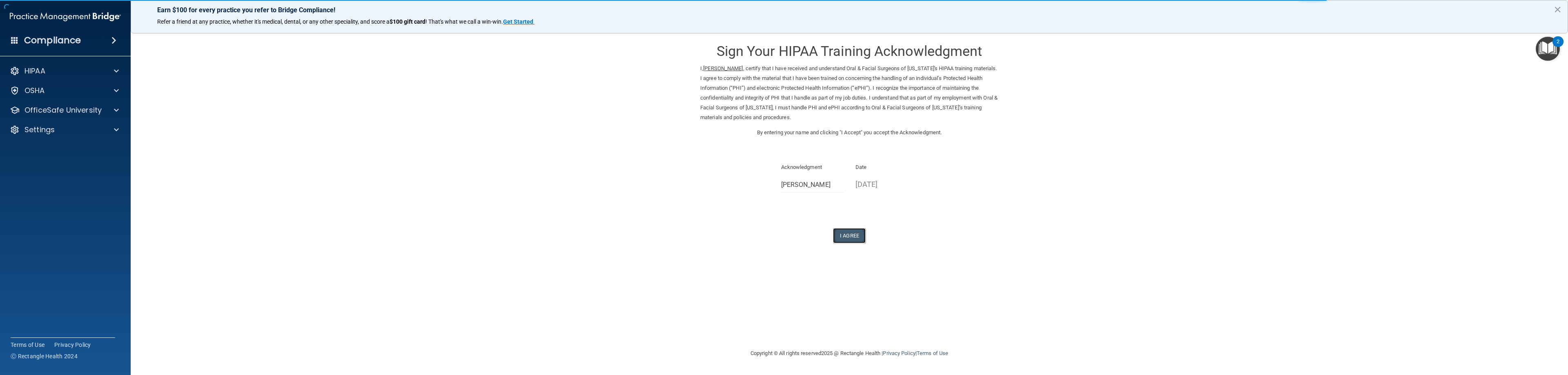
click at [854, 237] on button "I Agree" at bounding box center [849, 236] width 33 height 15
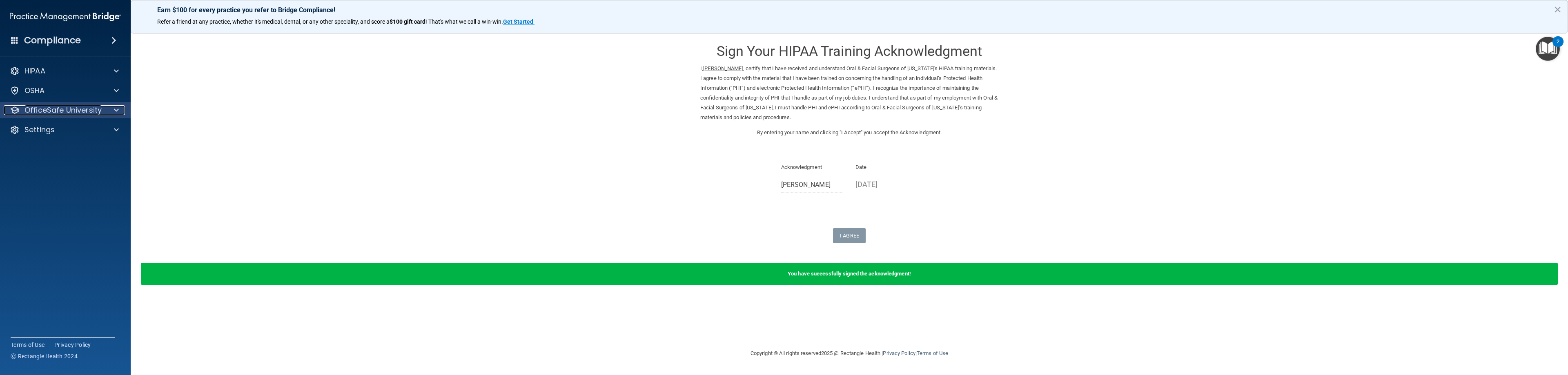
click at [111, 110] on div at bounding box center [115, 110] width 21 height 10
click at [86, 132] on div "HIPAA Training" at bounding box center [61, 130] width 111 height 8
click at [106, 133] on div "HIPAA Training" at bounding box center [61, 130] width 111 height 8
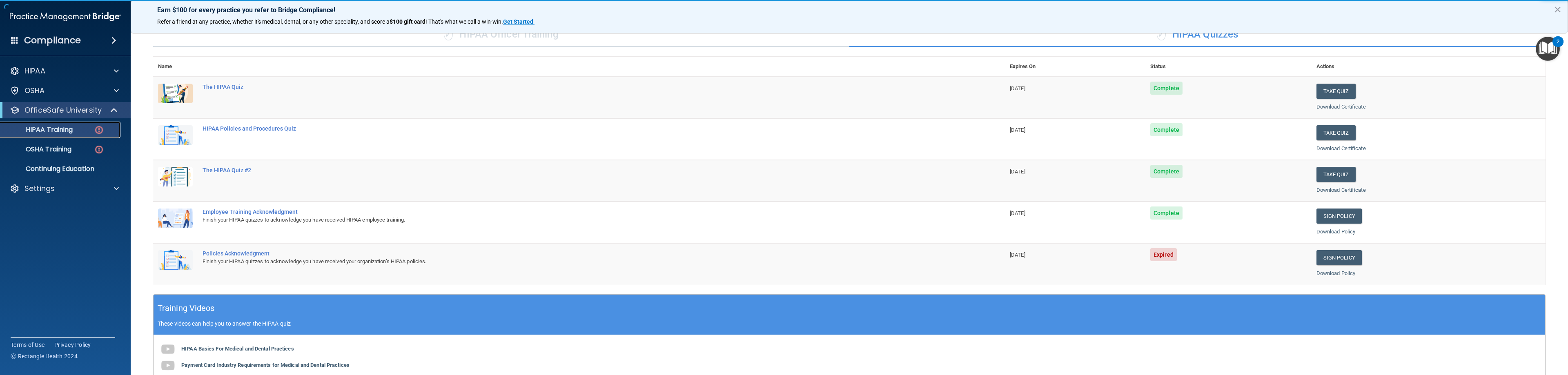
scroll to position [204, 0]
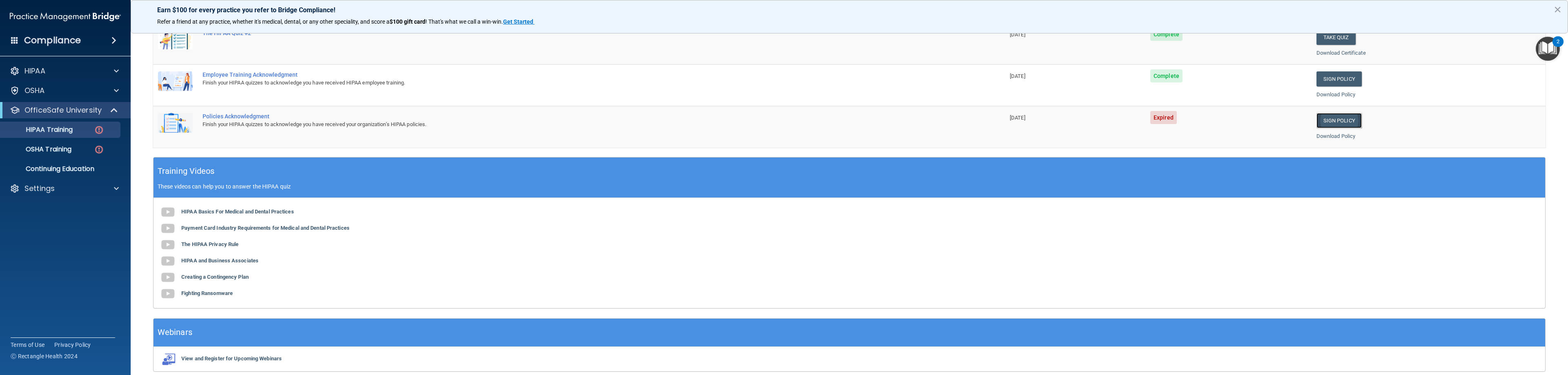
click at [1321, 123] on link "Sign Policy" at bounding box center [1339, 121] width 45 height 15
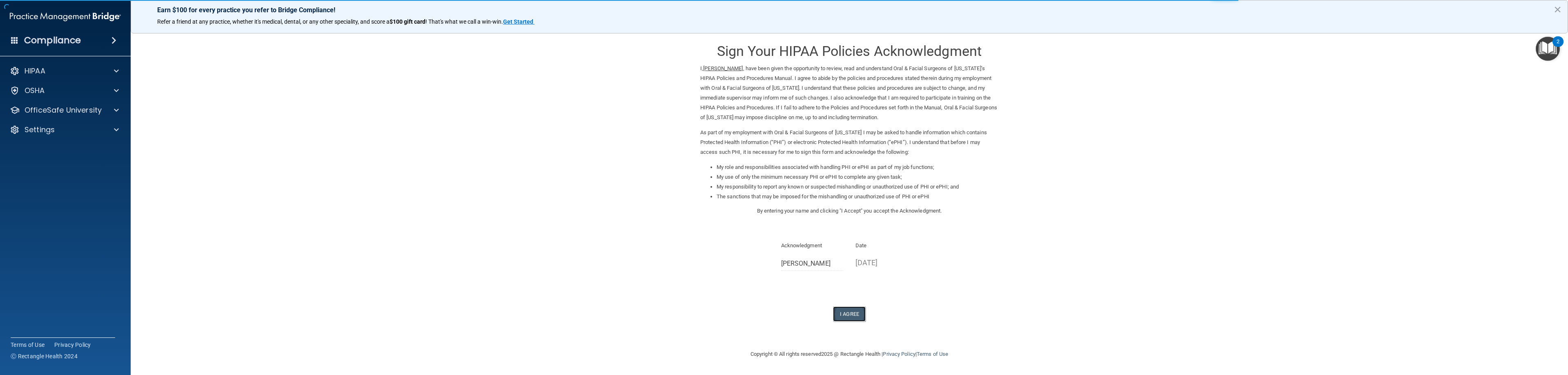
click at [848, 315] on button "I Agree" at bounding box center [849, 314] width 33 height 15
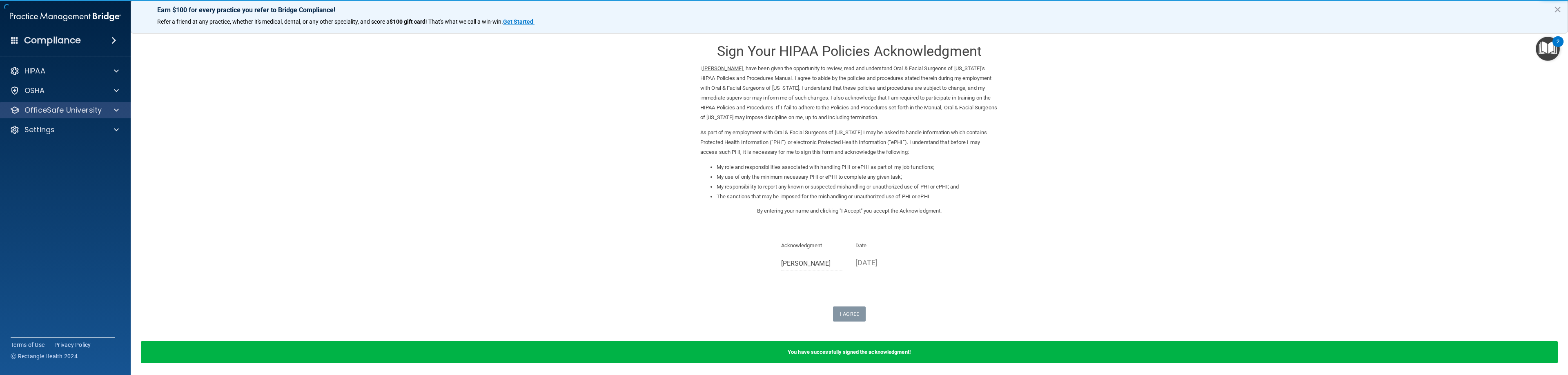
click at [113, 104] on div "OfficeSafe University" at bounding box center [65, 110] width 131 height 16
click at [120, 111] on div at bounding box center [115, 110] width 21 height 10
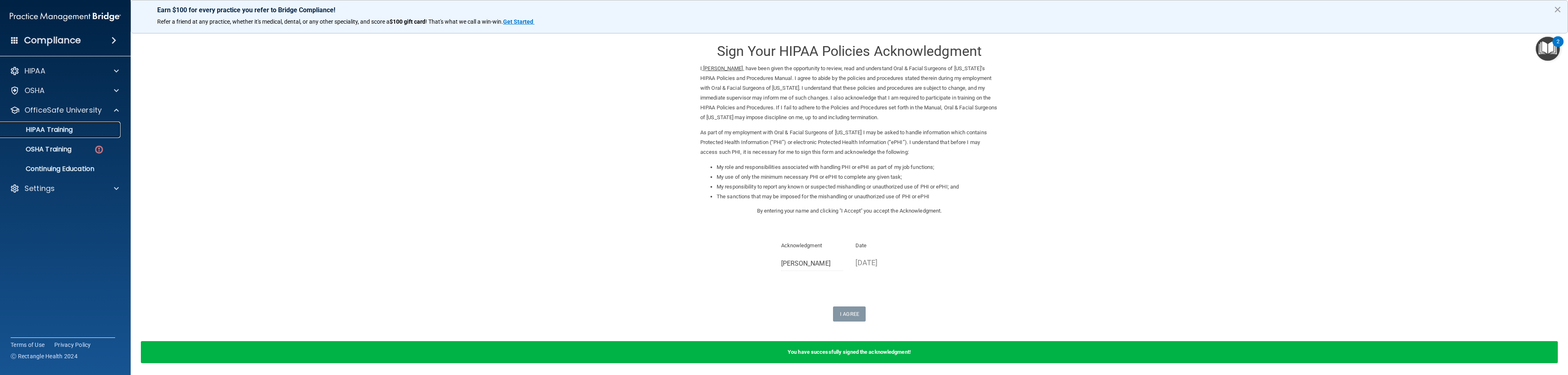
click at [75, 129] on div "HIPAA Training" at bounding box center [61, 130] width 111 height 8
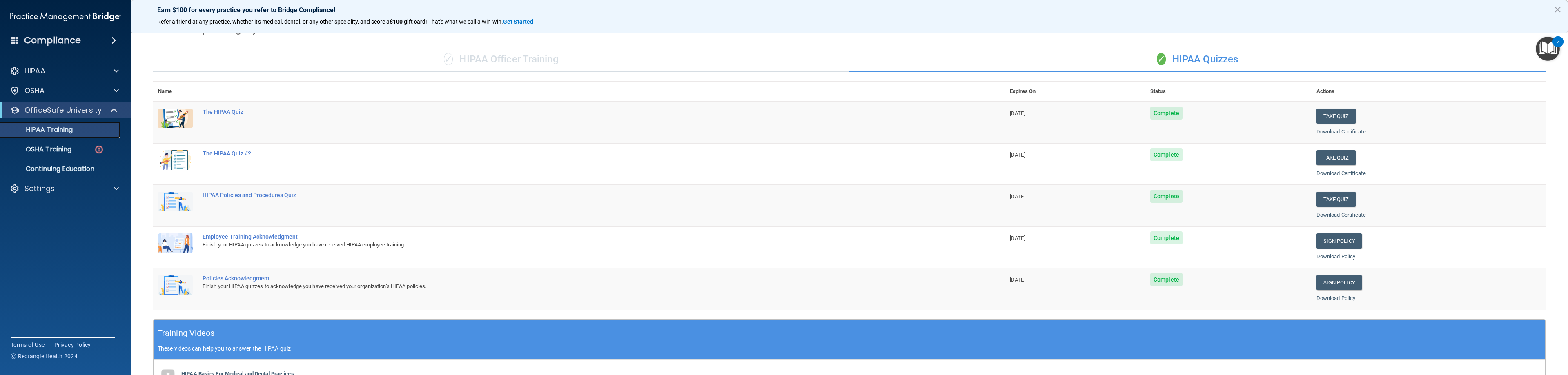
scroll to position [35, 0]
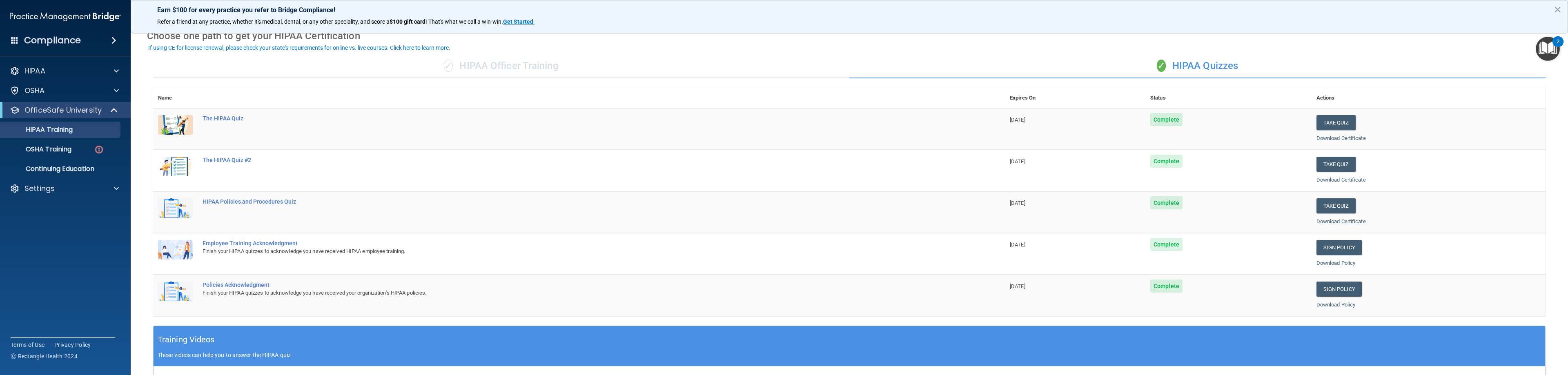
click at [241, 48] on div "If using CE for license renewal, please check your state's requirements for onl…" at bounding box center [299, 47] width 302 height 5
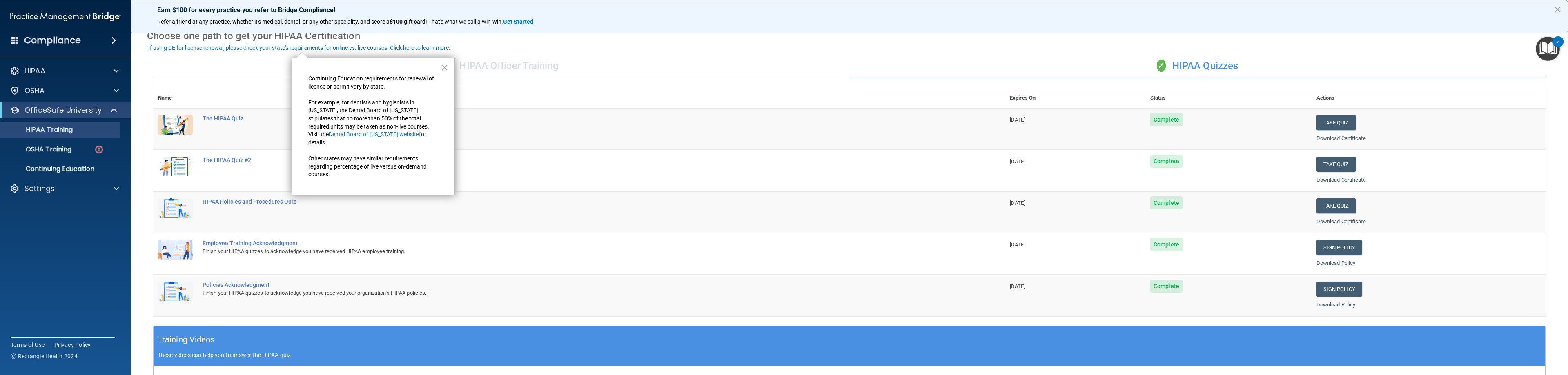
click at [242, 74] on div "✓ HIPAA Officer Training" at bounding box center [502, 66] width 696 height 24
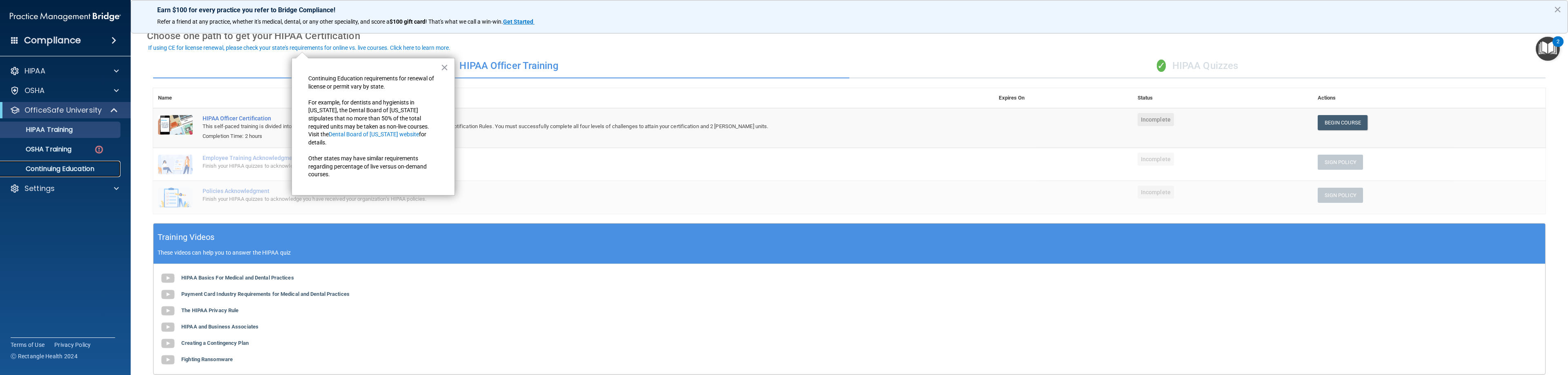
click at [85, 170] on p "Continuing Education" at bounding box center [61, 169] width 111 height 8
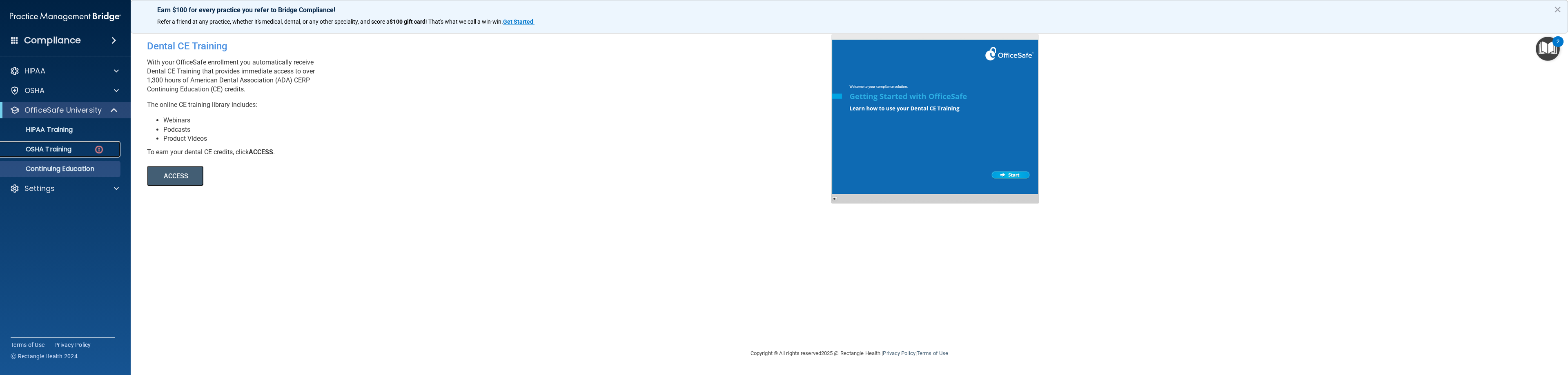
click at [89, 151] on div "OSHA Training" at bounding box center [61, 149] width 111 height 8
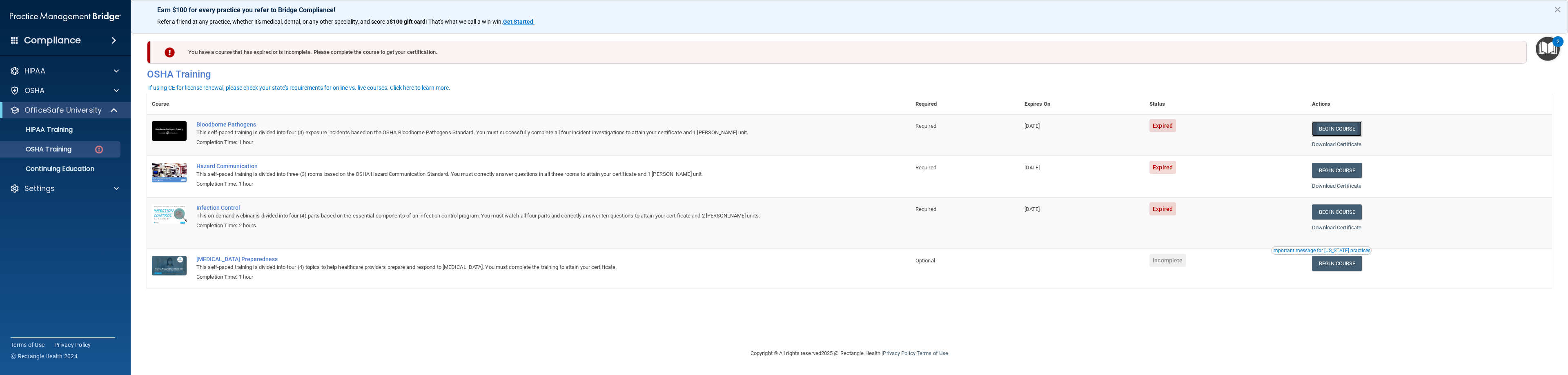
click at [1354, 127] on link "Begin Course" at bounding box center [1337, 128] width 50 height 15
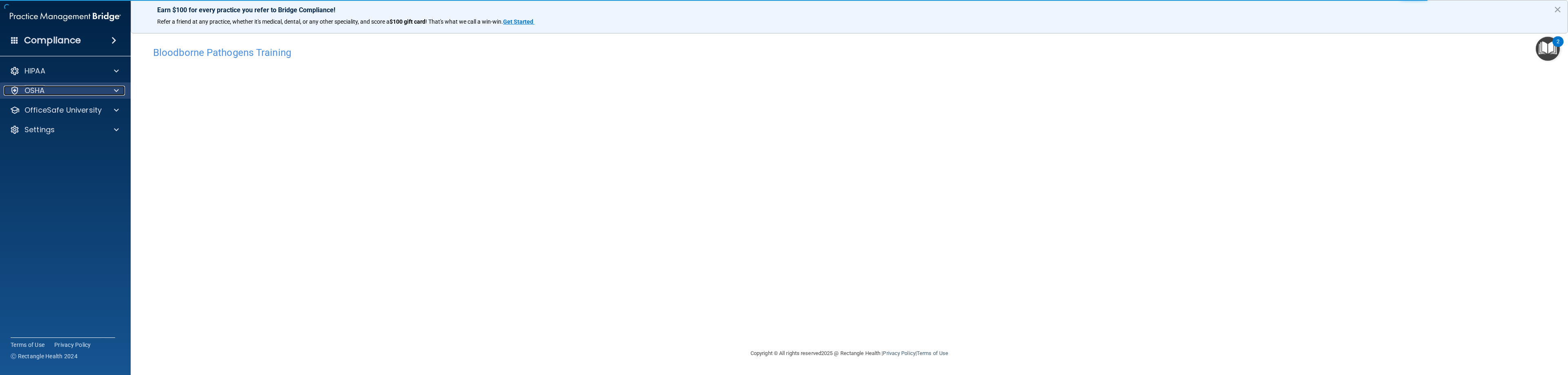
click at [115, 92] on span at bounding box center [116, 91] width 5 height 10
click at [119, 113] on div at bounding box center [115, 110] width 21 height 10
click at [55, 149] on p "OSHA Training" at bounding box center [38, 149] width 66 height 8
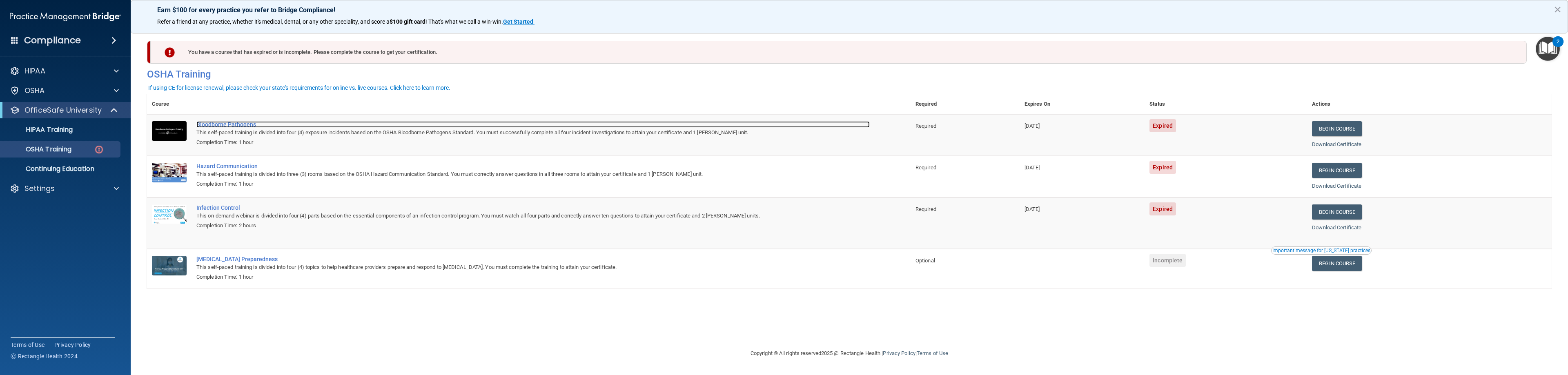
click at [228, 125] on div "Bloodborne Pathogens" at bounding box center [533, 124] width 673 height 7
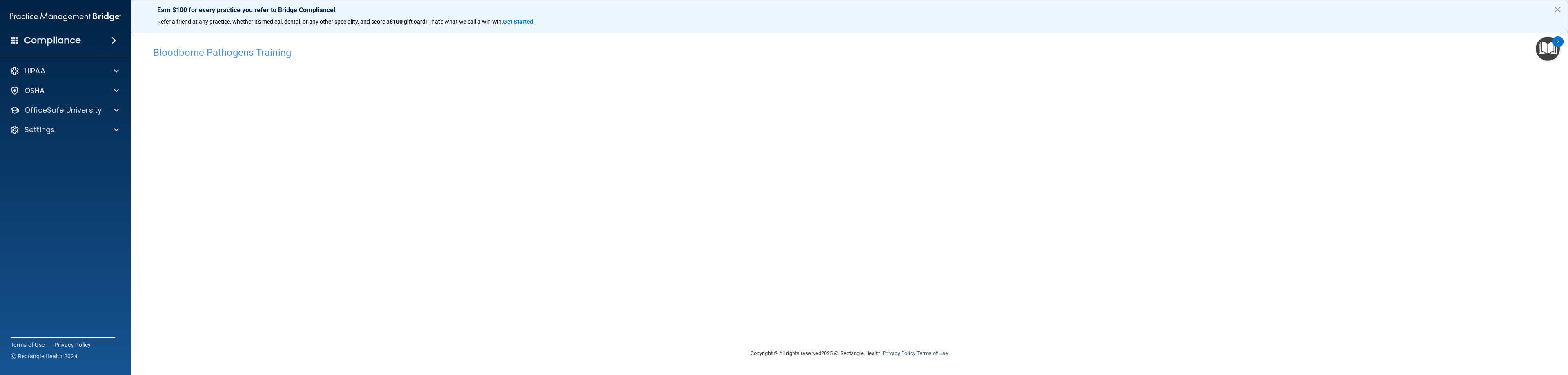
click at [1560, 10] on button "×" at bounding box center [1558, 9] width 8 height 13
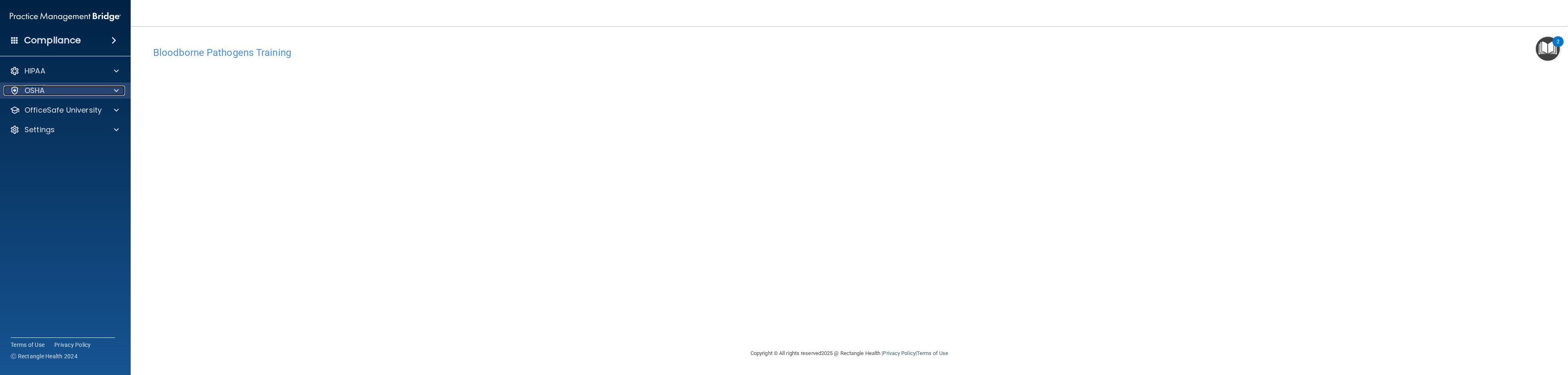
click at [114, 91] on div at bounding box center [115, 91] width 21 height 10
click at [75, 156] on div "OfficeSafe University" at bounding box center [65, 149] width 131 height 16
click at [115, 146] on span at bounding box center [116, 149] width 5 height 10
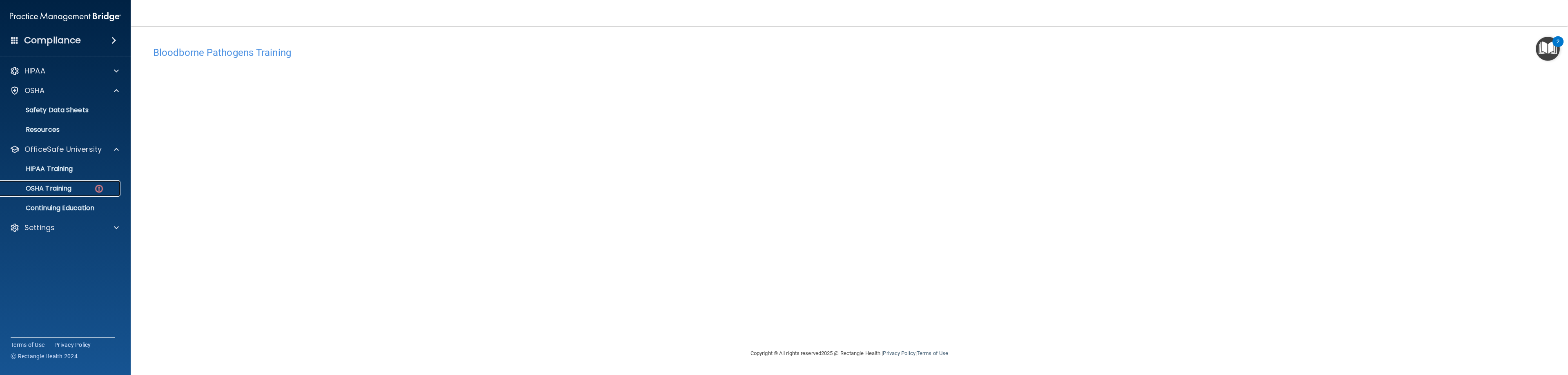
click at [91, 189] on div "OSHA Training" at bounding box center [61, 188] width 111 height 8
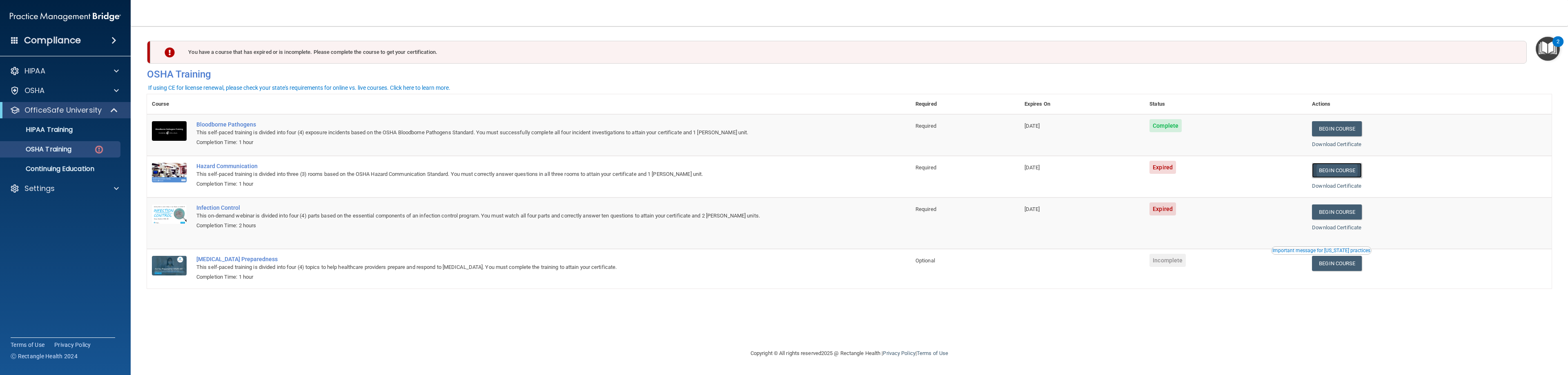
click at [1349, 172] on link "Begin Course" at bounding box center [1337, 170] width 50 height 15
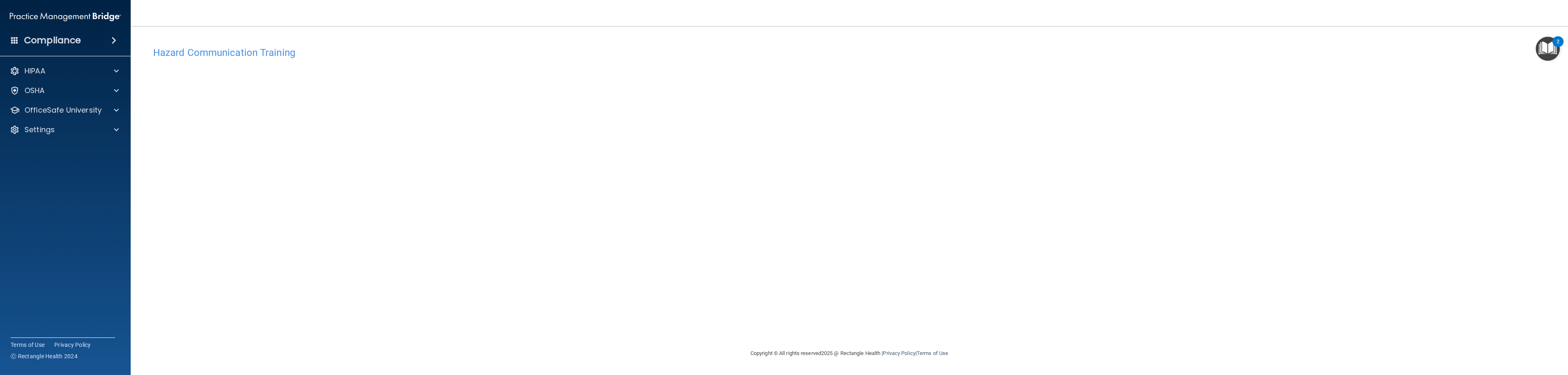
click at [224, 52] on h4 "Hazard Communication Training" at bounding box center [850, 52] width 1393 height 10
click at [114, 111] on span at bounding box center [116, 110] width 5 height 10
click at [89, 149] on div "OSHA Training" at bounding box center [61, 149] width 111 height 8
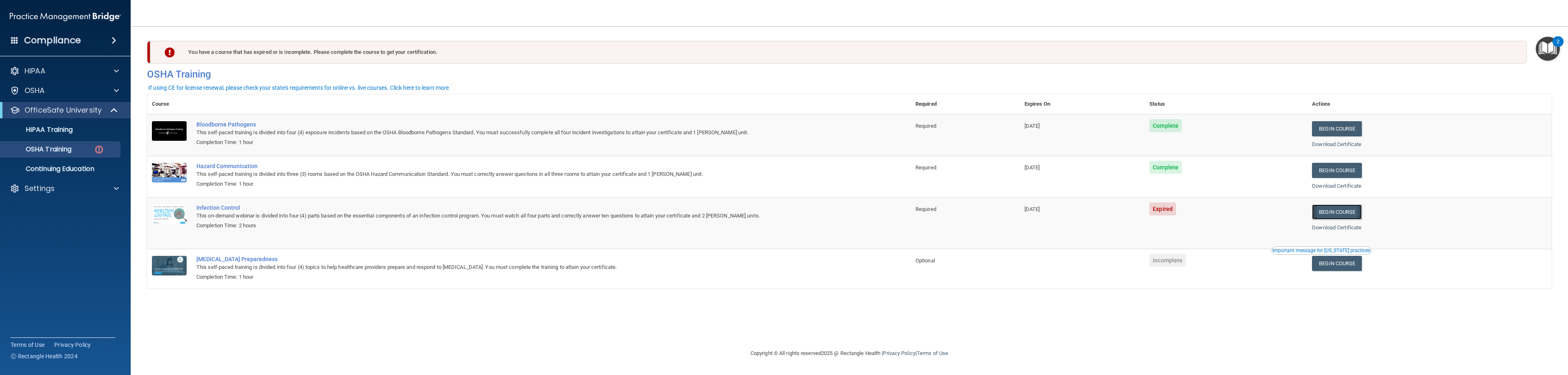
click at [1352, 210] on link "Begin Course" at bounding box center [1337, 212] width 50 height 15
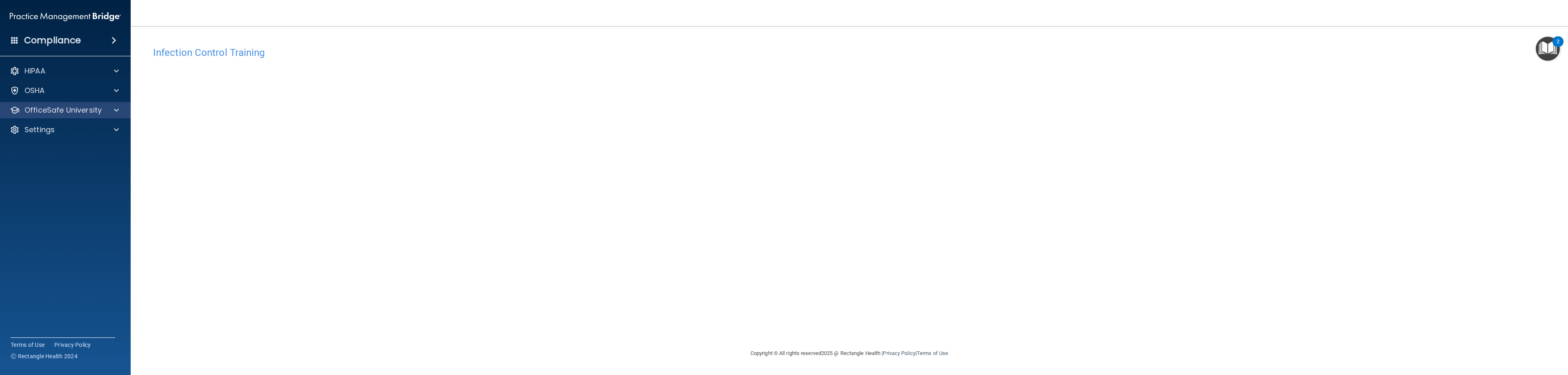
click at [116, 115] on div "OfficeSafe University" at bounding box center [65, 110] width 131 height 16
click at [65, 110] on p "OfficeSafe University" at bounding box center [63, 110] width 77 height 10
click at [68, 170] on p "Continuing Education" at bounding box center [61, 169] width 111 height 8
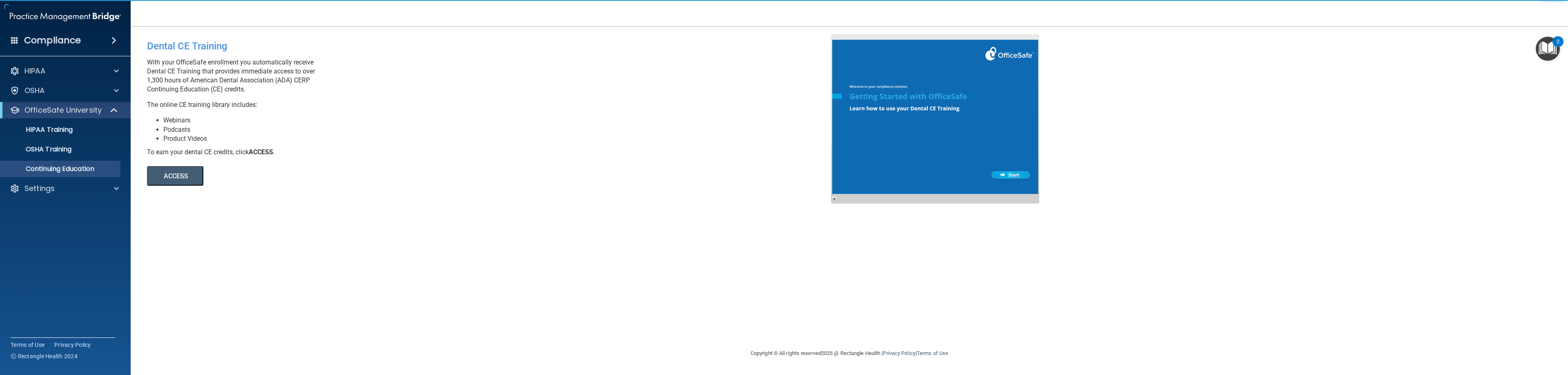
click at [178, 185] on button "ACCESS" at bounding box center [175, 176] width 57 height 19
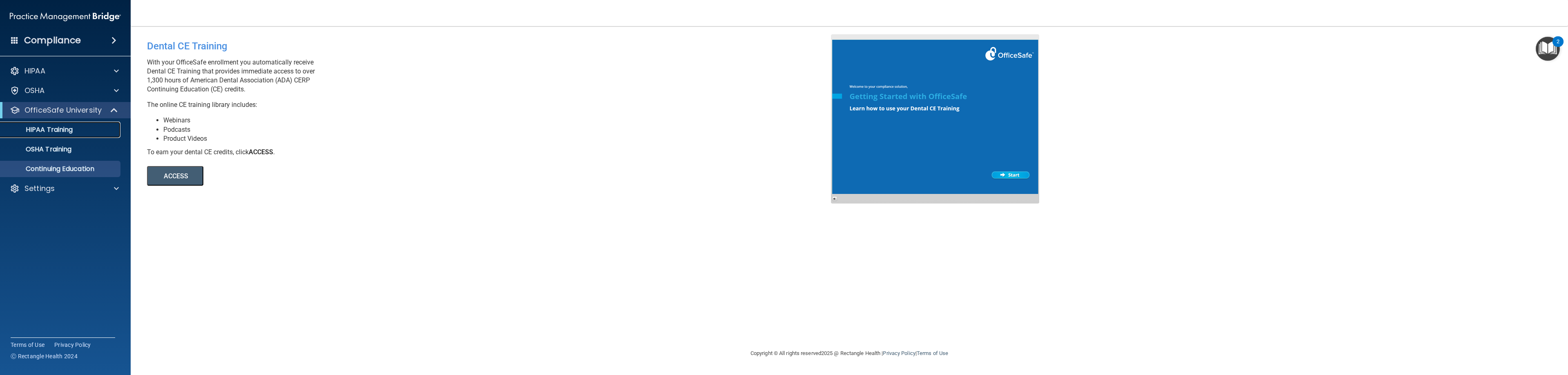
click at [72, 133] on p "HIPAA Training" at bounding box center [39, 130] width 68 height 8
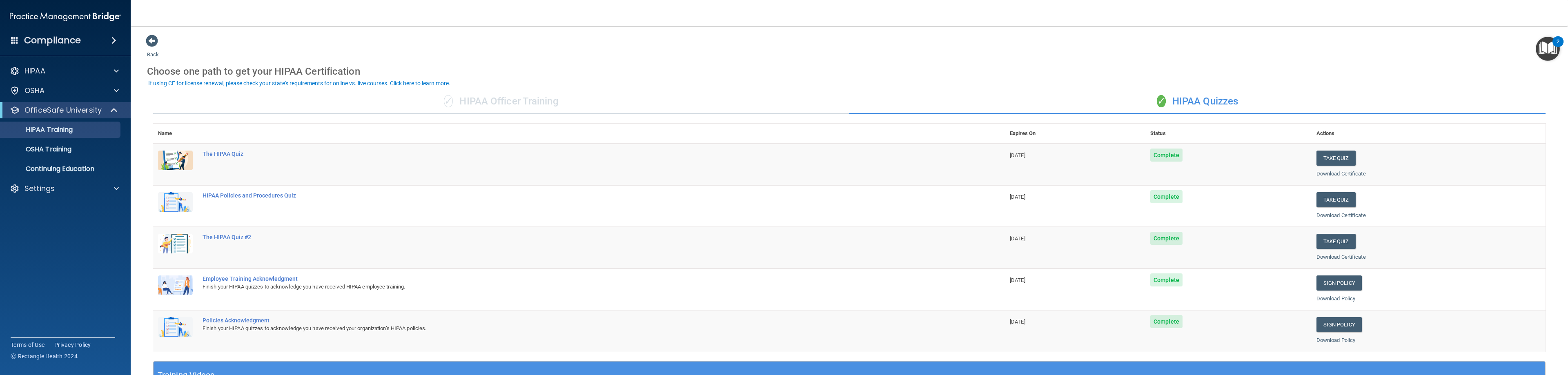
click at [365, 82] on div "If using CE for license renewal, please check your state's requirements for onl…" at bounding box center [299, 83] width 302 height 5
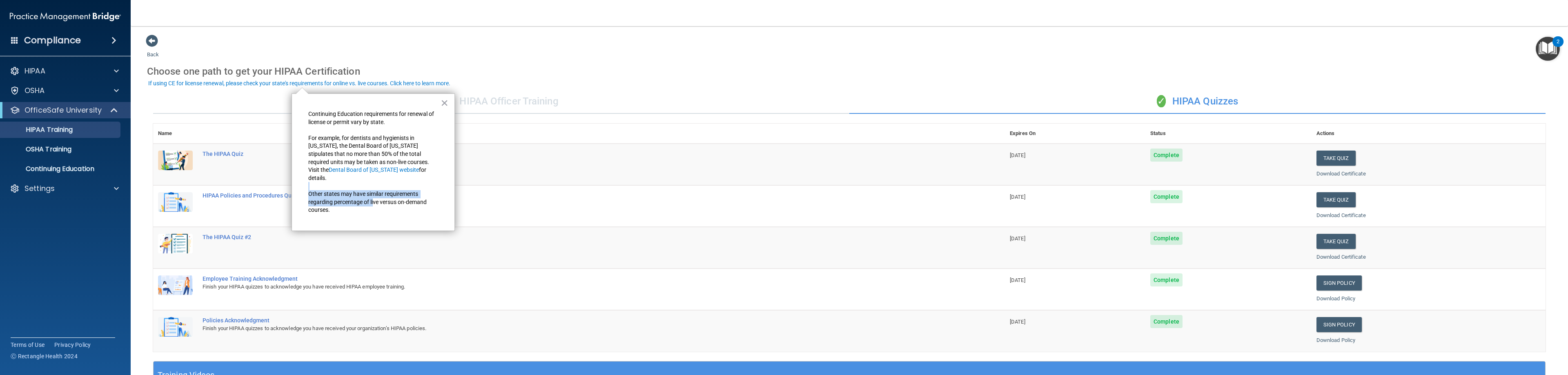
drag, startPoint x: 364, startPoint y: 177, endPoint x: 373, endPoint y: 193, distance: 18.4
click at [373, 193] on div "Continuing Education requirements for renewal of license or permit vary by stat…" at bounding box center [373, 162] width 130 height 104
click at [374, 193] on p "Other states may have similar requirements regarding percentage of live versus …" at bounding box center [373, 203] width 130 height 24
click at [446, 99] on button "×" at bounding box center [444, 102] width 8 height 13
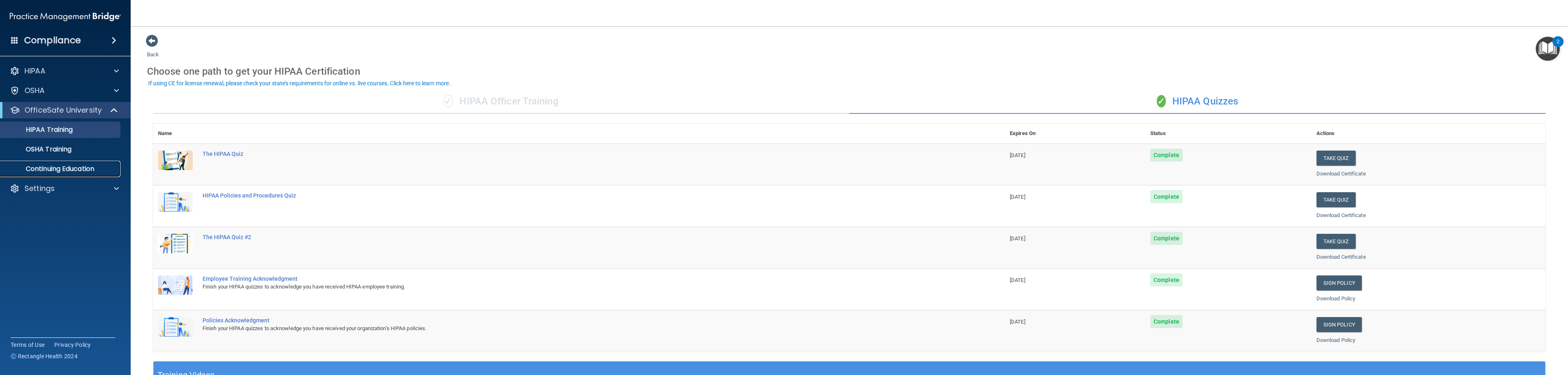
click at [71, 170] on p "Continuing Education" at bounding box center [61, 169] width 111 height 8
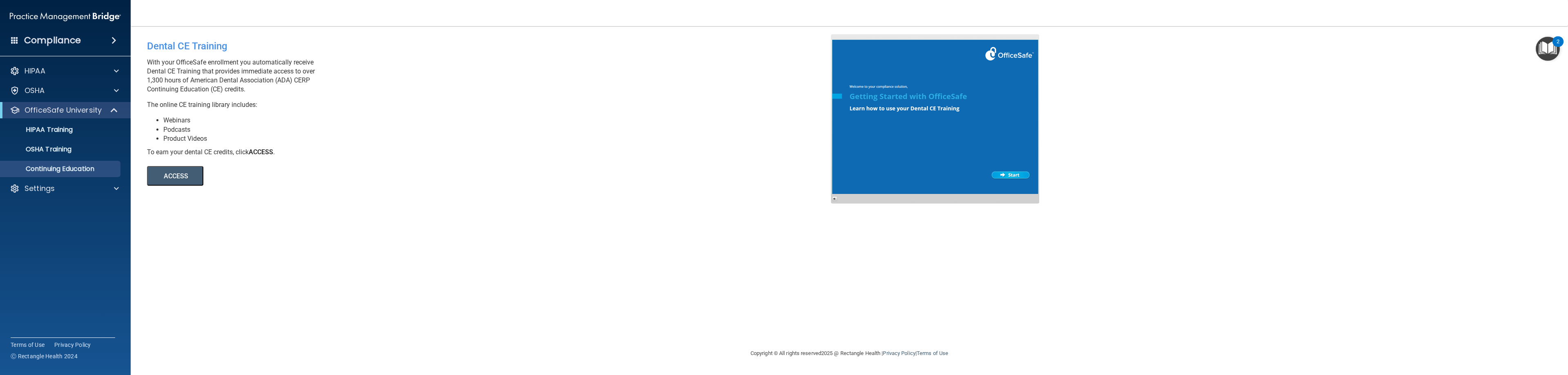
click at [184, 181] on button "ACCESS" at bounding box center [175, 176] width 57 height 19
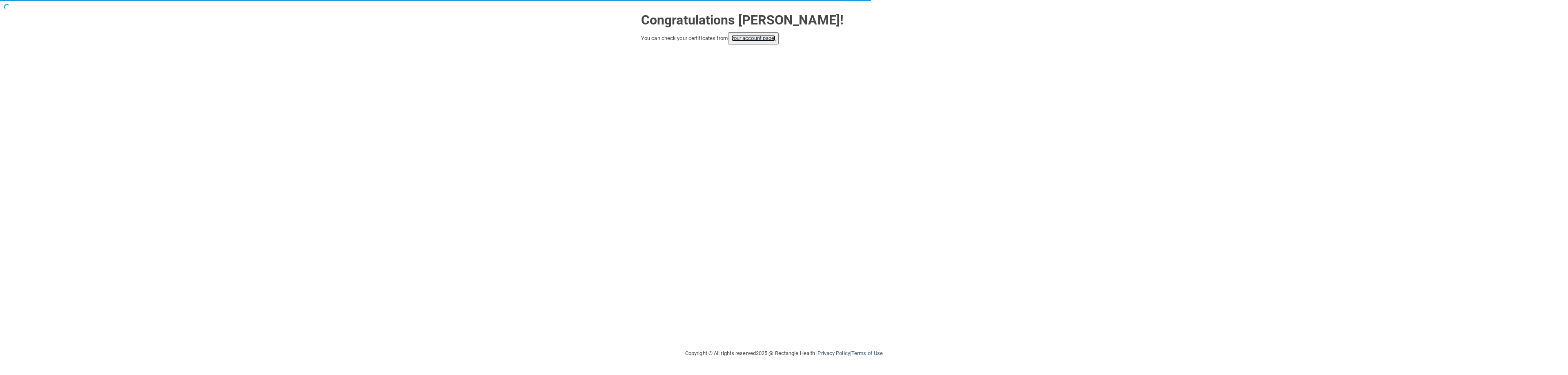
click at [743, 40] on link "your account page!" at bounding box center [753, 38] width 44 height 6
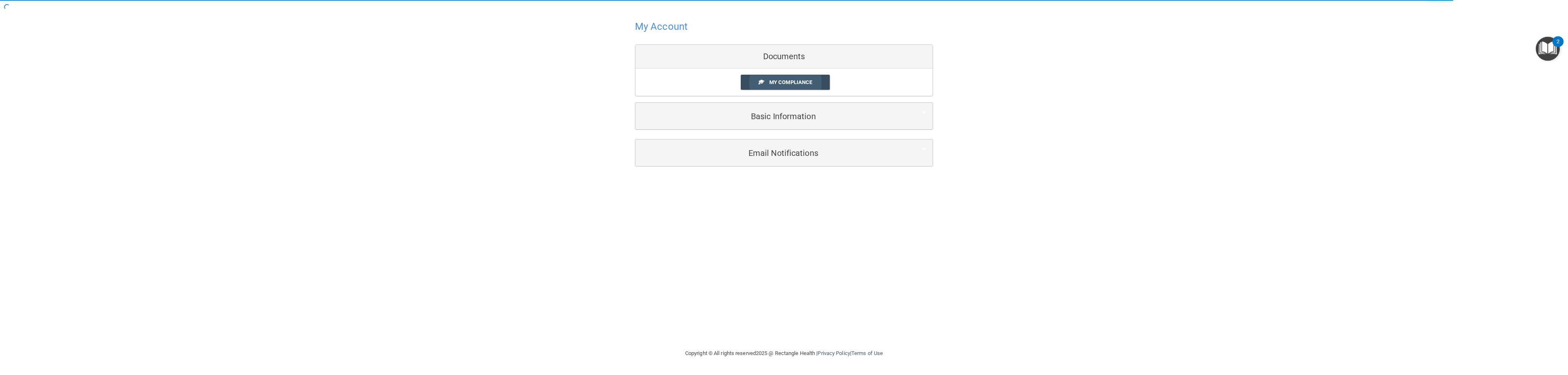
click at [783, 81] on span "My Compliance" at bounding box center [791, 82] width 43 height 6
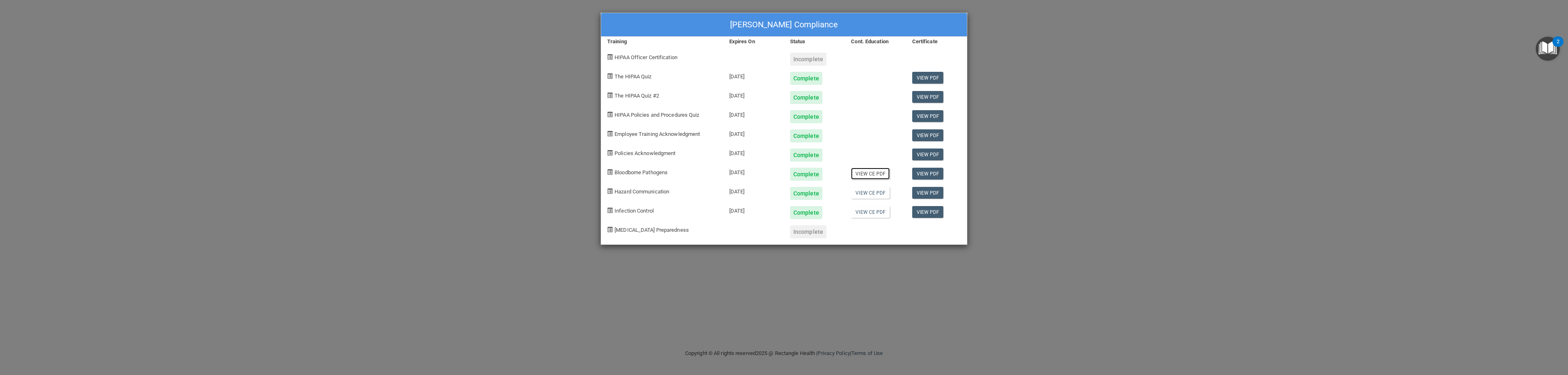
click at [878, 174] on link "View CE PDF" at bounding box center [870, 173] width 39 height 12
click at [873, 194] on link "View CE PDF" at bounding box center [870, 192] width 39 height 12
click at [879, 215] on link "View CE PDF" at bounding box center [870, 212] width 39 height 12
click at [922, 157] on link "View PDF" at bounding box center [928, 154] width 32 height 12
